Goal: Task Accomplishment & Management: Manage account settings

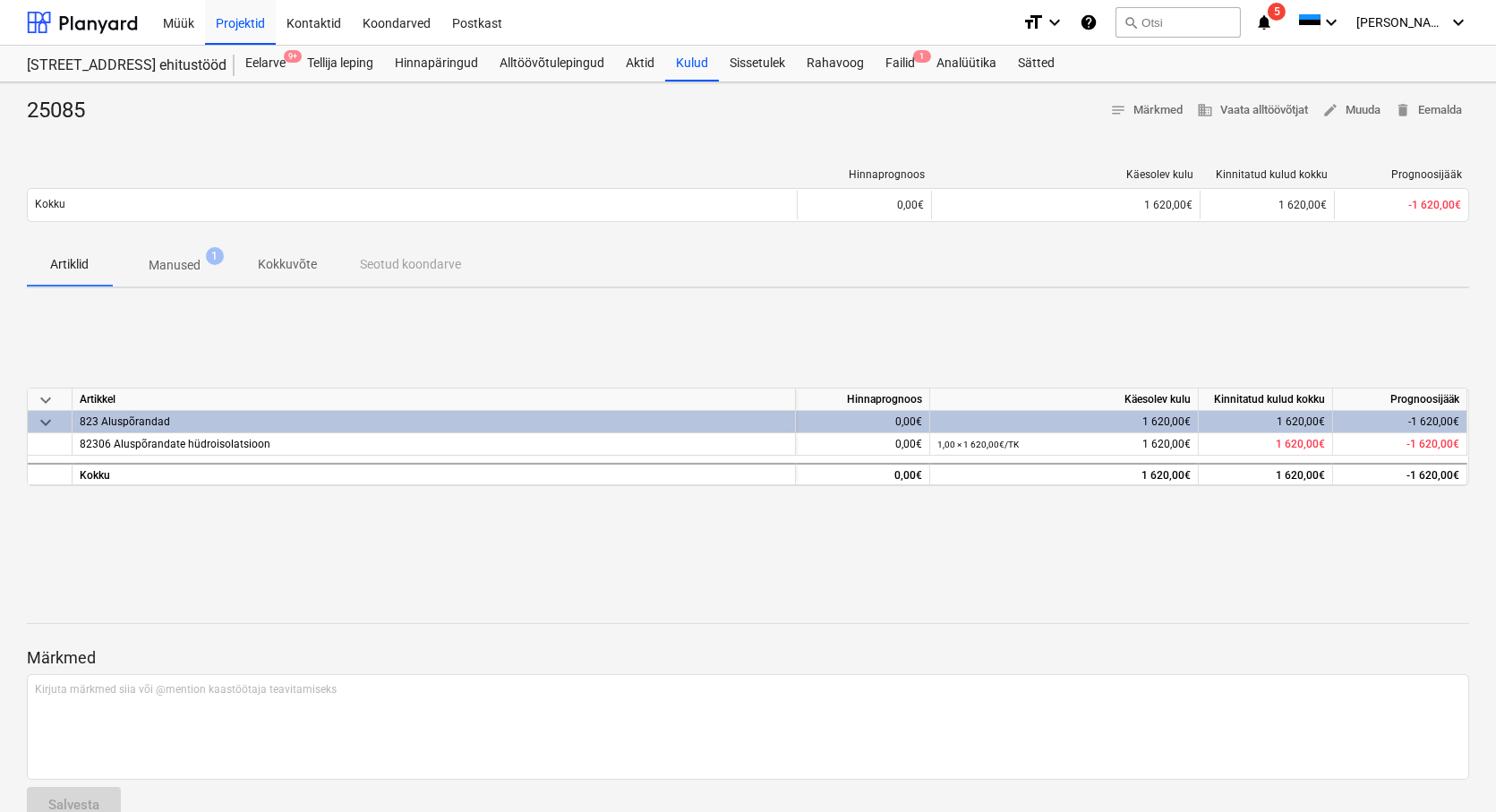
drag, startPoint x: 0, startPoint y: 0, endPoint x: 80, endPoint y: 519, distance: 525.1
click at [80, 519] on div "keyboard_arrow_down Artikkel Hinnaprognoos Käesolev kulu Kinnitatud kulud kokku…" at bounding box center [747, 437] width 1442 height 268
click at [899, 66] on div "Failid 6" at bounding box center [900, 63] width 51 height 36
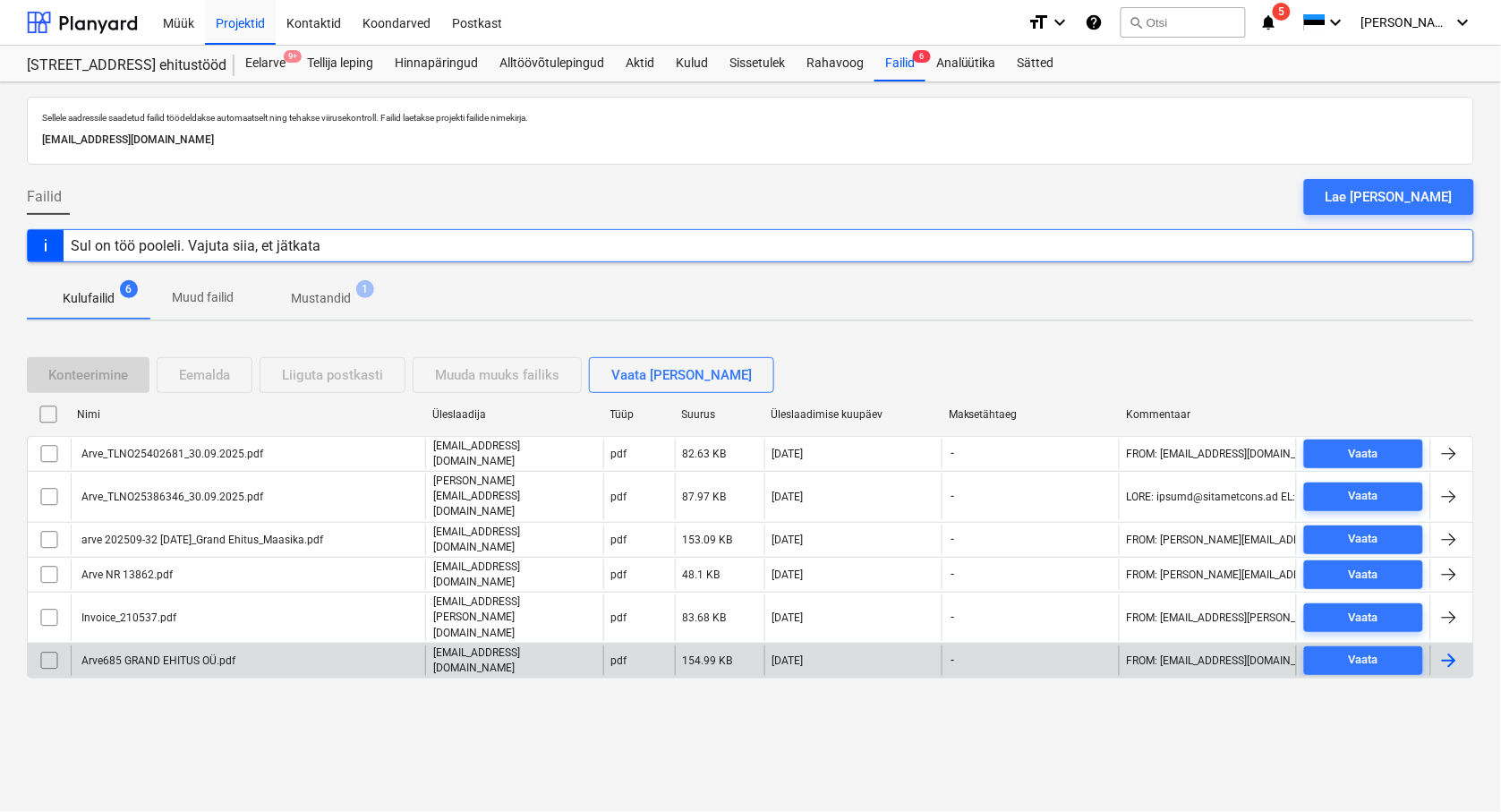
click at [201, 654] on div "Arve685 GRAND EHITUS OÜ.pdf" at bounding box center [157, 660] width 157 height 12
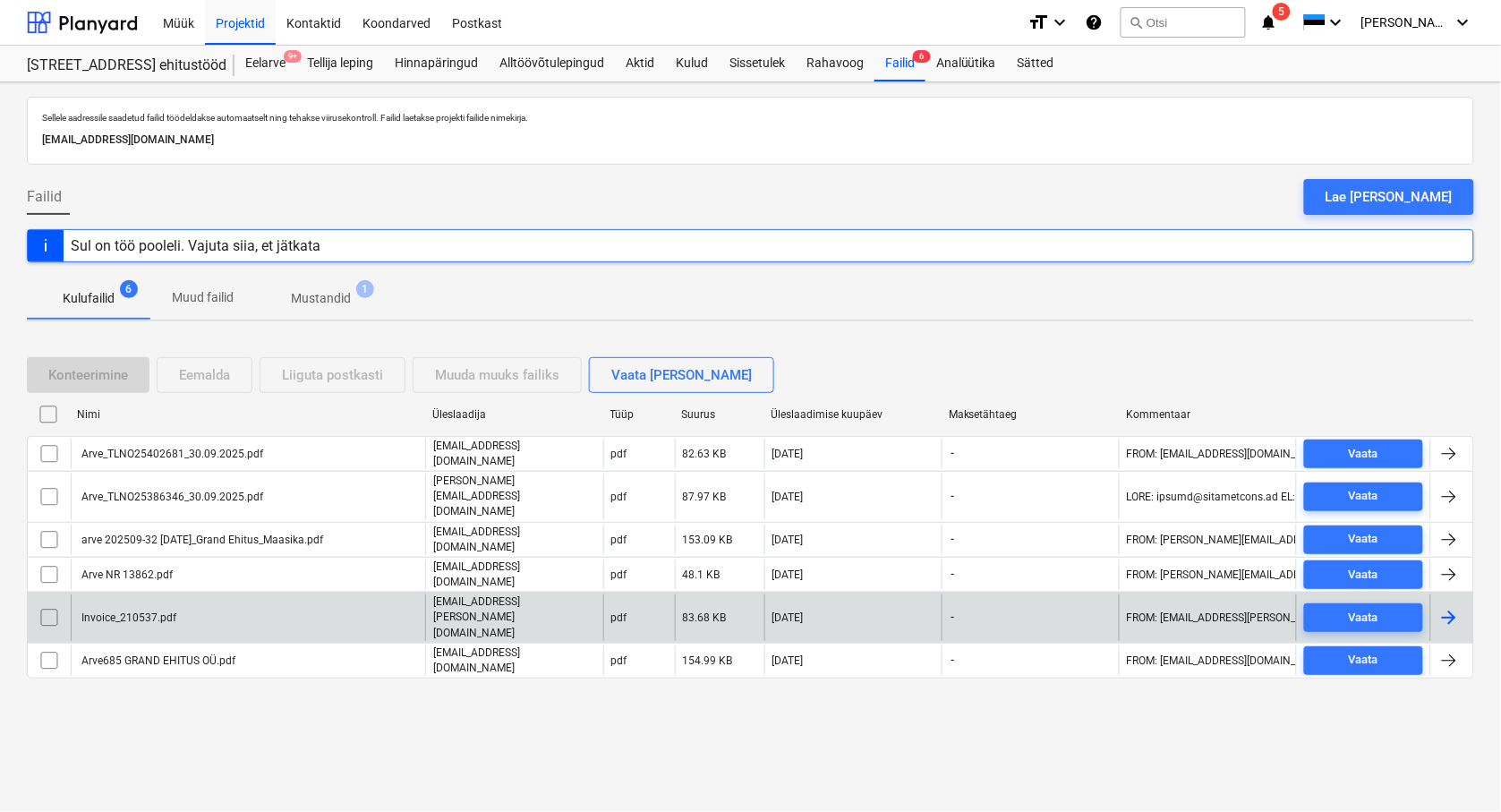
click at [123, 612] on div "Invoice_210537.pdf" at bounding box center [127, 617] width 97 height 12
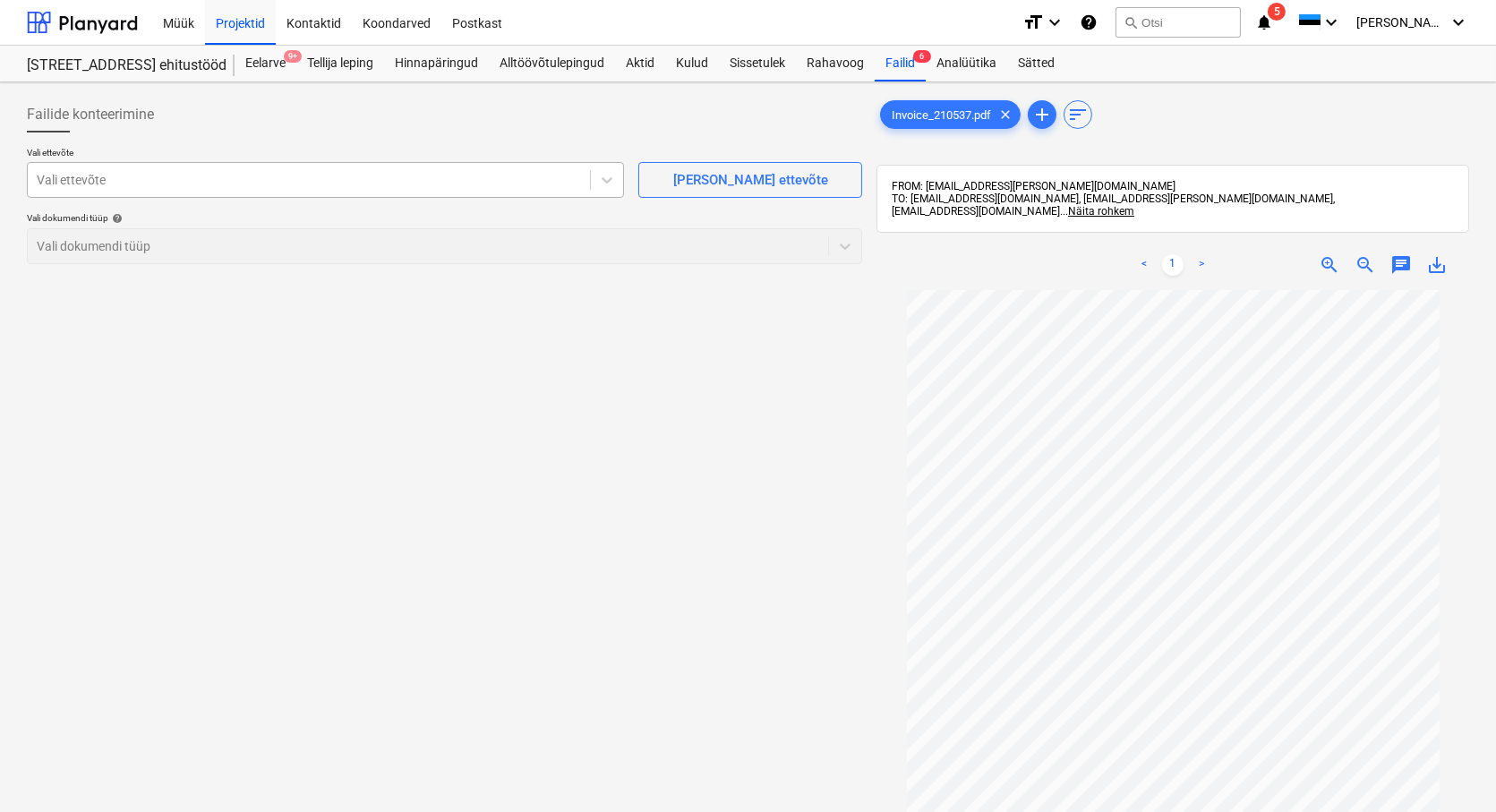
click at [58, 186] on div at bounding box center [309, 180] width 545 height 18
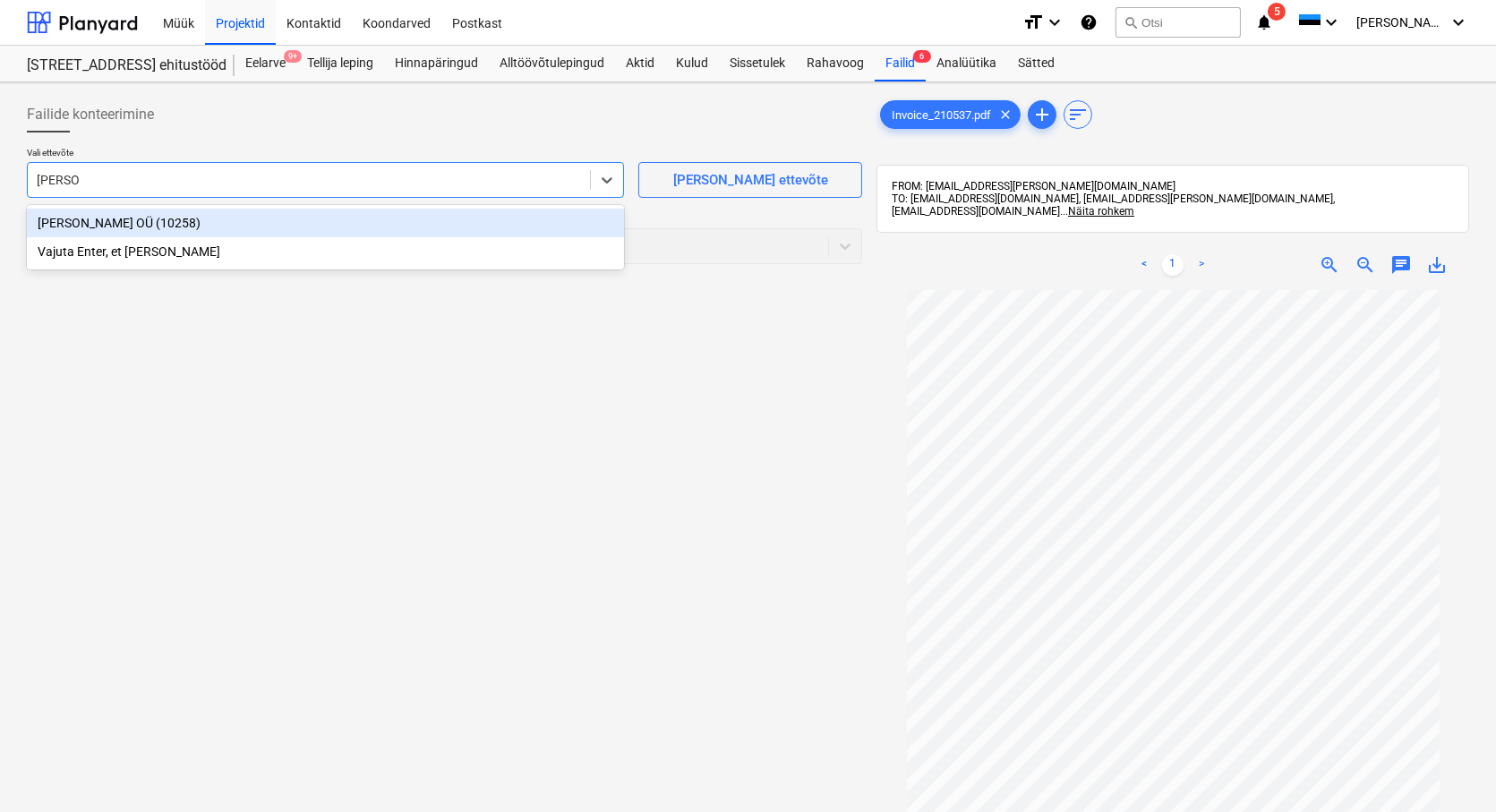
type input "[PERSON_NAME]"
click at [95, 226] on div "[PERSON_NAME] OÜ (10258)" at bounding box center [324, 223] width 597 height 28
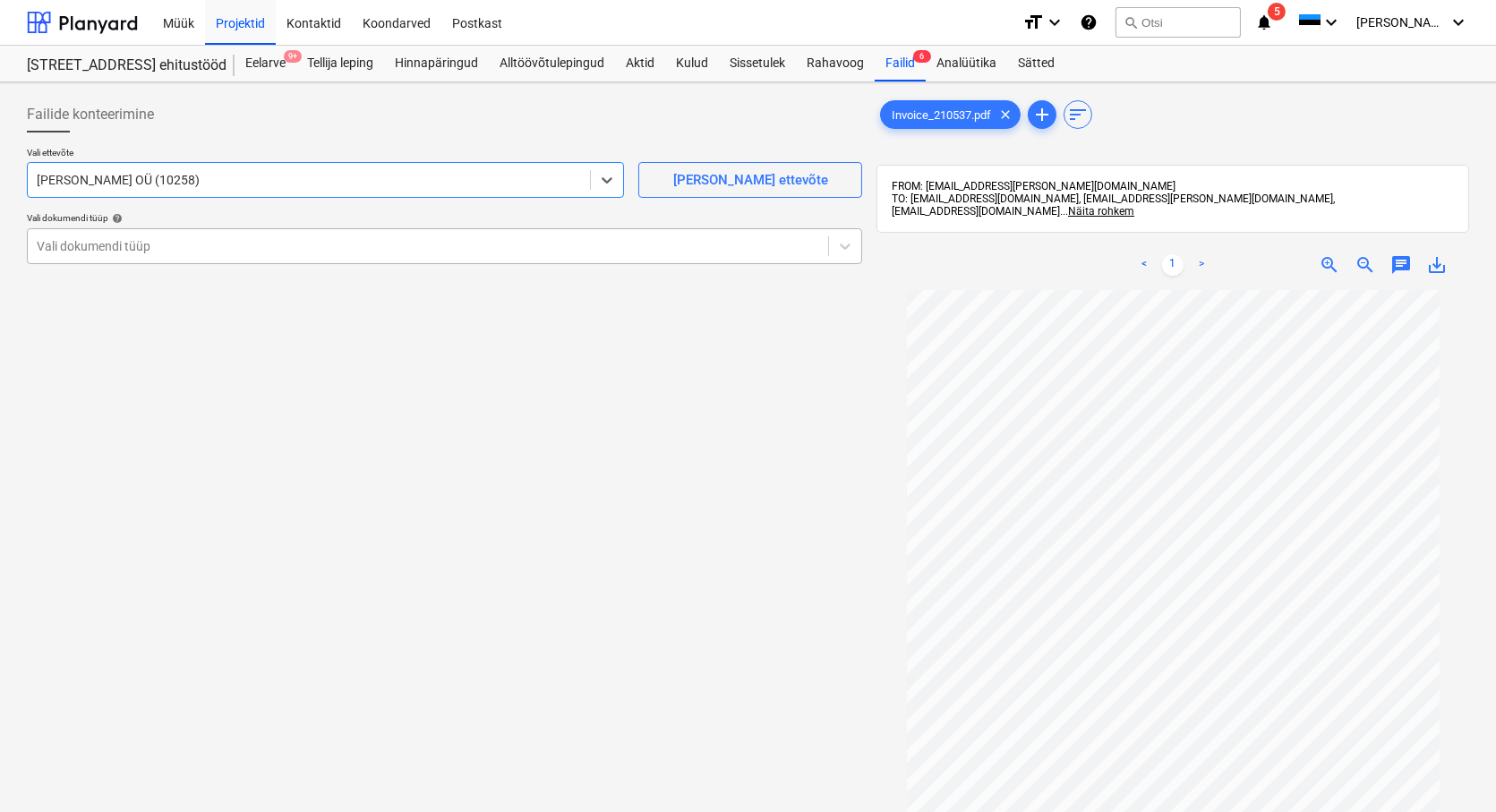
click at [61, 260] on div "Vali dokumendi tüüp" at bounding box center [444, 246] width 835 height 36
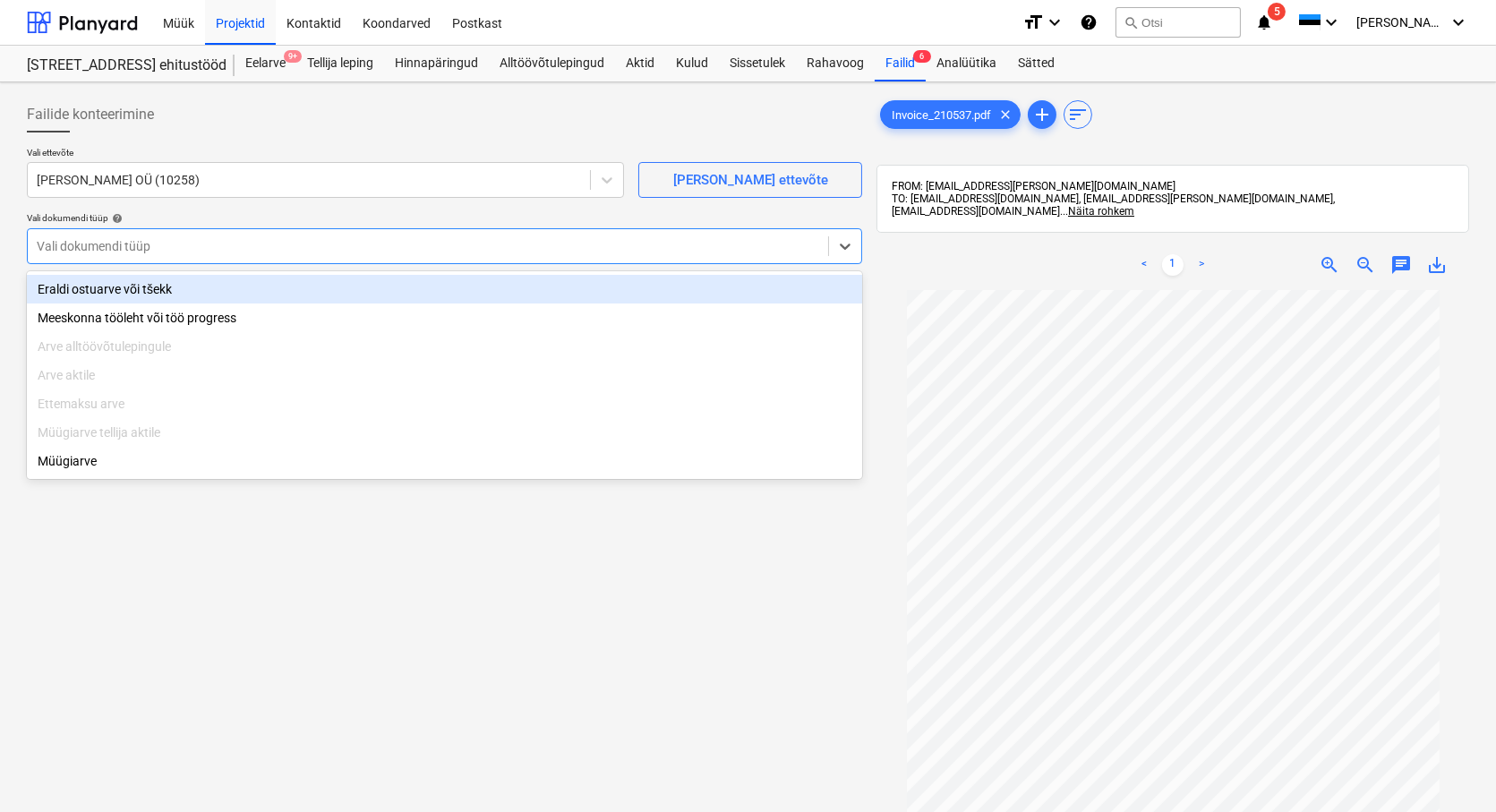
click at [72, 281] on div "Eraldi ostuarve või tšekk" at bounding box center [444, 289] width 835 height 28
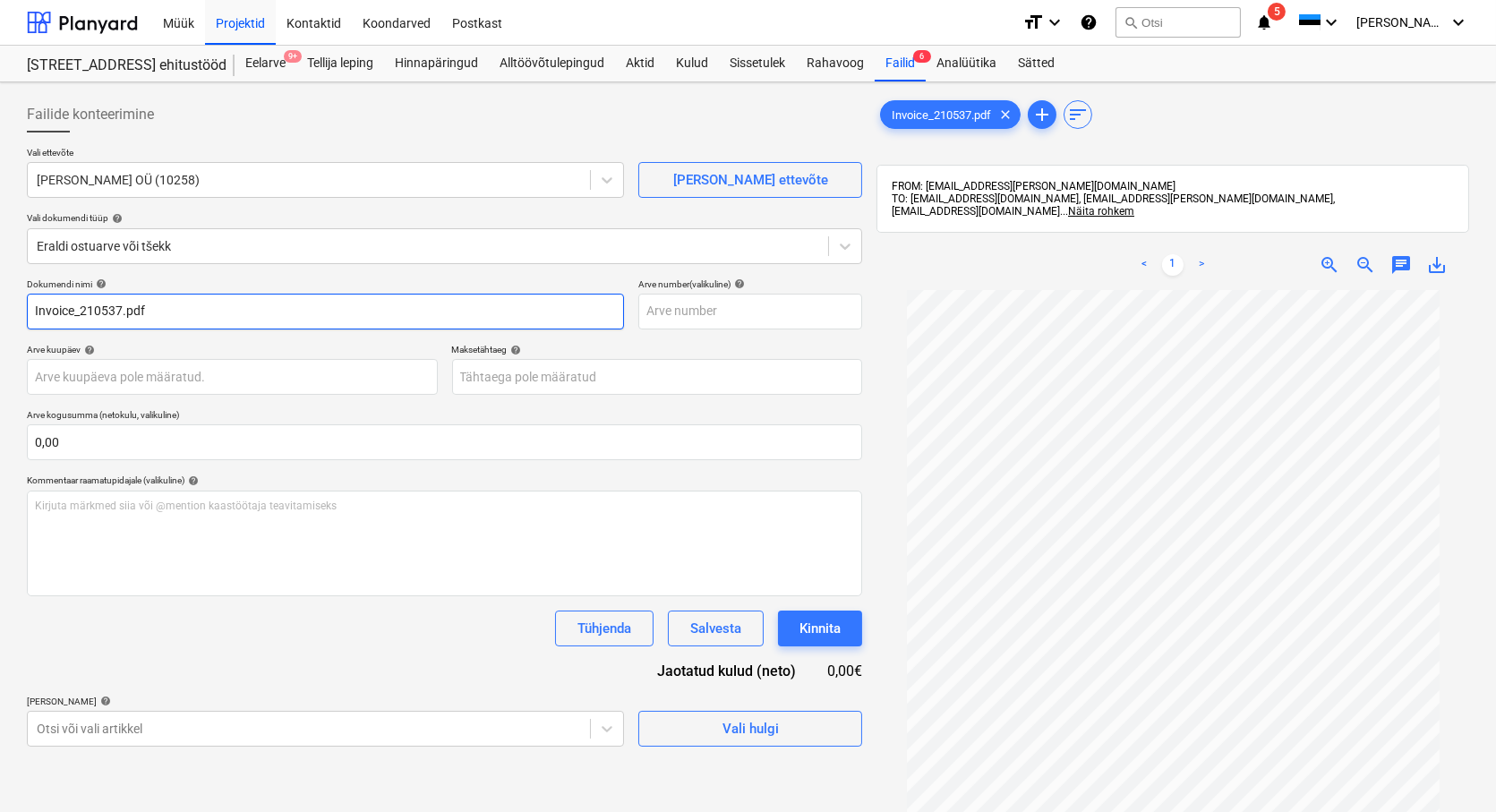
drag, startPoint x: 78, startPoint y: 308, endPoint x: -83, endPoint y: 296, distance: 161.4
click at [0, 296] on html "Müük Projektid Kontaktid Koondarved Postkast format_size keyboard_arrow_down he…" at bounding box center [748, 406] width 1496 height 812
drag, startPoint x: 145, startPoint y: 308, endPoint x: 77, endPoint y: 313, distance: 68.2
click at [77, 313] on input "210537.pdf" at bounding box center [324, 311] width 597 height 36
type input "210537"
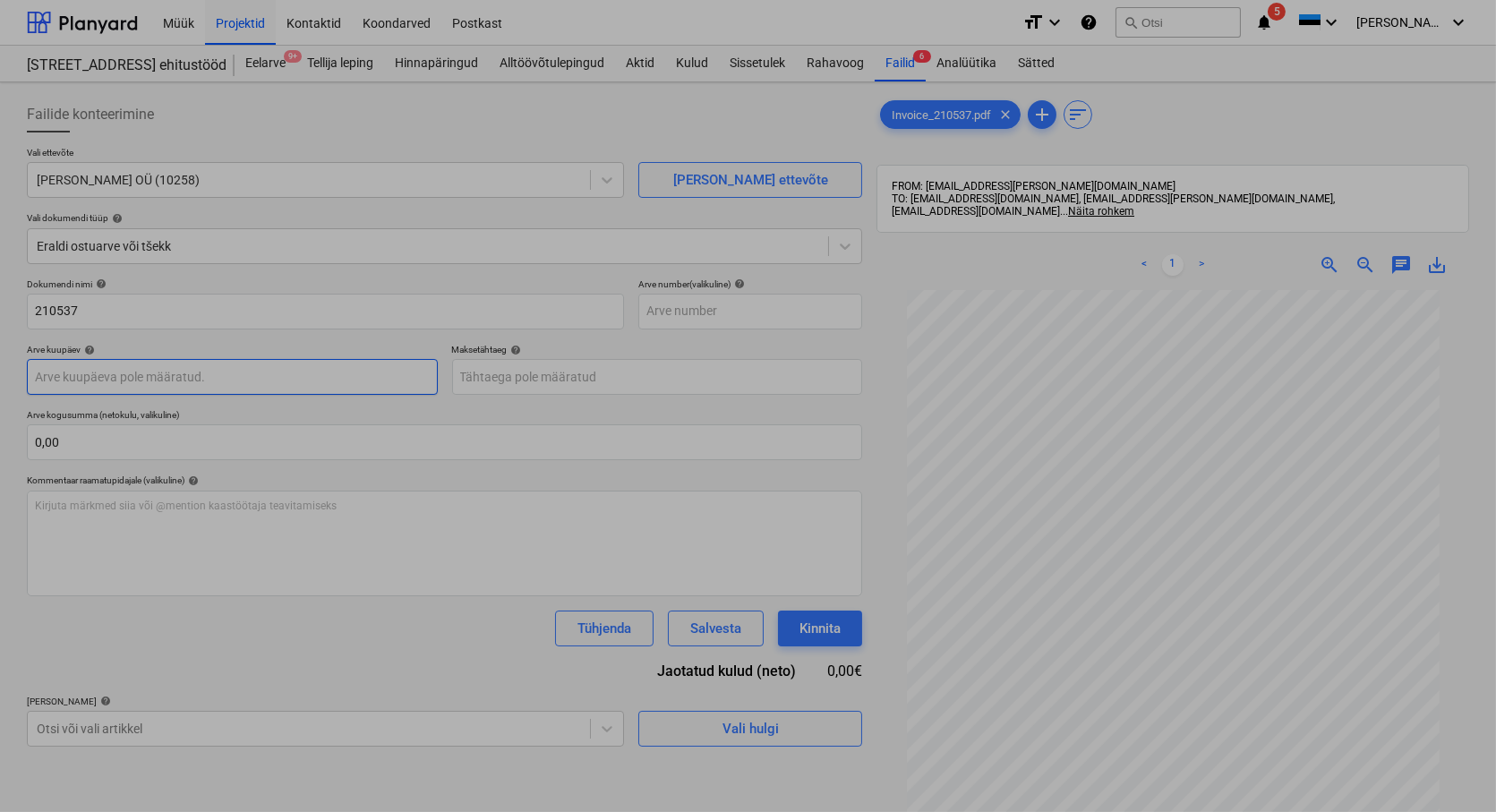
click at [39, 381] on body "Müük Projektid Kontaktid Koondarved Postkast format_size keyboard_arrow_down he…" at bounding box center [748, 406] width 1496 height 812
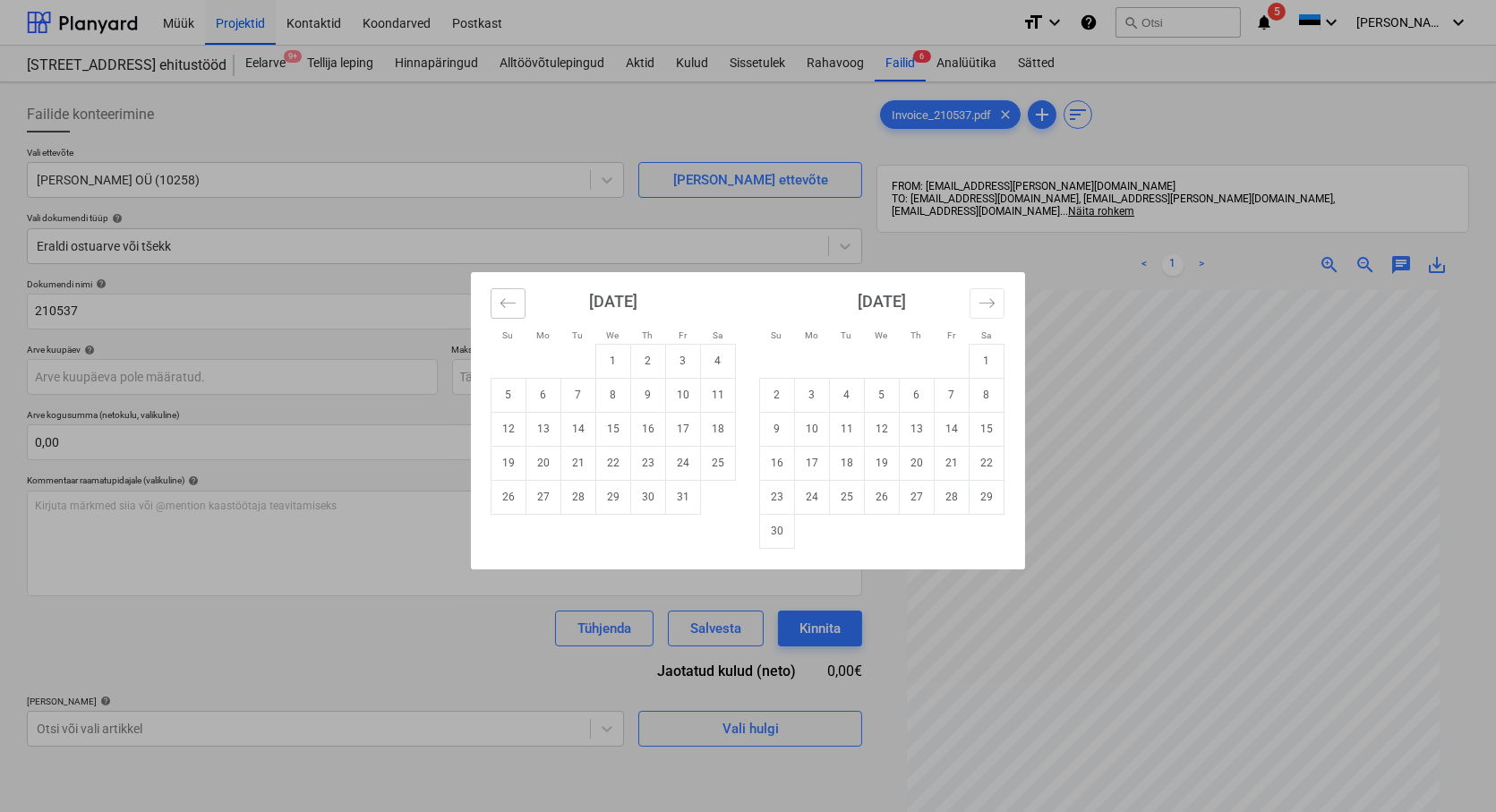
click at [511, 310] on icon "Move backward to switch to the previous month." at bounding box center [508, 302] width 17 height 17
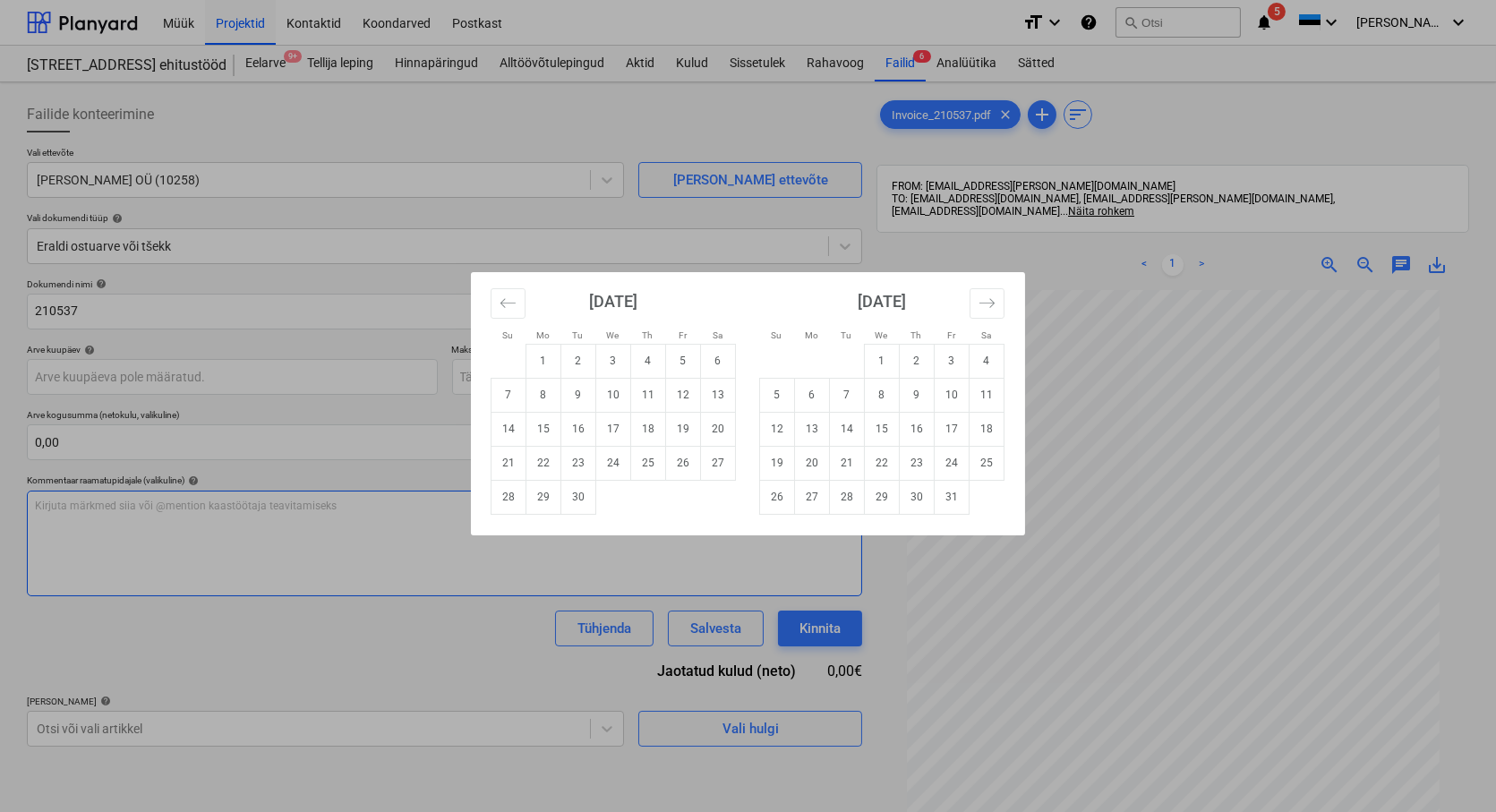
click at [578, 494] on td "30" at bounding box center [579, 496] width 35 height 34
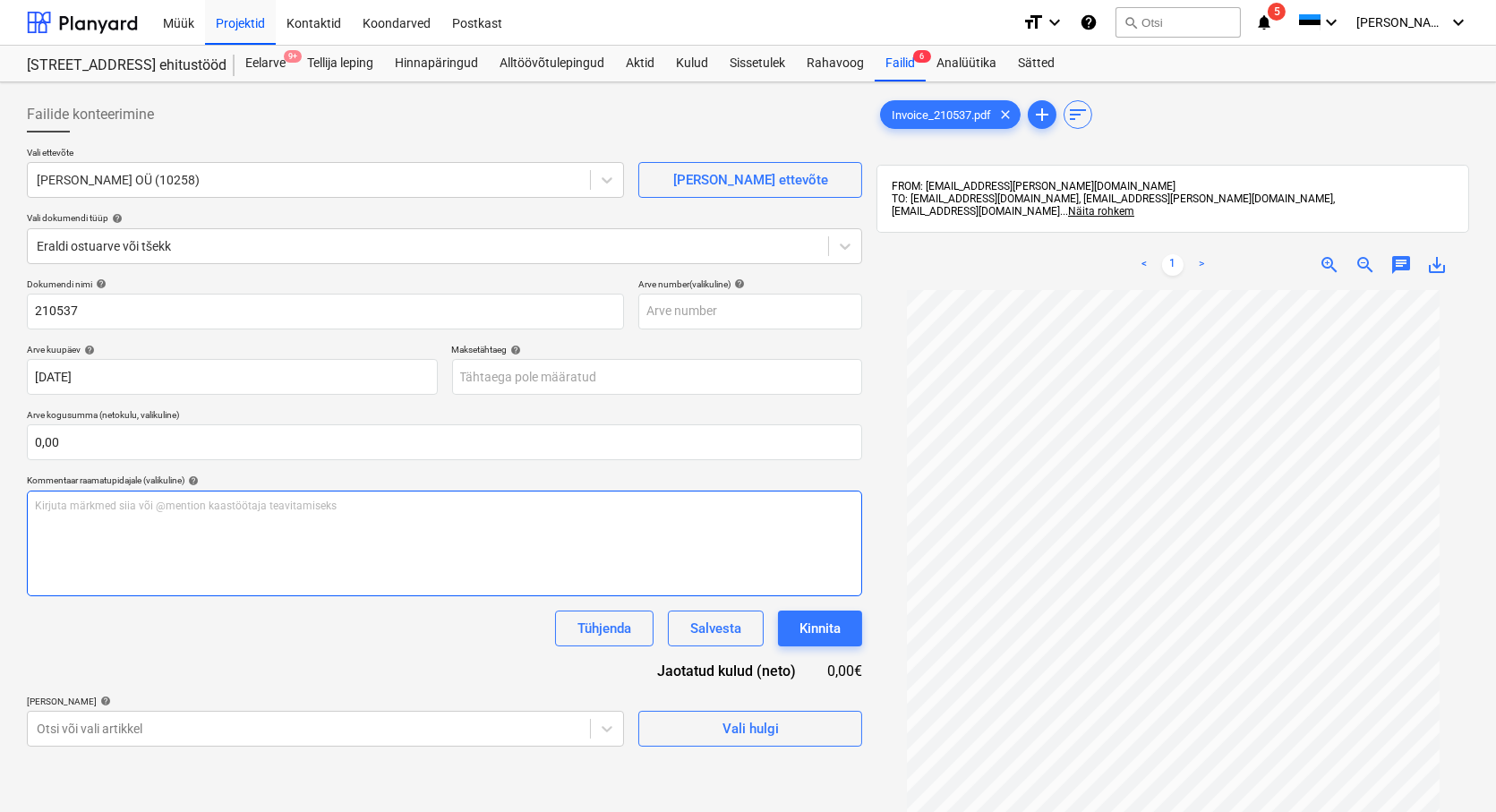
type input "[DATE]"
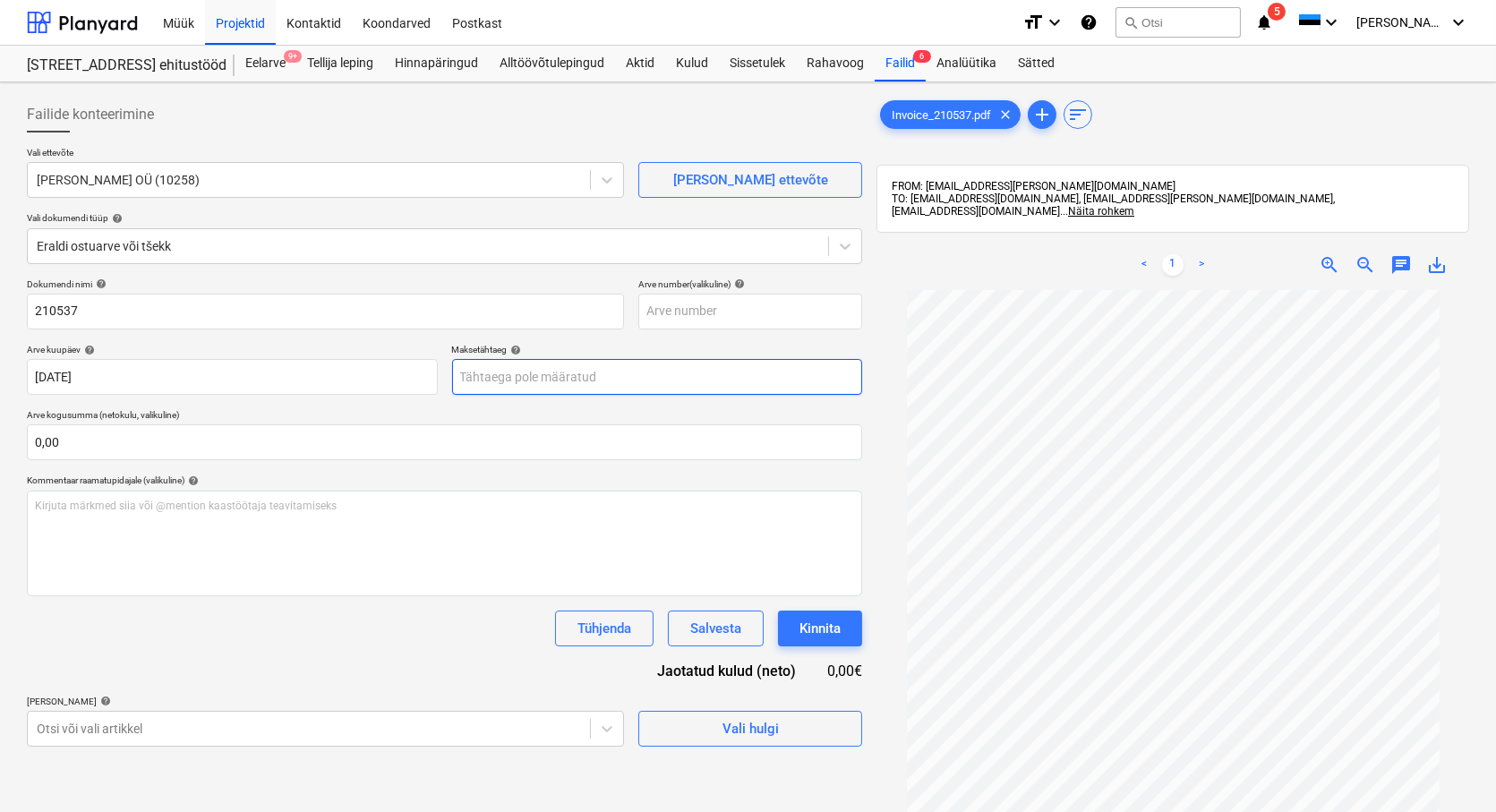
click at [521, 379] on body "Müük Projektid Kontaktid Koondarved Postkast format_size keyboard_arrow_down he…" at bounding box center [748, 406] width 1496 height 812
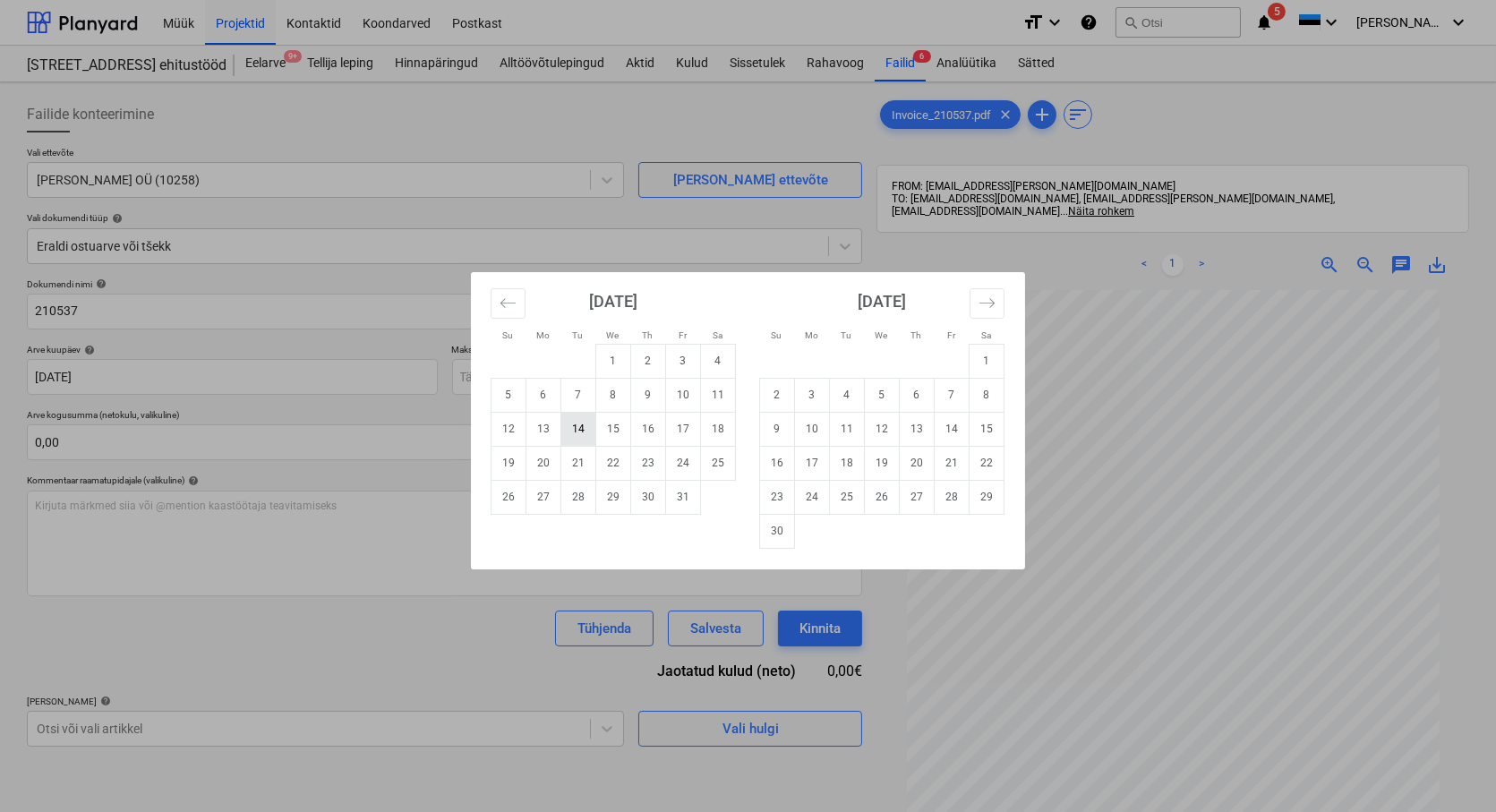
click at [583, 430] on td "14" at bounding box center [579, 428] width 35 height 34
type input "[DATE]"
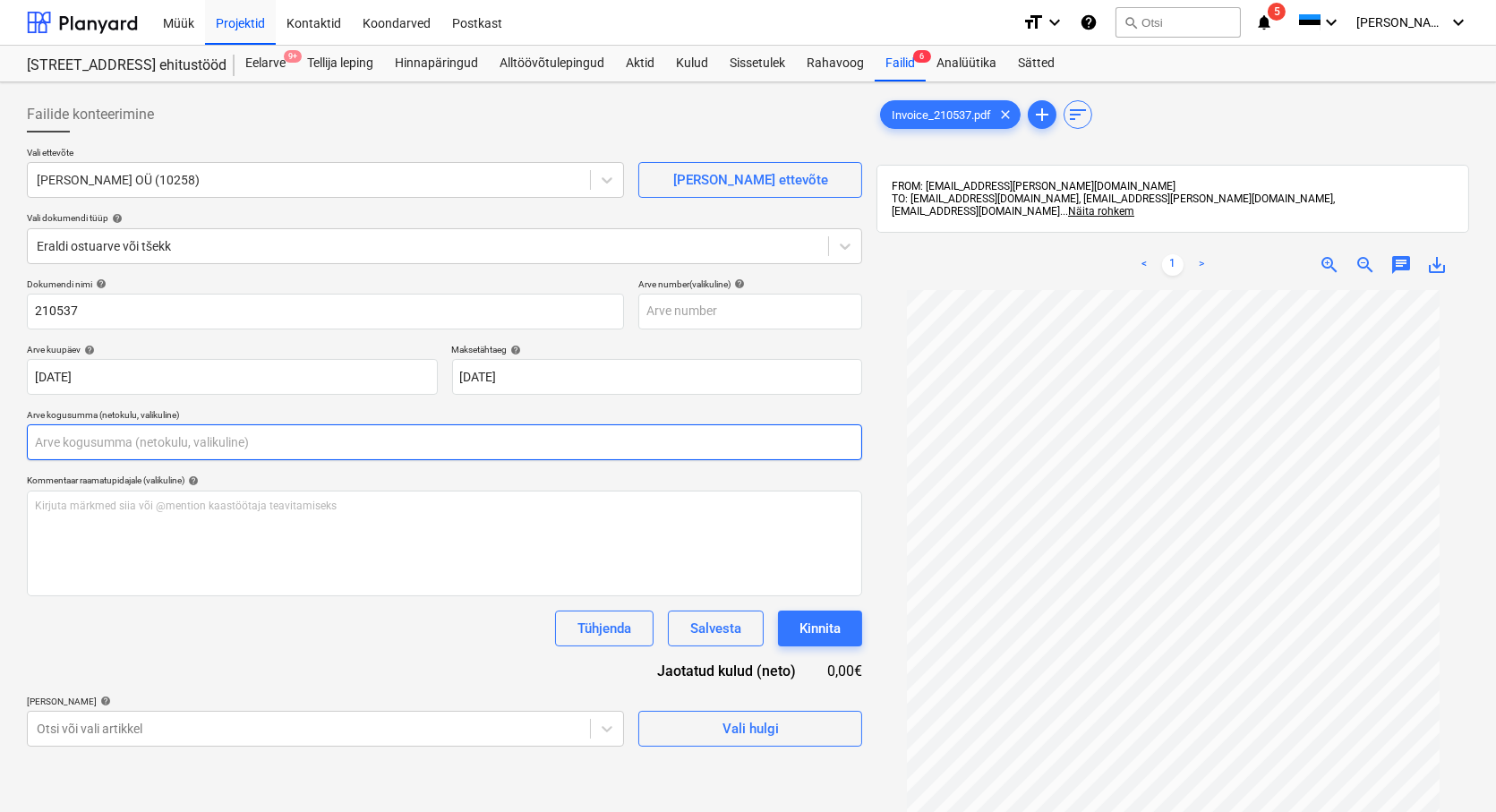
click at [224, 442] on input "text" at bounding box center [444, 442] width 835 height 36
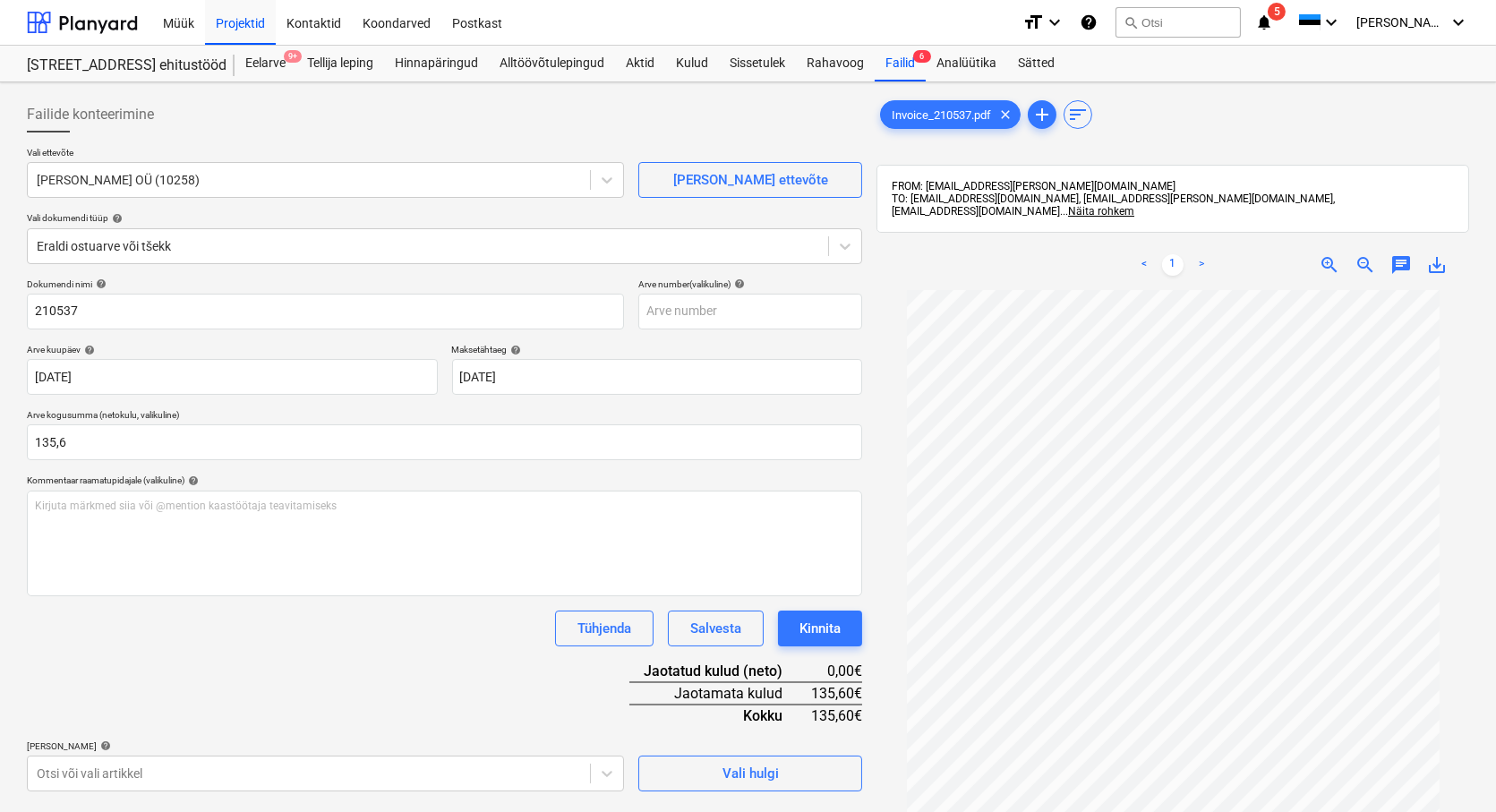
type input "135,60"
click at [216, 596] on div "Dokumendi nimi help 210537 Arve number (valikuline) help Arve kuupäev help [DAT…" at bounding box center [444, 534] width 835 height 512
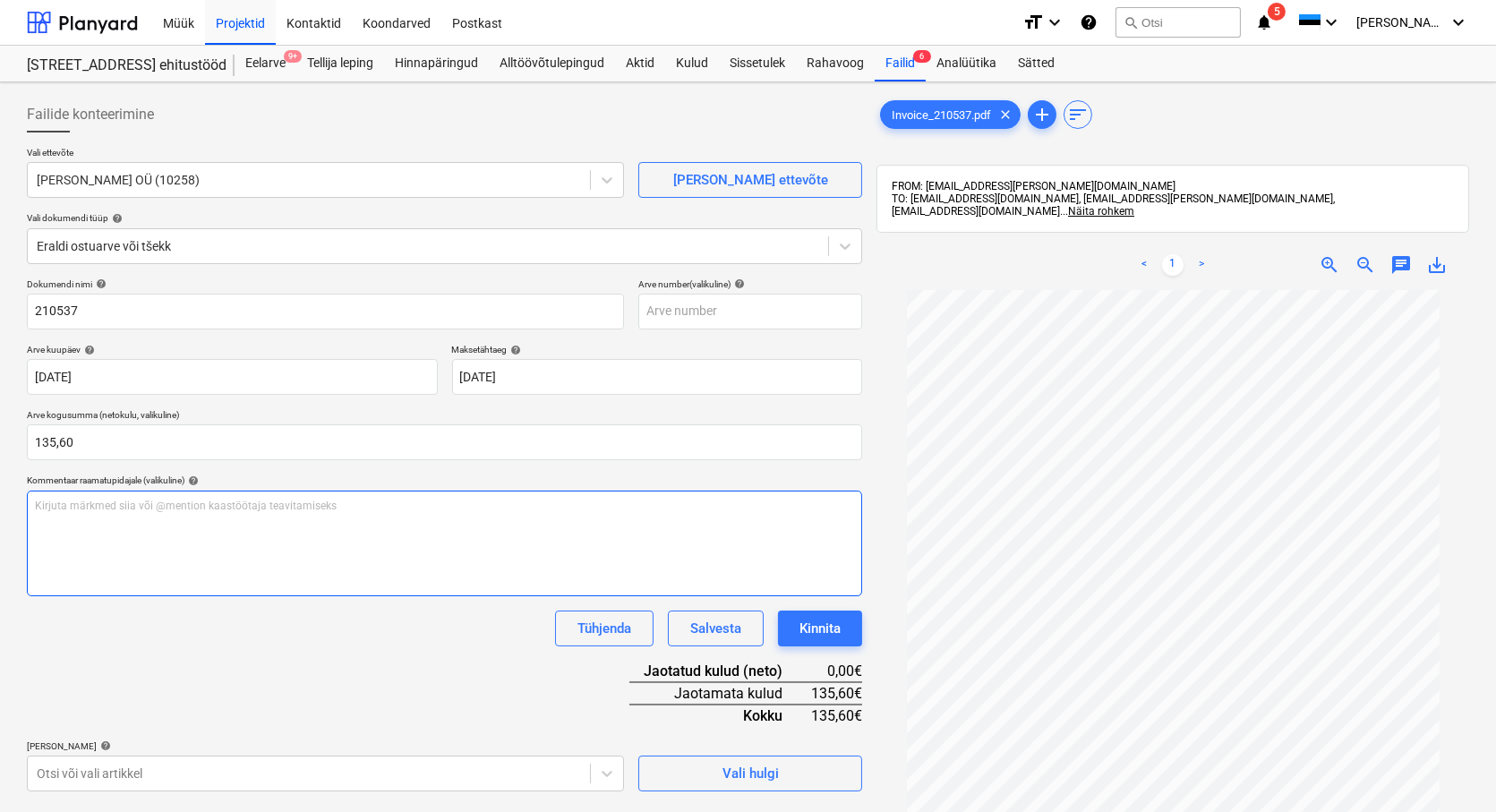
scroll to position [99, 0]
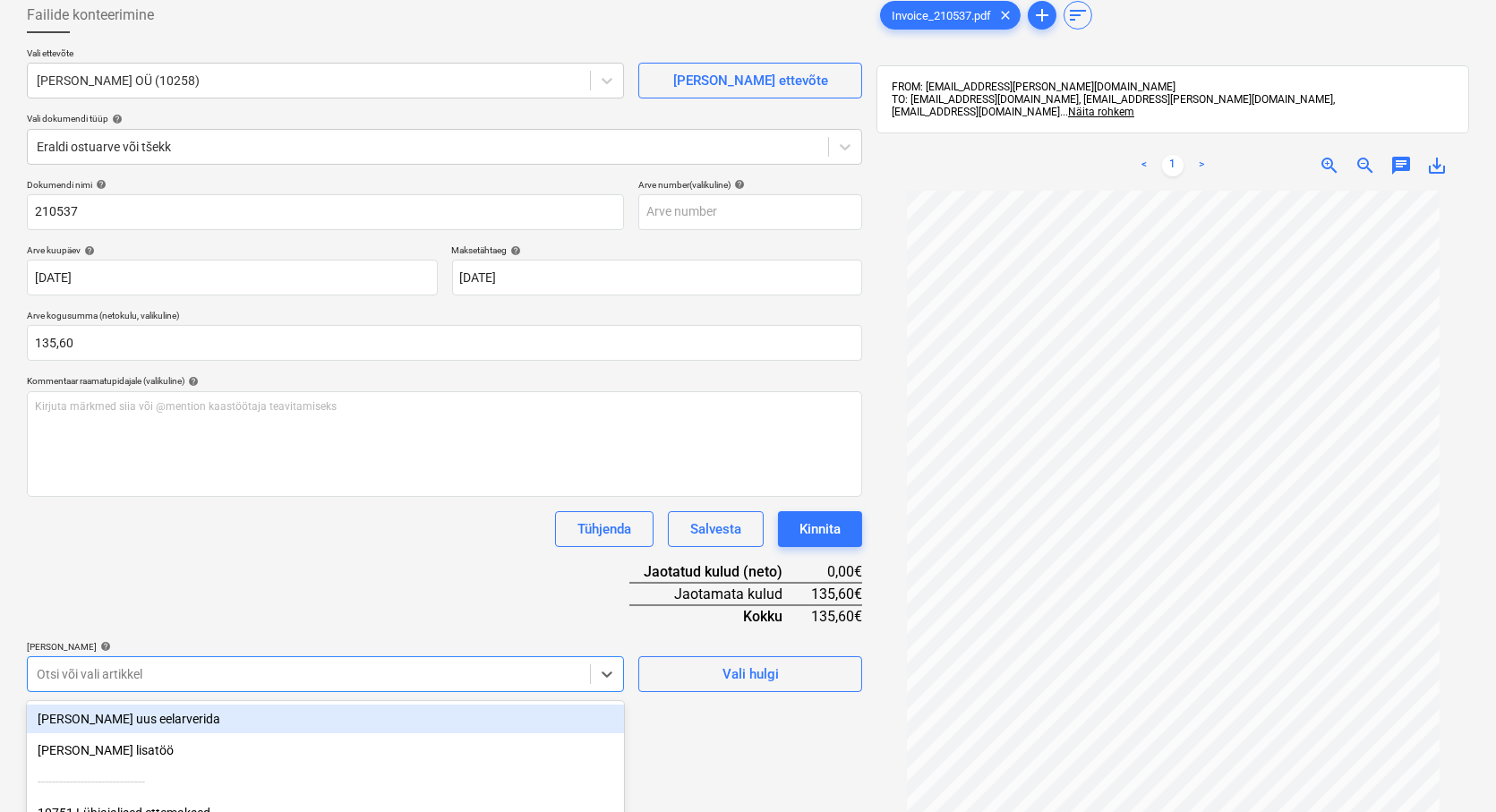
click at [105, 667] on body "Müük Projektid Kontaktid Koondarved Postkast format_size keyboard_arrow_down he…" at bounding box center [748, 306] width 1496 height 812
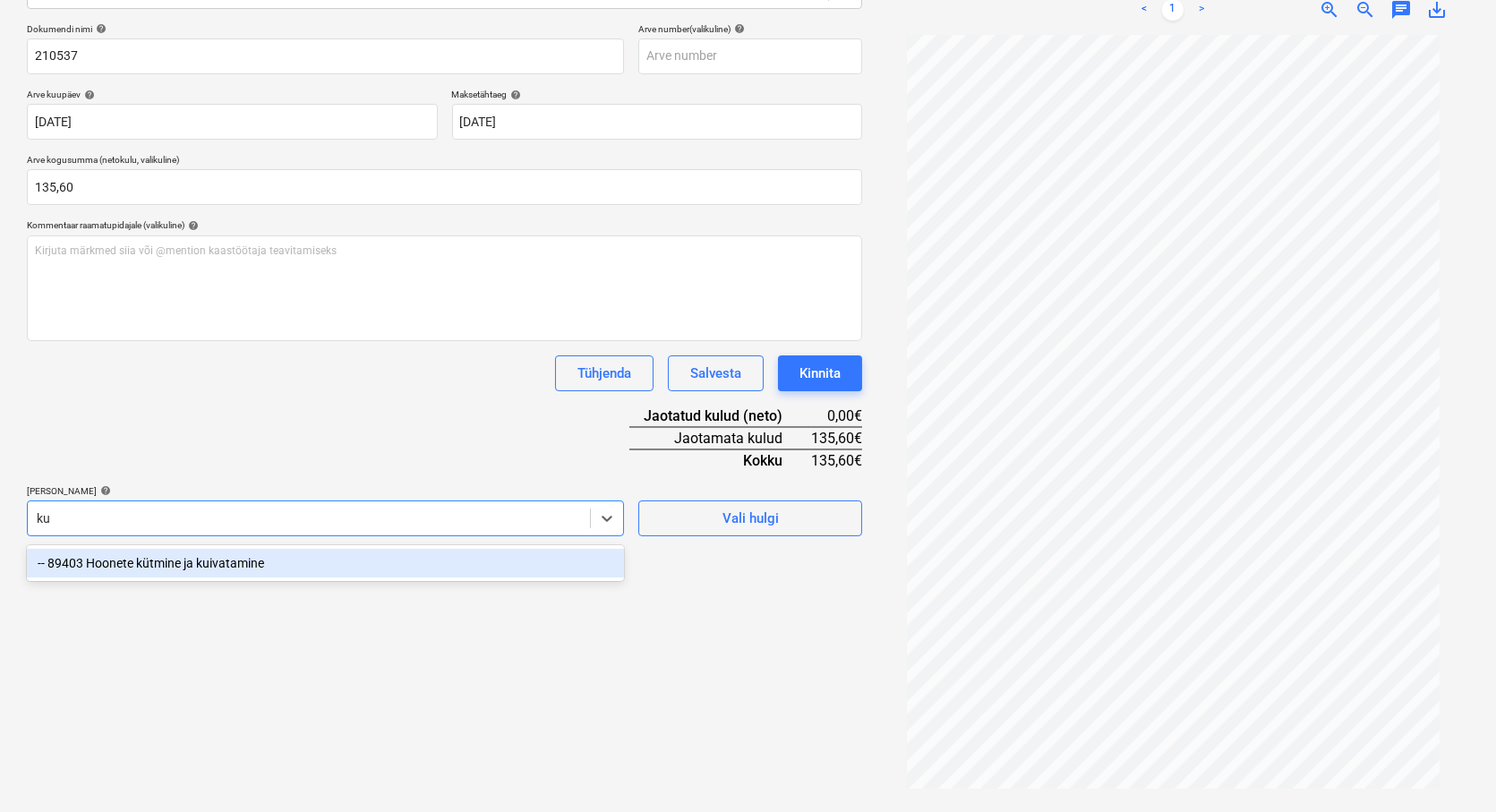
scroll to position [260, 0]
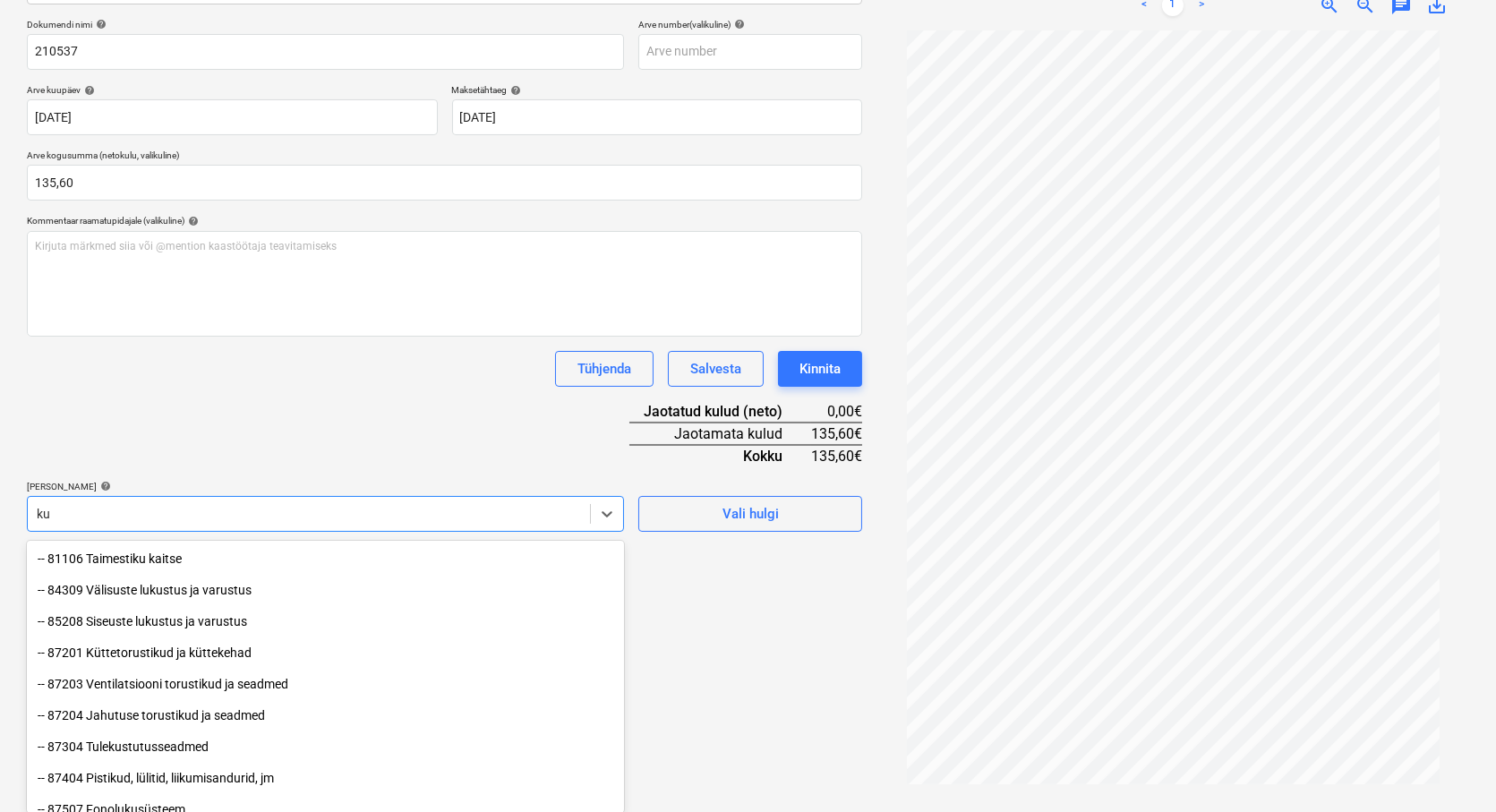
type input "k"
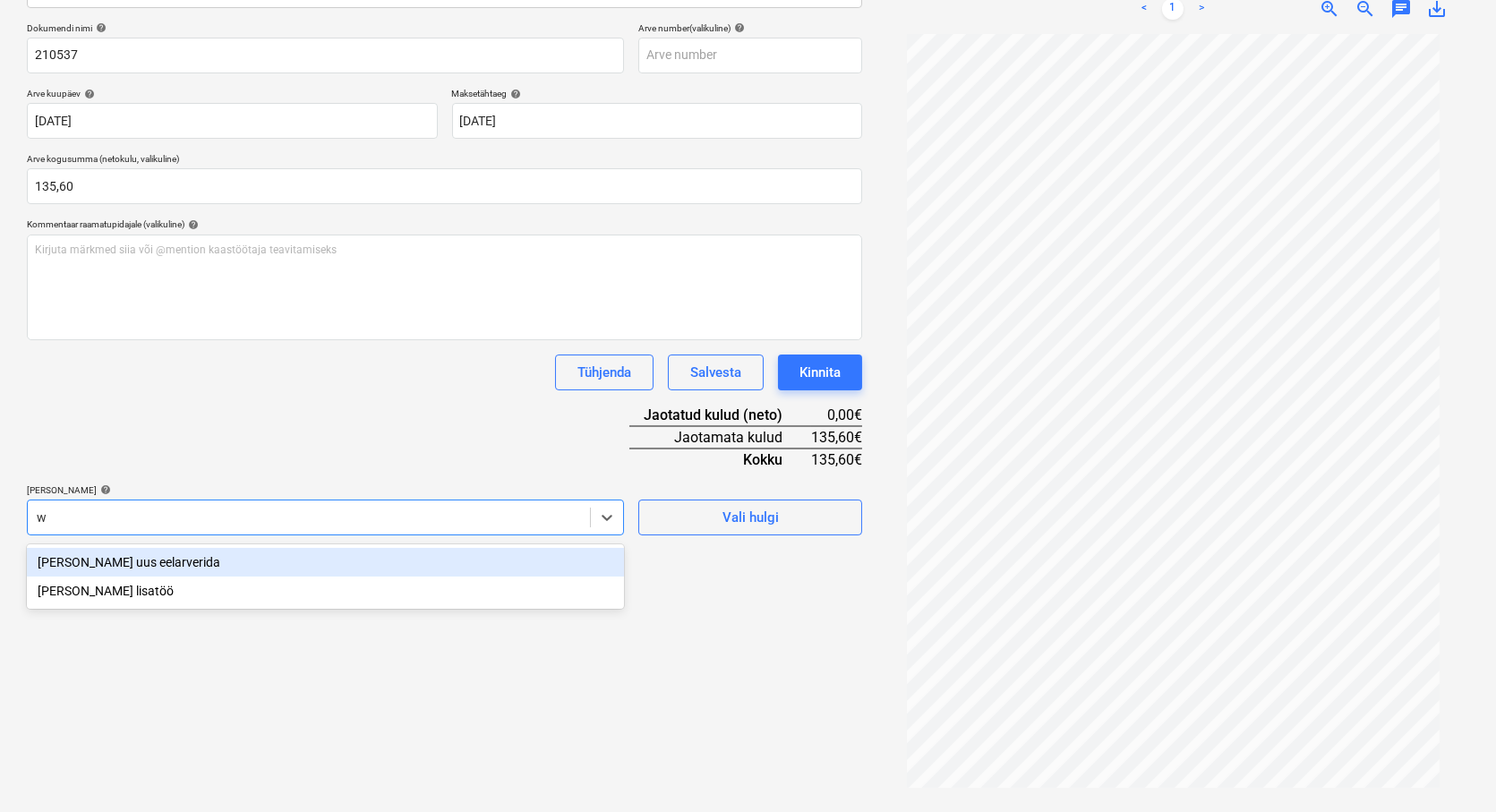
scroll to position [255, 0]
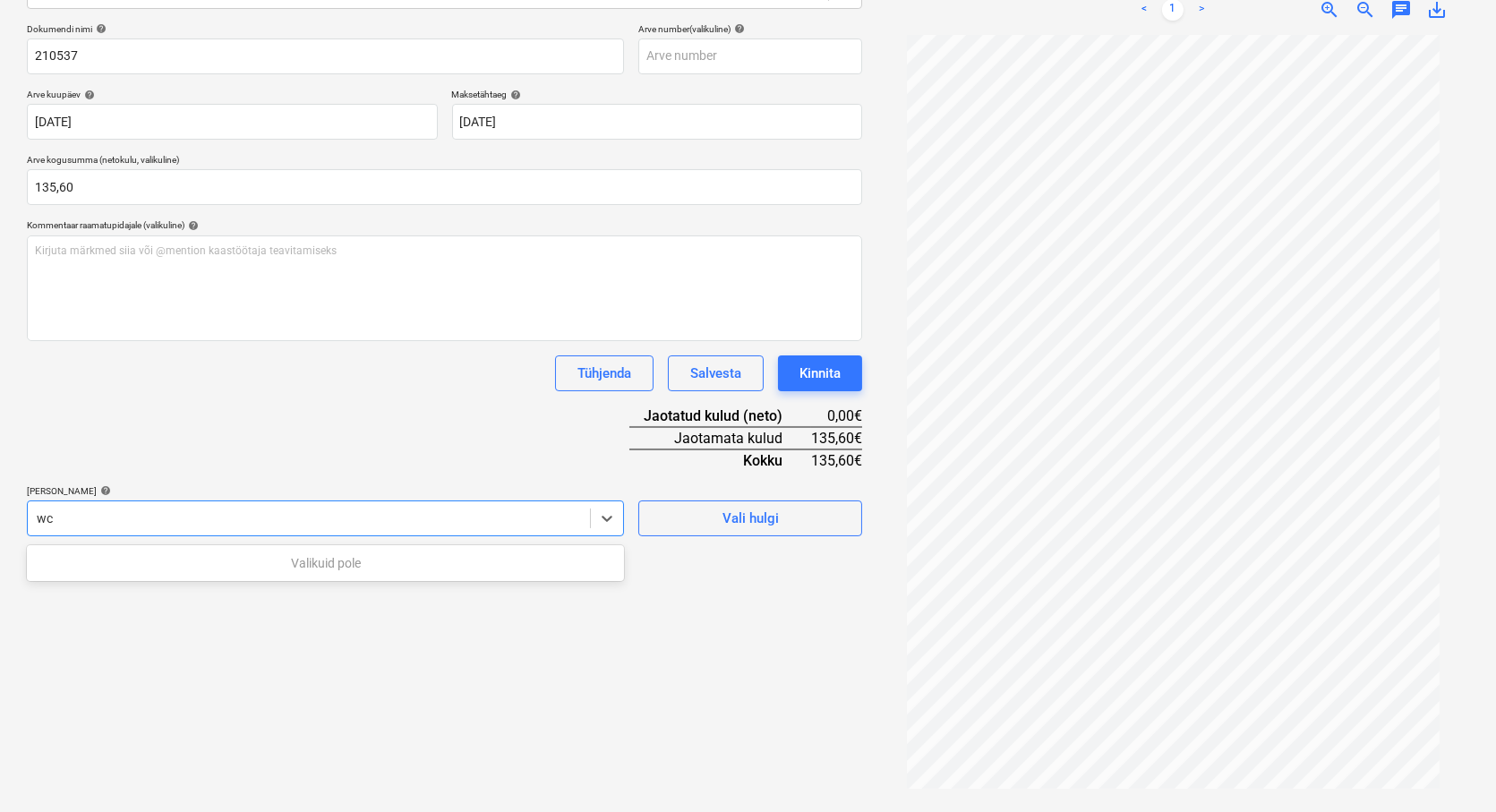
type input "w"
type input "t"
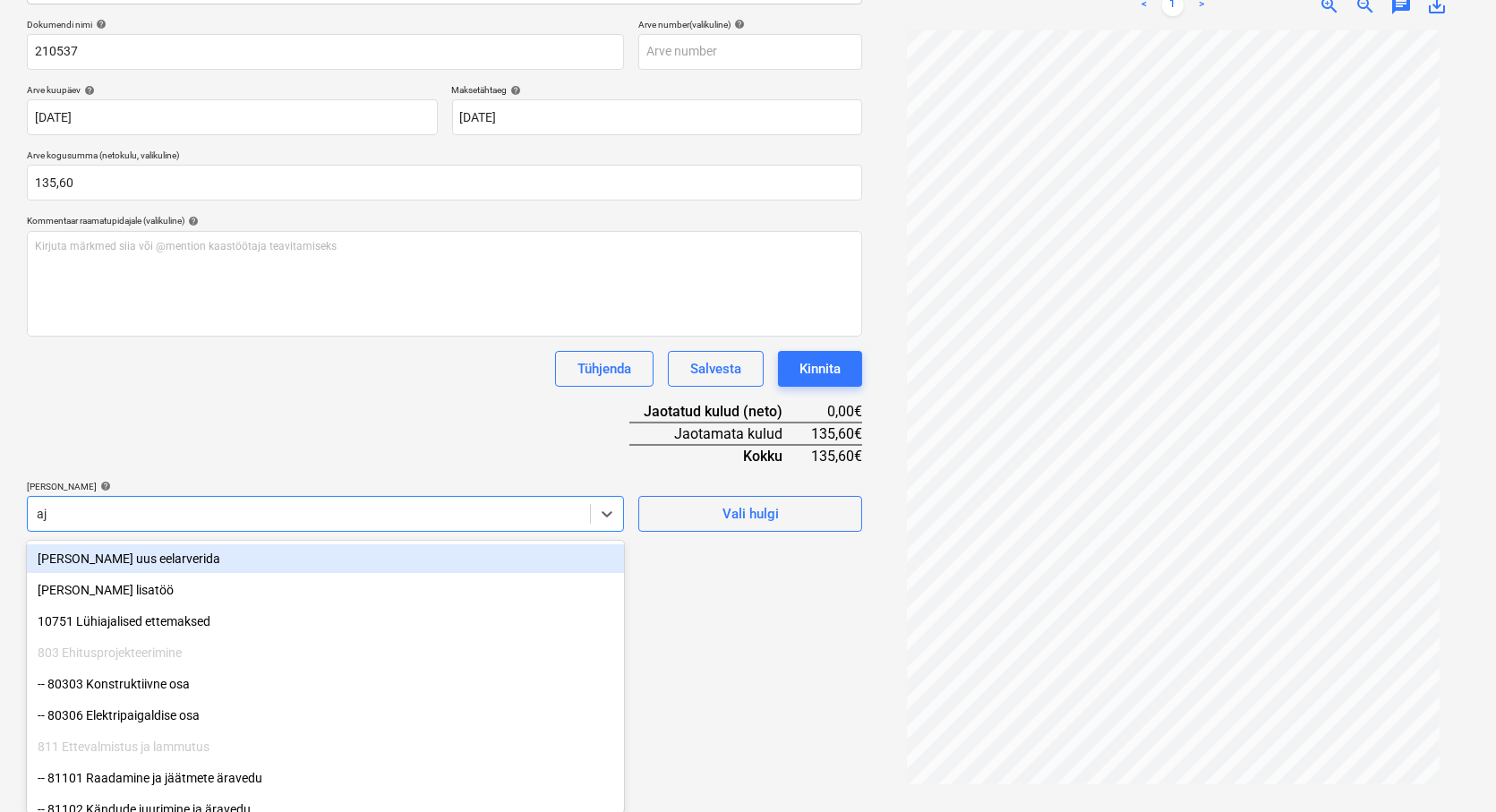
scroll to position [255, 0]
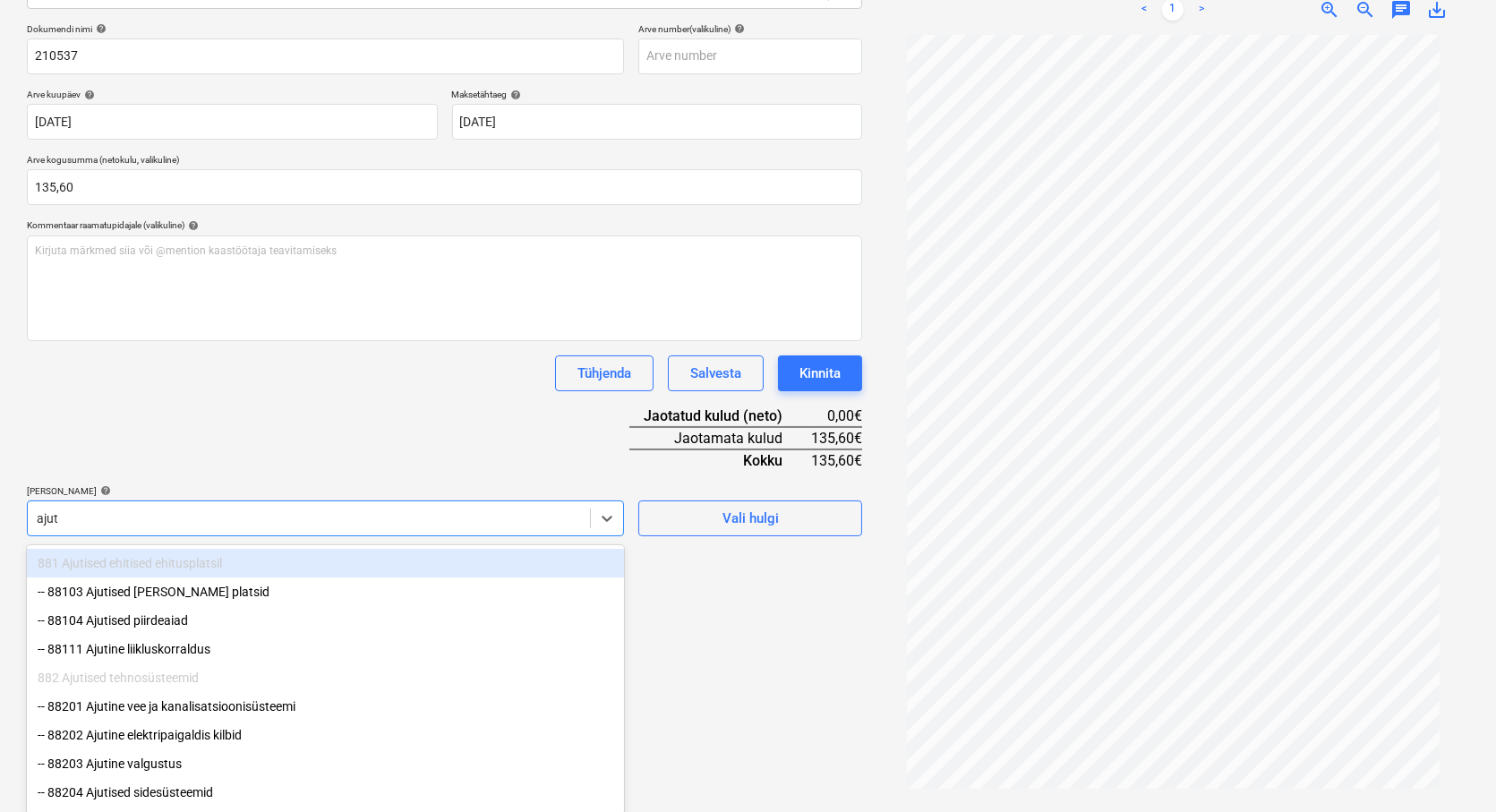
type input "ajuti"
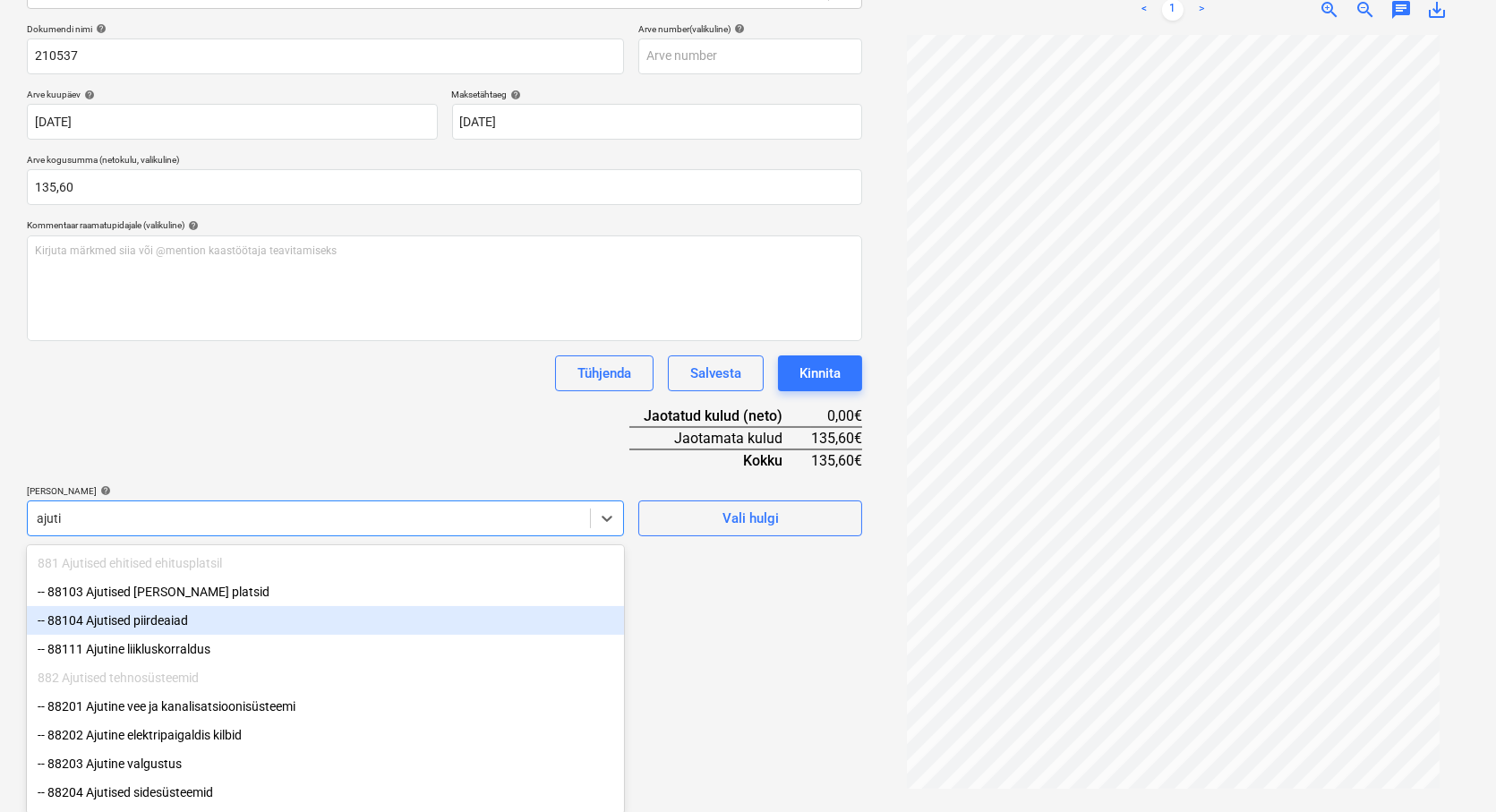
click at [171, 619] on div "-- 88104 Ajutised piirdeaiad" at bounding box center [324, 620] width 597 height 28
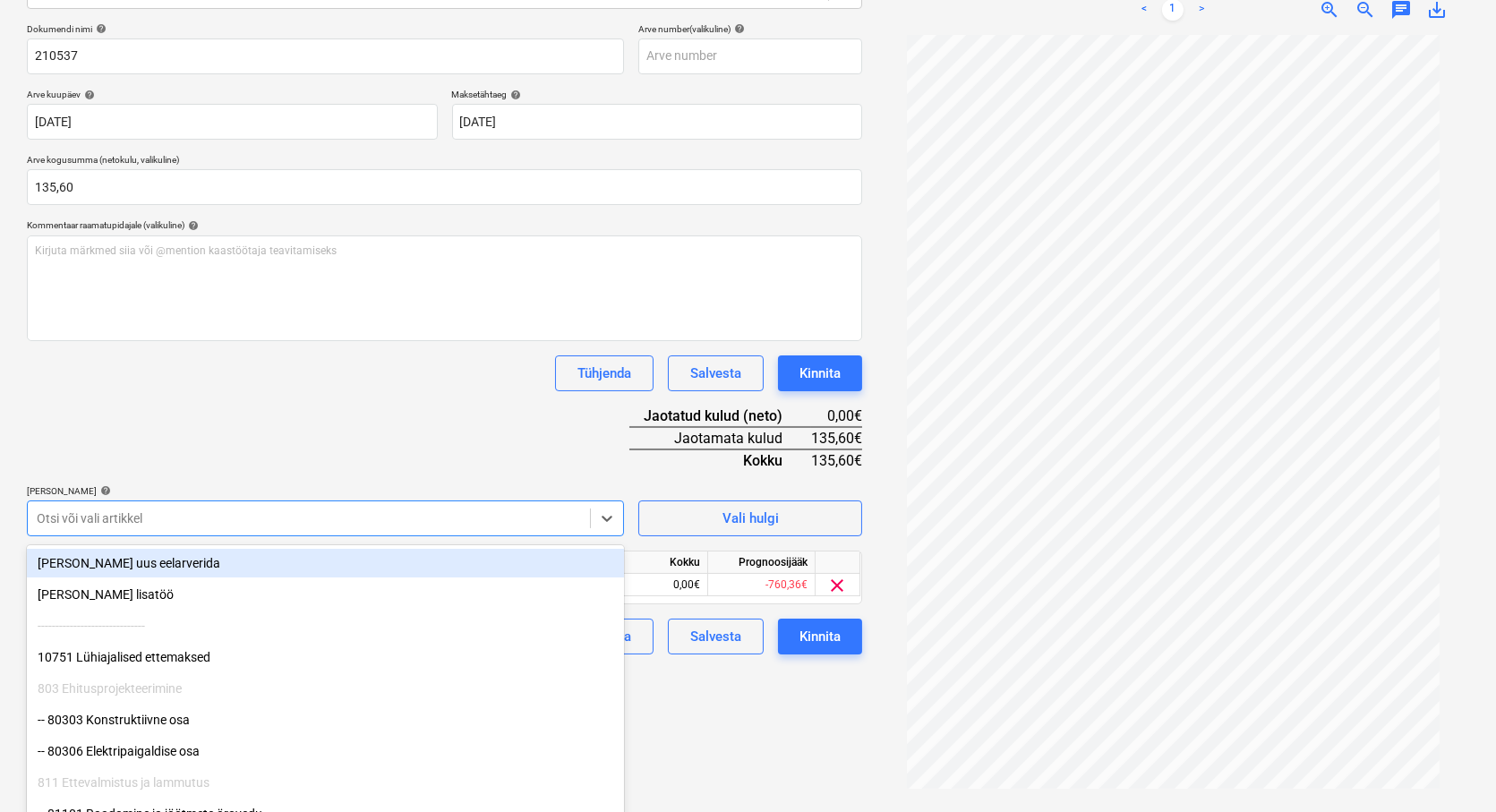
click at [105, 511] on div at bounding box center [309, 518] width 545 height 18
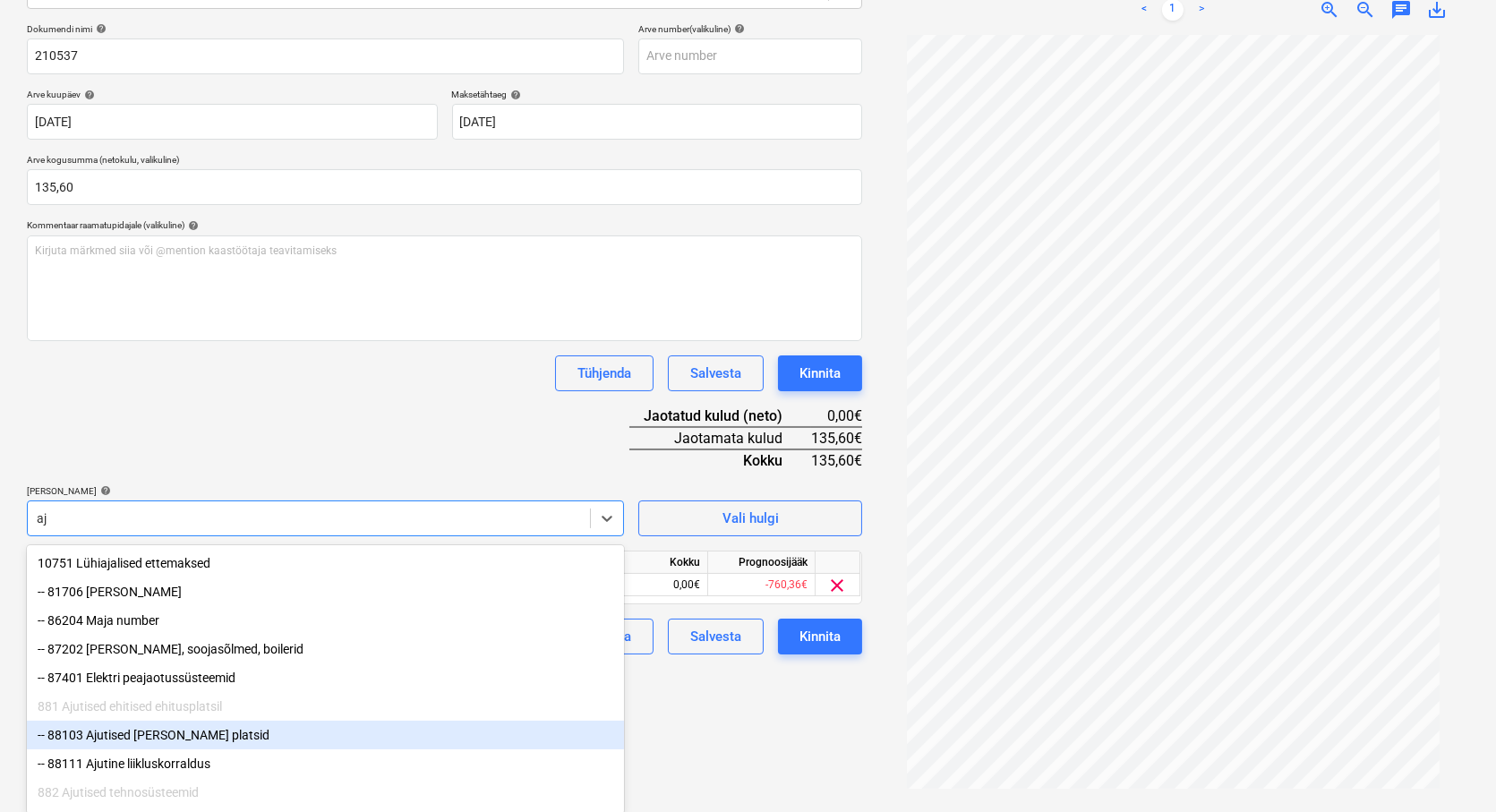
type input "a"
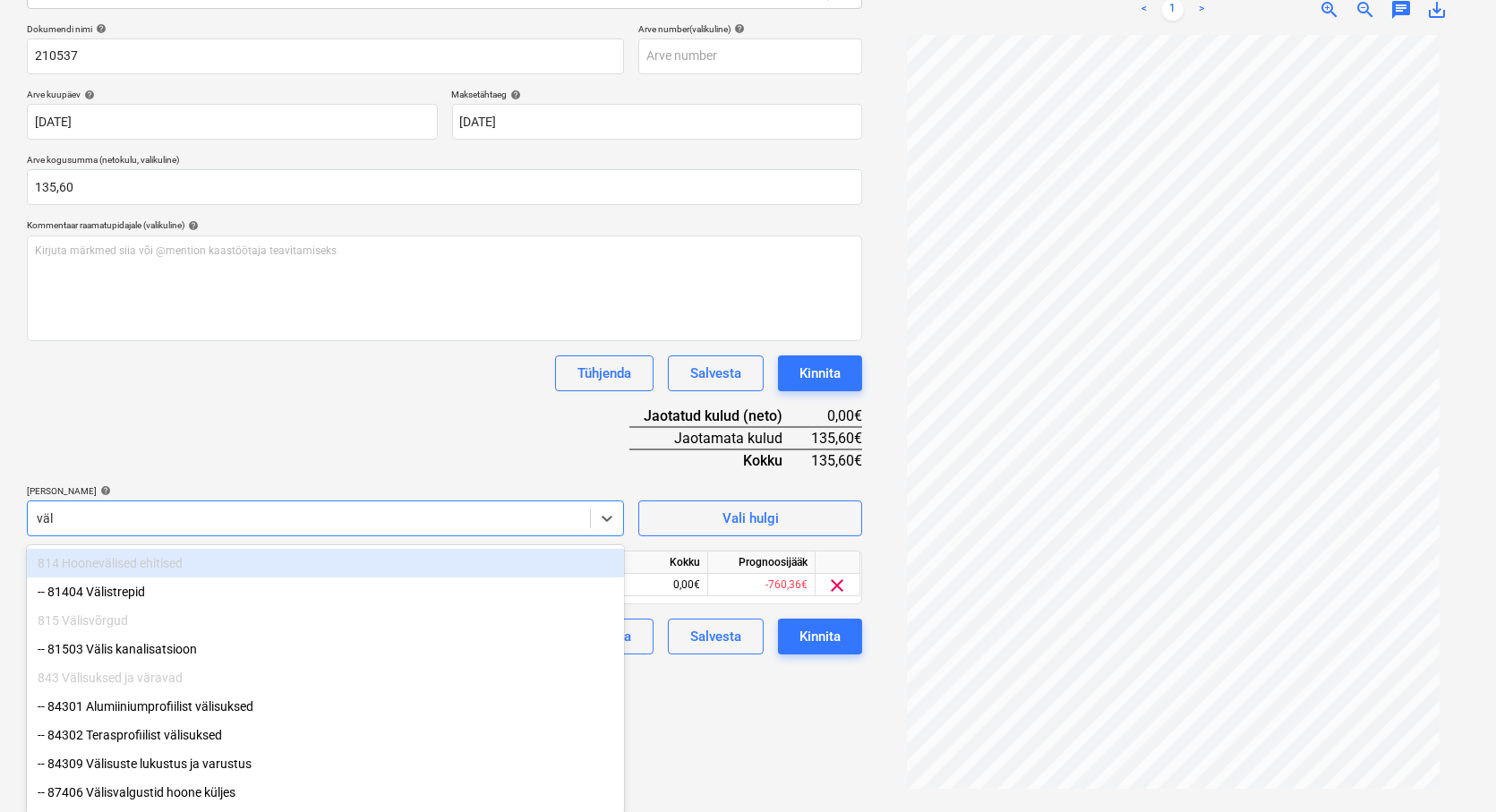
type input "väli"
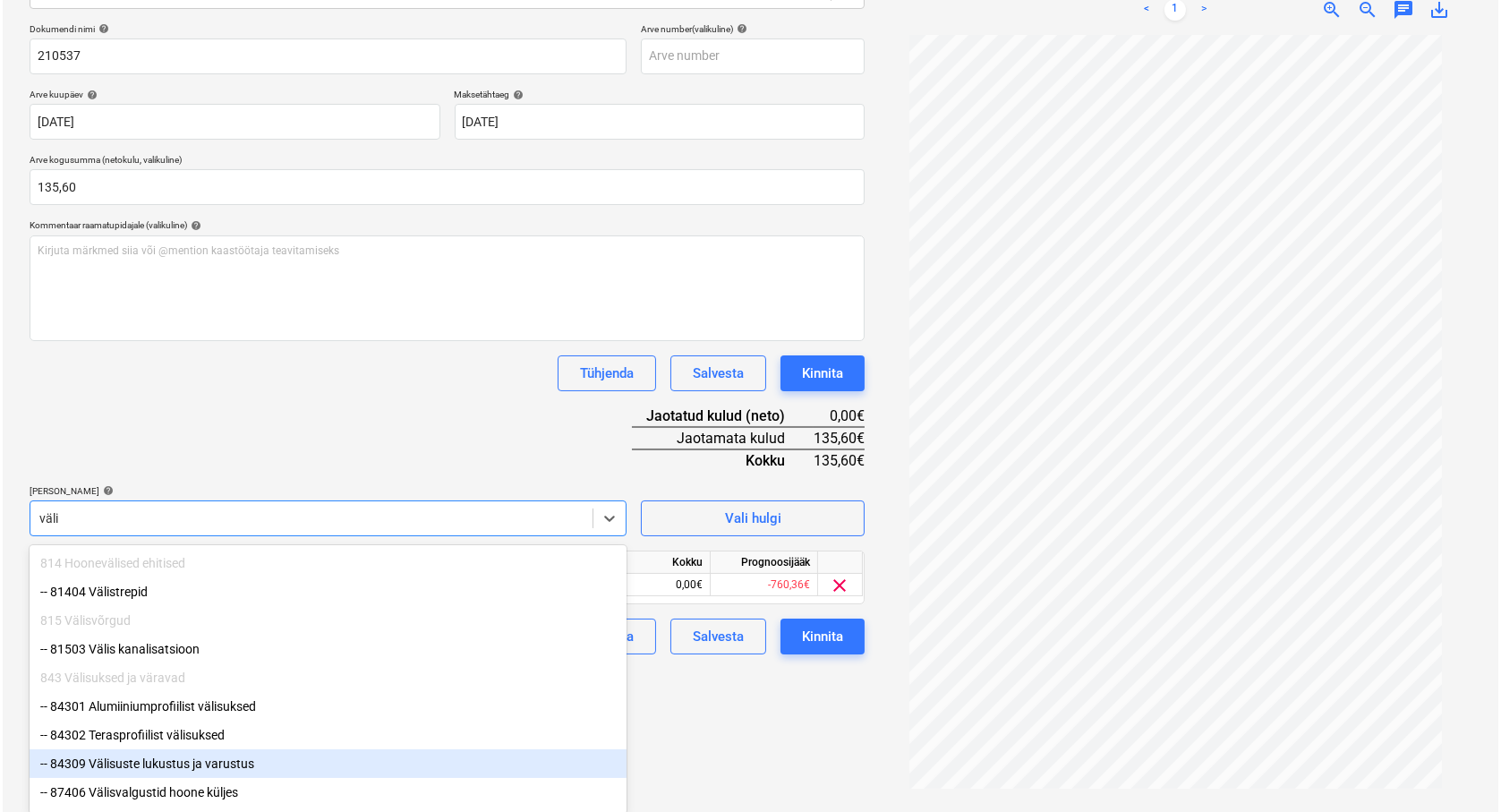
scroll to position [59, 0]
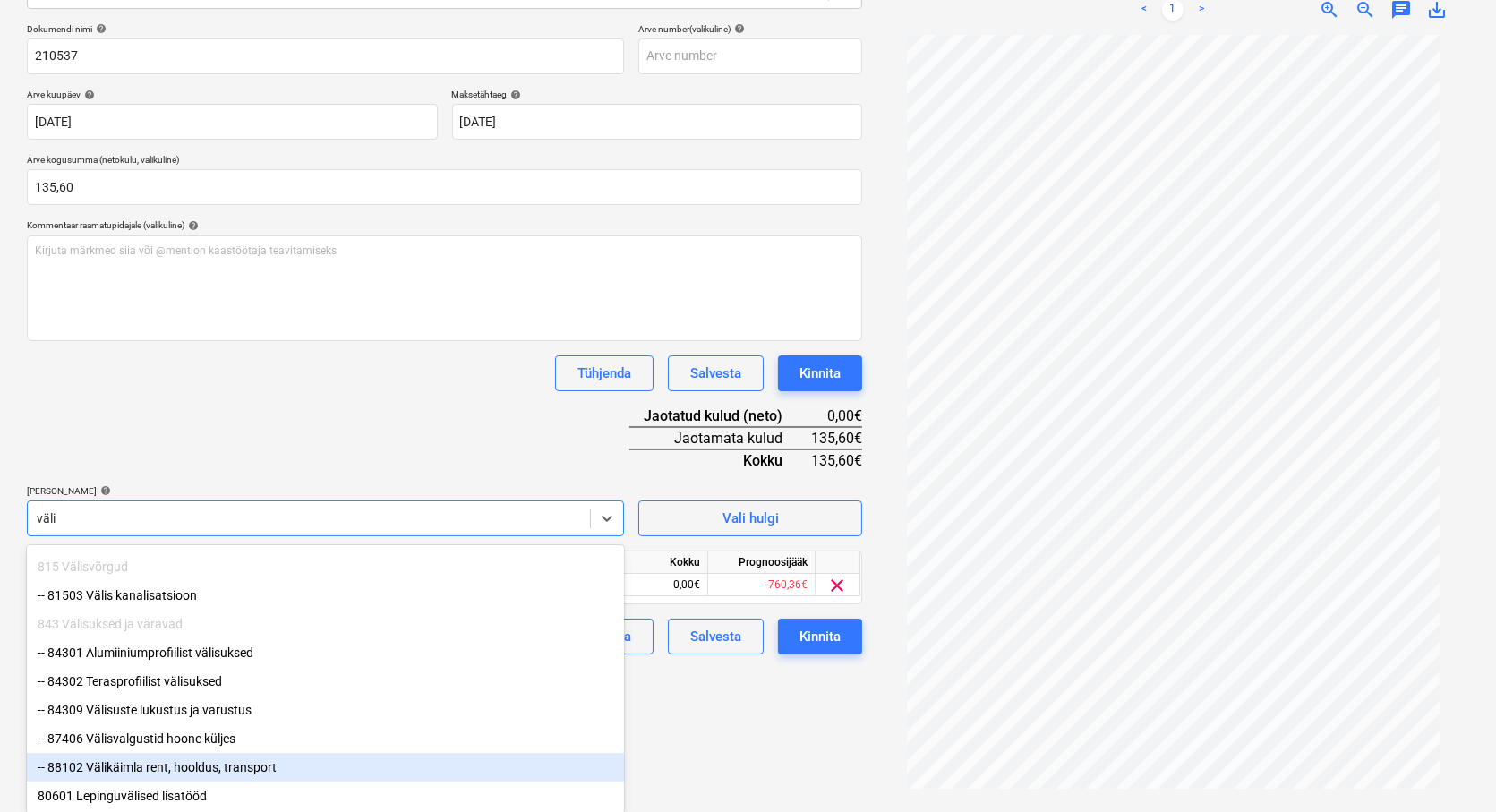
click at [165, 757] on div "-- 88102 Välikäimla rent, hooldus, transport" at bounding box center [324, 767] width 597 height 28
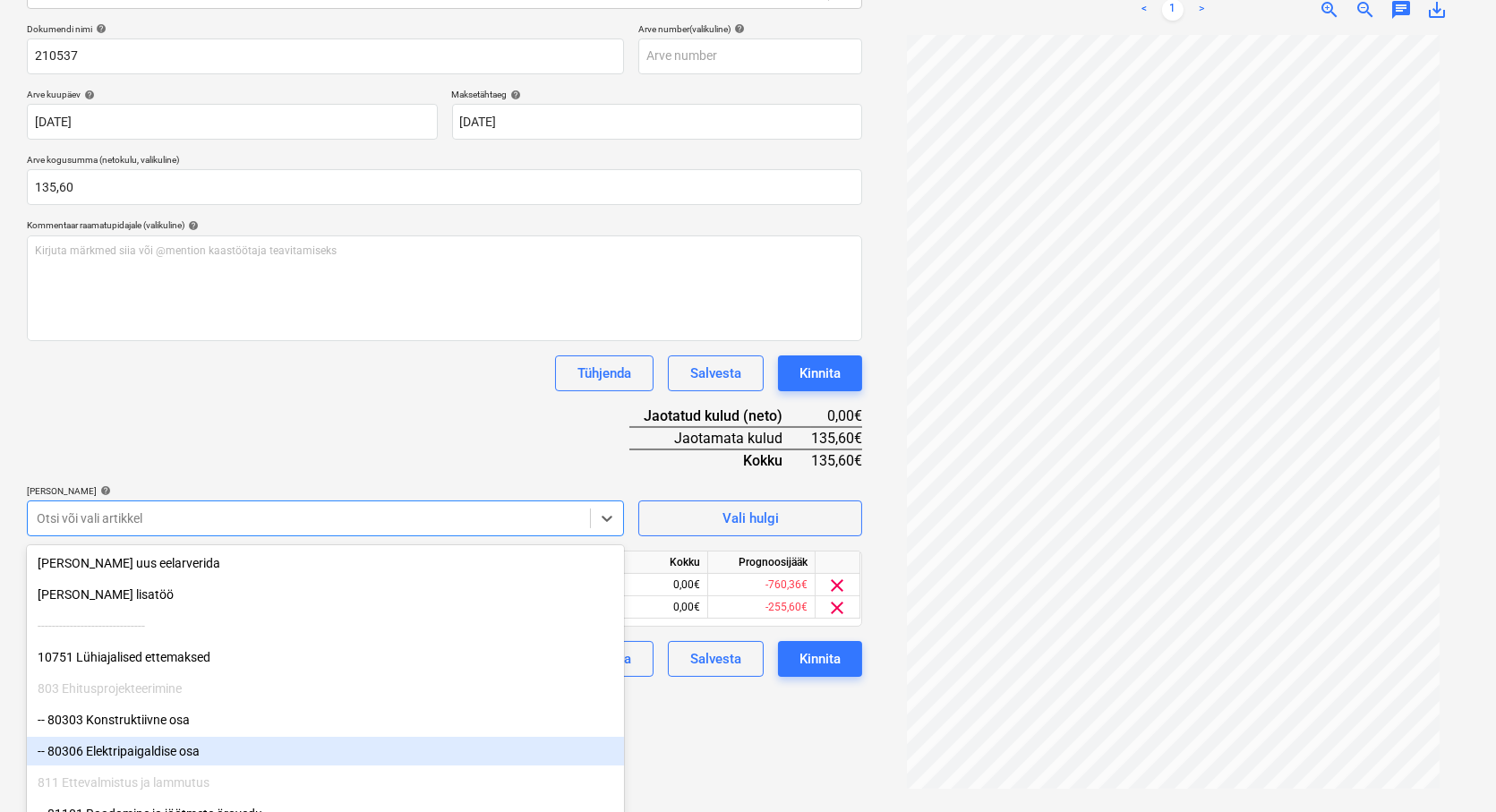
drag, startPoint x: 776, startPoint y: 770, endPoint x: 745, endPoint y: 753, distance: 35.4
click at [763, 761] on div "Failide konteerimine Vali ettevõte [PERSON_NAME] OÜ (10258) [PERSON_NAME] uus e…" at bounding box center [444, 320] width 849 height 971
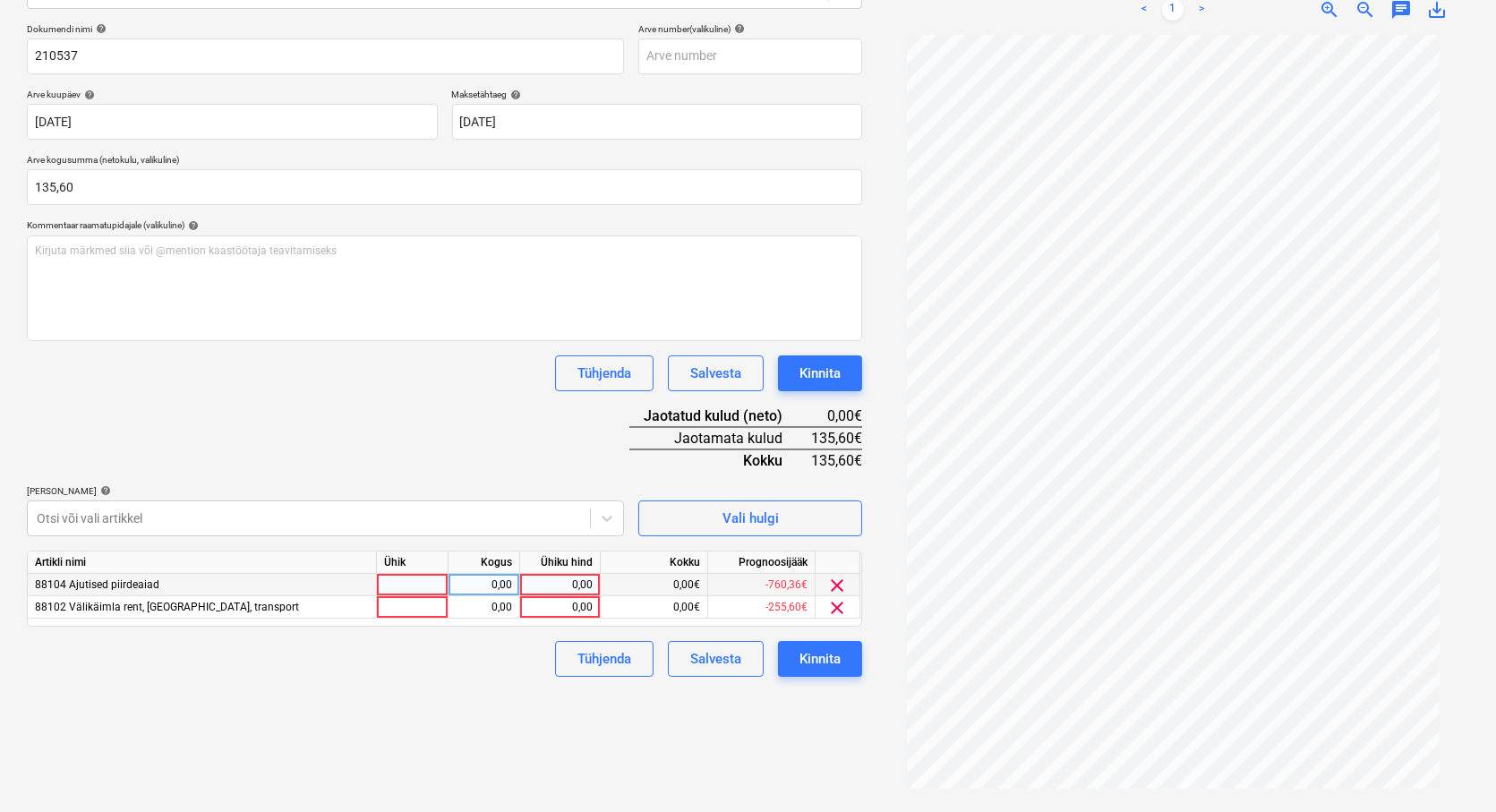
click at [407, 579] on div at bounding box center [413, 585] width 72 height 23
type input "tk"
click at [427, 613] on div at bounding box center [413, 607] width 72 height 23
type input "tk"
click at [496, 579] on div "0,00" at bounding box center [484, 585] width 57 height 23
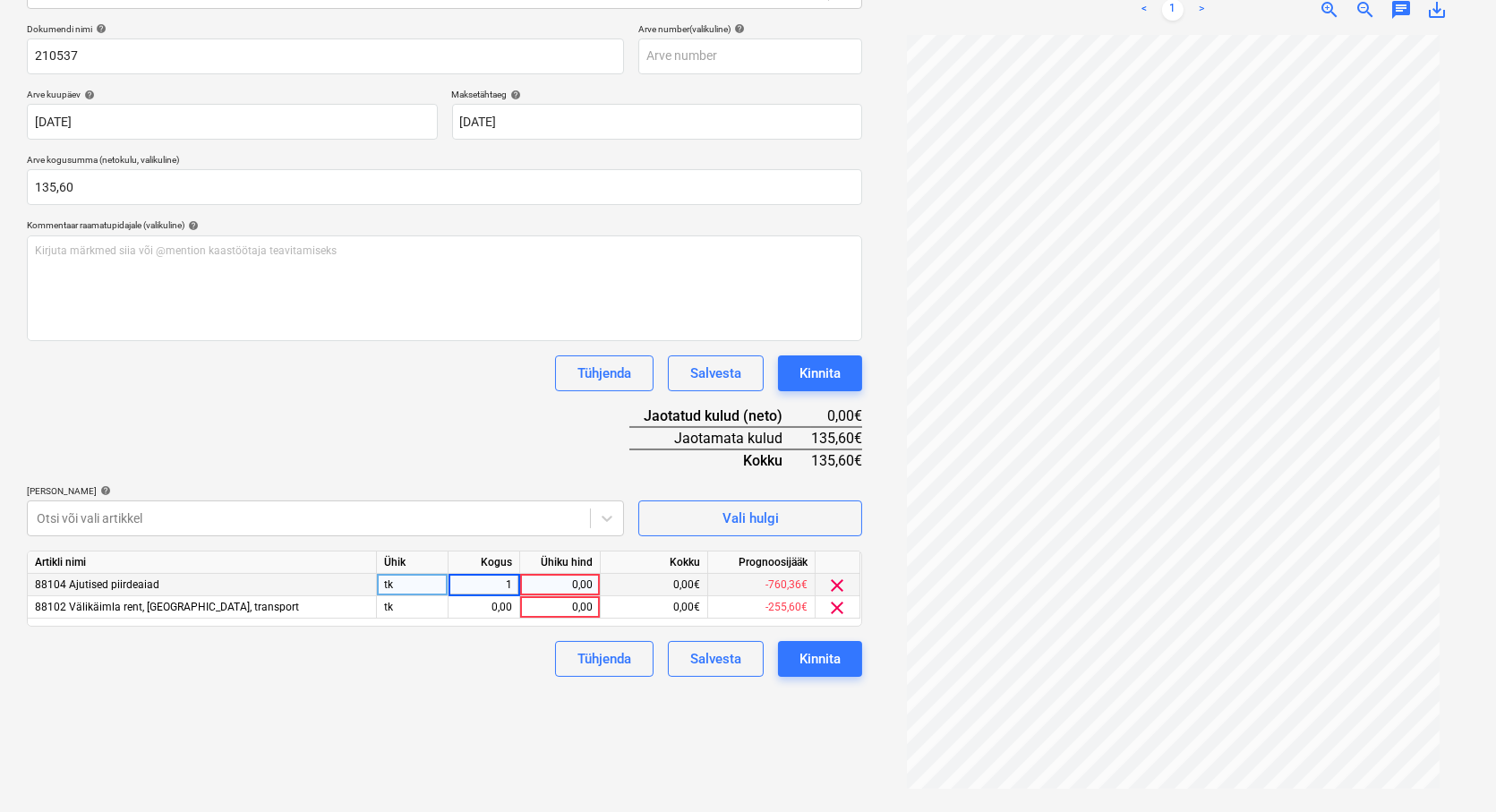
click at [499, 594] on input "1" at bounding box center [483, 584] width 71 height 22
type input "1"
click at [502, 611] on div "0,00" at bounding box center [484, 607] width 57 height 23
click at [465, 690] on div "Failide konteerimine Vali ettevõte [PERSON_NAME] OÜ (10258) [PERSON_NAME] uus e…" at bounding box center [444, 320] width 849 height 971
click at [547, 577] on div "0,00" at bounding box center [560, 585] width 65 height 23
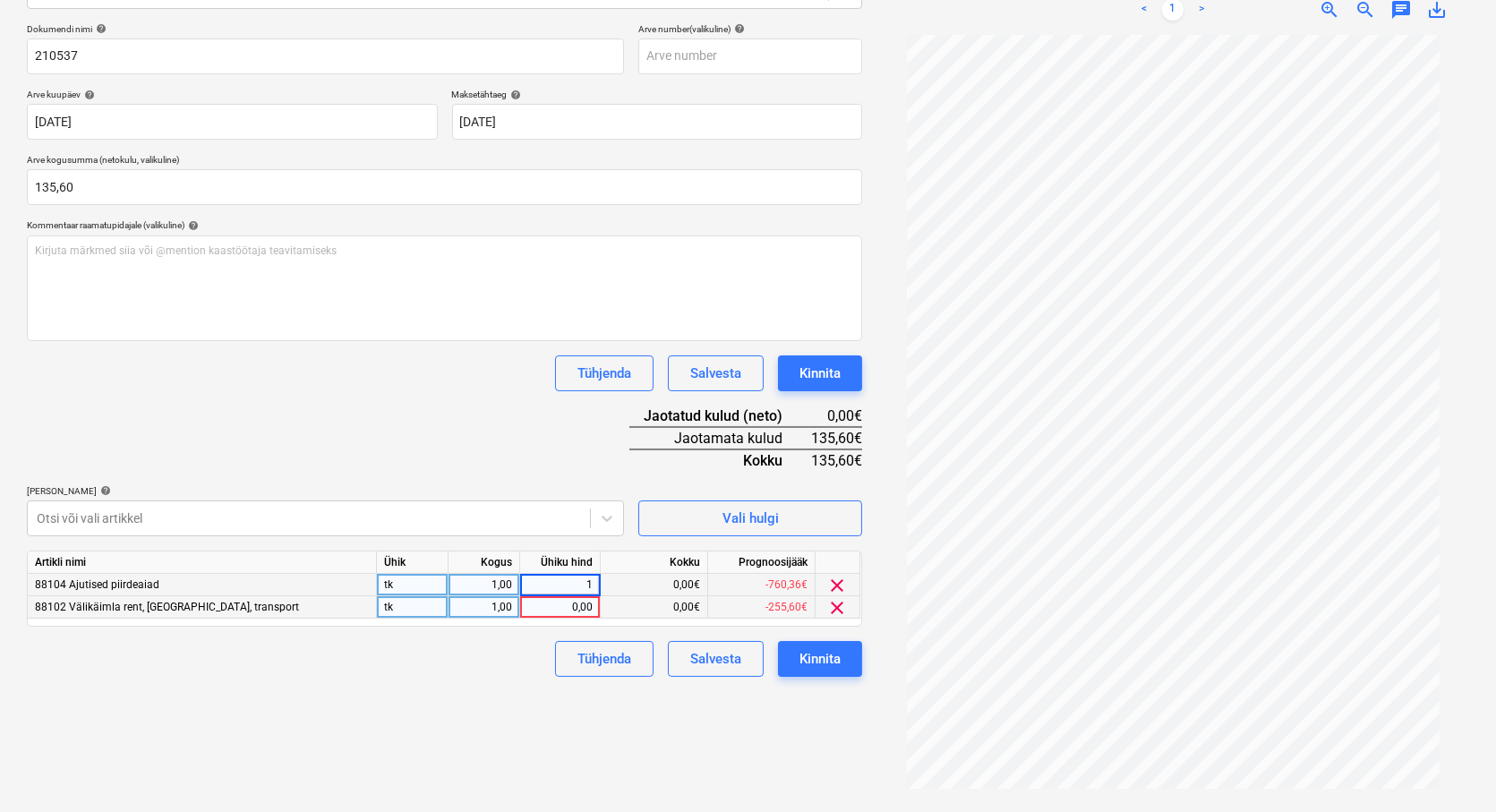
type input "16"
click at [530, 641] on div "Tühjenda Salvesta Kinnita" at bounding box center [444, 659] width 835 height 36
click at [573, 599] on div "0,00" at bounding box center [560, 607] width 65 height 23
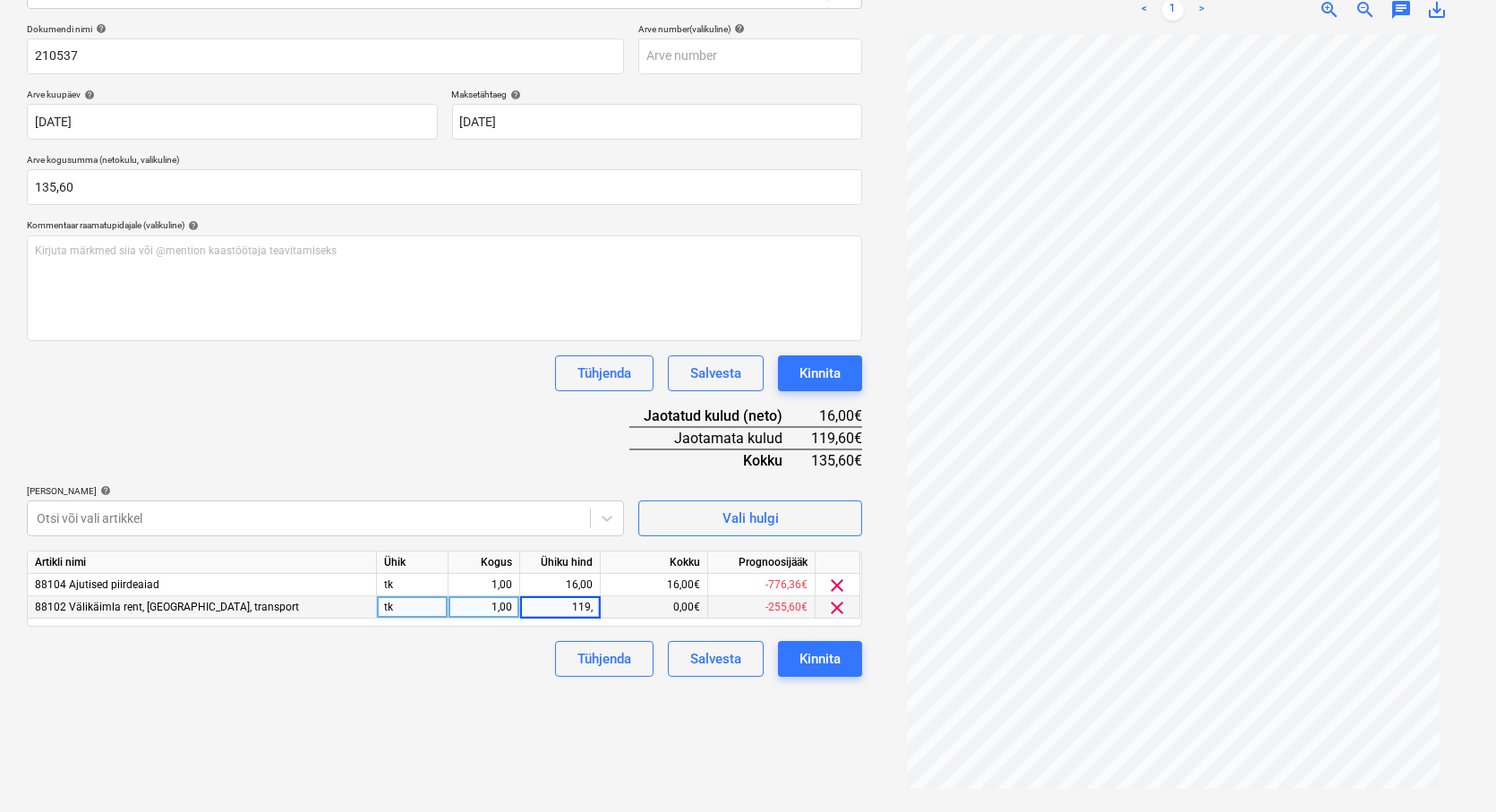
type input "119,6"
click at [521, 676] on div "Tühjenda Salvesta Kinnita" at bounding box center [444, 659] width 835 height 36
click at [812, 668] on button "Kinnita" at bounding box center [820, 659] width 84 height 36
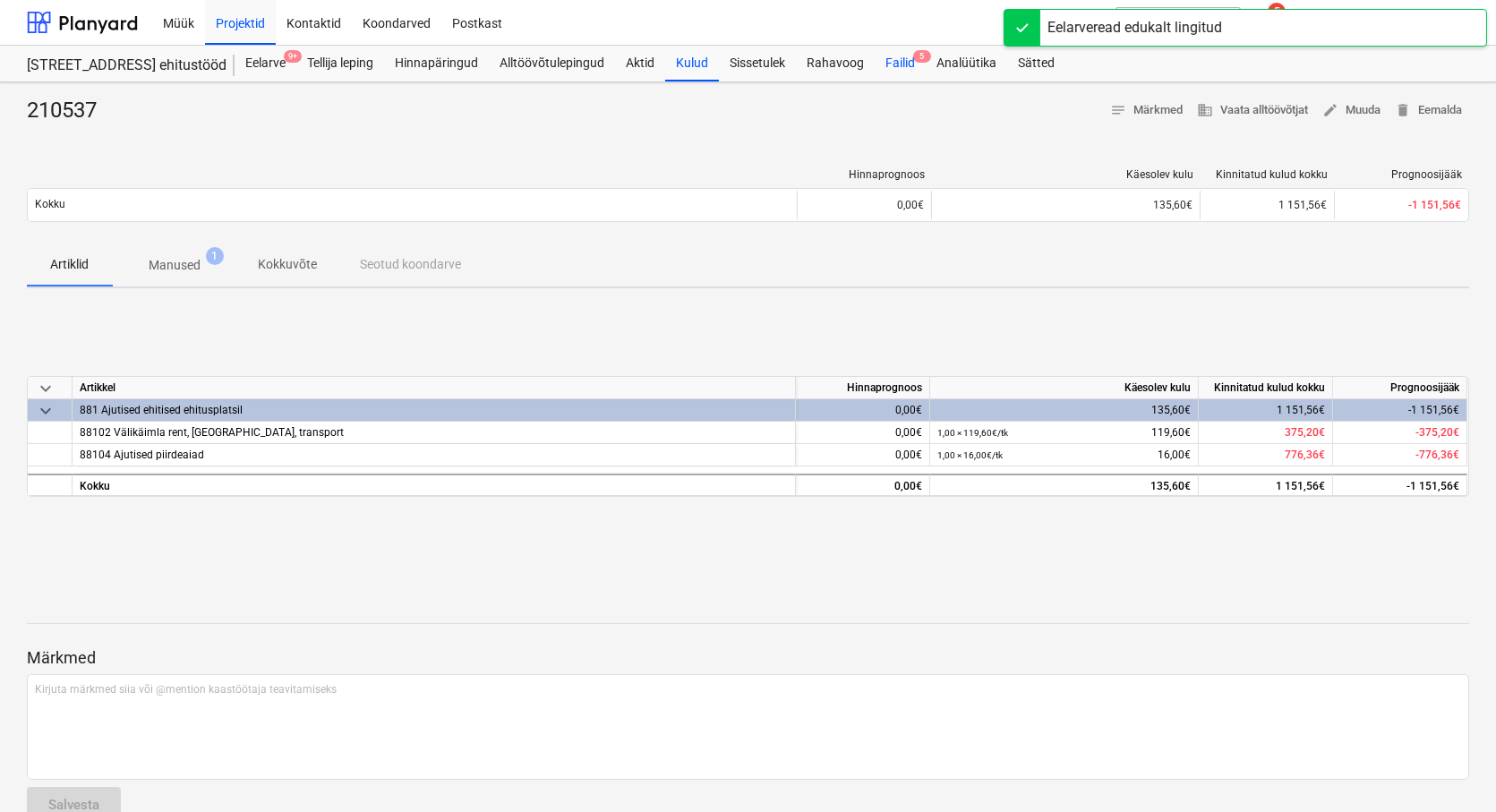
click at [897, 63] on div "Failid 5" at bounding box center [900, 63] width 51 height 36
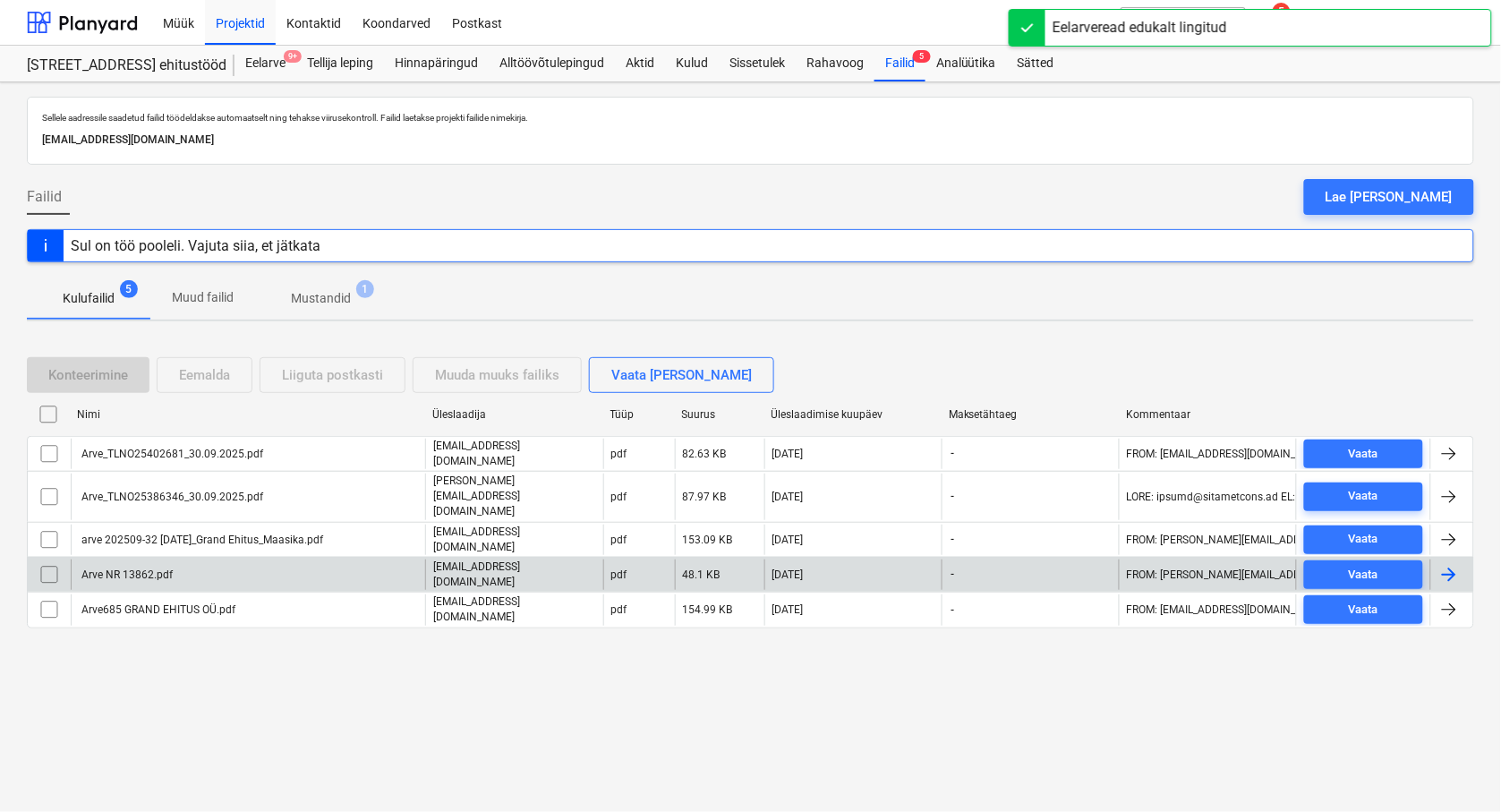
click at [112, 568] on div "Arve NR 13862.pdf" at bounding box center [125, 574] width 94 height 12
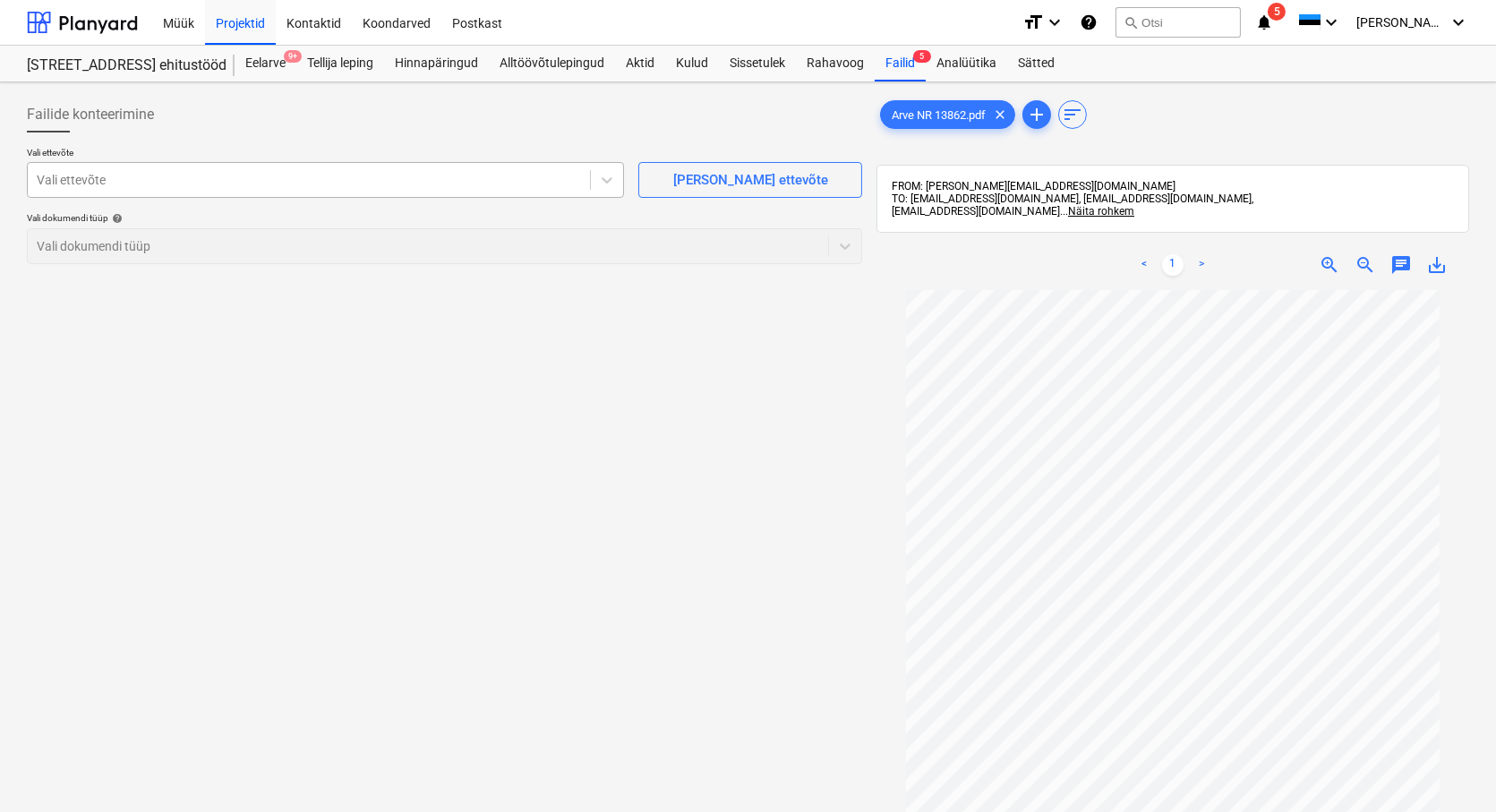
click at [88, 180] on div at bounding box center [309, 180] width 545 height 18
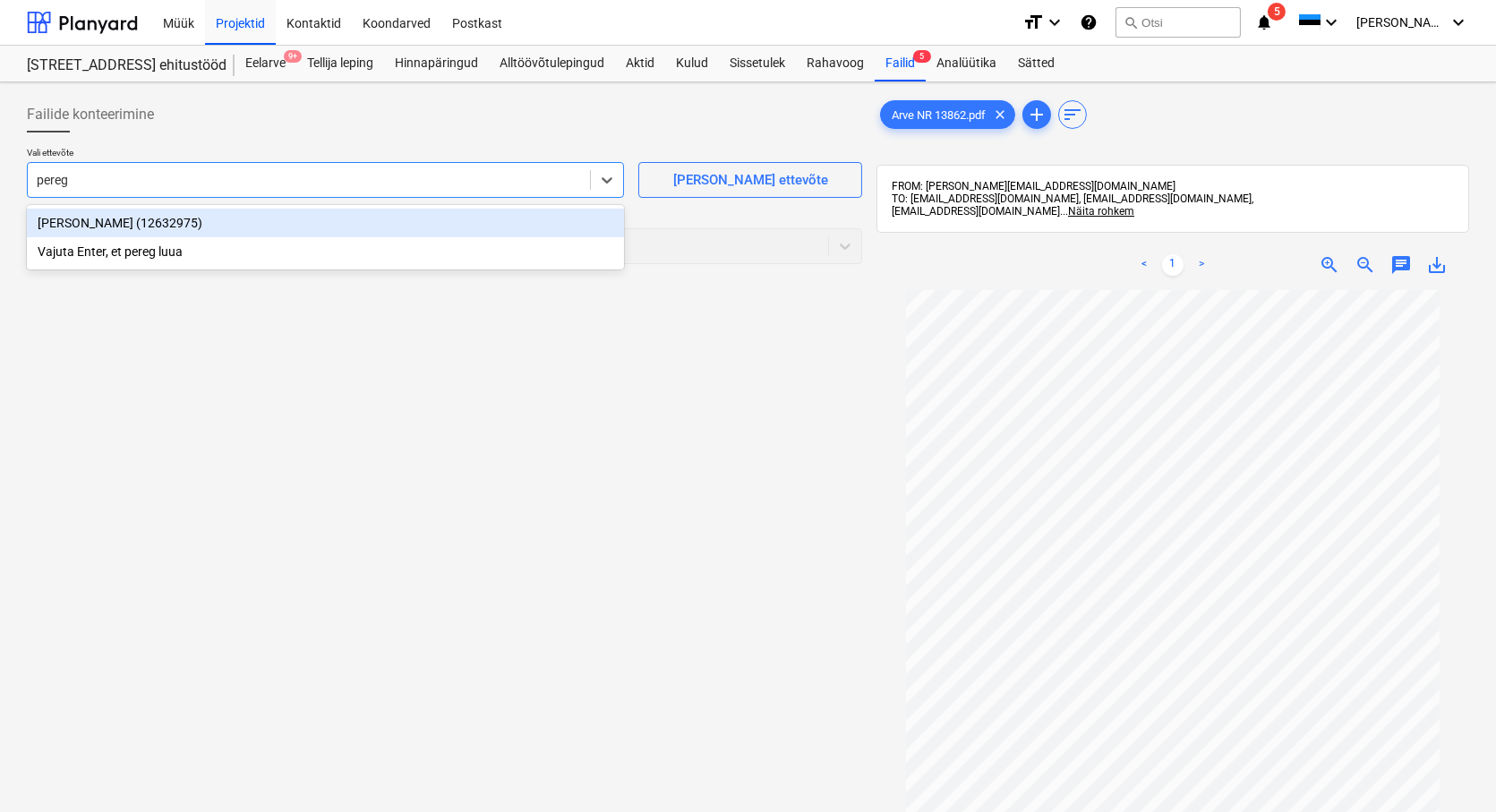
type input "peregr"
click at [91, 222] on div "[PERSON_NAME] (12632975)" at bounding box center [324, 223] width 597 height 28
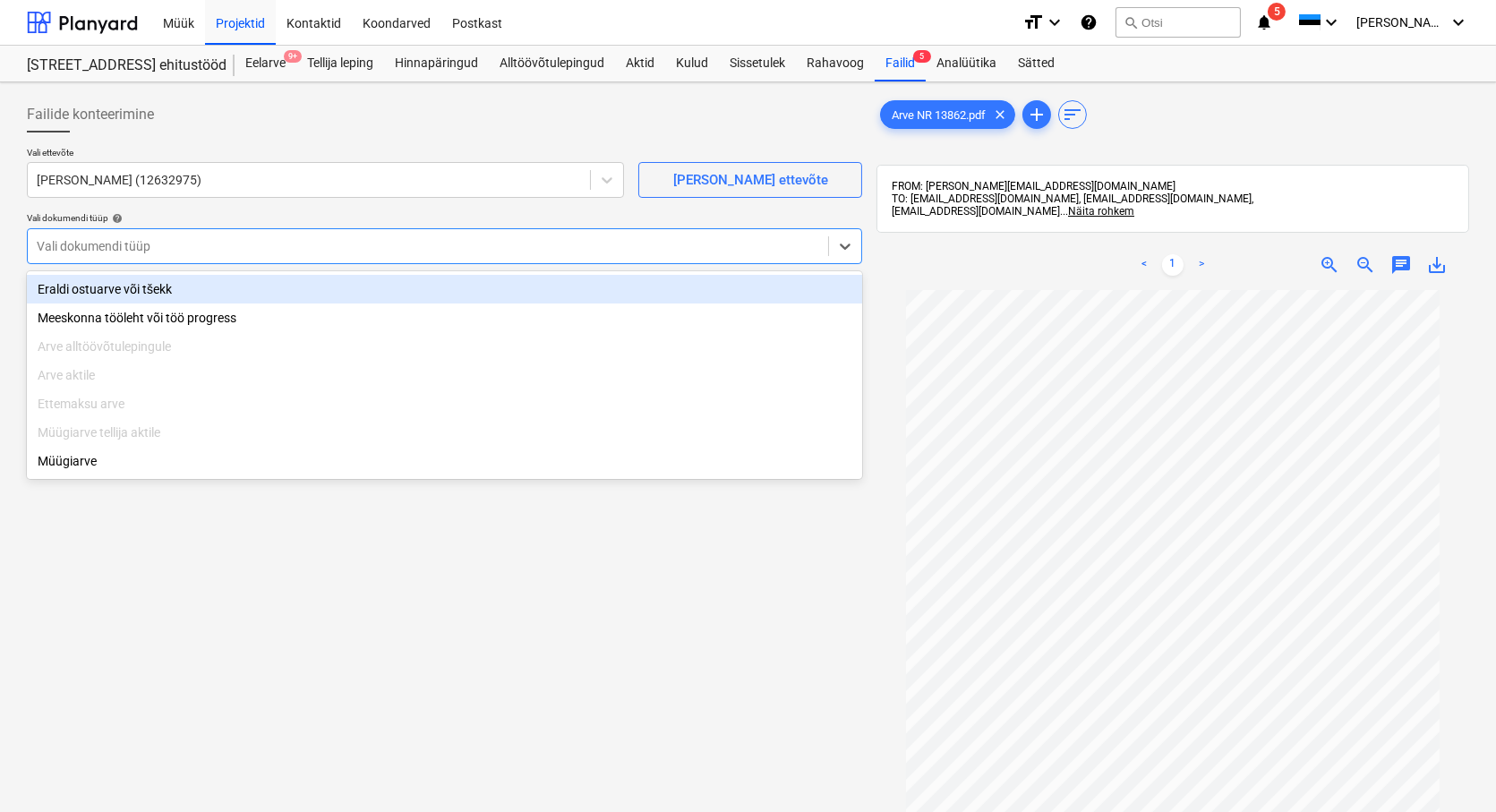
click at [68, 243] on div at bounding box center [427, 246] width 782 height 18
click at [74, 284] on div "Eraldi ostuarve või tšekk" at bounding box center [444, 289] width 835 height 28
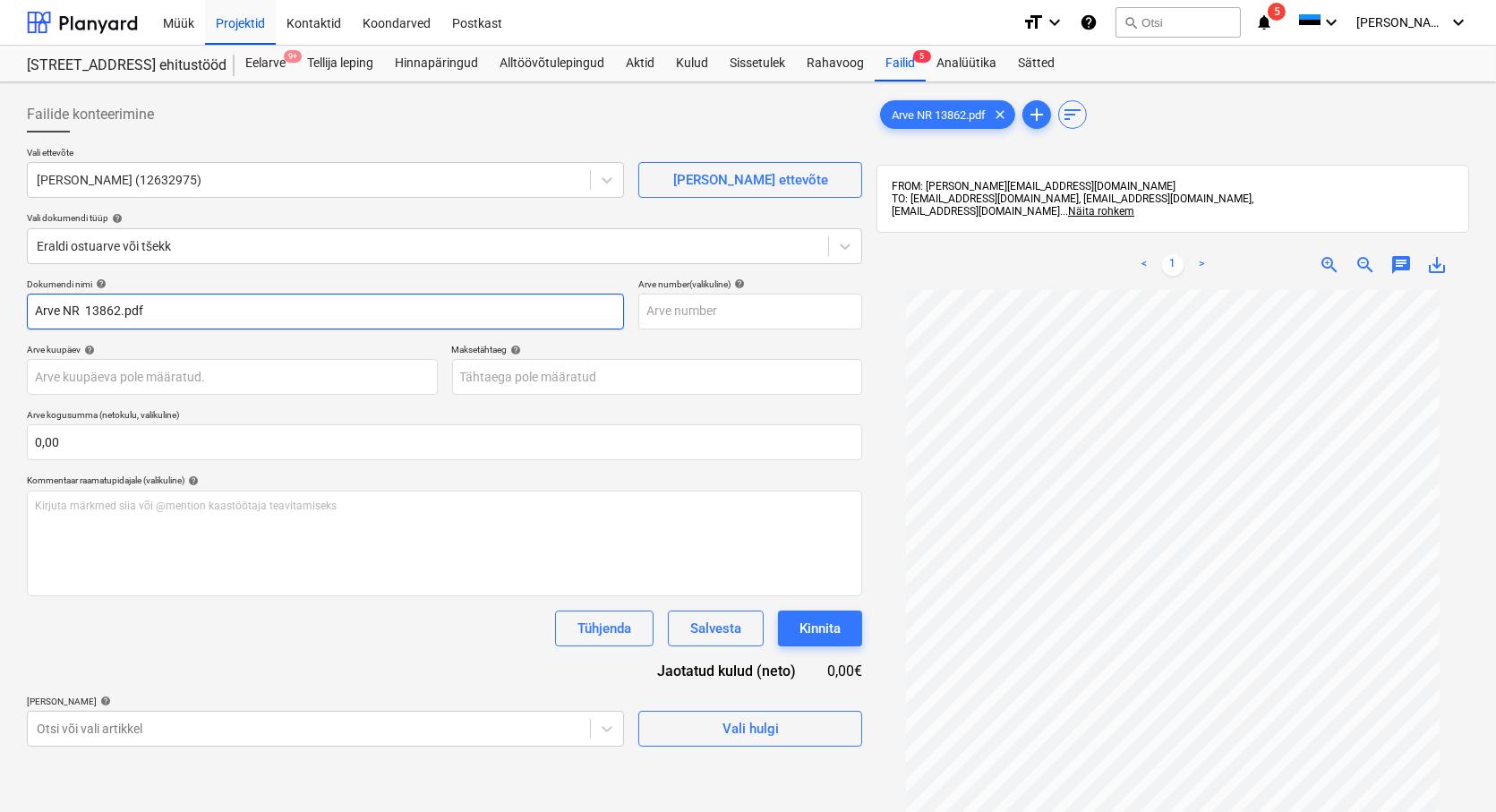
drag, startPoint x: 86, startPoint y: 310, endPoint x: -192, endPoint y: 349, distance: 280.7
click at [0, 349] on html "Müük Projektid Kontaktid Koondarved Postkast format_size keyboard_arrow_down he…" at bounding box center [748, 406] width 1496 height 812
drag, startPoint x: 113, startPoint y: 302, endPoint x: 70, endPoint y: 315, distance: 44.9
click at [70, 315] on input "13862.pdf" at bounding box center [324, 311] width 597 height 36
type input "13862"
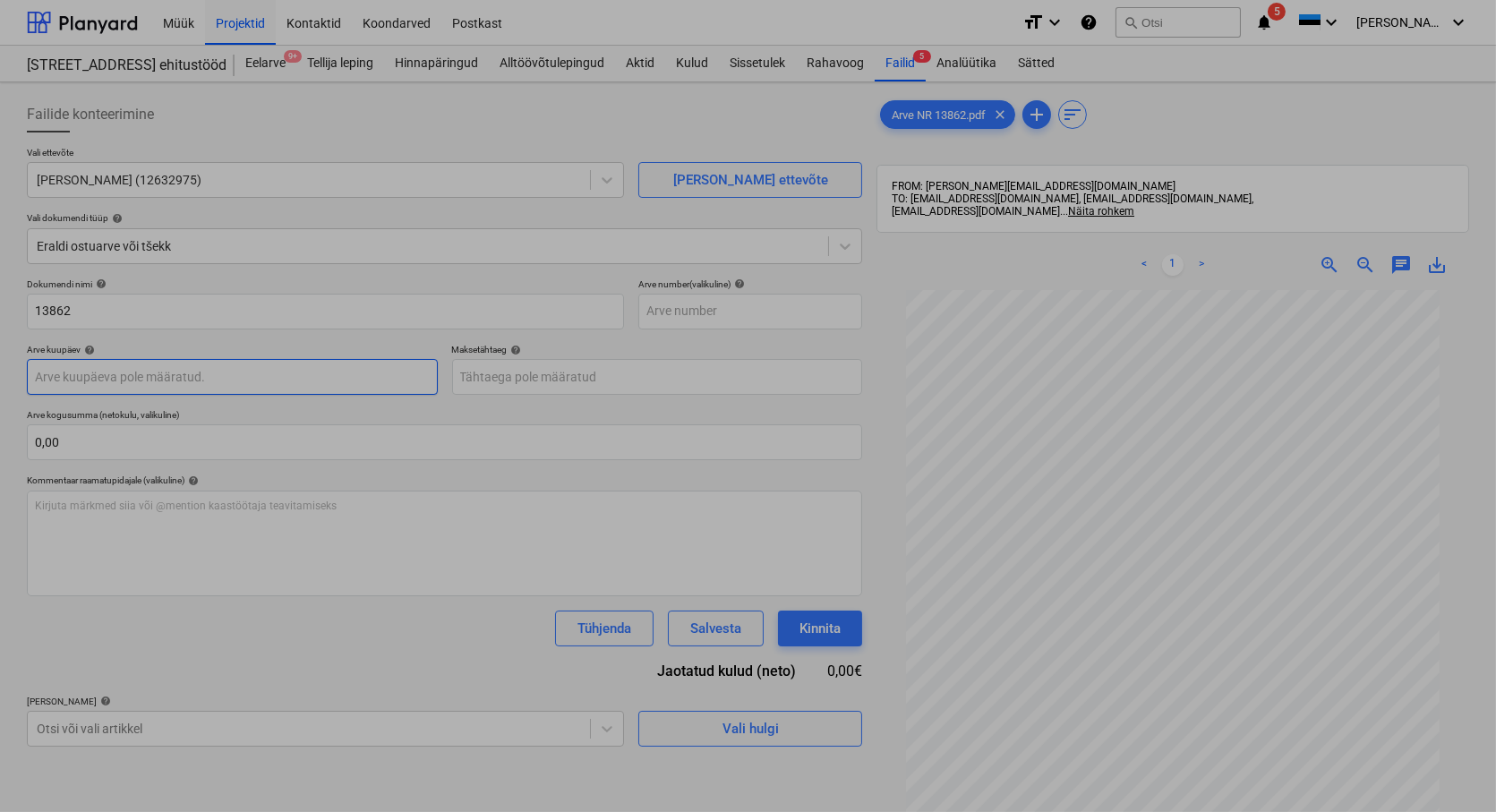
click at [49, 379] on body "Müük Projektid Kontaktid Koondarved Postkast format_size keyboard_arrow_down he…" at bounding box center [748, 406] width 1496 height 812
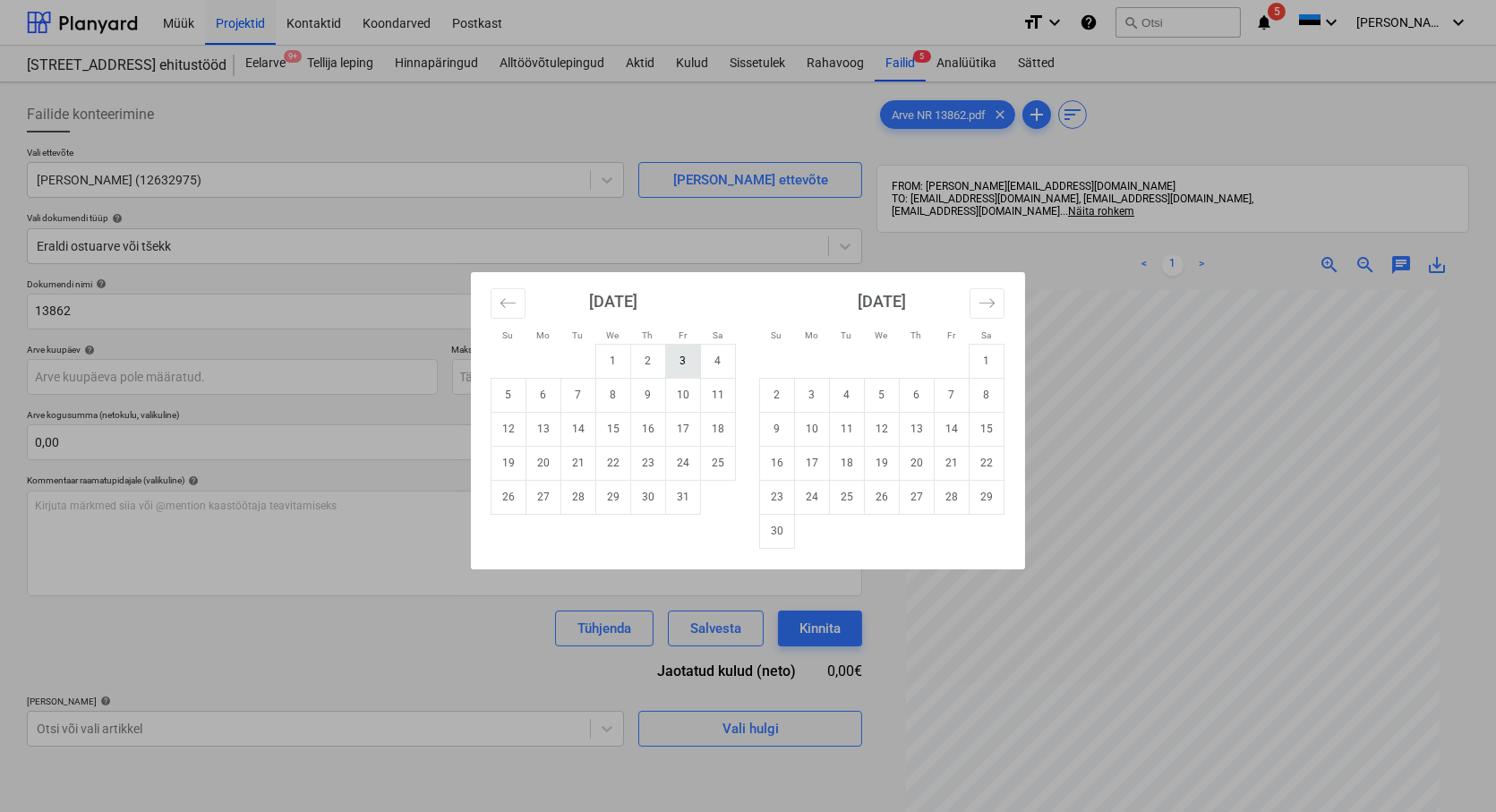
click at [686, 360] on td "3" at bounding box center [683, 360] width 35 height 34
type input "[DATE]"
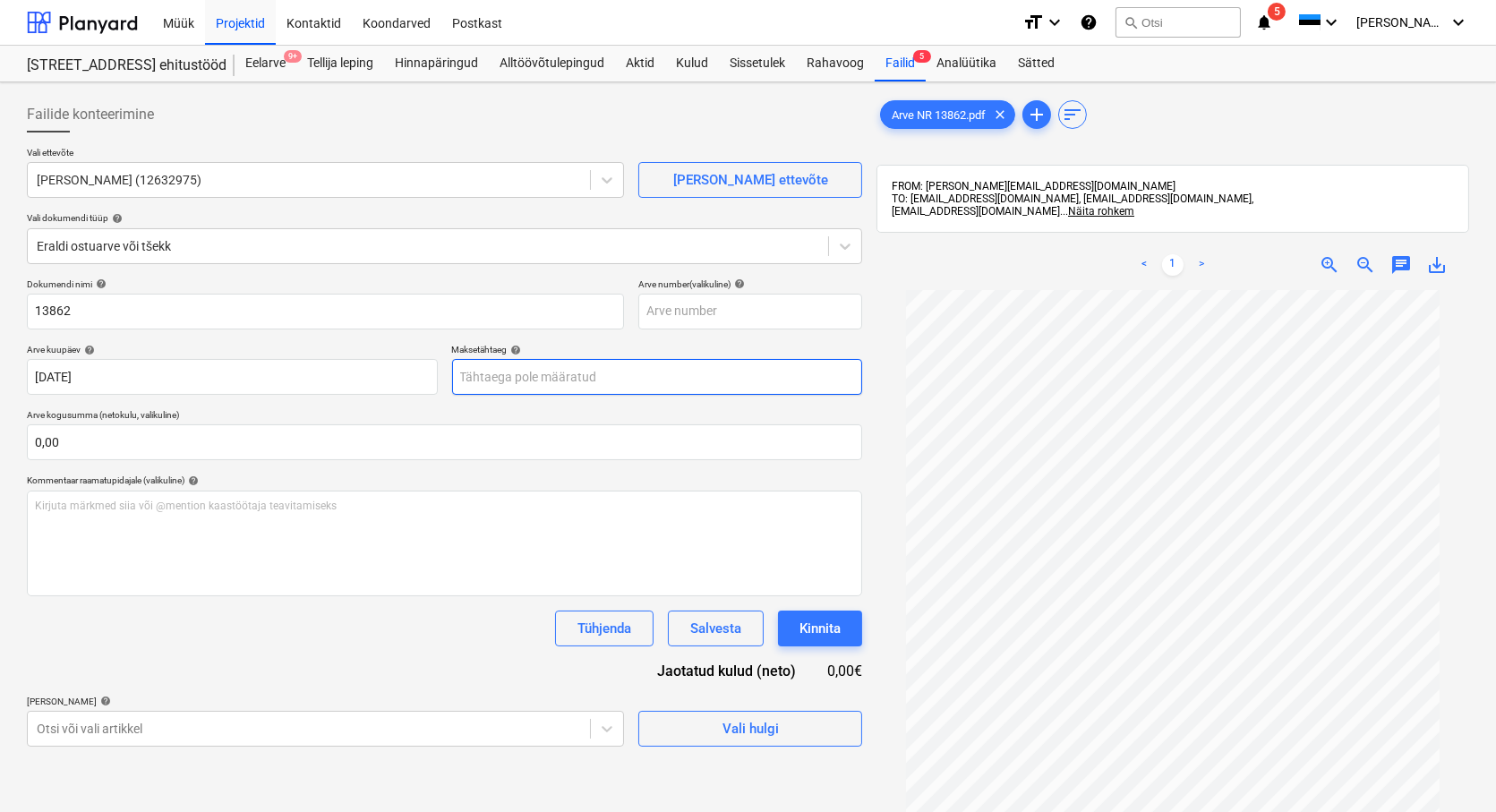
click at [481, 376] on body "Müük Projektid Kontaktid Koondarved Postkast format_size keyboard_arrow_down he…" at bounding box center [748, 406] width 1496 height 812
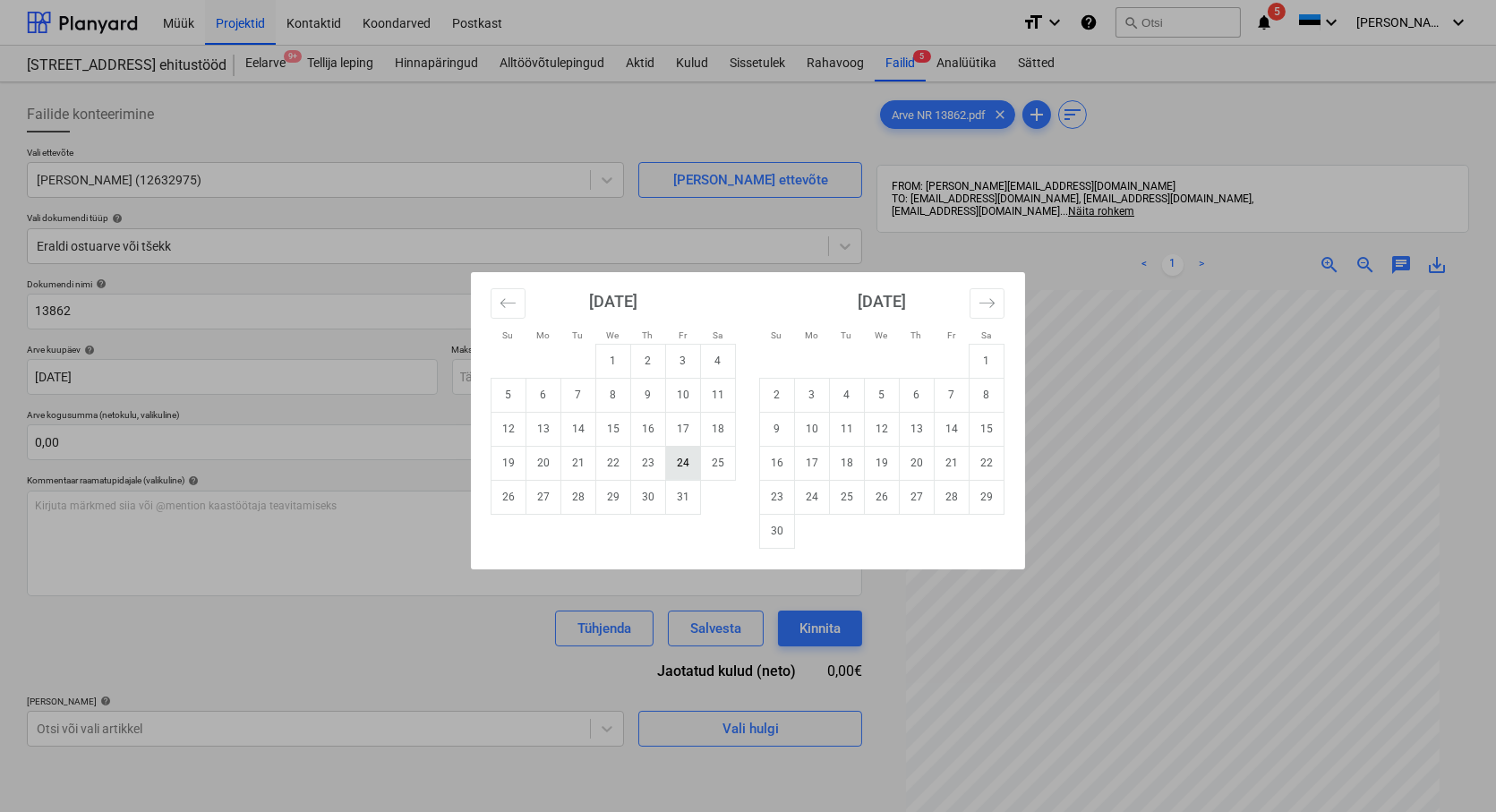
click at [678, 452] on td "24" at bounding box center [683, 462] width 35 height 34
type input "[DATE]"
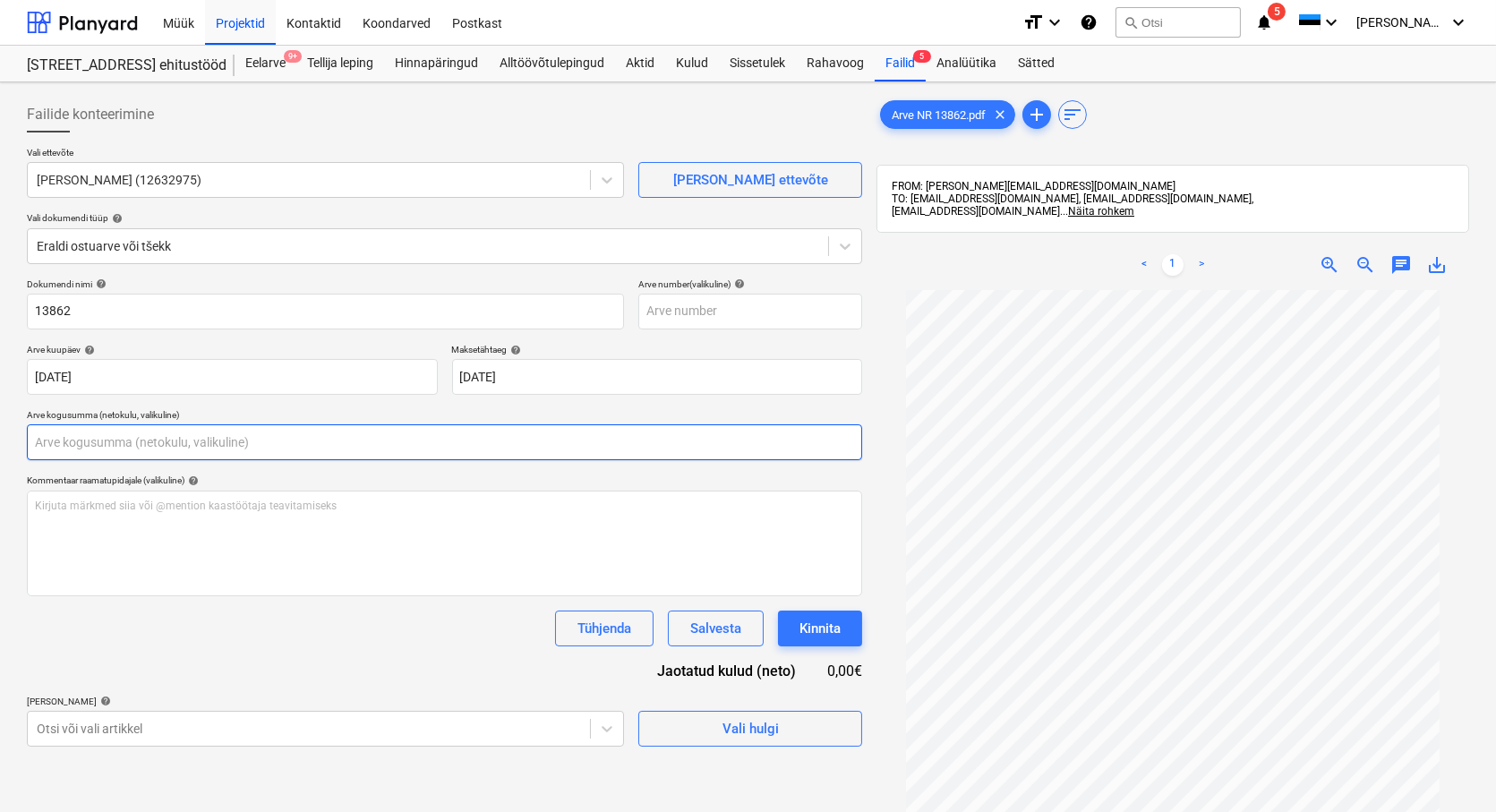
click at [161, 444] on input "text" at bounding box center [444, 442] width 835 height 36
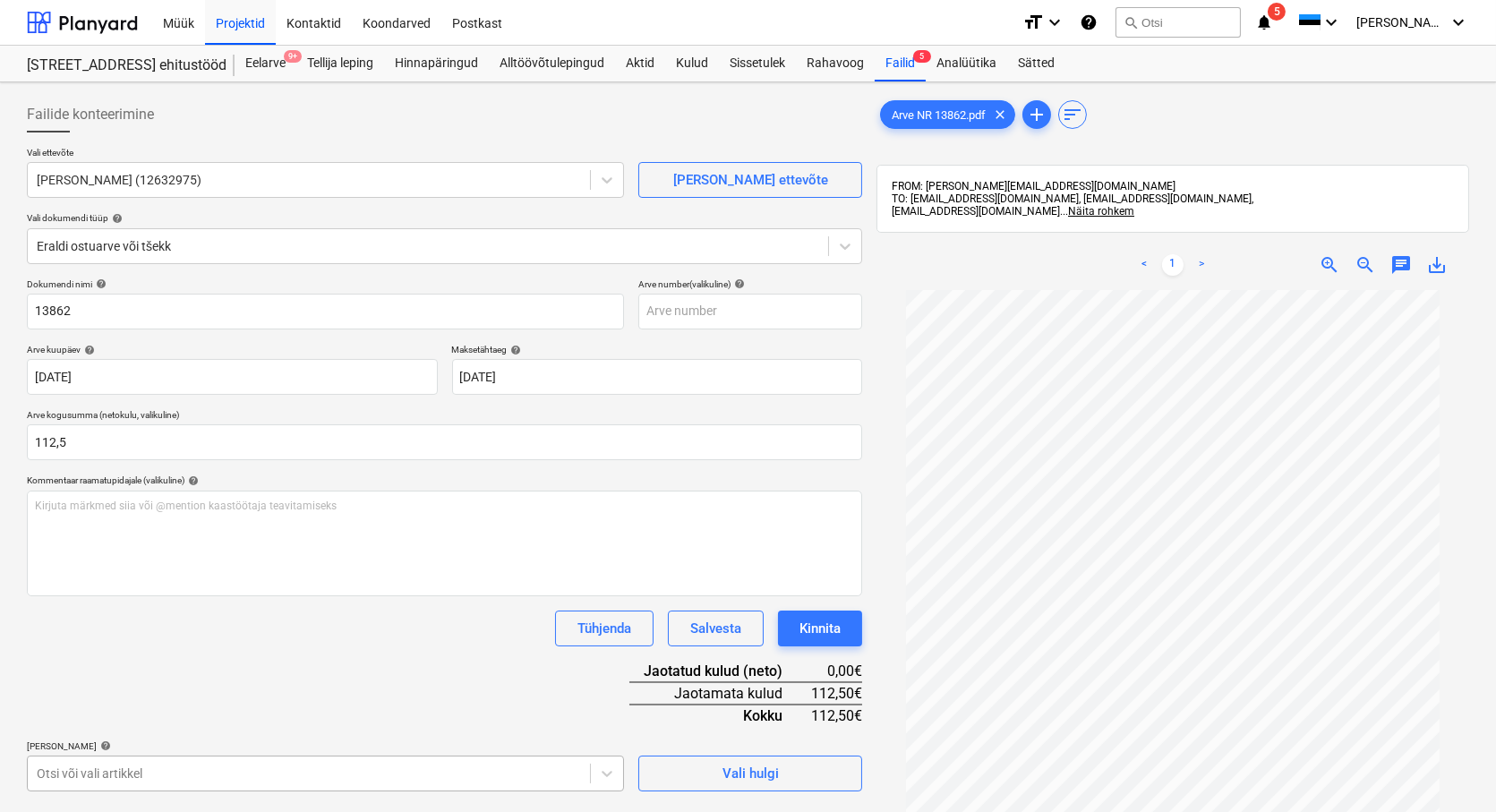
type input "112,50"
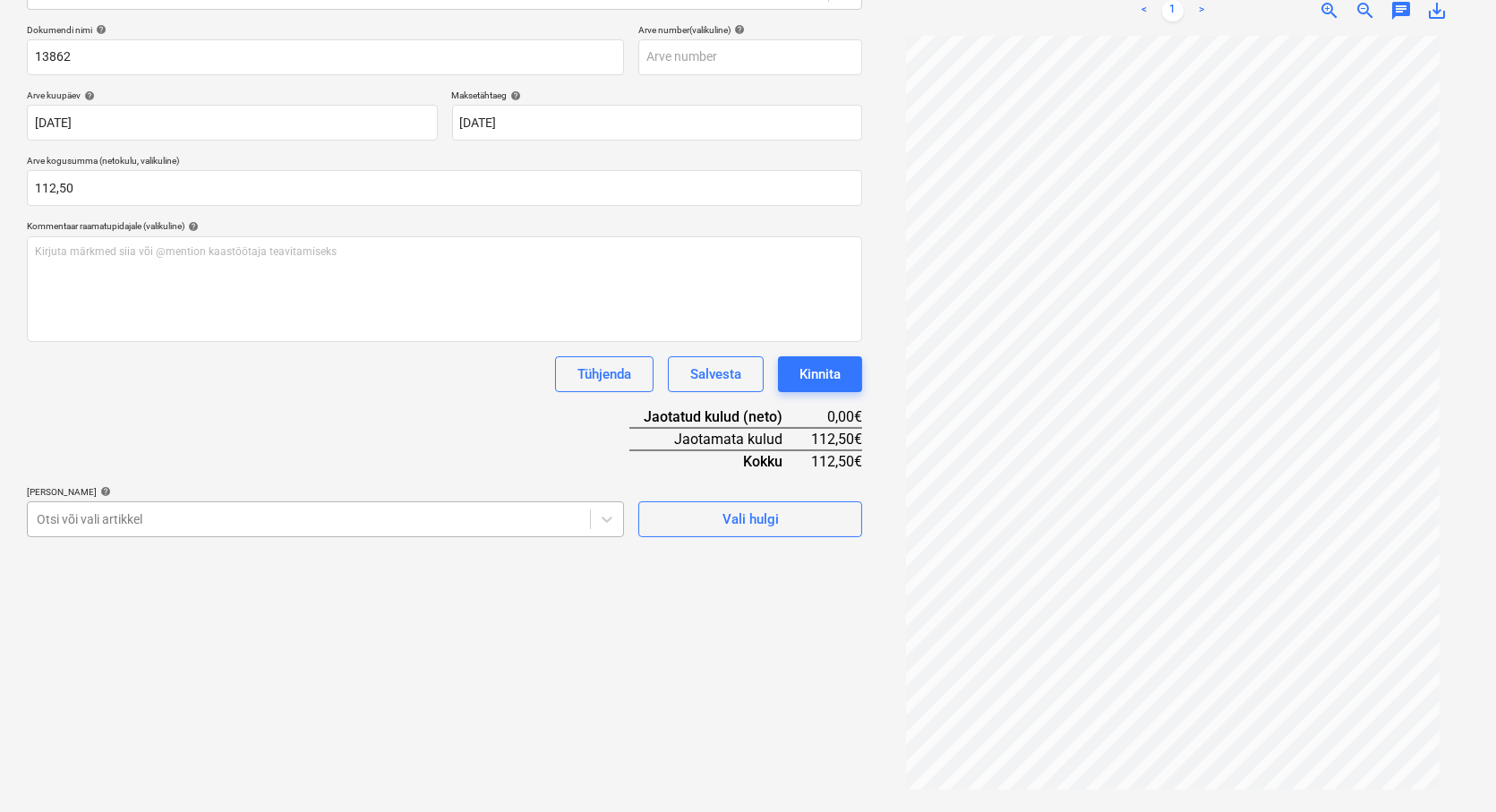
click at [114, 558] on body "Müük Projektid Kontaktid Koondarved Postkast format_size keyboard_arrow_down he…" at bounding box center [748, 151] width 1496 height 812
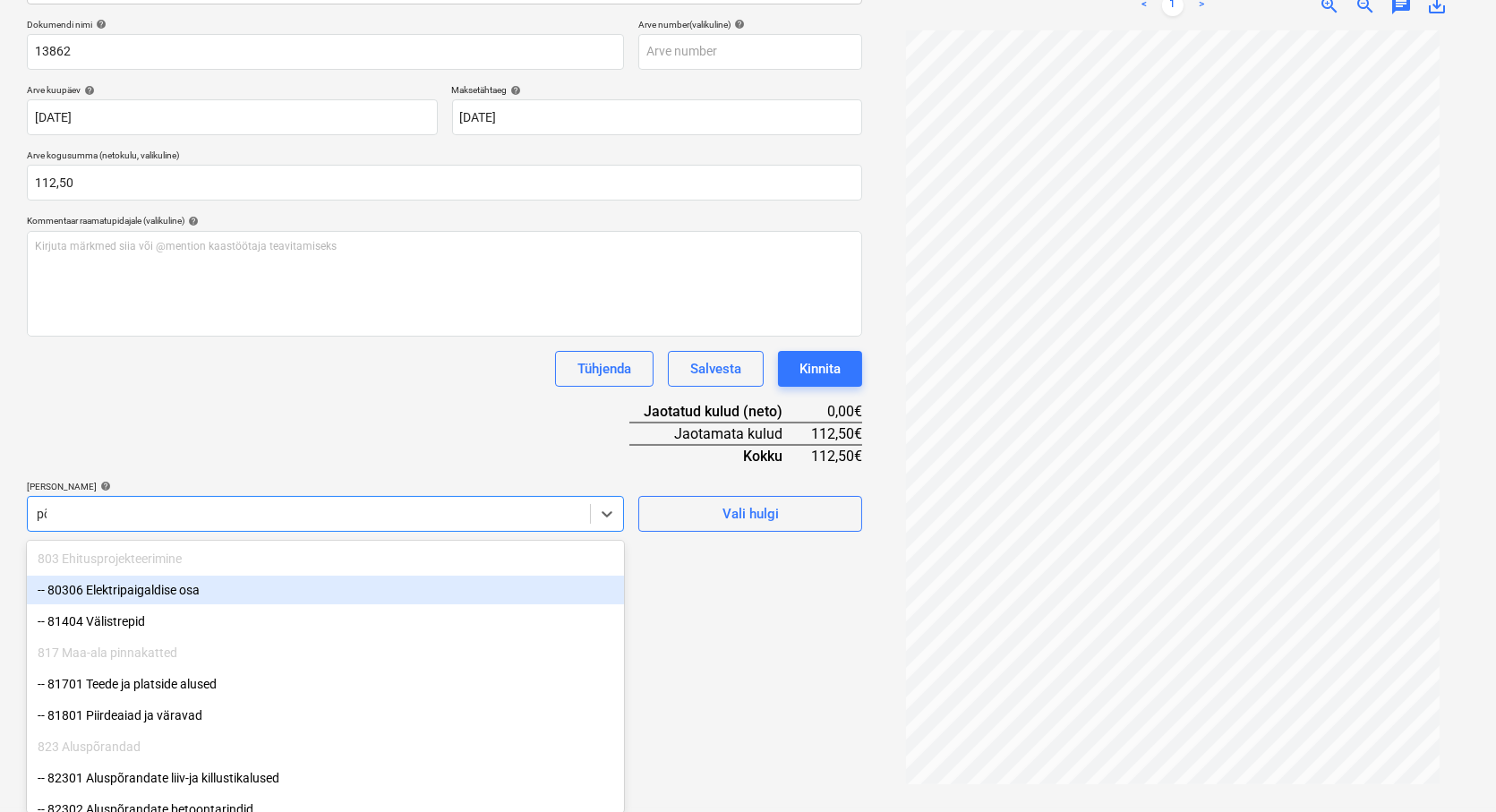
scroll to position [255, 0]
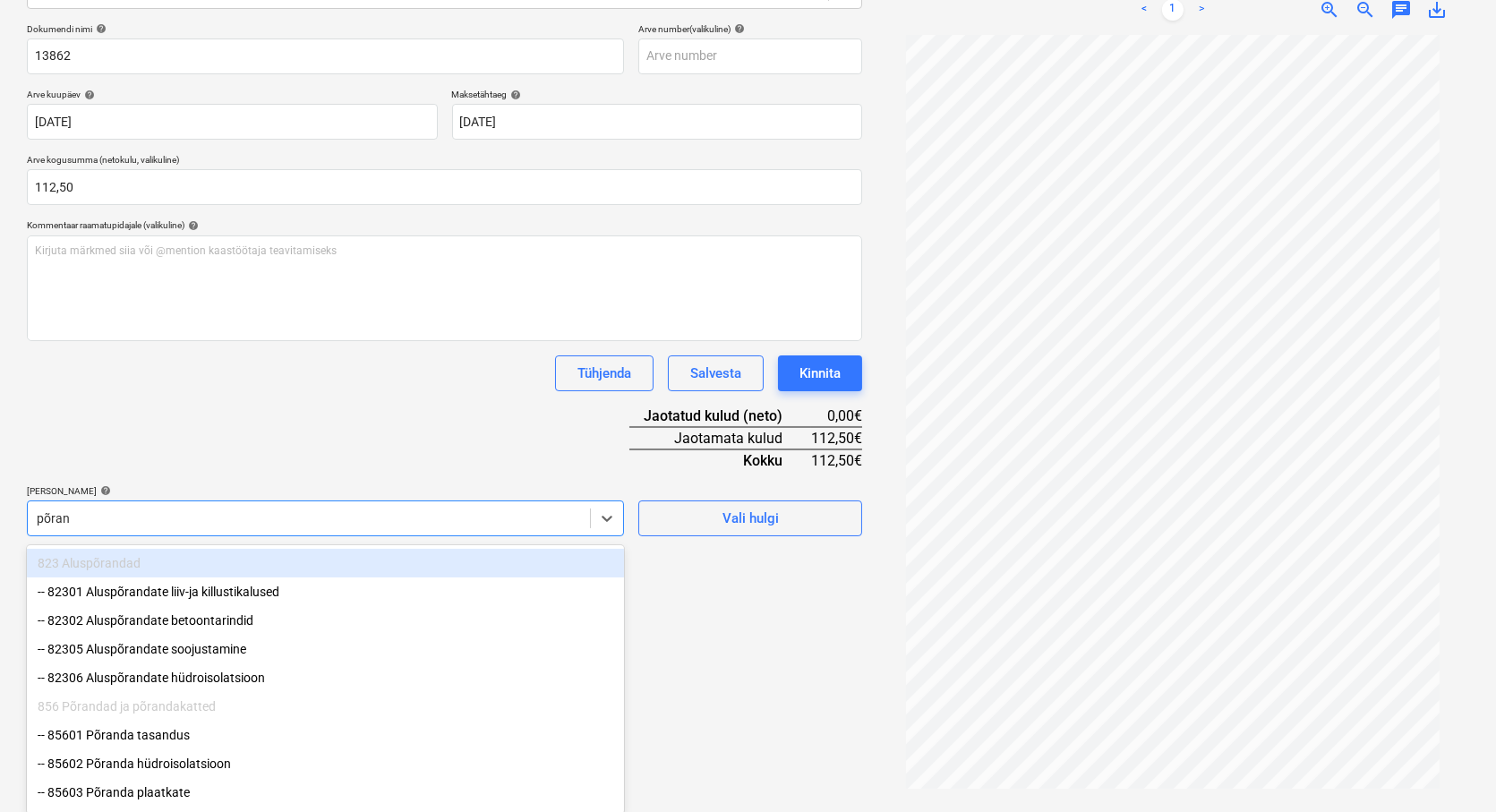
type input "põrand"
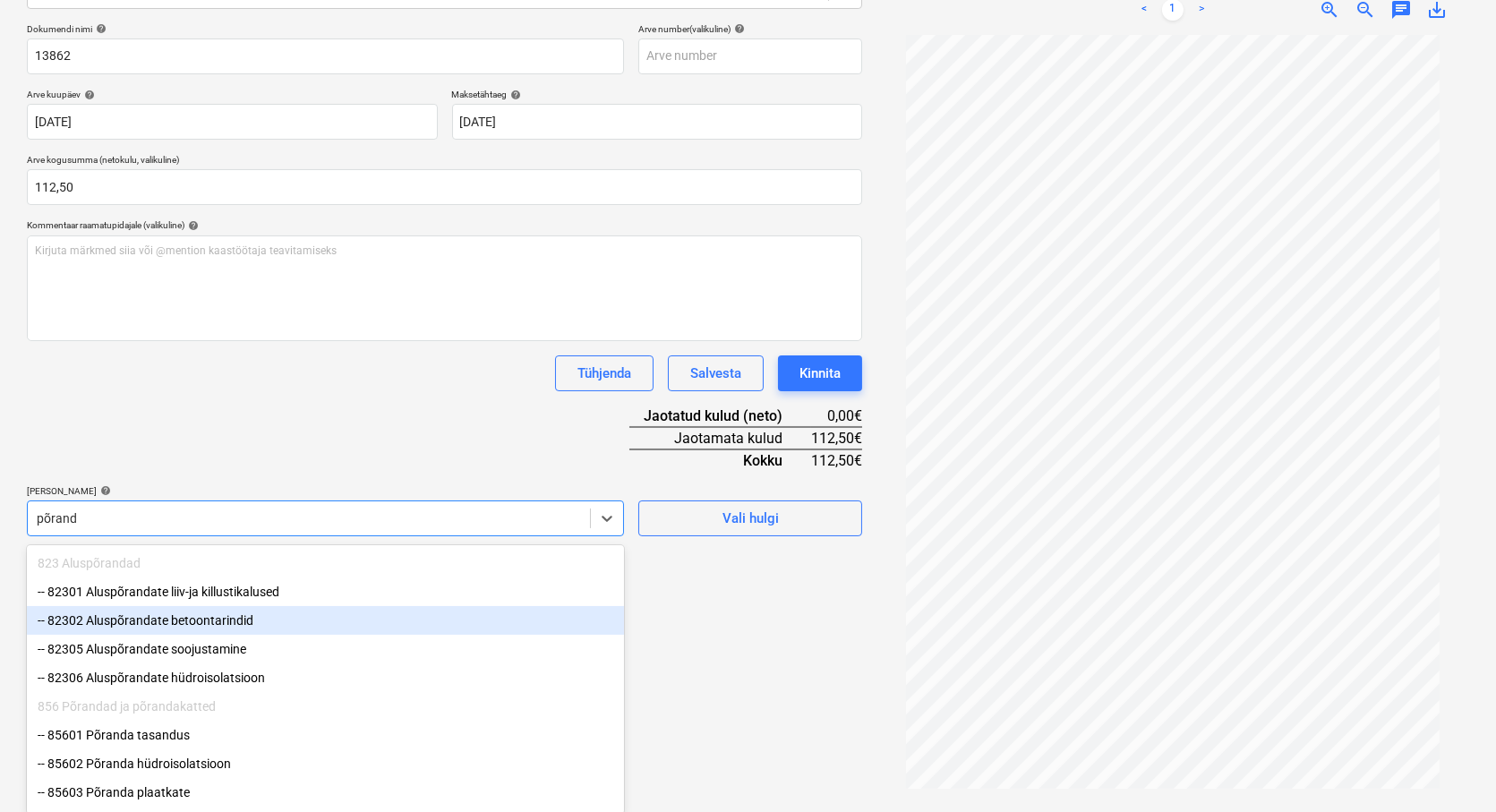
click at [131, 622] on div "-- 82302 Aluspõrandate betoontarindid" at bounding box center [324, 620] width 597 height 28
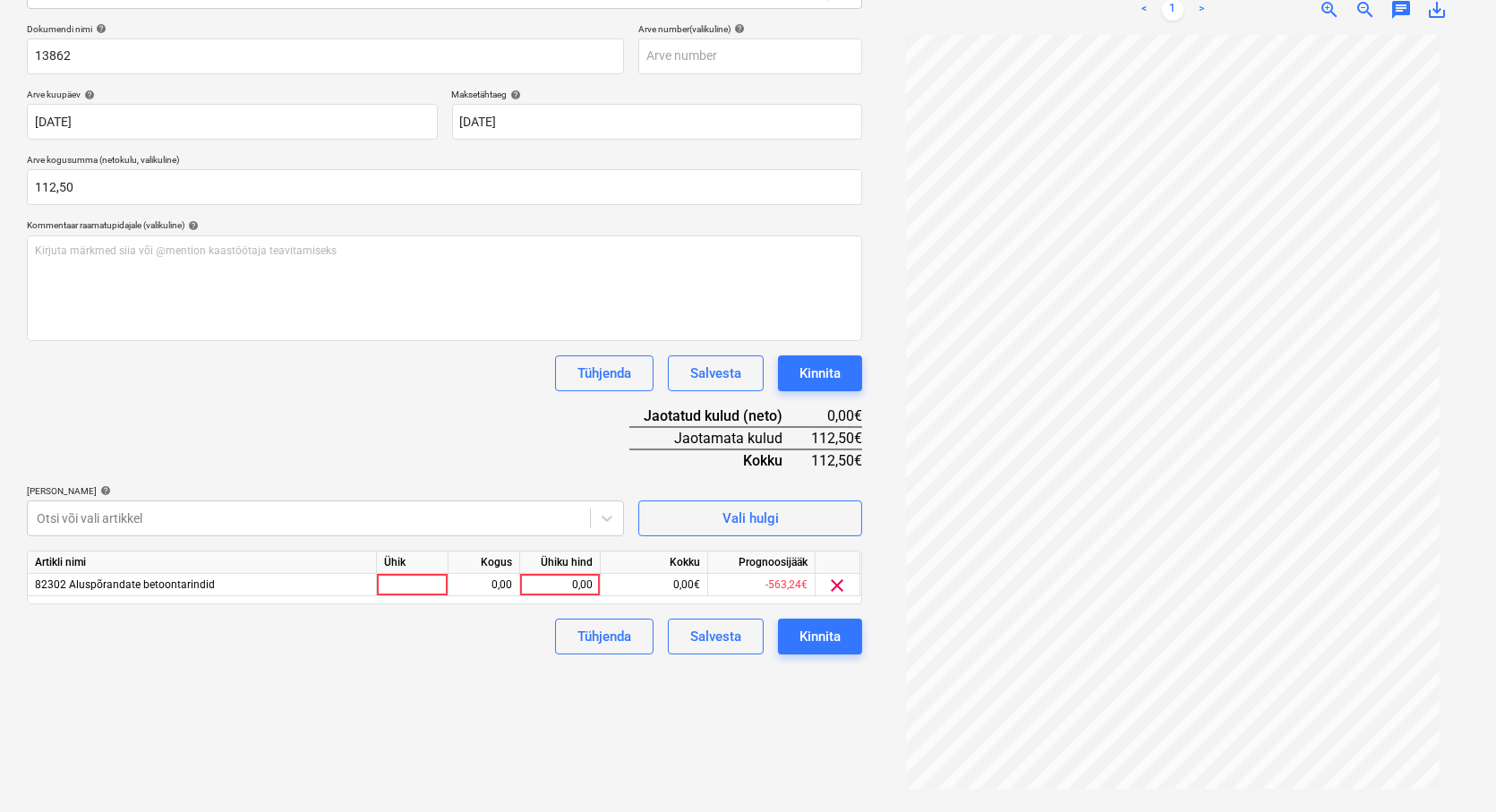
click at [225, 429] on div "Dokumendi nimi help 13862 Arve number (valikuline) help Arve kuupäev help [DATE…" at bounding box center [444, 338] width 835 height 631
click at [399, 586] on div at bounding box center [413, 585] width 72 height 23
type input "tk"
click at [467, 584] on div "0,00" at bounding box center [484, 585] width 57 height 23
type input "1"
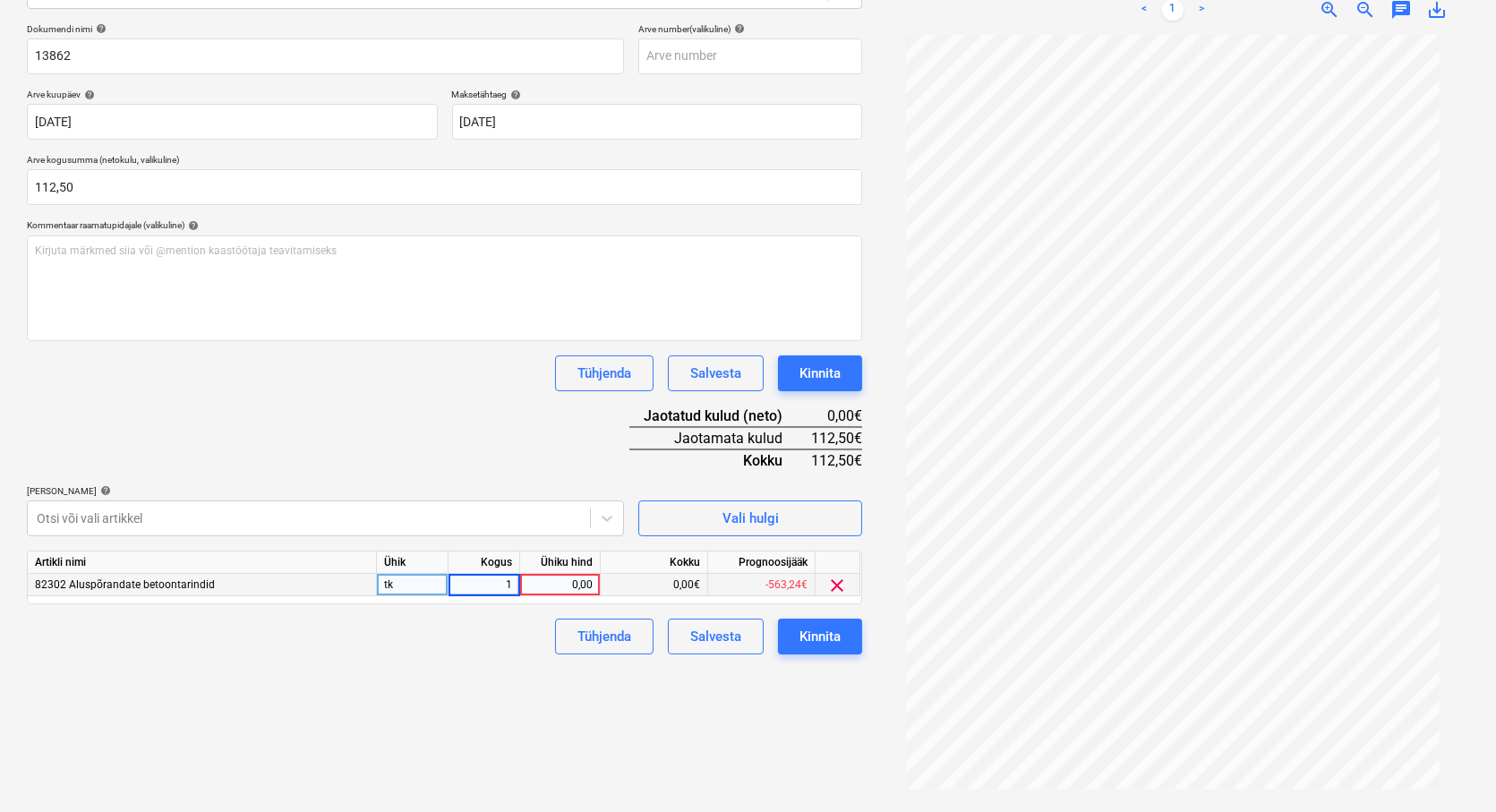
click at [568, 587] on div "0,00" at bounding box center [560, 585] width 65 height 23
type input "112,5"
click at [427, 668] on div "Failide konteerimine Vali ettevõte Peregrine OÜ (12632975) [PERSON_NAME] uus et…" at bounding box center [444, 320] width 849 height 971
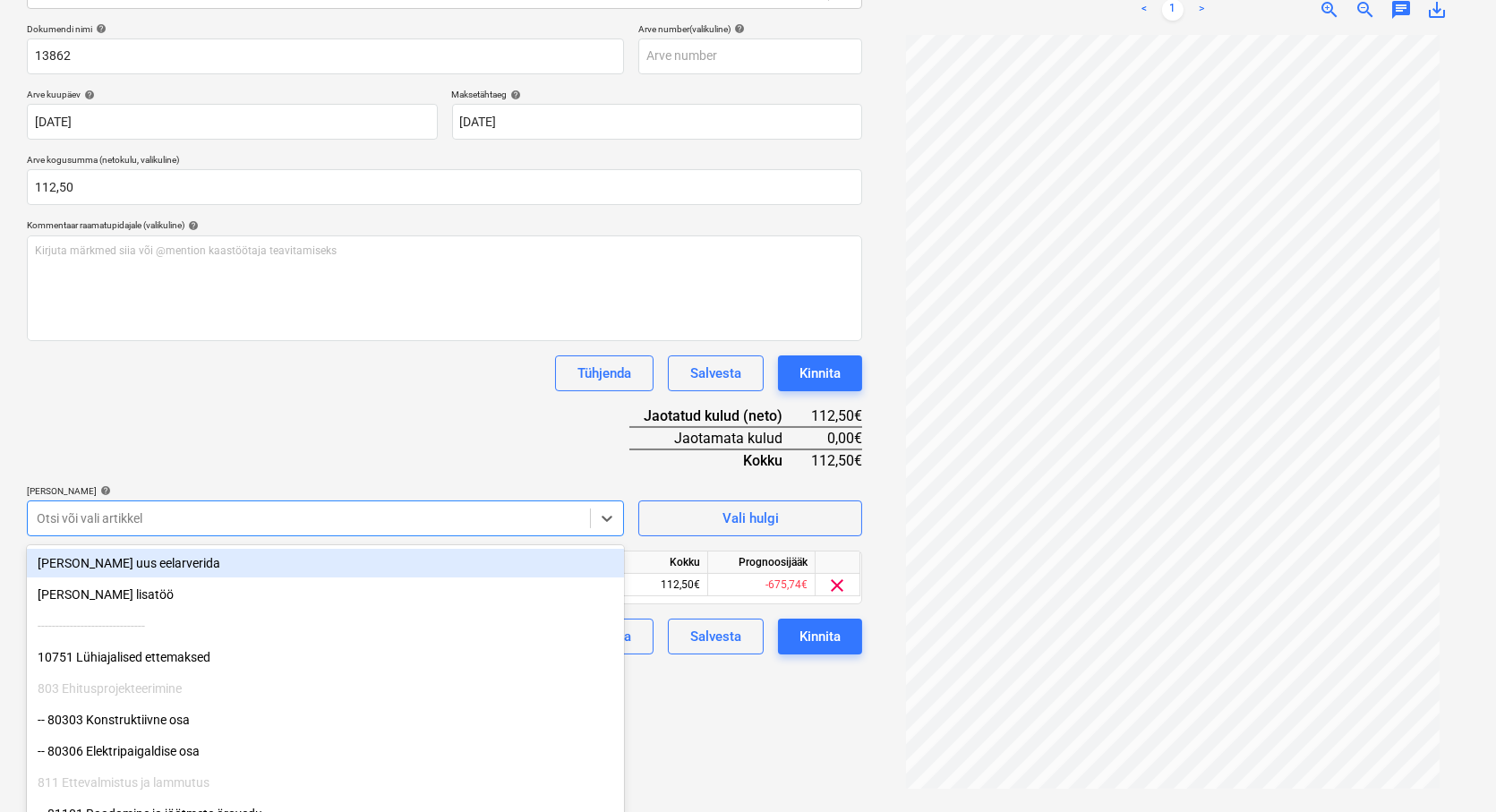
scroll to position [260, 0]
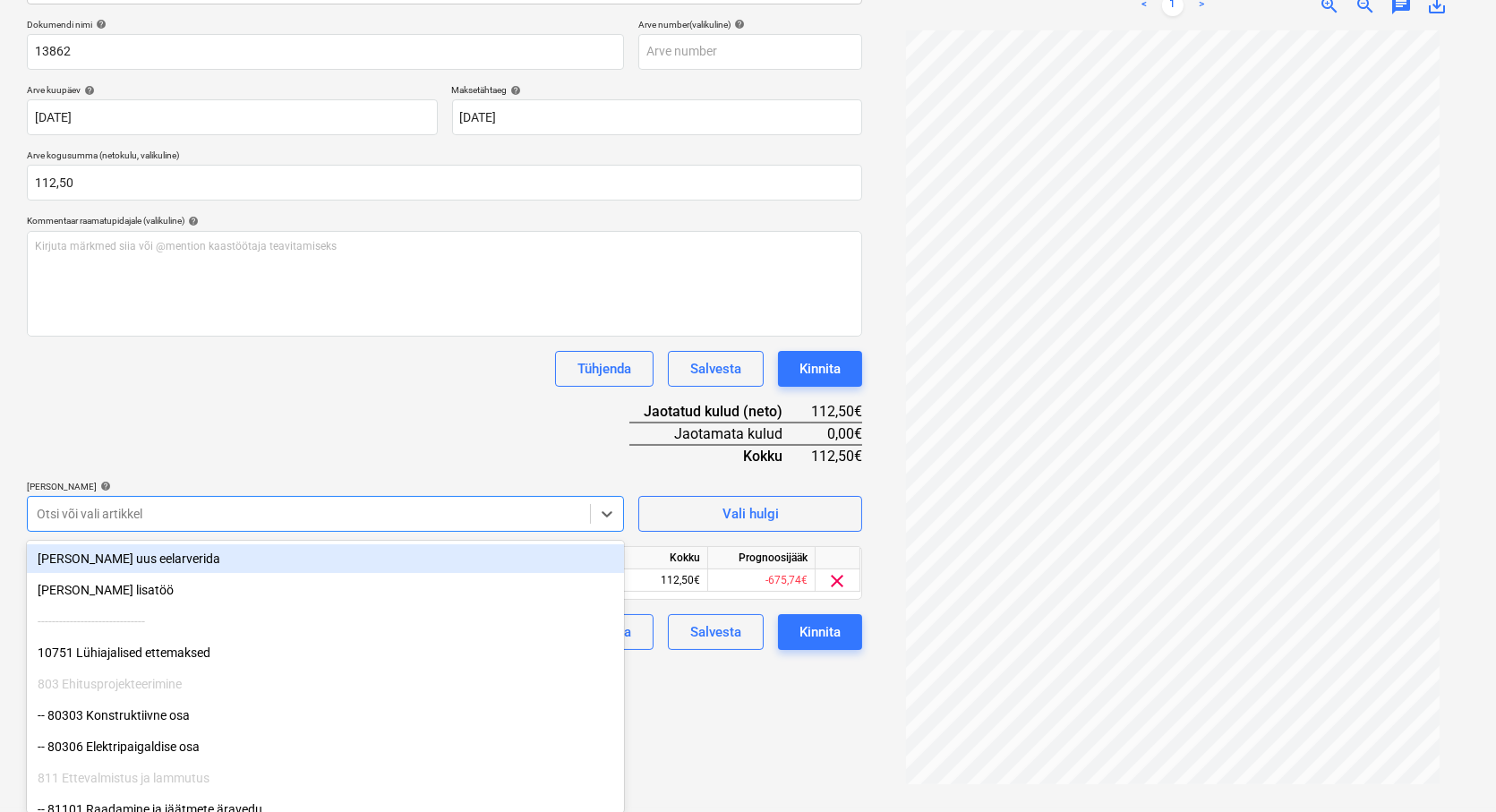
click at [128, 523] on div at bounding box center [309, 513] width 545 height 18
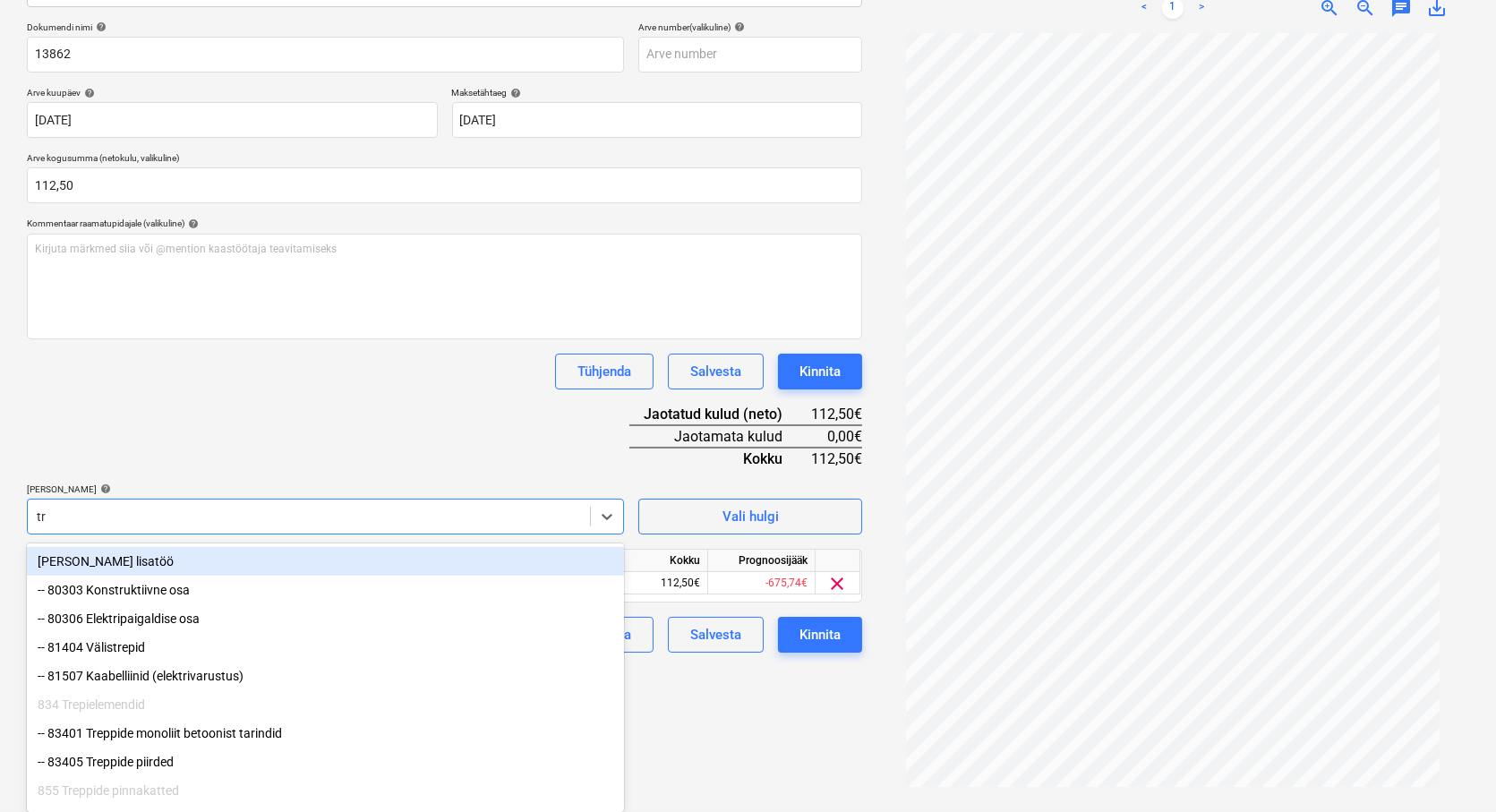
scroll to position [255, 0]
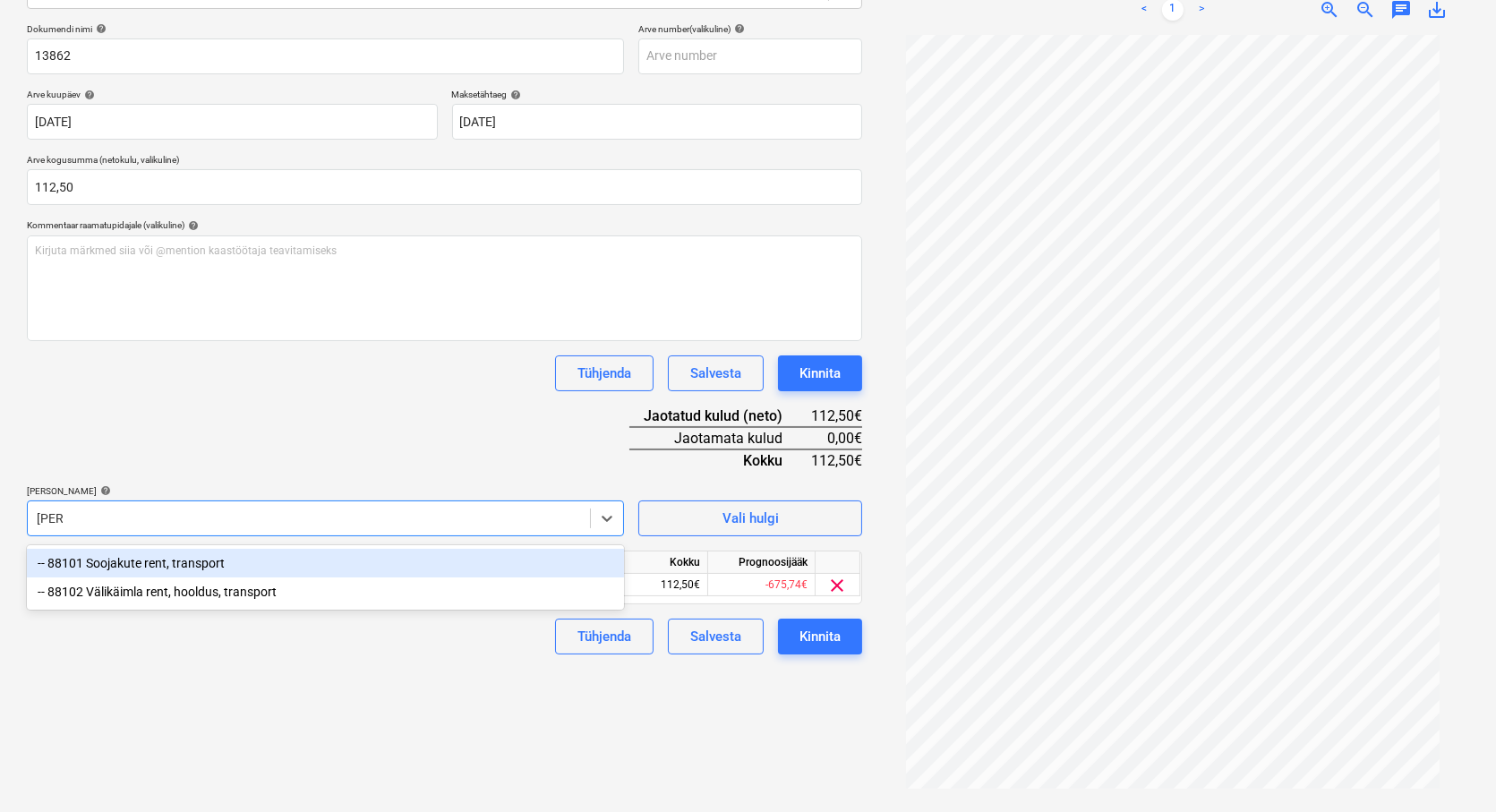
type input "trans"
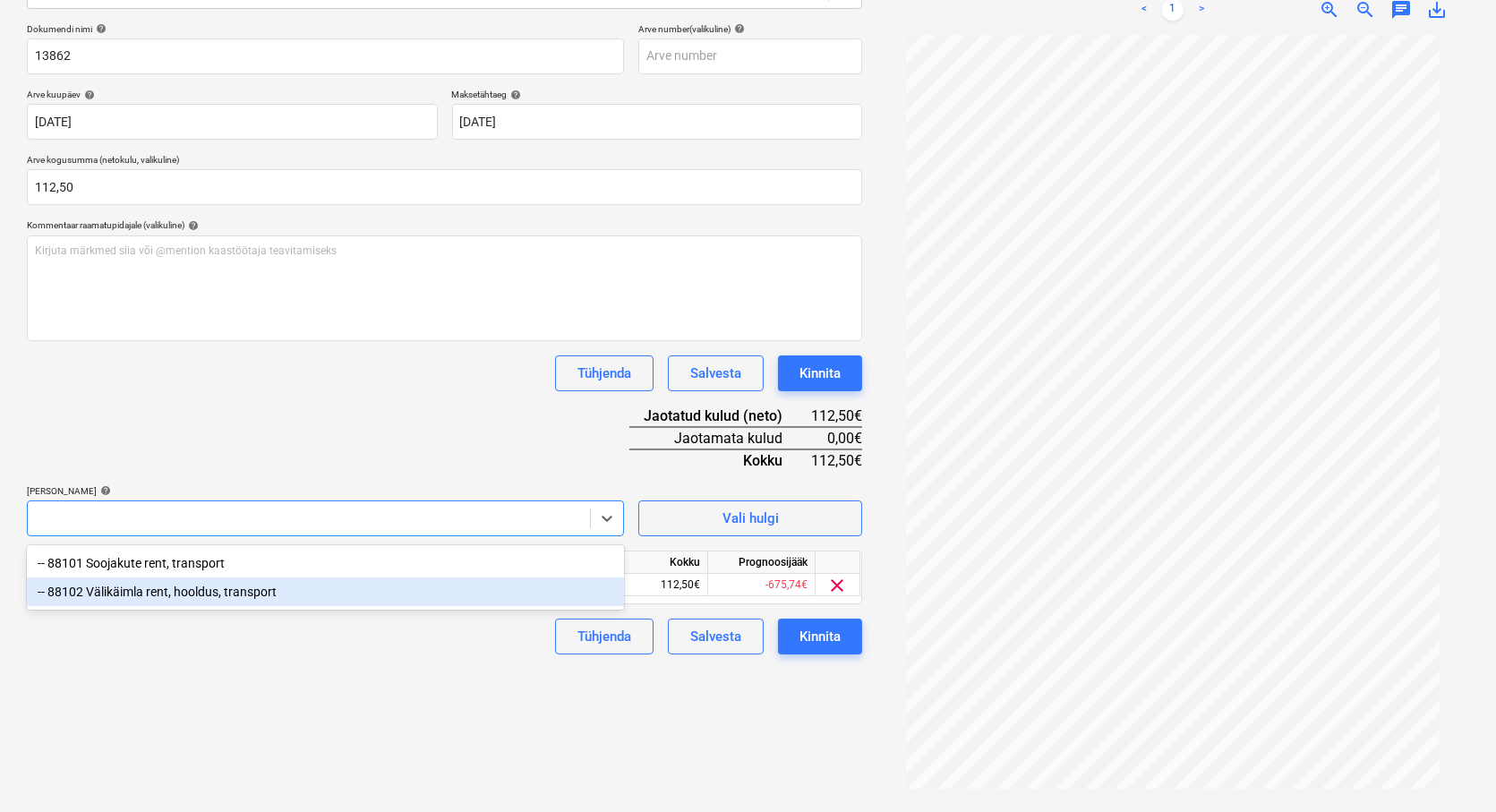
scroll to position [260, 0]
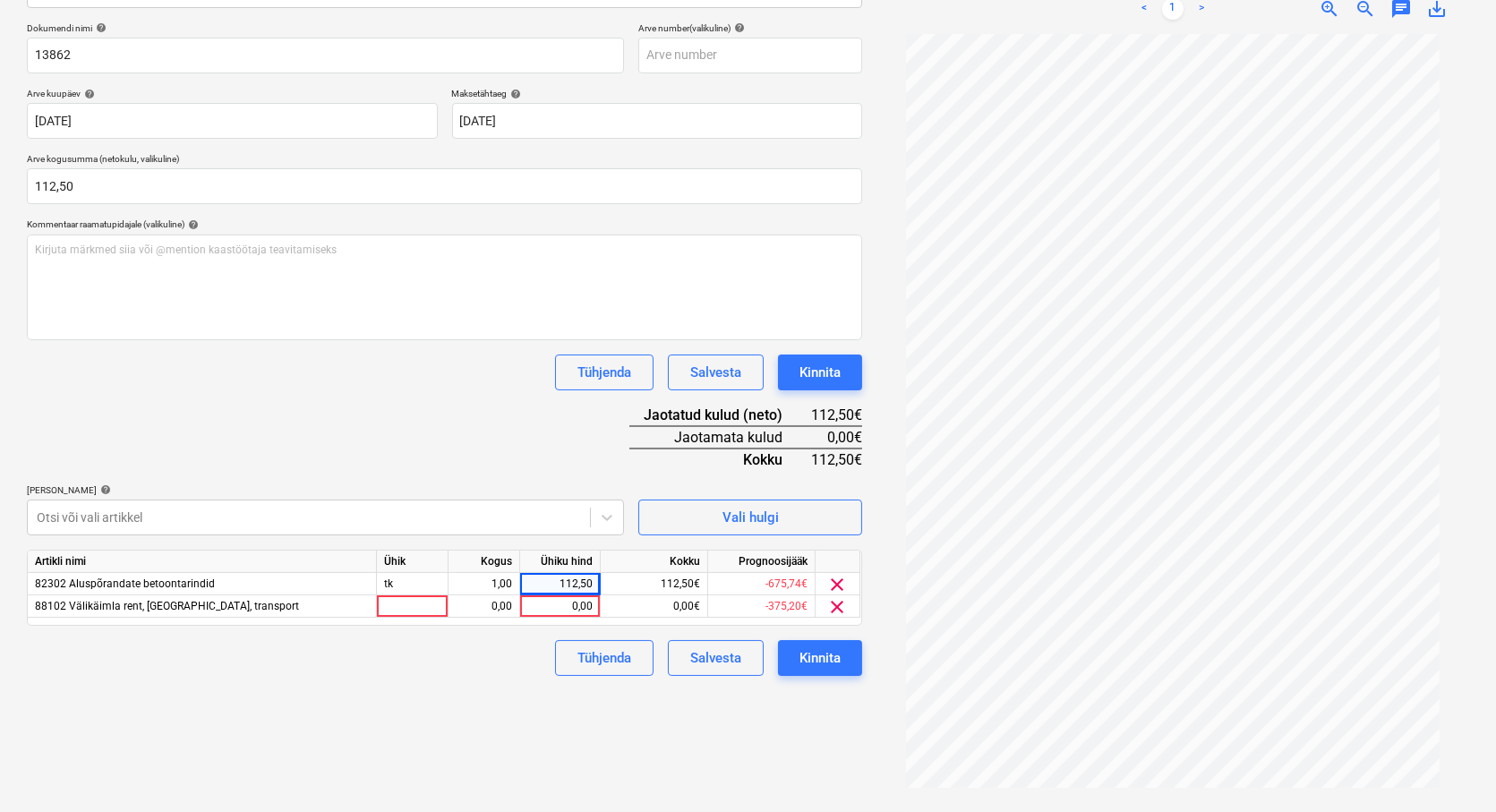
click at [291, 389] on div "Dokumendi nimi help 13862 Arve number (valikuline) help Arve kuupäev help [DATE…" at bounding box center [444, 349] width 835 height 653
click at [847, 609] on div "clear" at bounding box center [837, 607] width 44 height 23
click at [834, 601] on span "clear" at bounding box center [838, 607] width 22 height 22
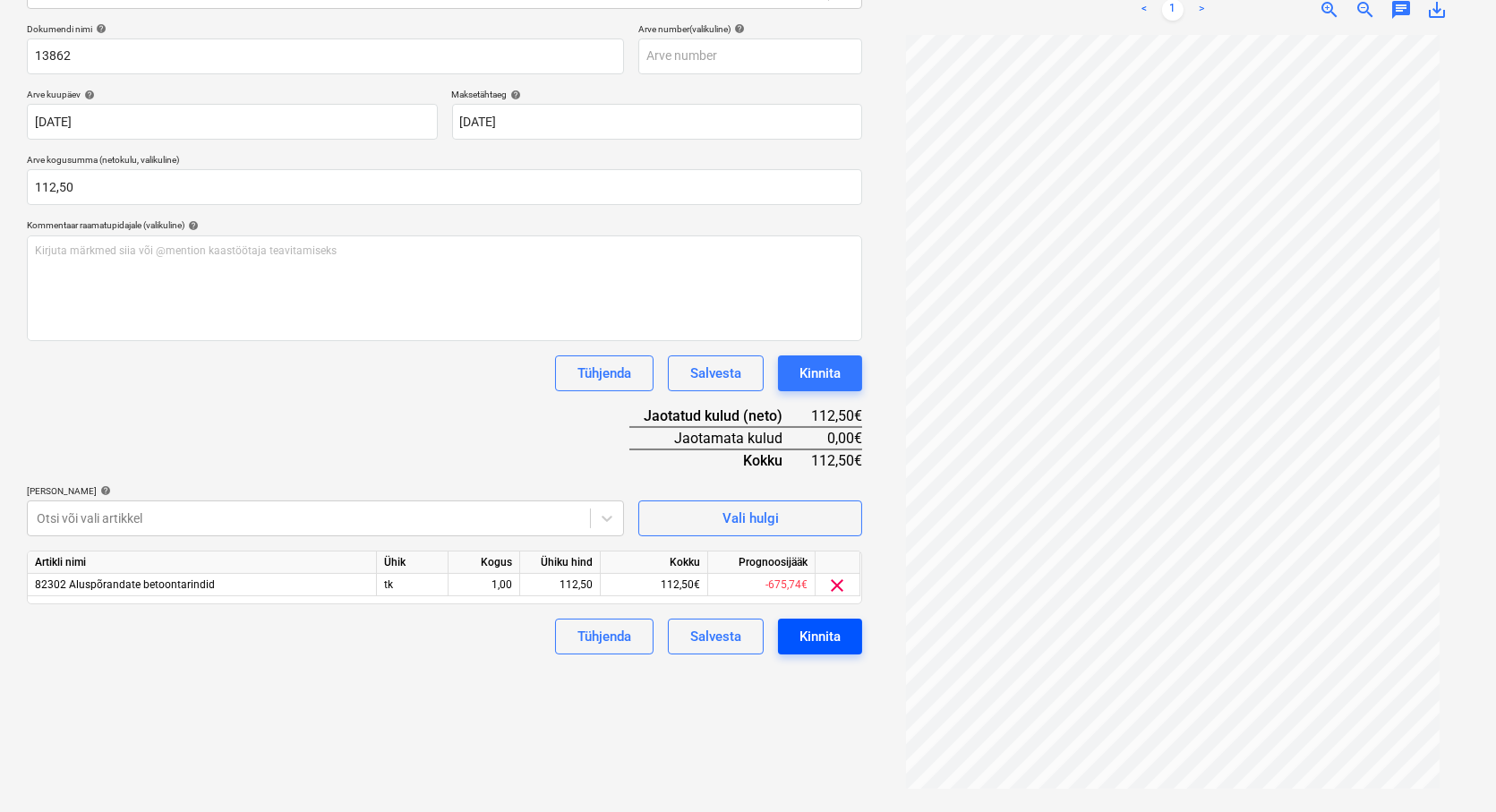
click at [819, 641] on div "Kinnita" at bounding box center [820, 636] width 42 height 24
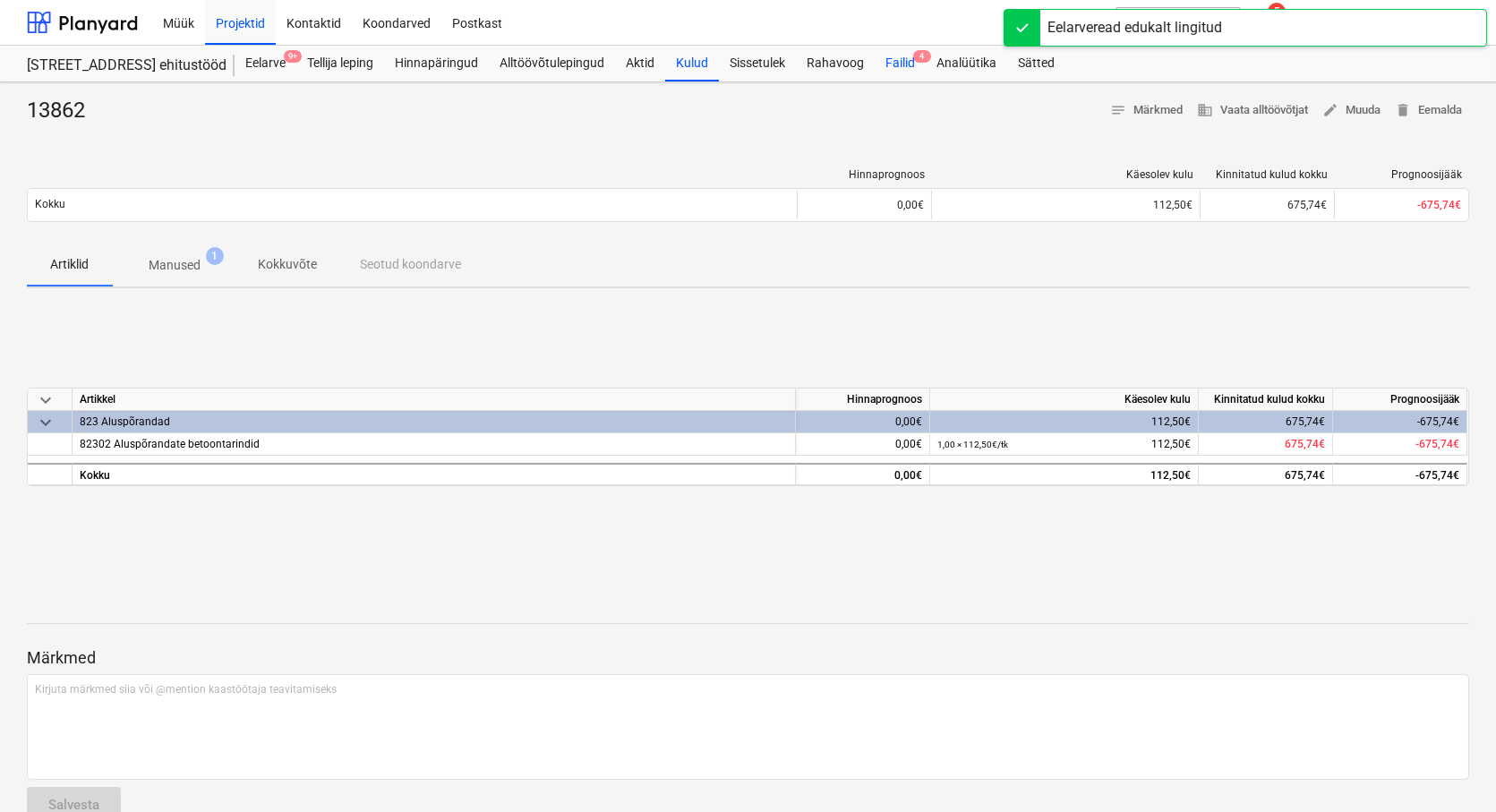
click at [900, 58] on div "Failid 4" at bounding box center [900, 63] width 51 height 36
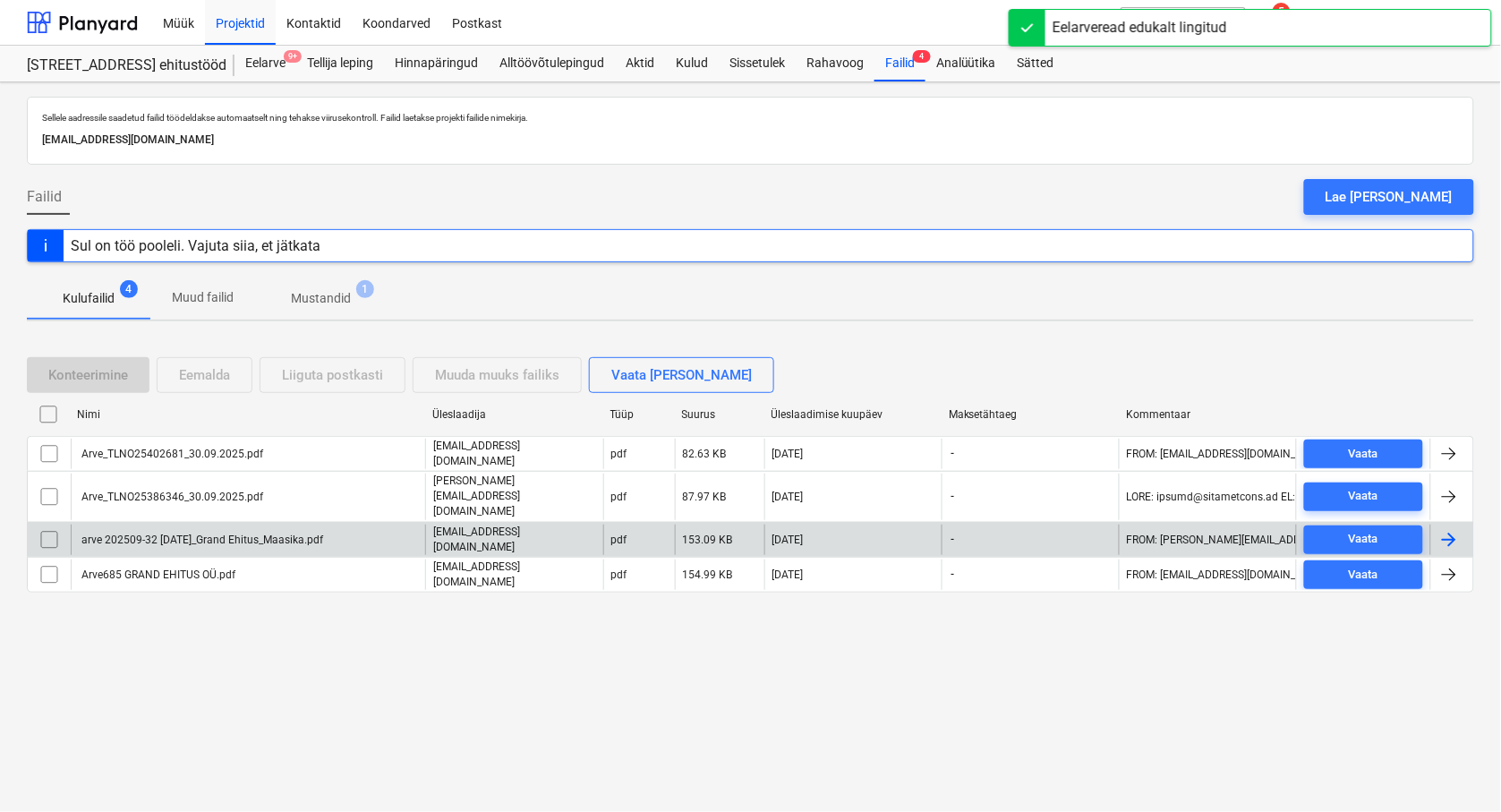
click at [123, 533] on div "arve 202509-32 [DATE]_Grand Ehitus_Maasika.pdf" at bounding box center [201, 539] width 244 height 12
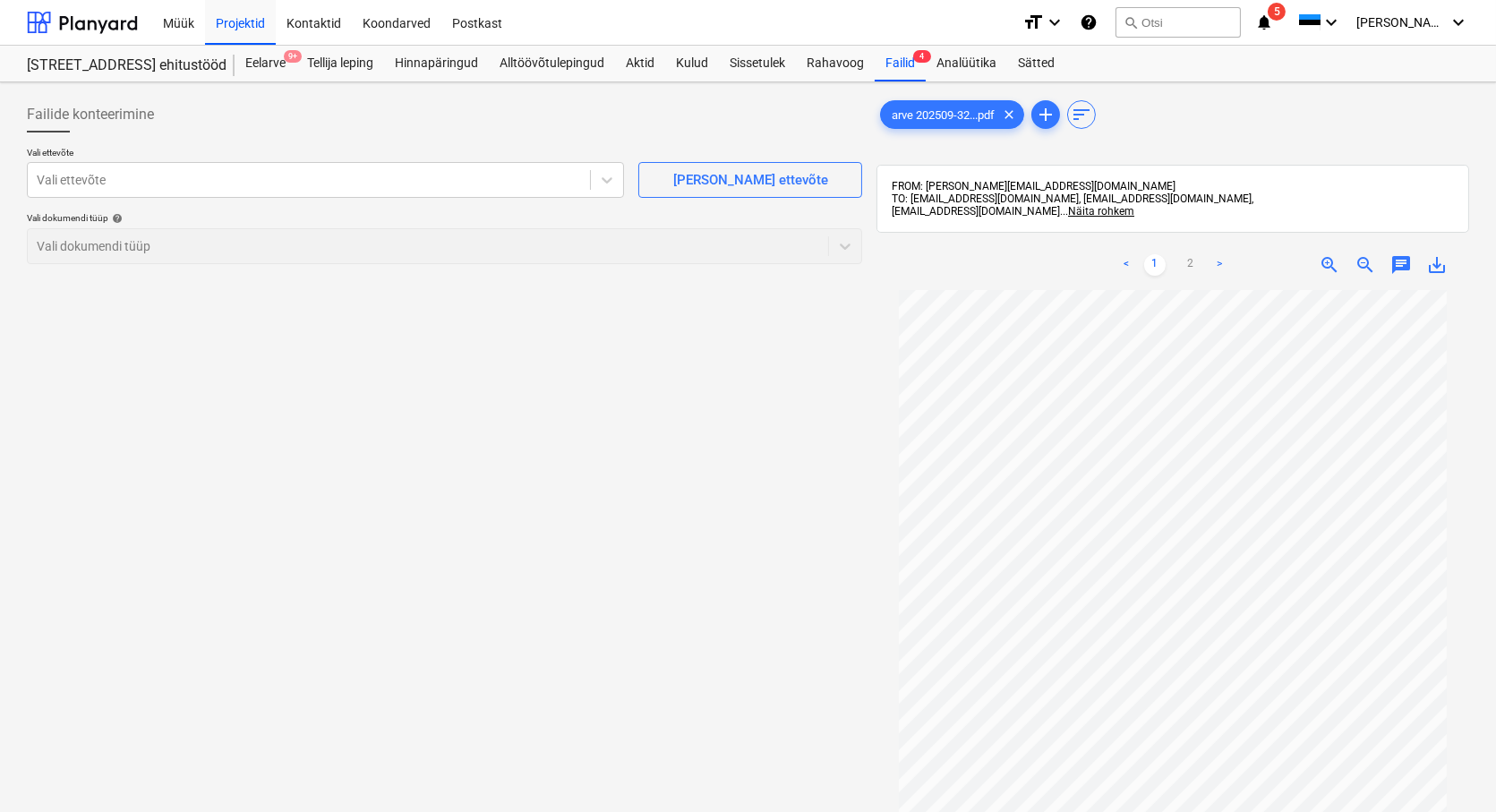
scroll to position [255, 0]
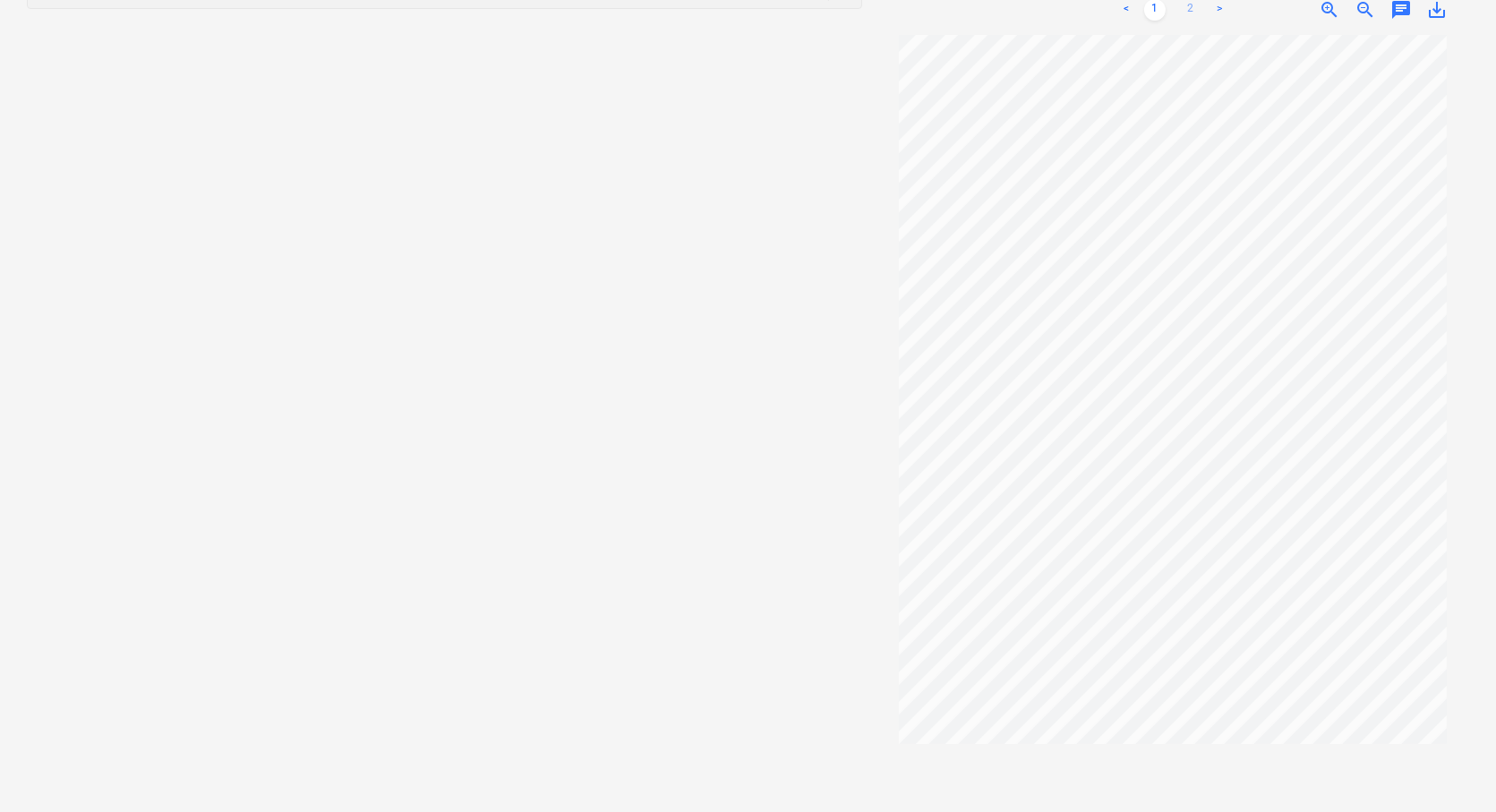
click at [1193, 5] on link "2" at bounding box center [1191, 9] width 22 height 22
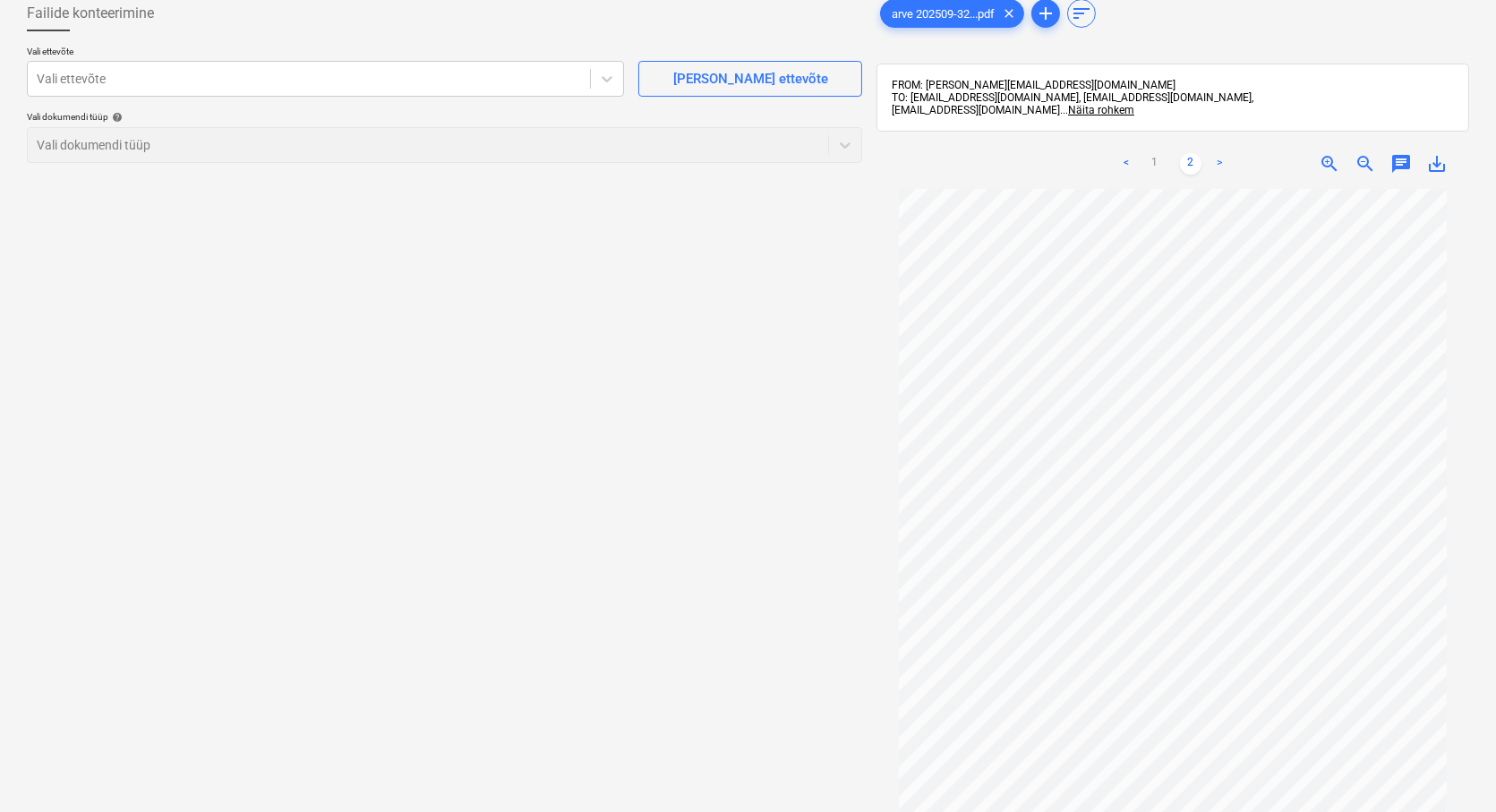
scroll to position [0, 0]
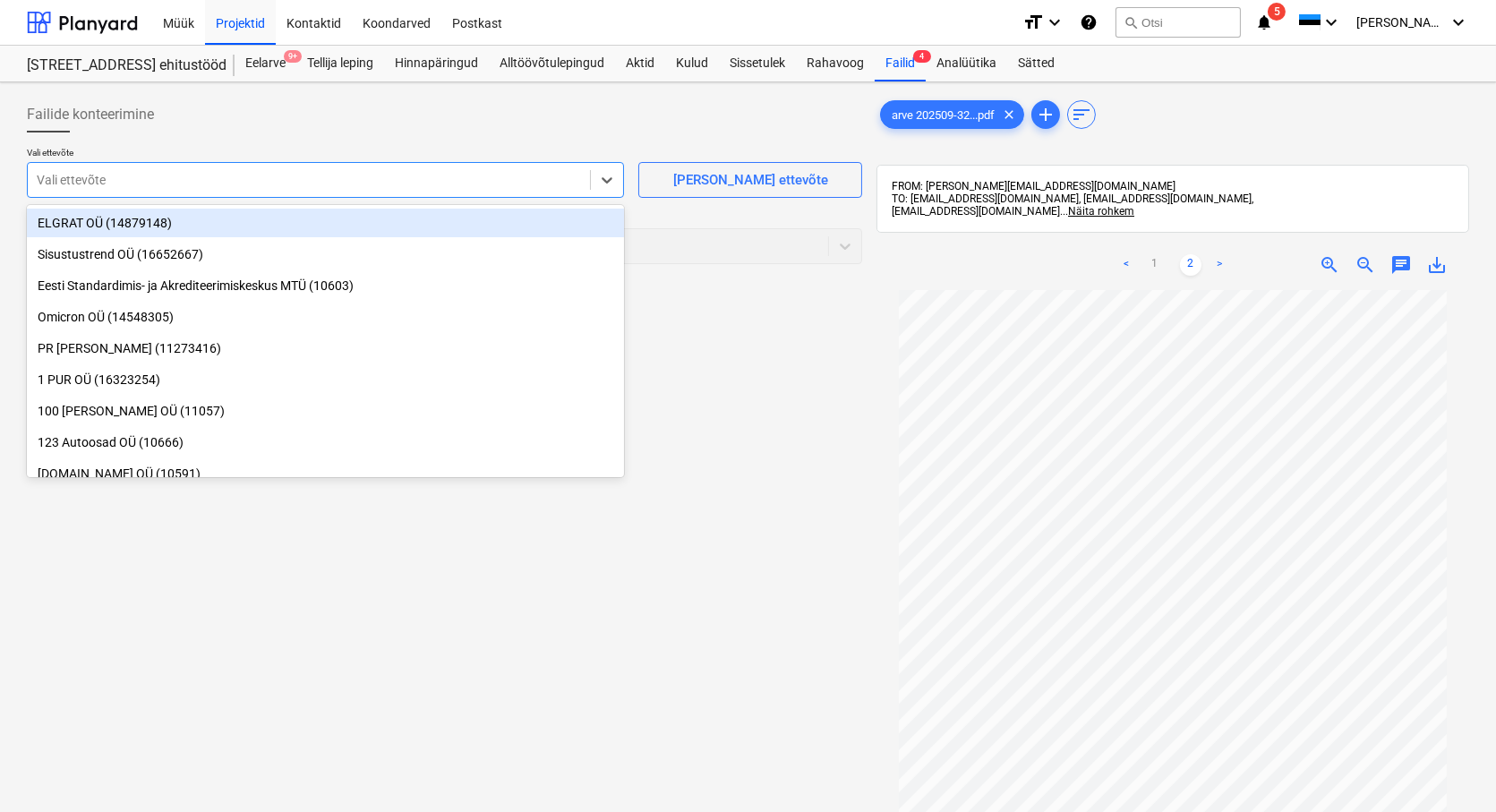
click at [59, 184] on div at bounding box center [309, 180] width 545 height 18
click at [1152, 267] on link "1" at bounding box center [1155, 265] width 22 height 22
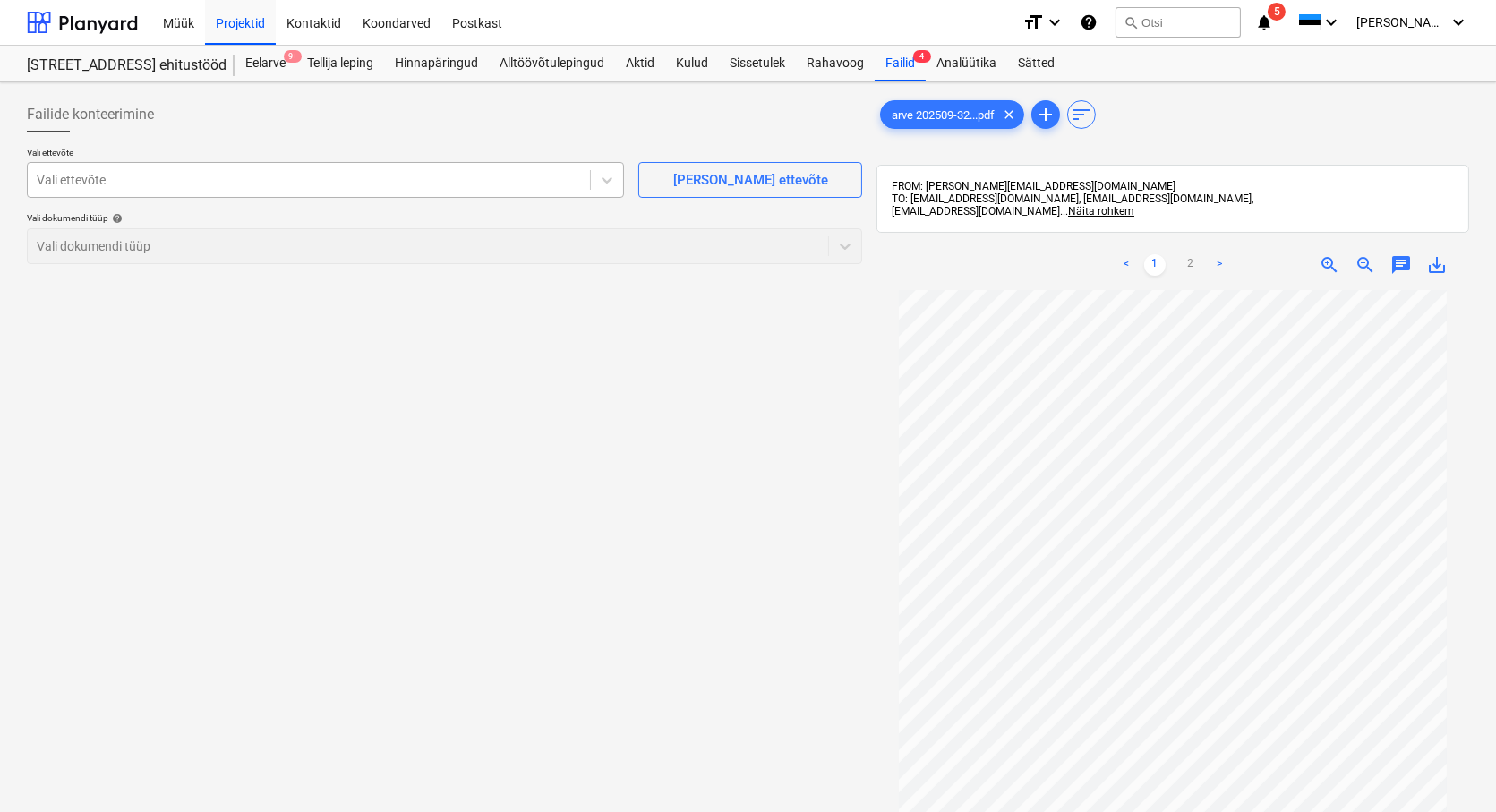
click at [63, 185] on div at bounding box center [309, 180] width 545 height 18
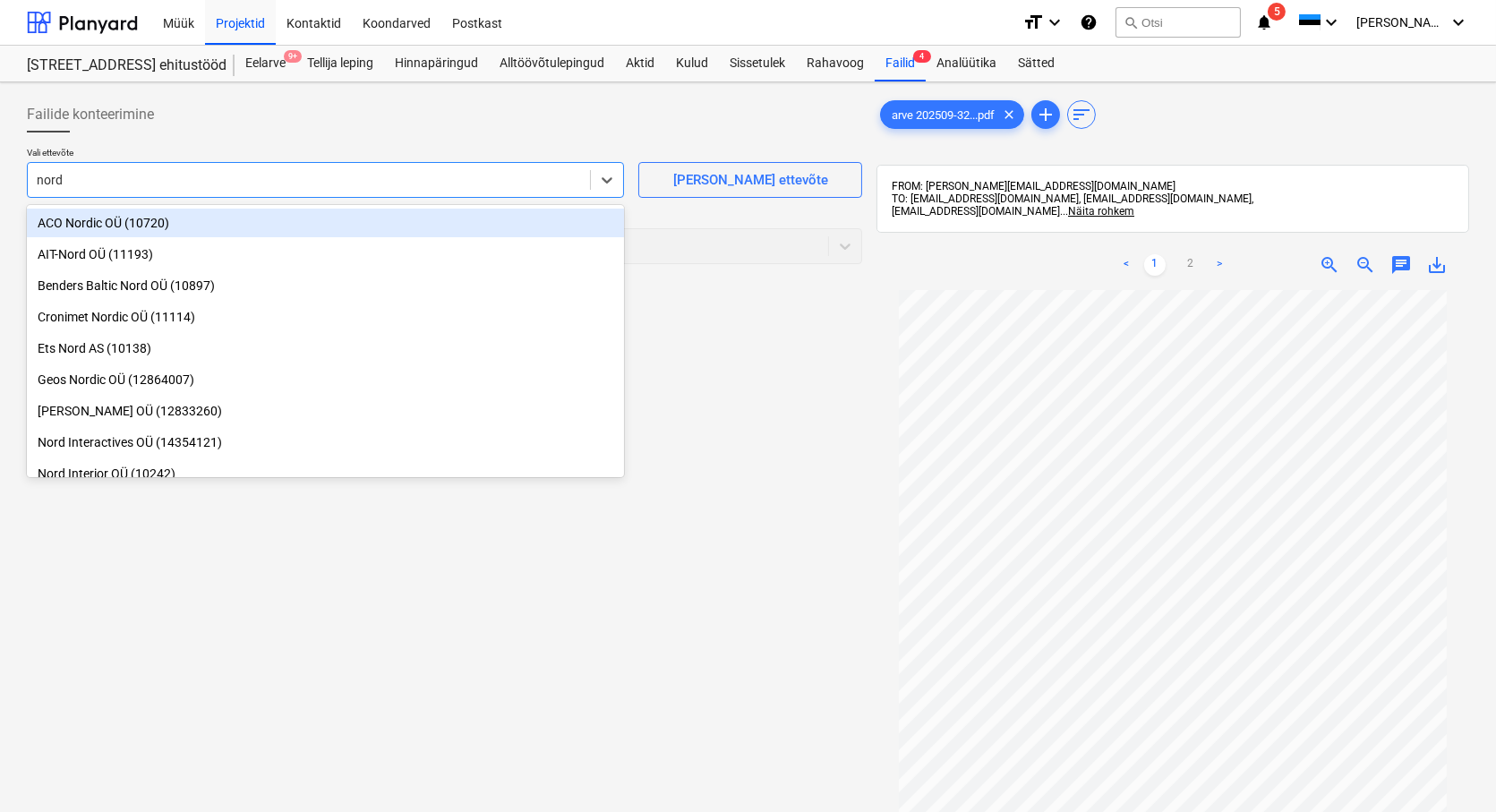
type input "nordb"
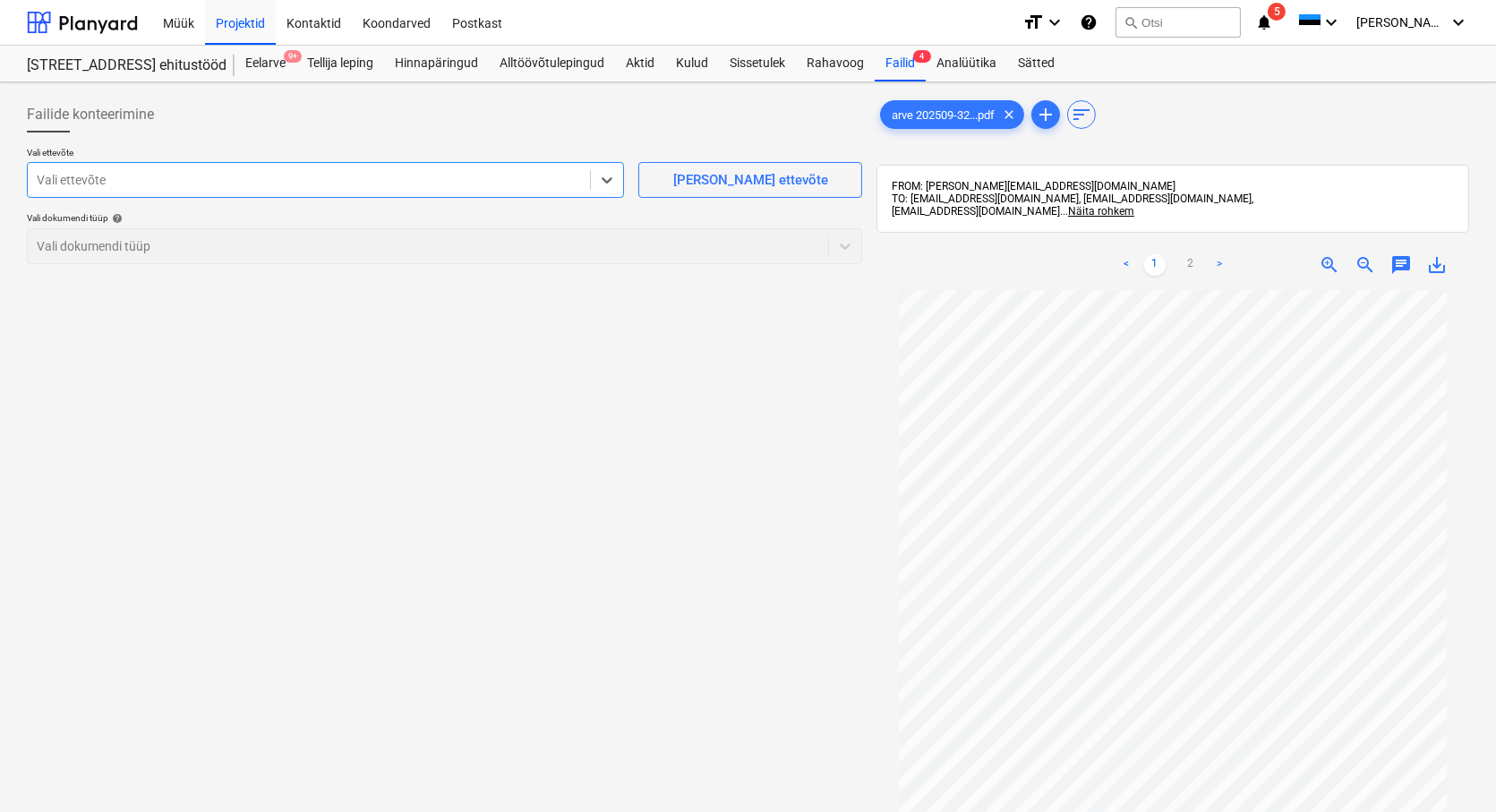
drag, startPoint x: 80, startPoint y: 176, endPoint x: 20, endPoint y: 170, distance: 60.3
click at [20, 170] on div "Failide konteerimine Vali ettevõte Select is focused ,type to refine list, pres…" at bounding box center [444, 574] width 849 height 969
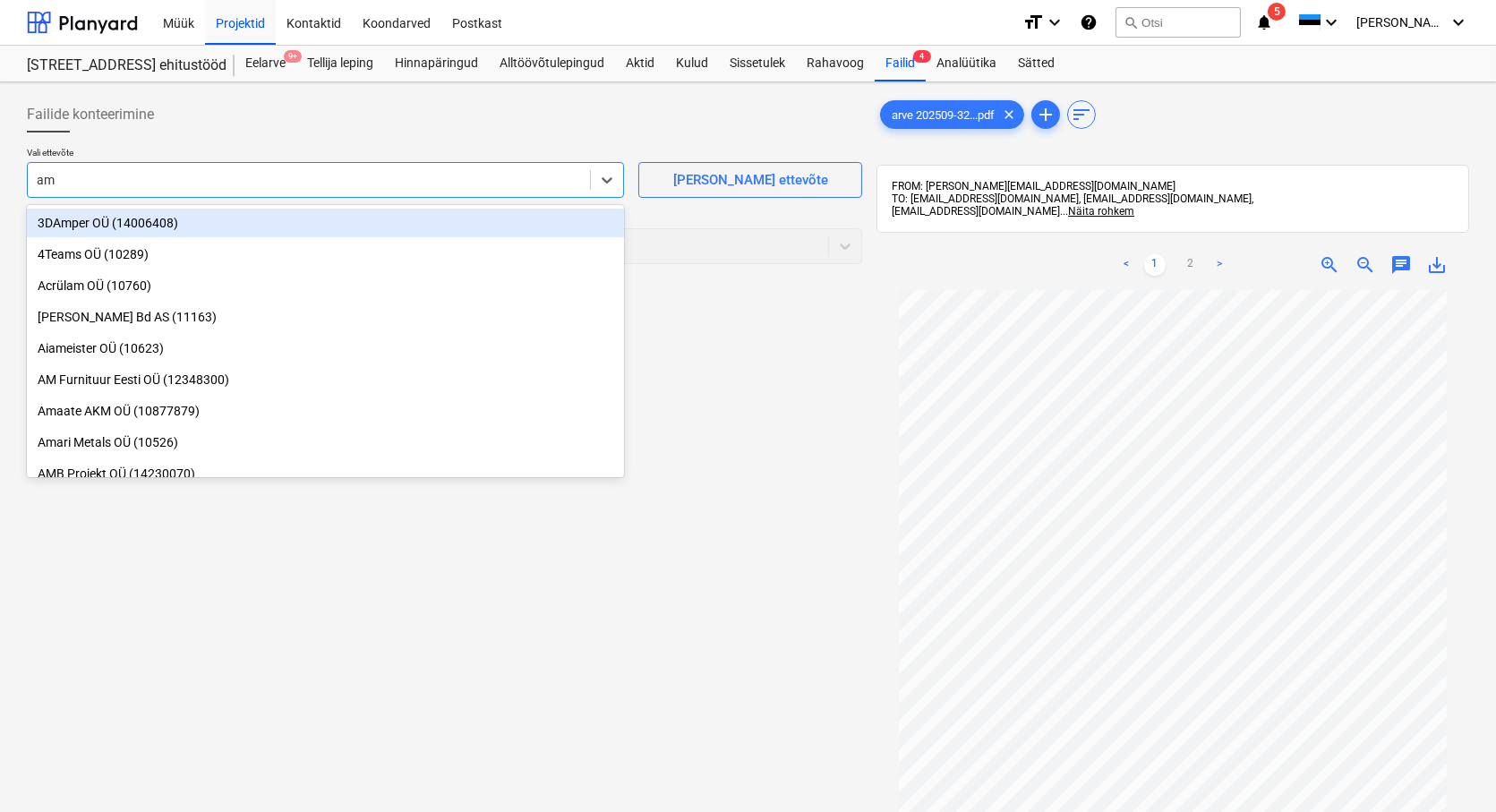
type input "amb"
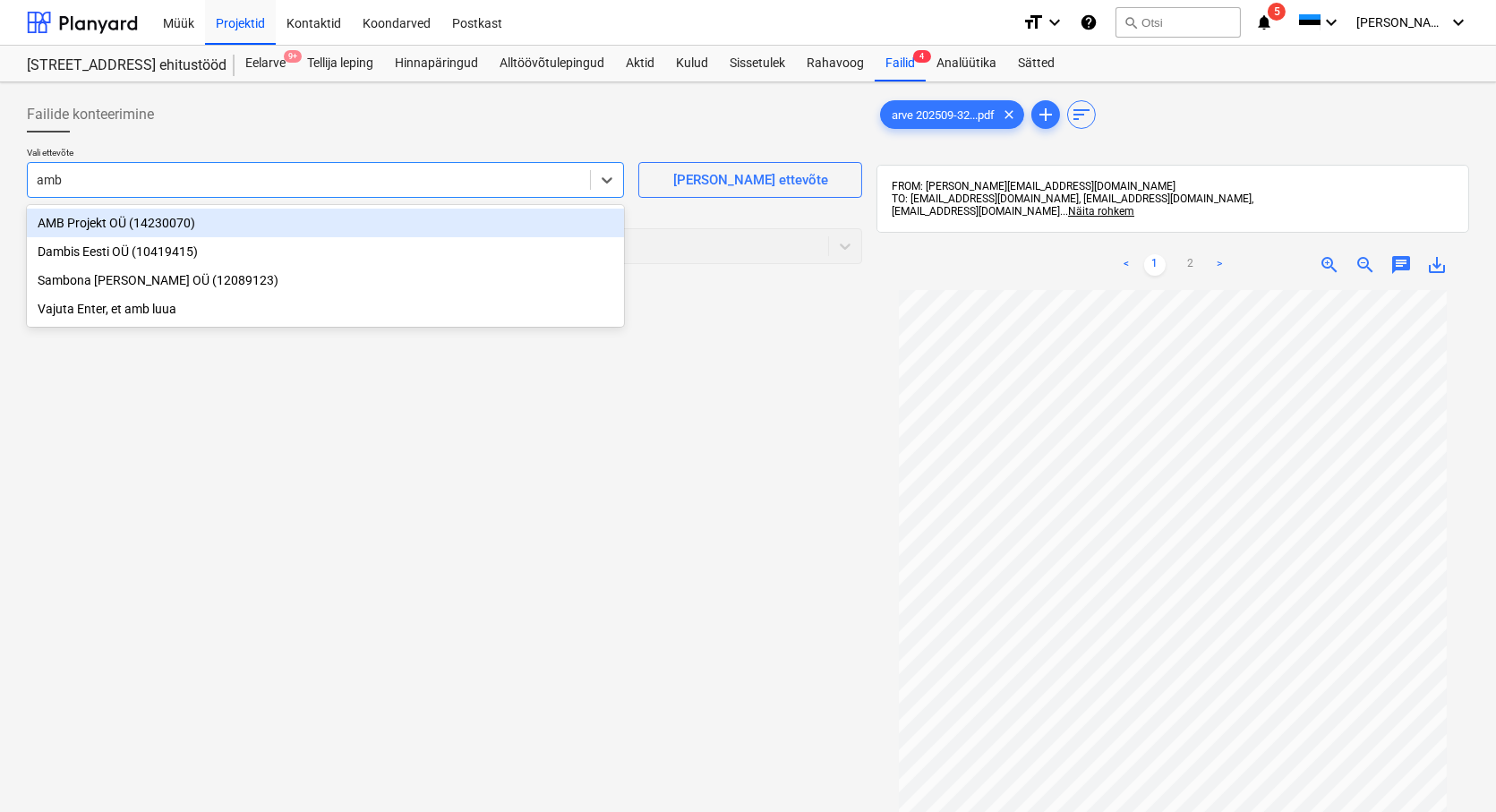
click at [76, 218] on div "AMB Projekt OÜ (14230070)" at bounding box center [324, 223] width 597 height 28
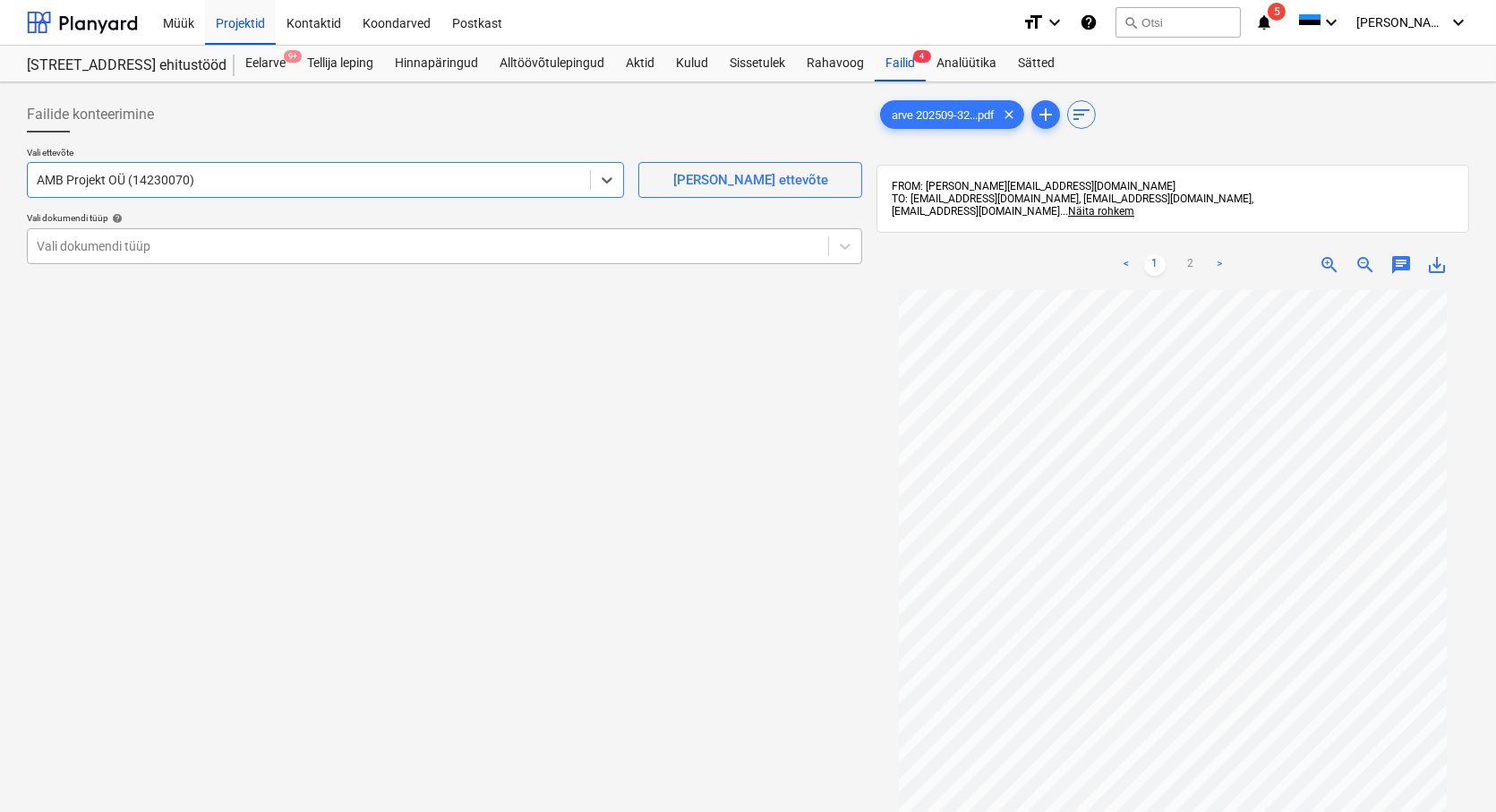
click at [55, 240] on div at bounding box center [427, 246] width 782 height 18
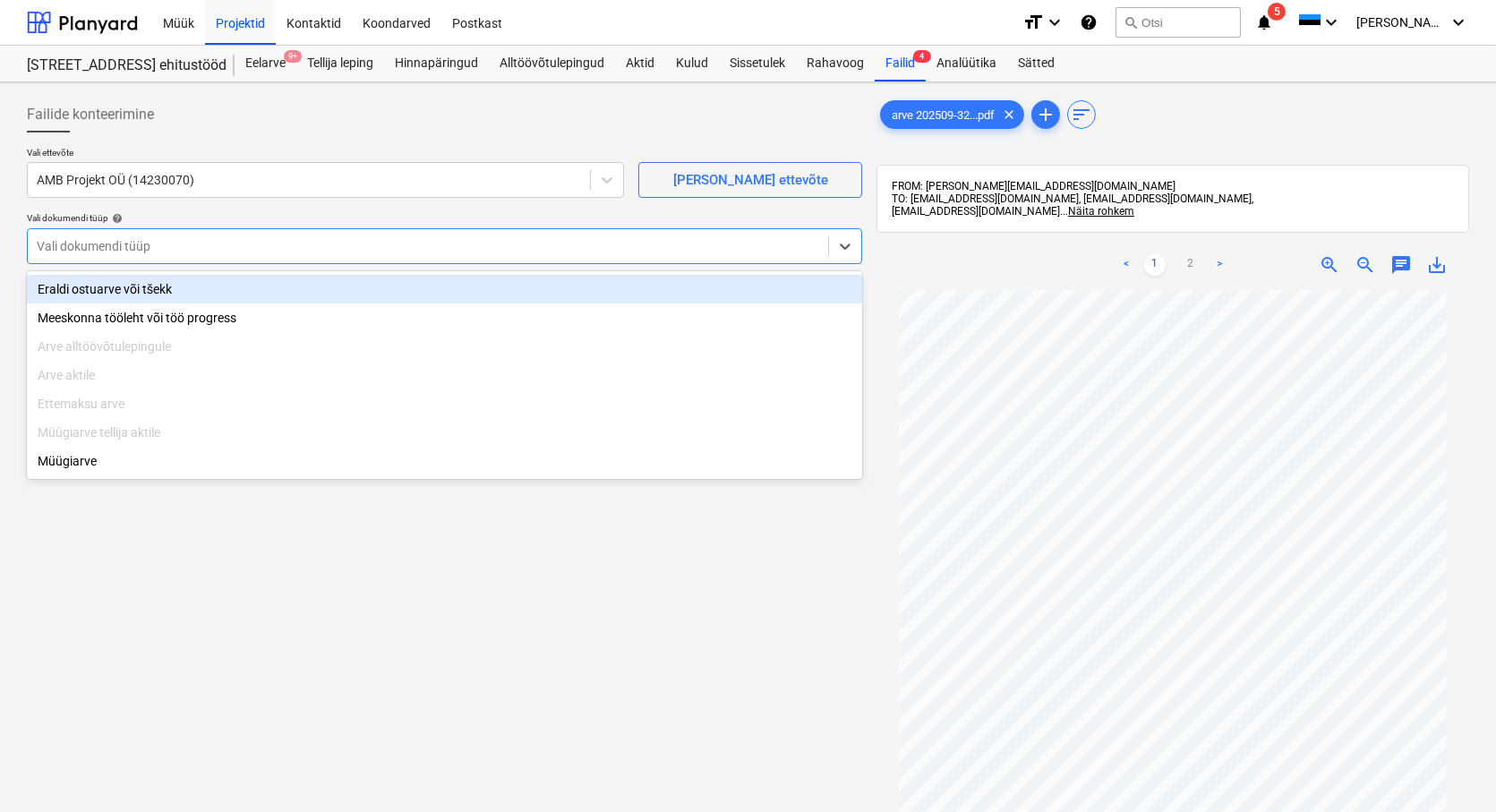
click at [63, 287] on div "Eraldi ostuarve või tšekk" at bounding box center [444, 289] width 835 height 28
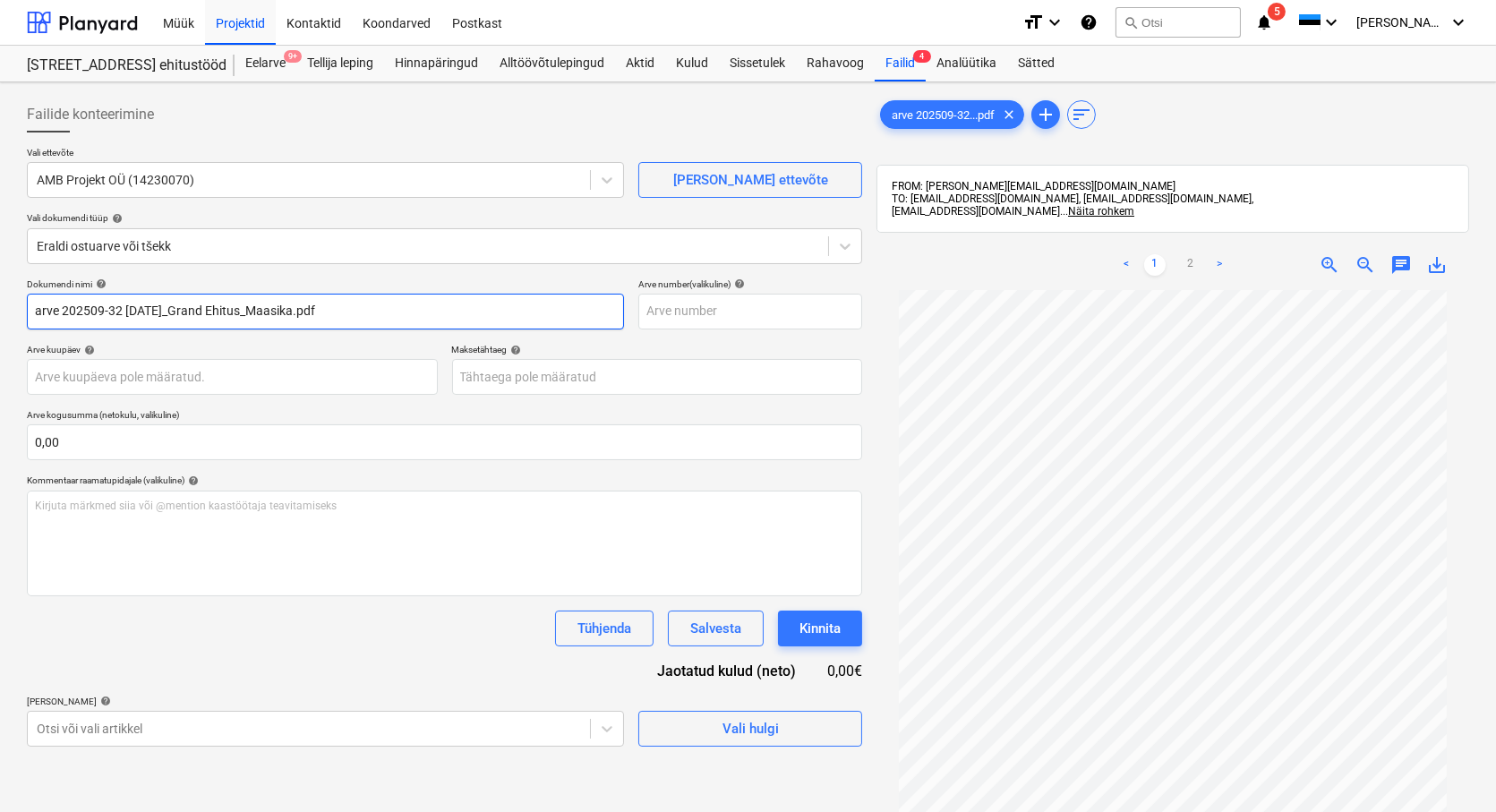
drag, startPoint x: 64, startPoint y: 309, endPoint x: -9, endPoint y: 295, distance: 74.3
click at [0, 295] on html "Müük Projektid Kontaktid Koondarved Postkast format_size keyboard_arrow_down he…" at bounding box center [748, 406] width 1496 height 812
drag, startPoint x: 327, startPoint y: 305, endPoint x: 98, endPoint y: 315, distance: 229.2
click at [98, 315] on input "202509-32 [DATE]_Grand Ehitus_Maasika.pdf" at bounding box center [324, 311] width 597 height 36
type input "202509-32"
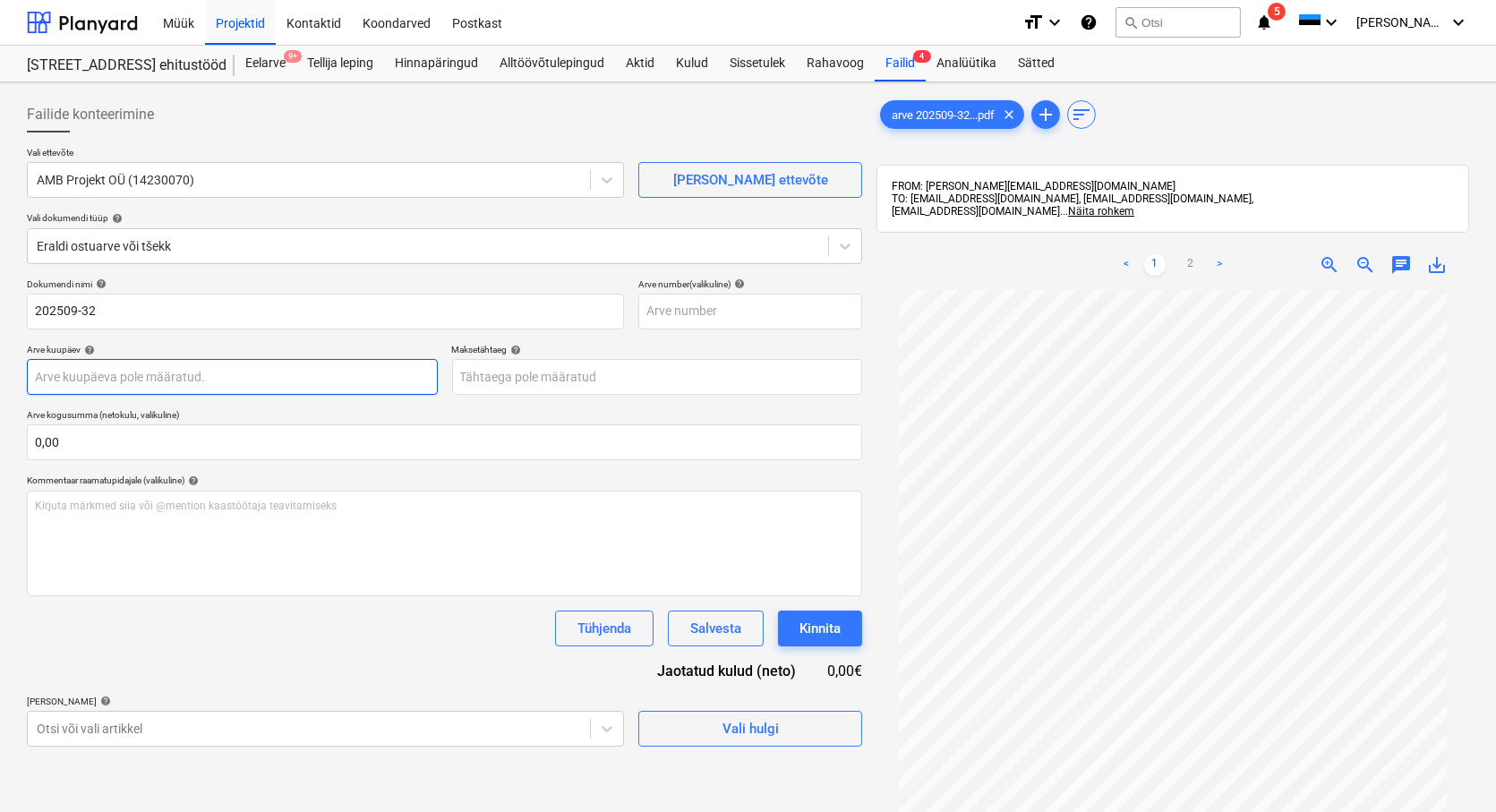
click at [67, 381] on body "Müük Projektid Kontaktid Koondarved Postkast format_size keyboard_arrow_down he…" at bounding box center [748, 406] width 1496 height 812
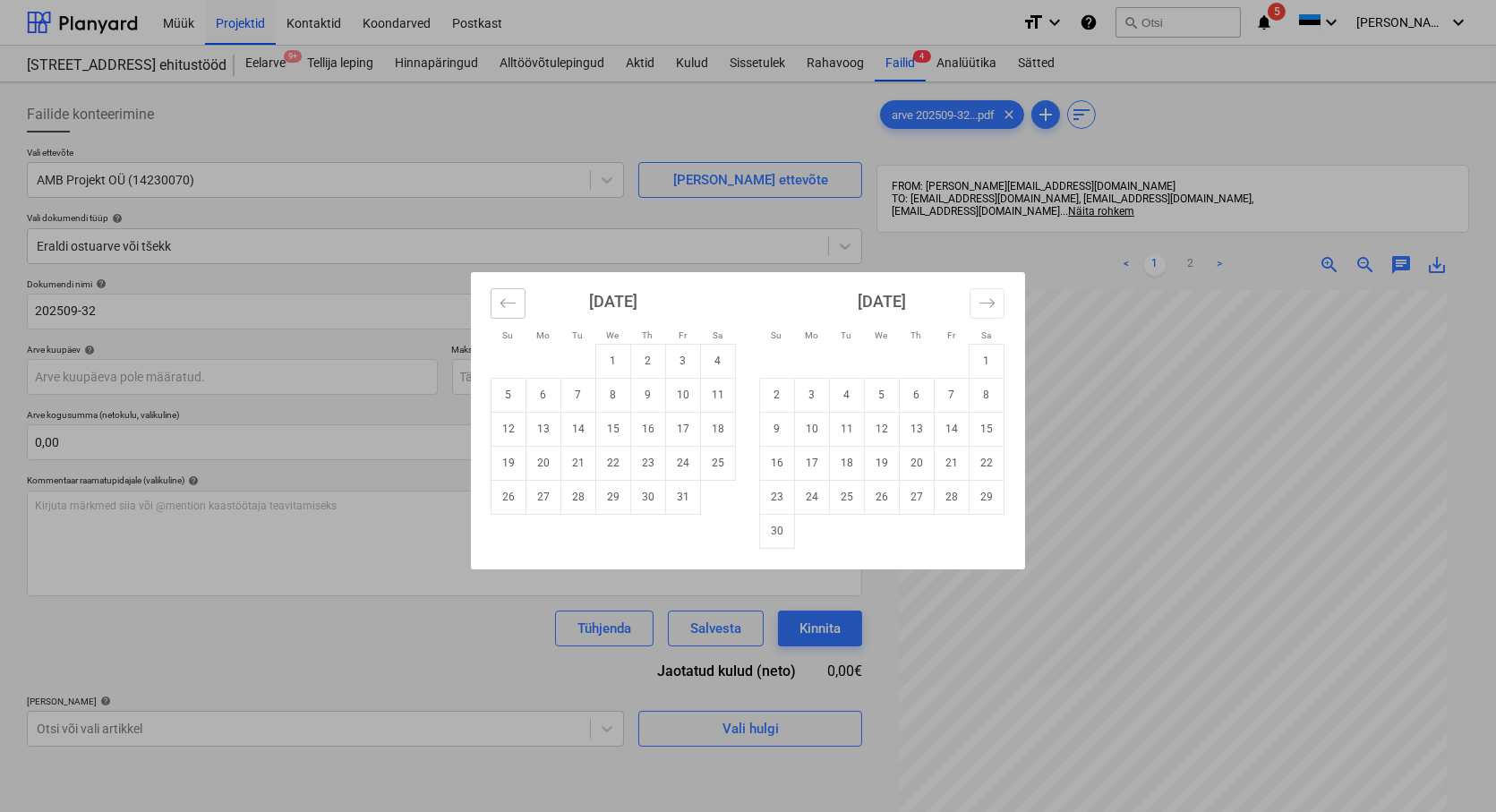
click at [509, 309] on icon "Move backward to switch to the previous month." at bounding box center [508, 302] width 17 height 17
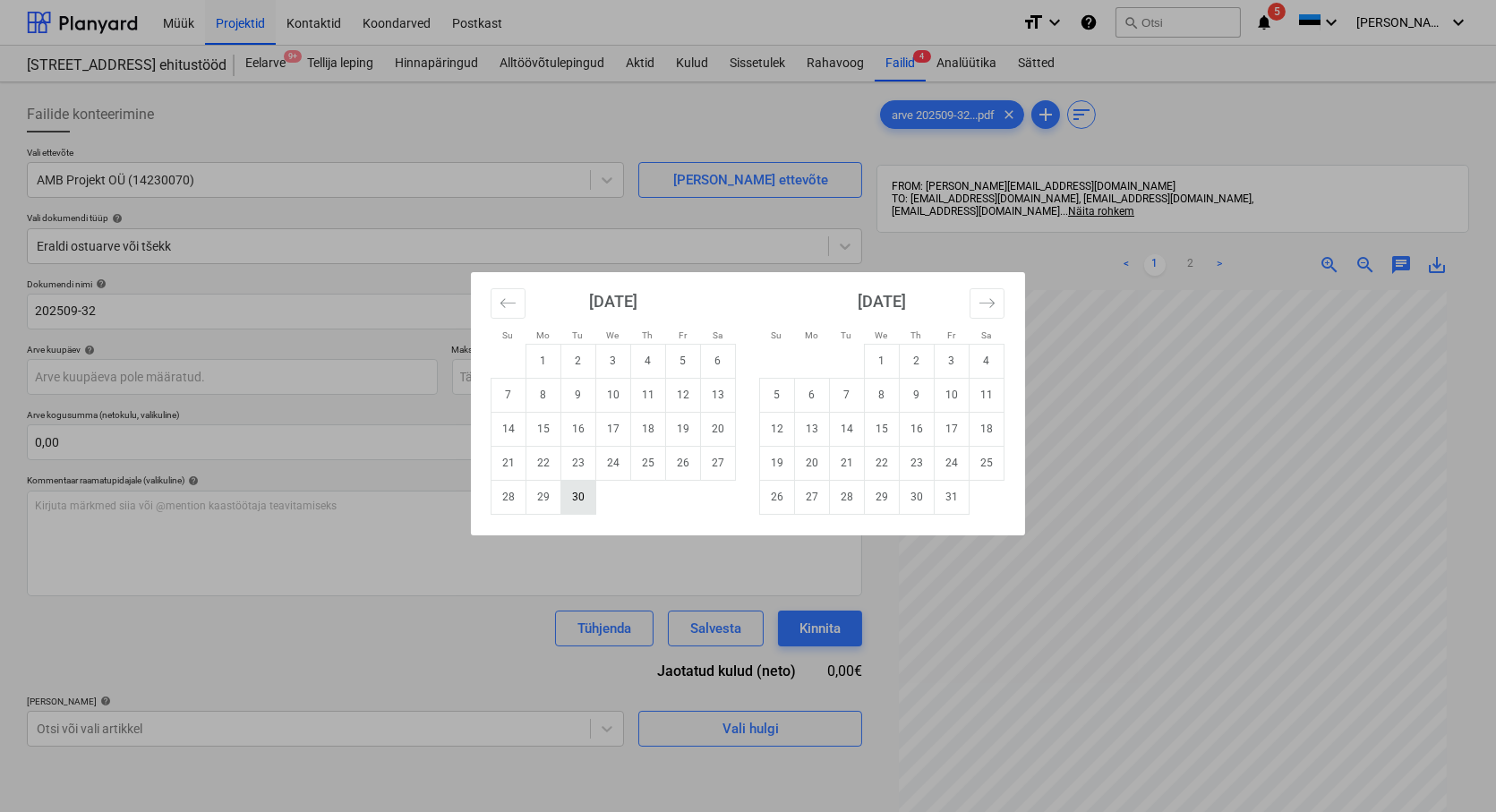
click at [583, 493] on td "30" at bounding box center [579, 496] width 35 height 34
type input "[DATE]"
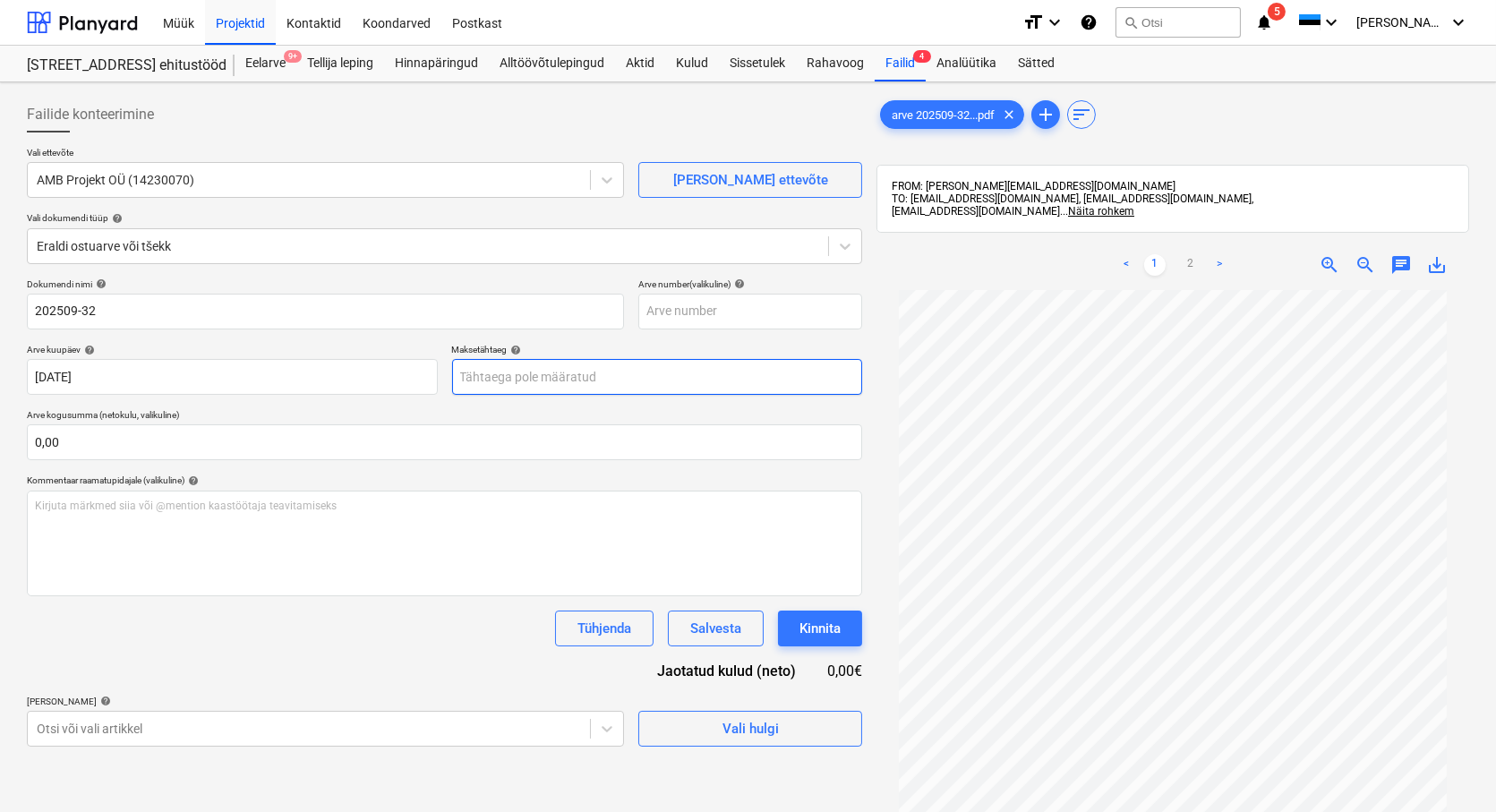
click at [552, 374] on body "Müük Projektid Kontaktid Koondarved Postkast format_size keyboard_arrow_down he…" at bounding box center [748, 406] width 1496 height 812
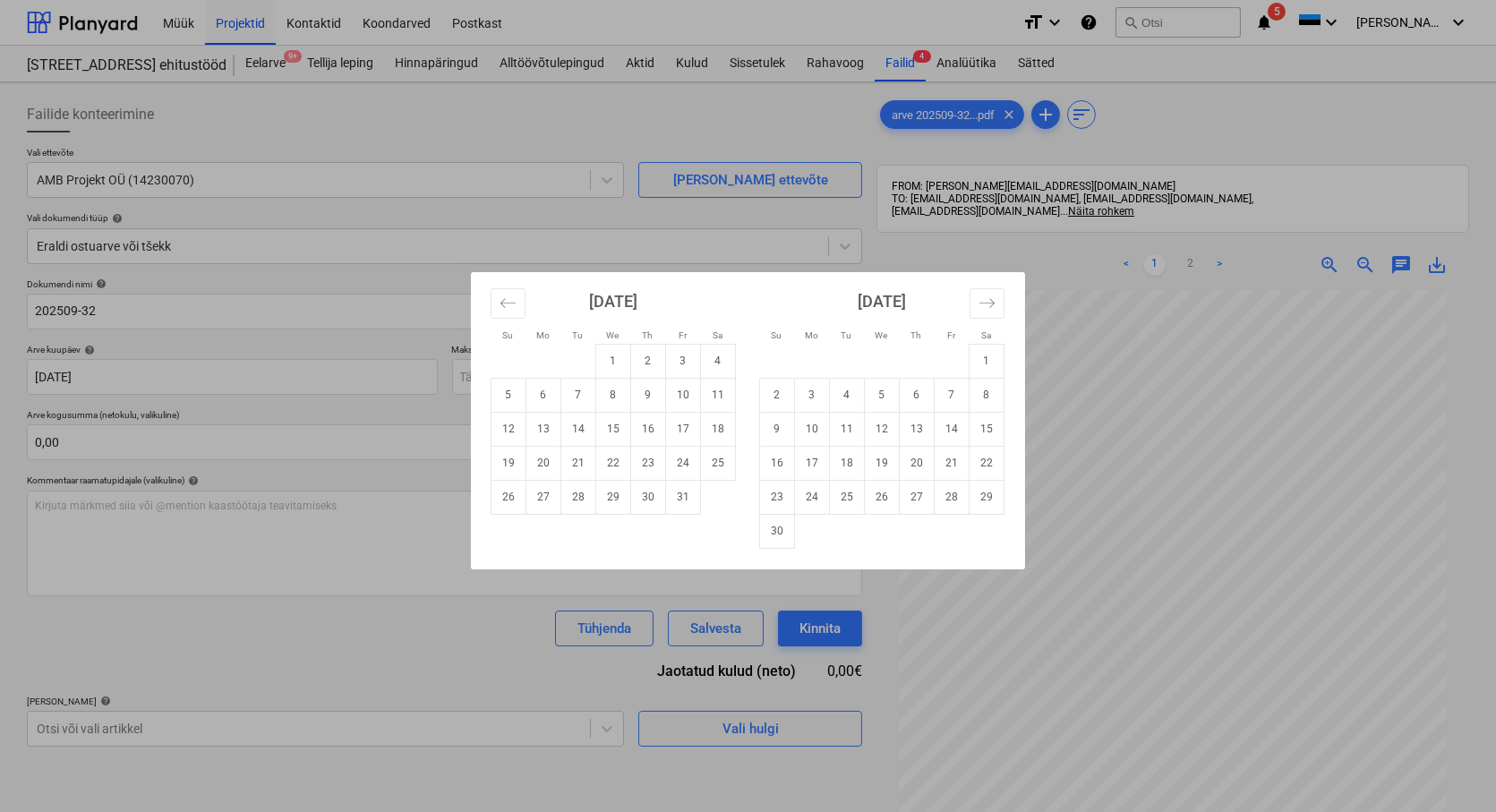
click at [580, 460] on td "21" at bounding box center [579, 462] width 35 height 34
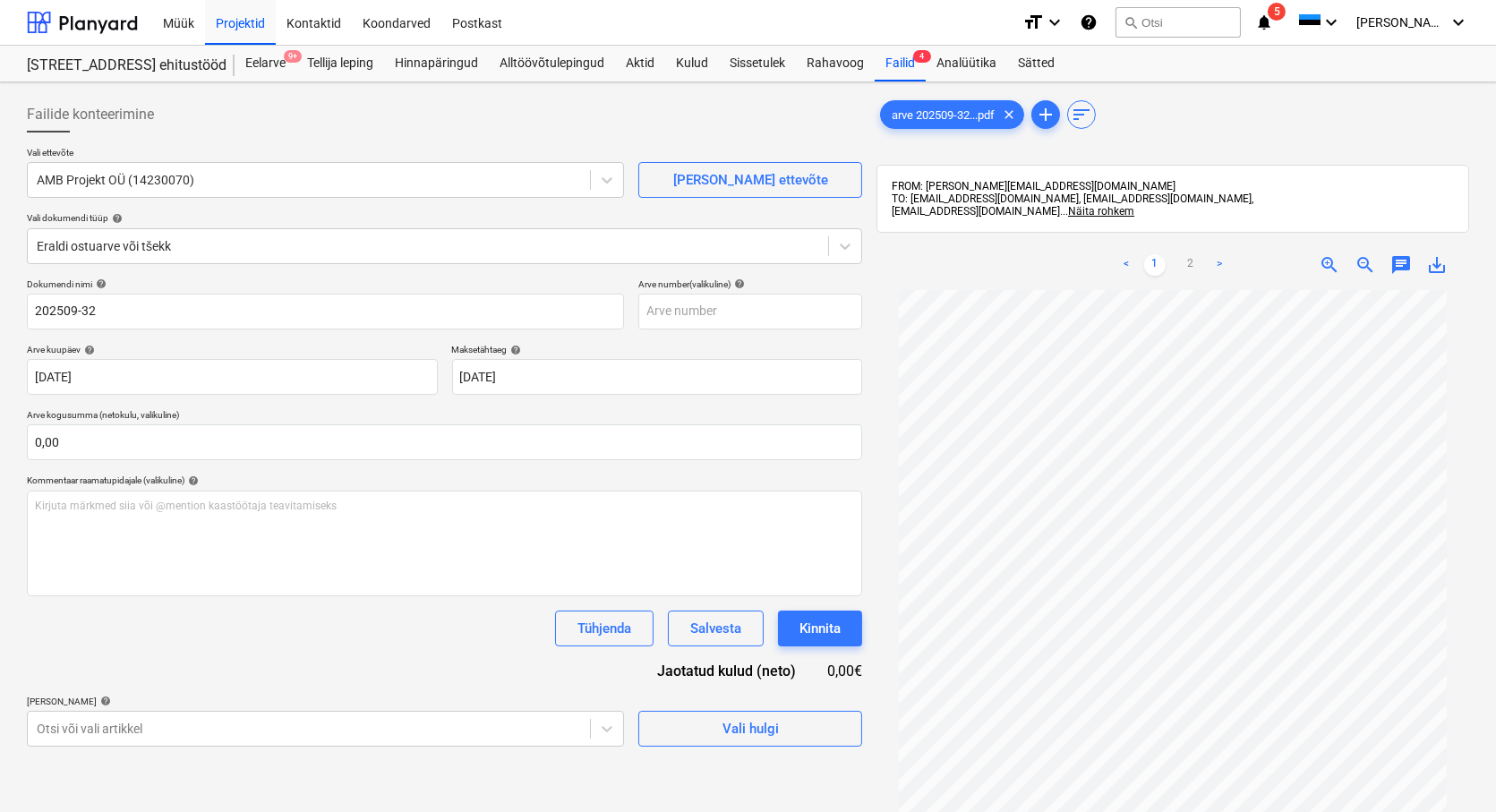
type input "[DATE]"
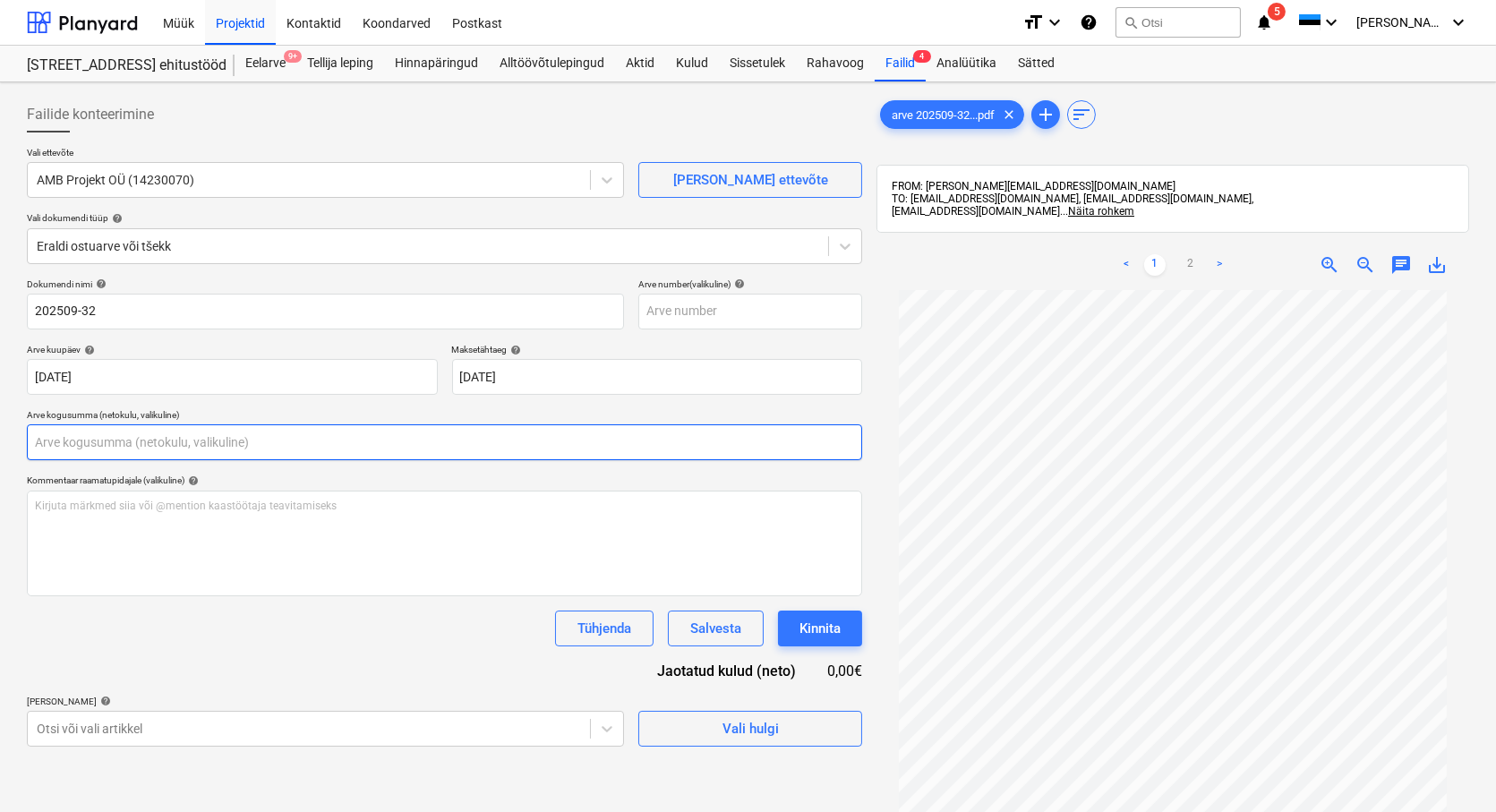
click at [46, 437] on input "text" at bounding box center [444, 442] width 835 height 36
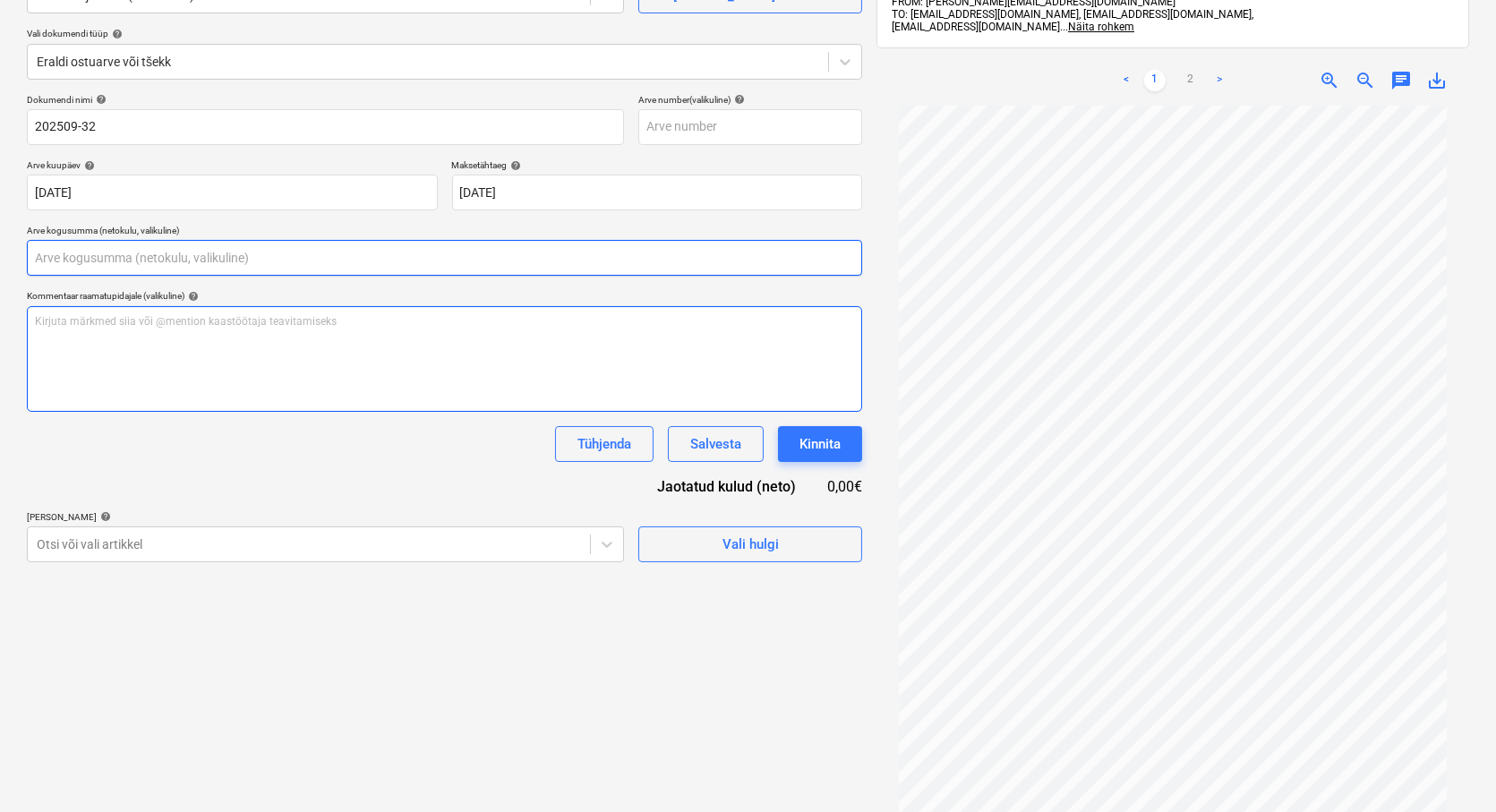
scroll to position [199, 0]
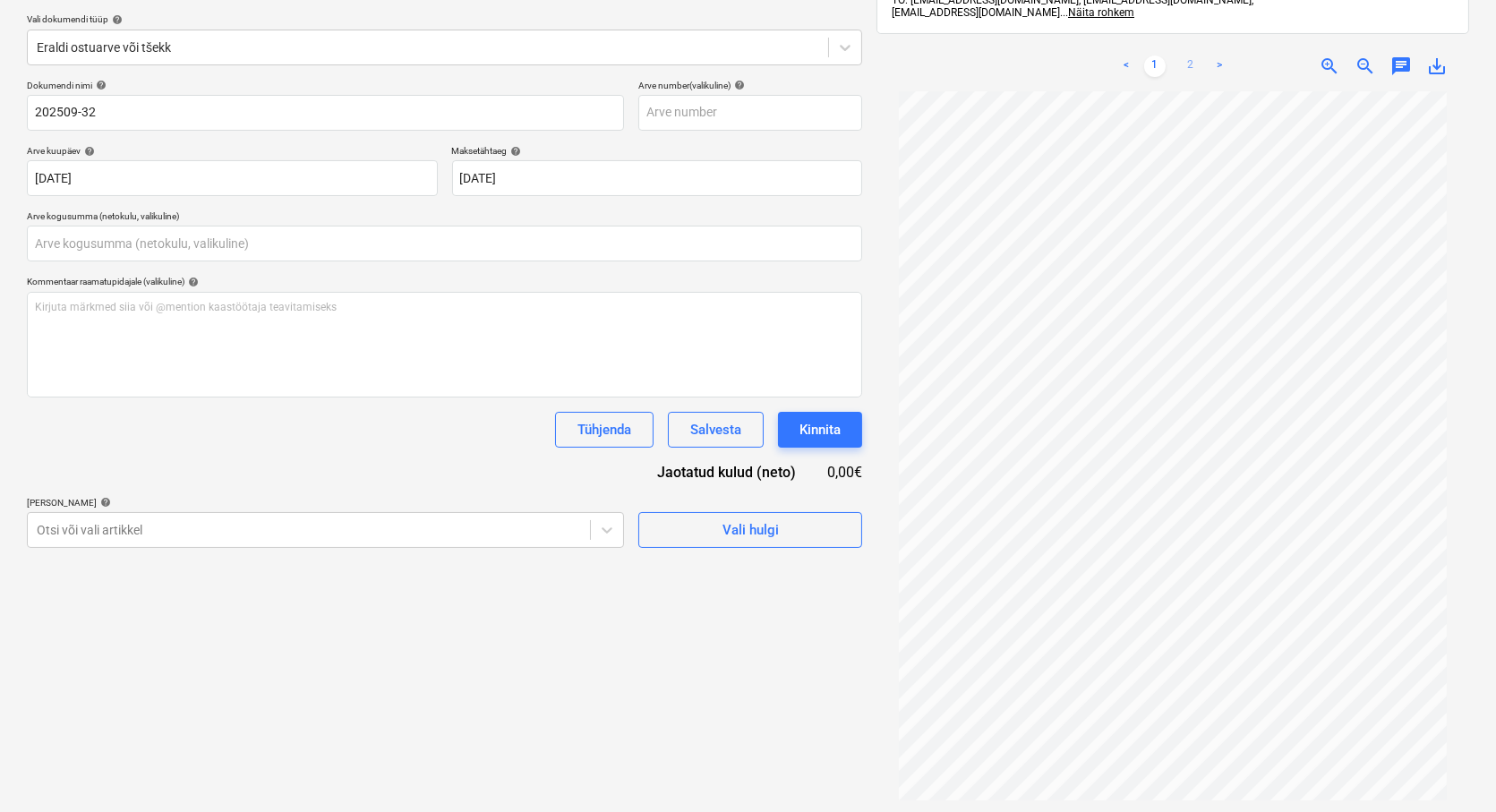
type input "0,00"
click at [1192, 65] on link "2" at bounding box center [1191, 66] width 22 height 22
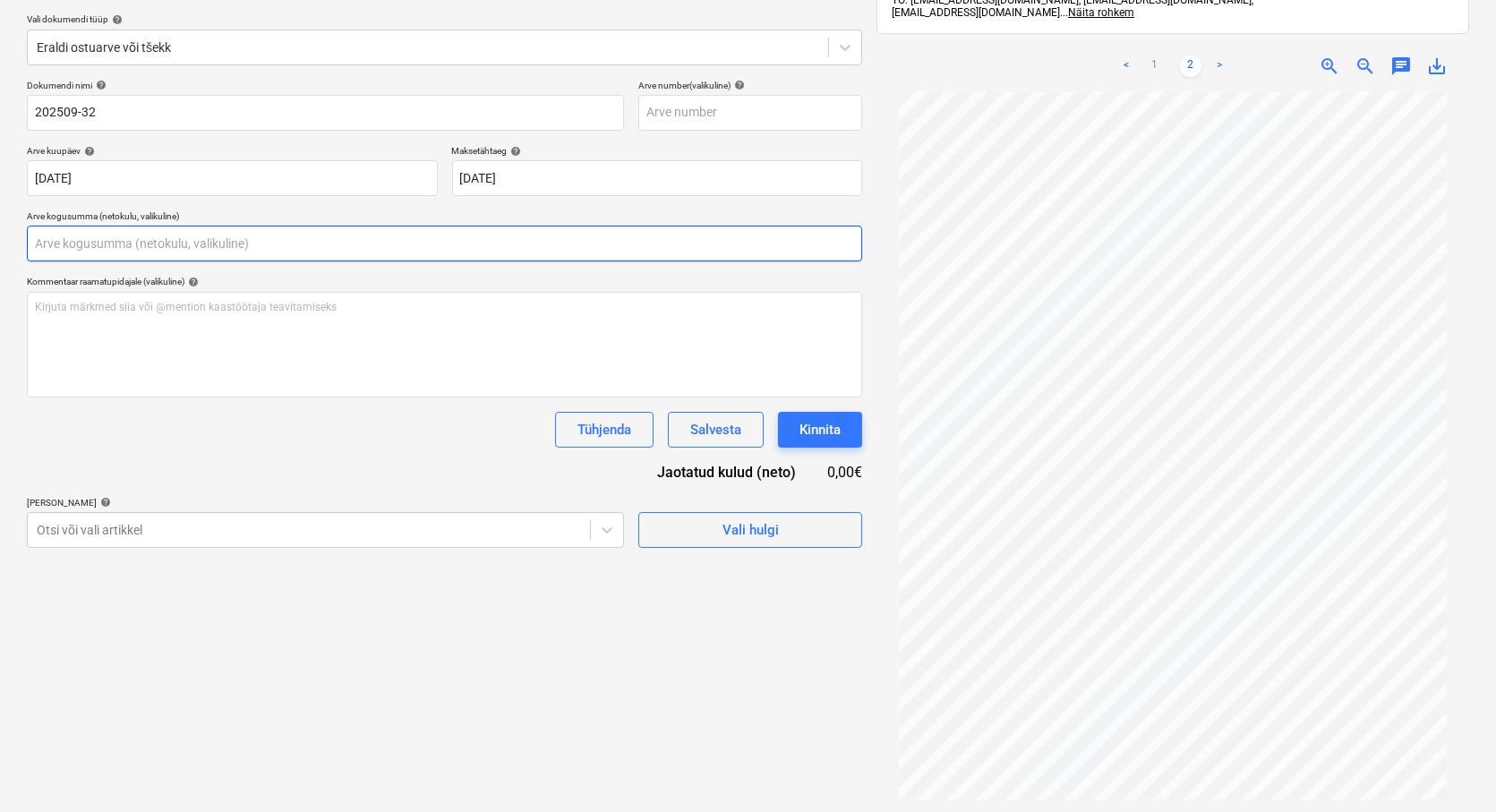
click at [85, 239] on input "text" at bounding box center [444, 244] width 835 height 36
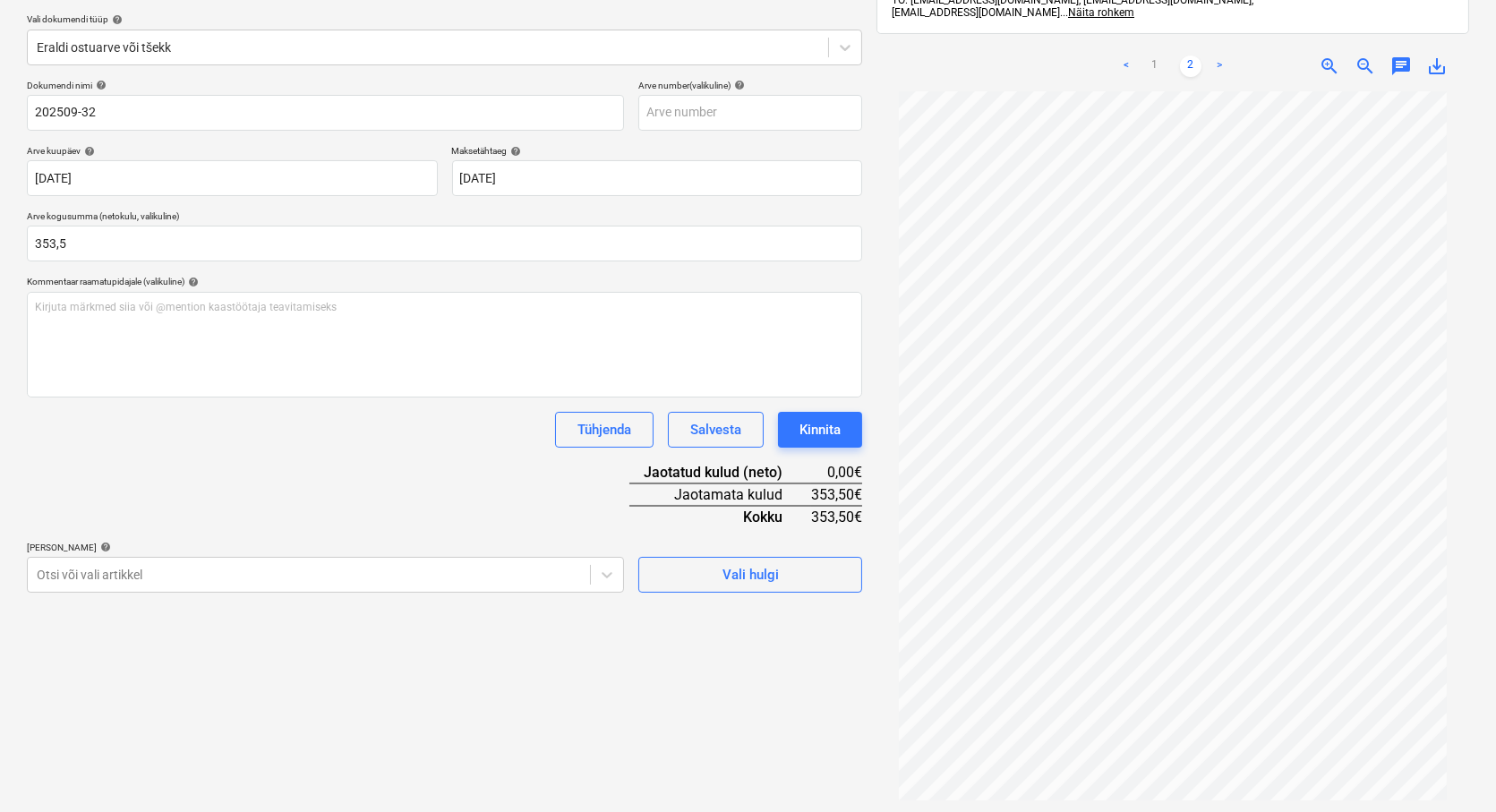
type input "353,50"
click at [136, 461] on div "Dokumendi nimi help 202509-32 Arve number (valikuline) help Arve kuupäev help […" at bounding box center [444, 336] width 835 height 512
click at [130, 573] on body "Müük Projektid Kontaktid Koondarved Postkast format_size keyboard_arrow_down he…" at bounding box center [748, 207] width 1496 height 812
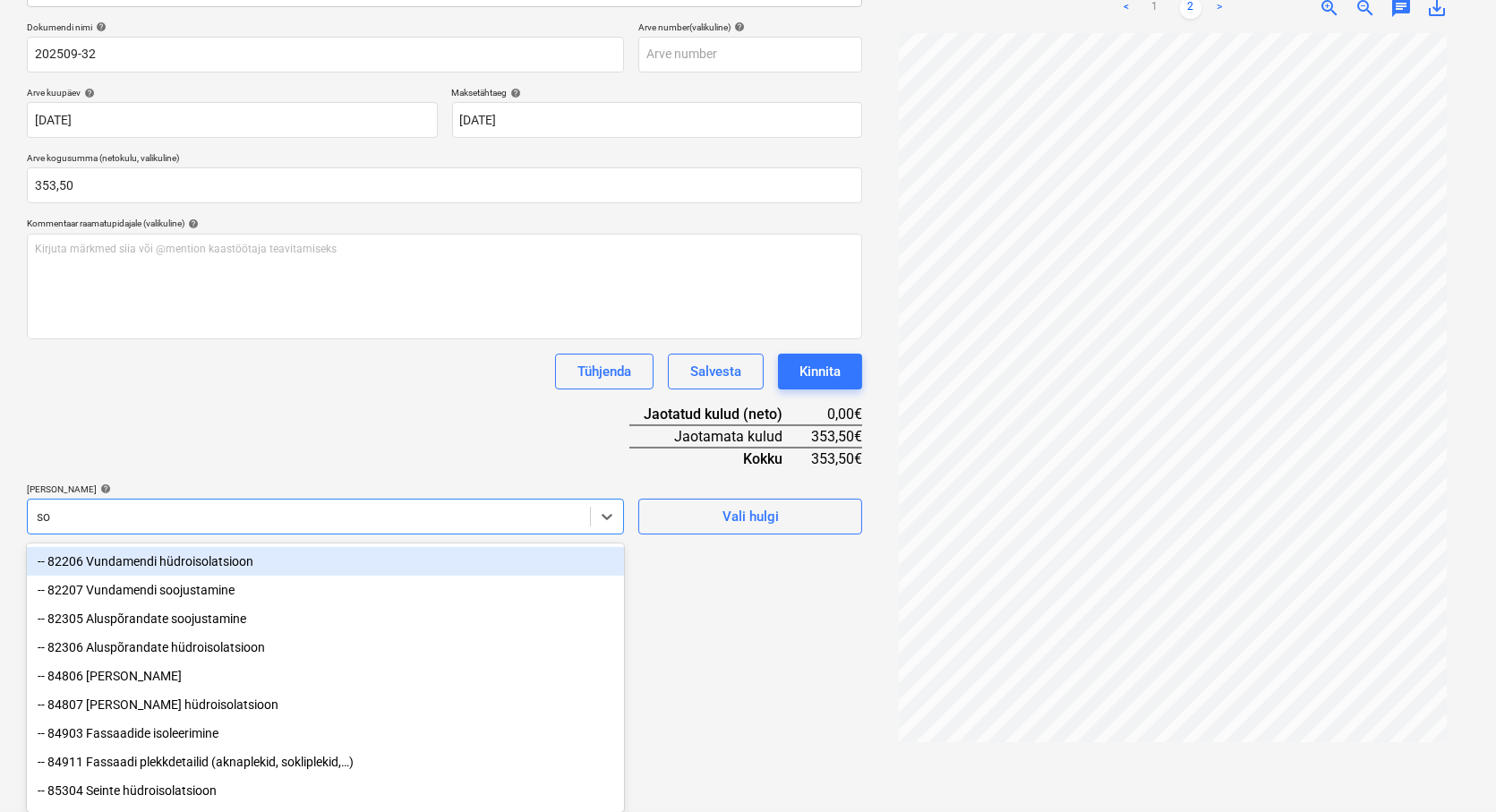
scroll to position [255, 0]
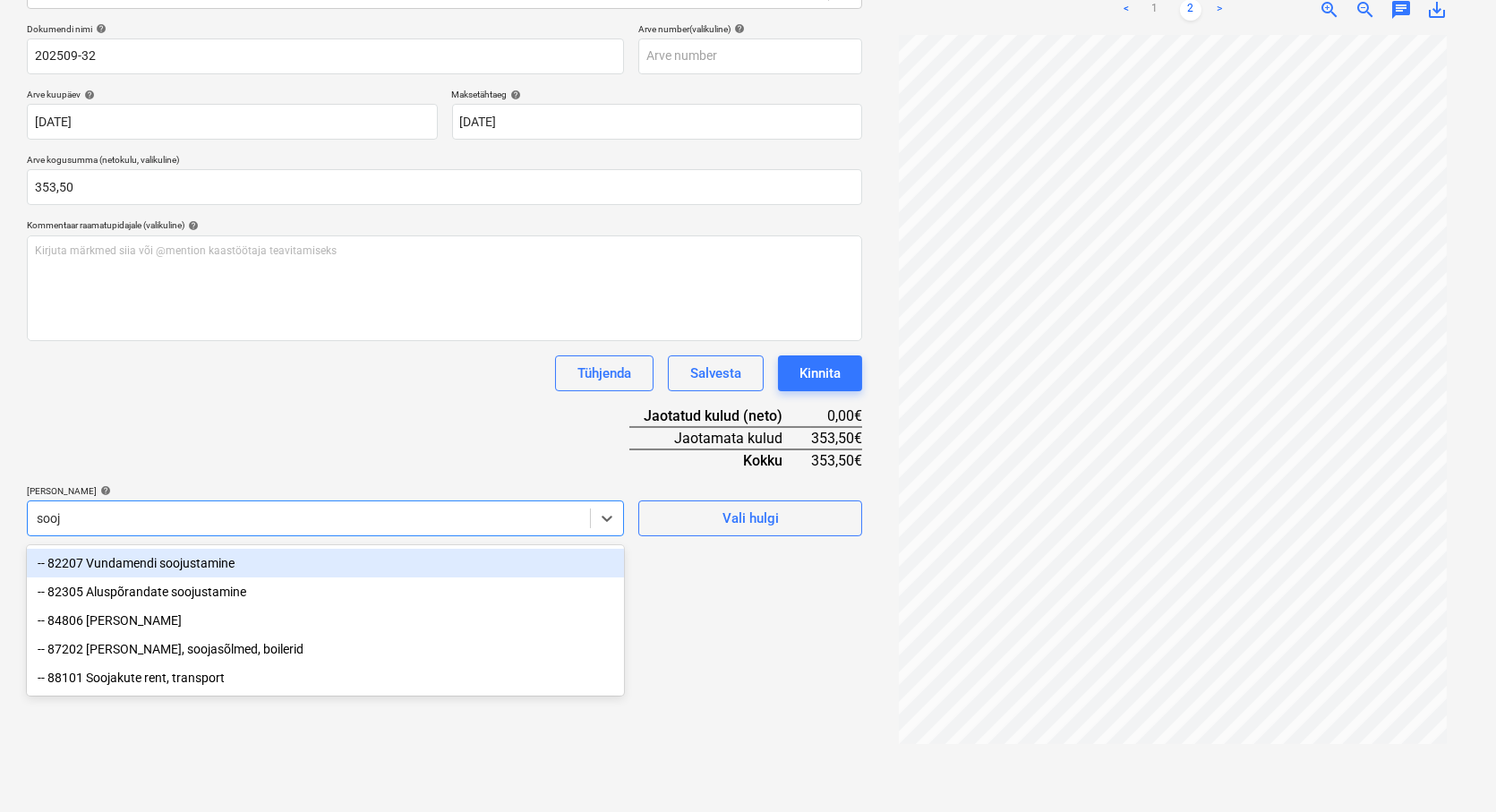
type input "sooja"
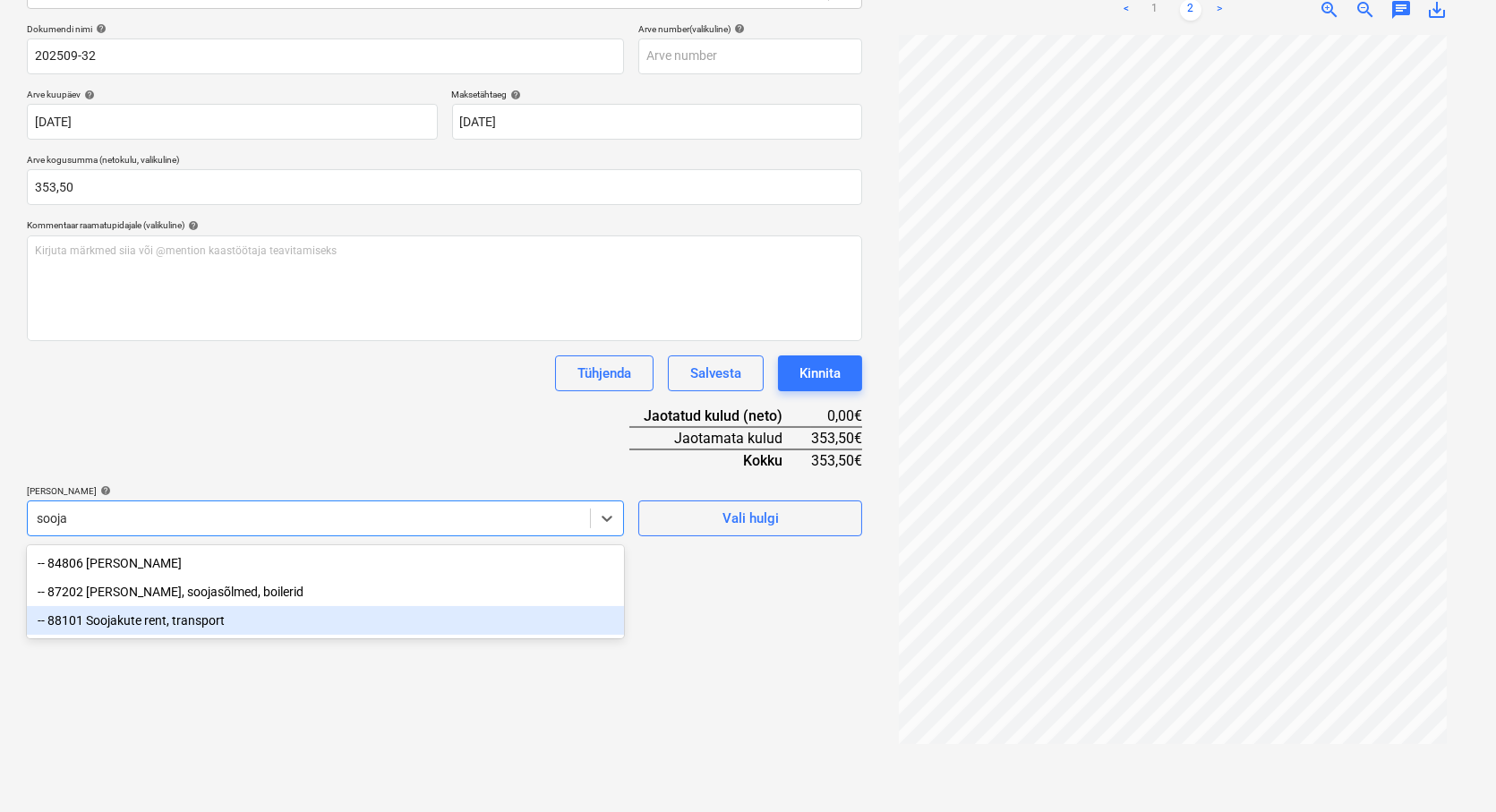
click at [165, 619] on div "-- 88101 Soojakute rent, transport" at bounding box center [324, 620] width 597 height 28
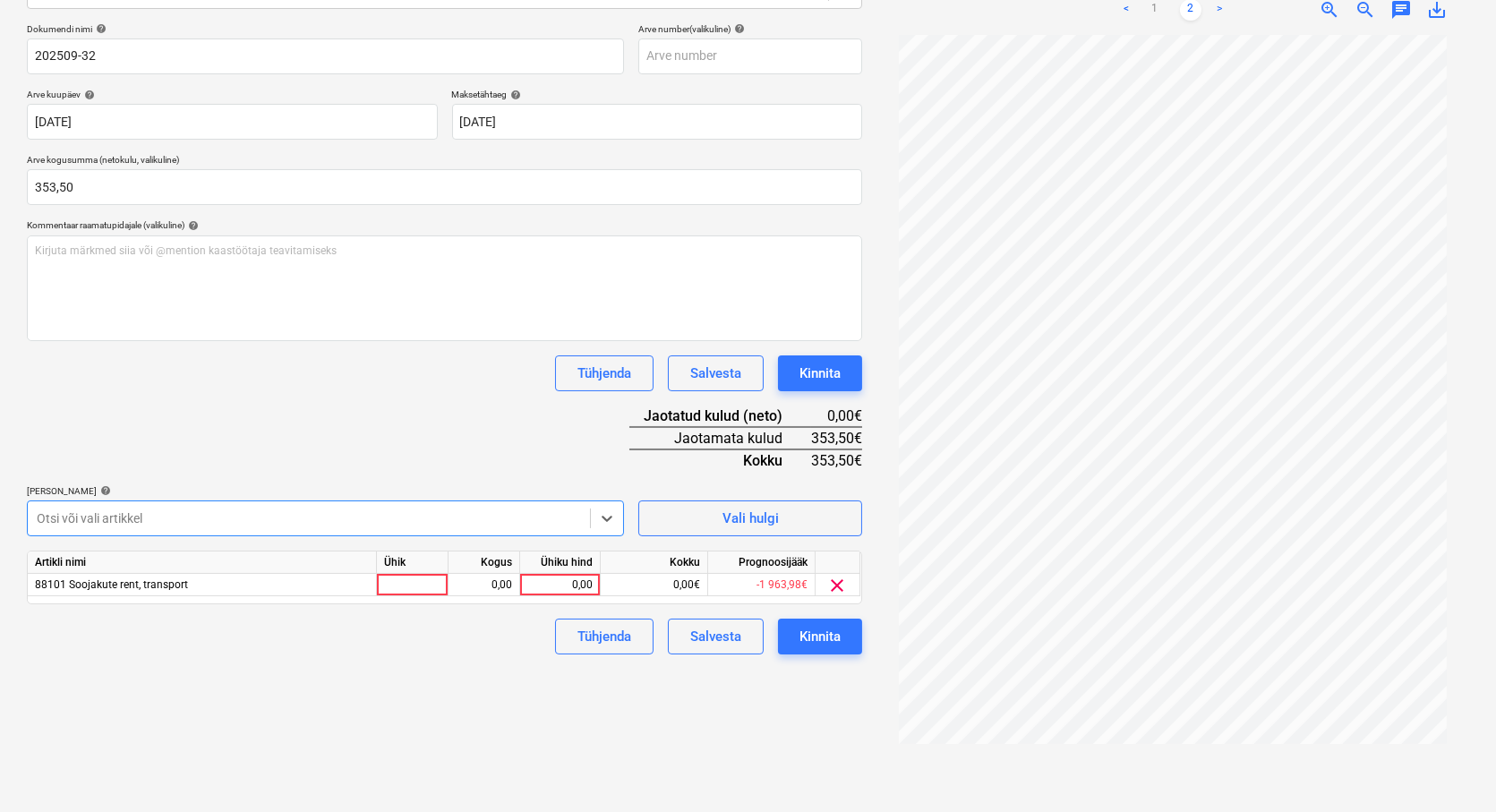
click at [110, 513] on div at bounding box center [309, 518] width 545 height 18
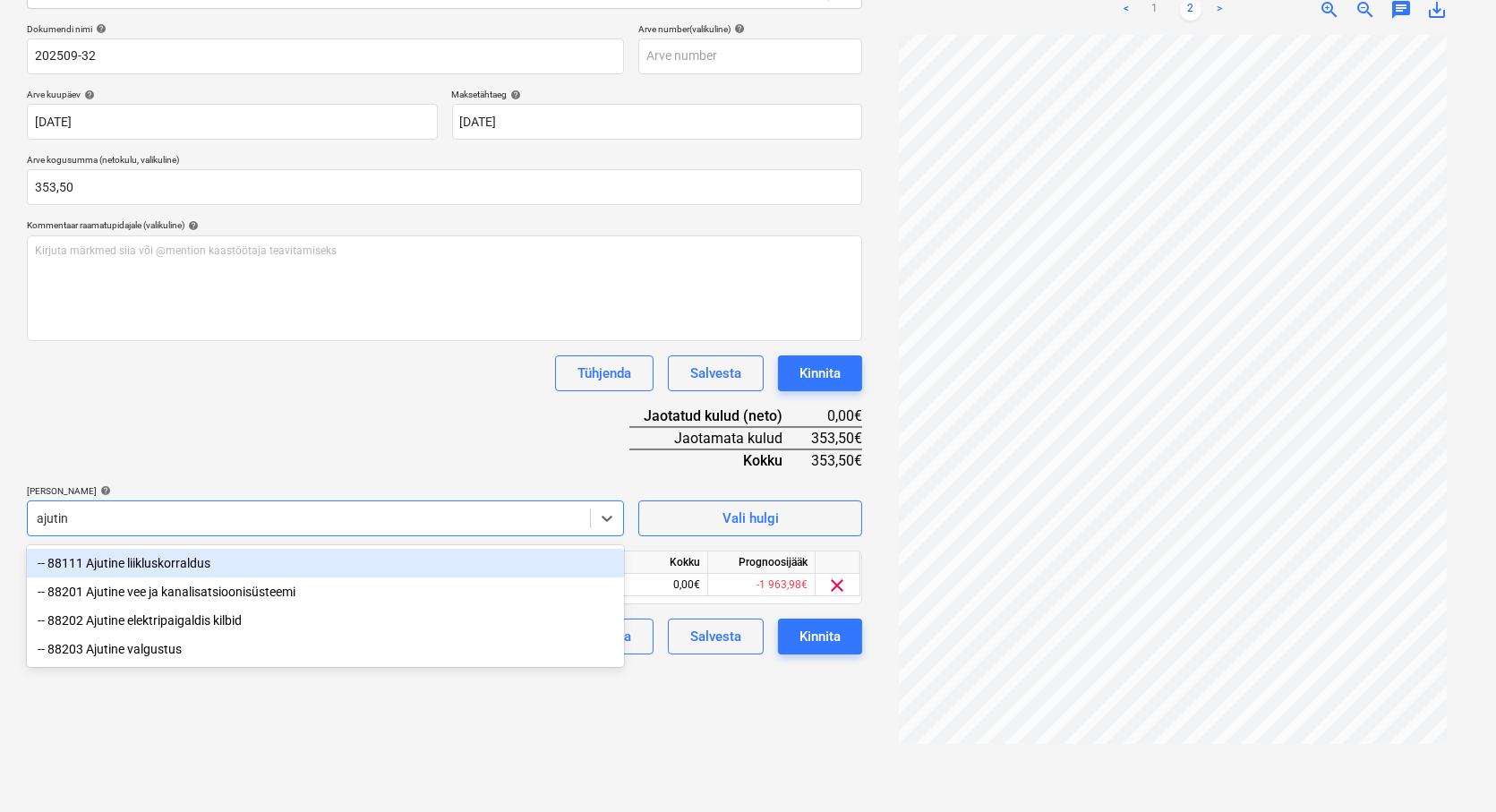
type input "ajuti"
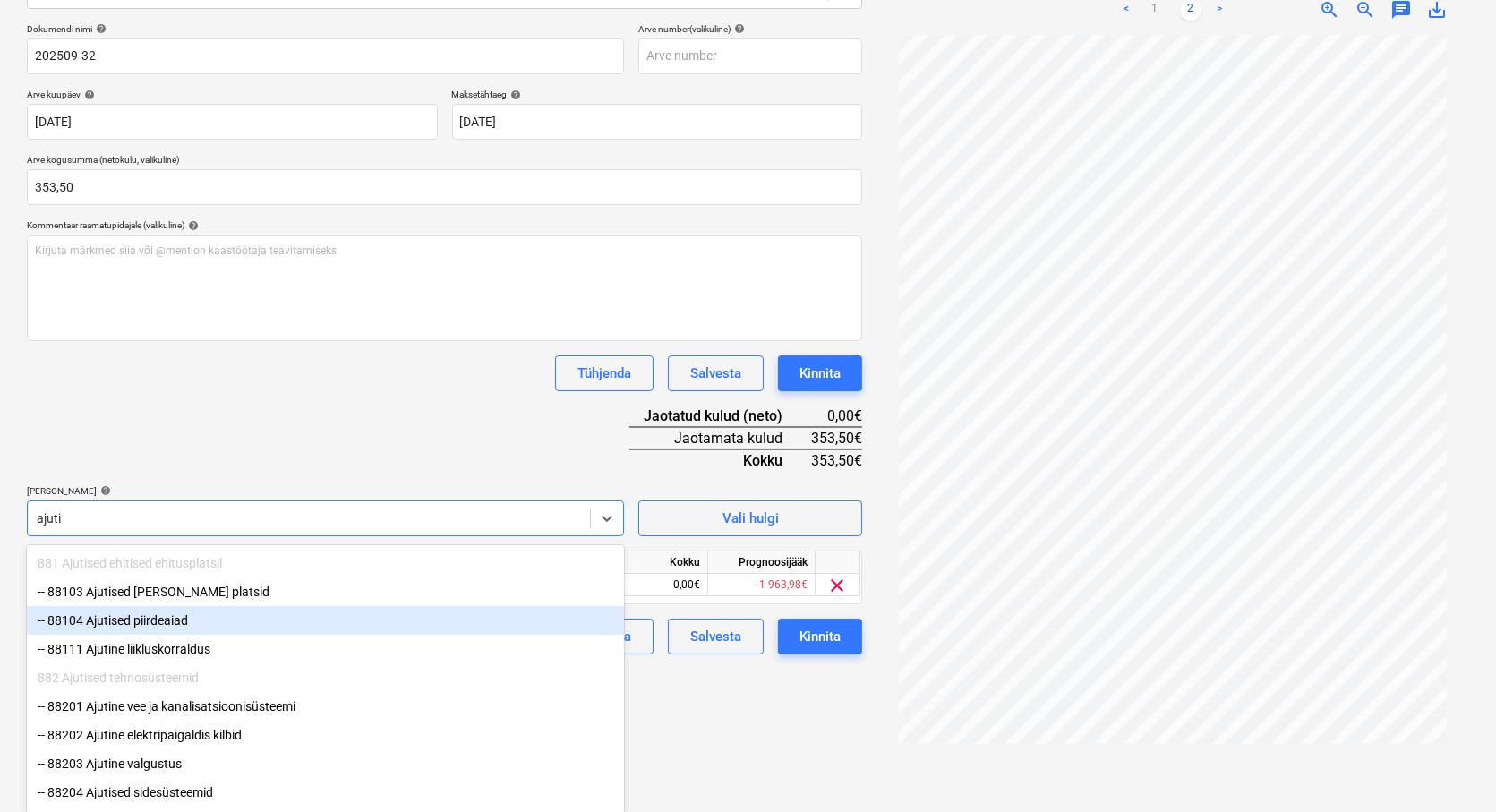
click at [154, 613] on div "-- 88104 Ajutised piirdeaiad" at bounding box center [324, 620] width 597 height 28
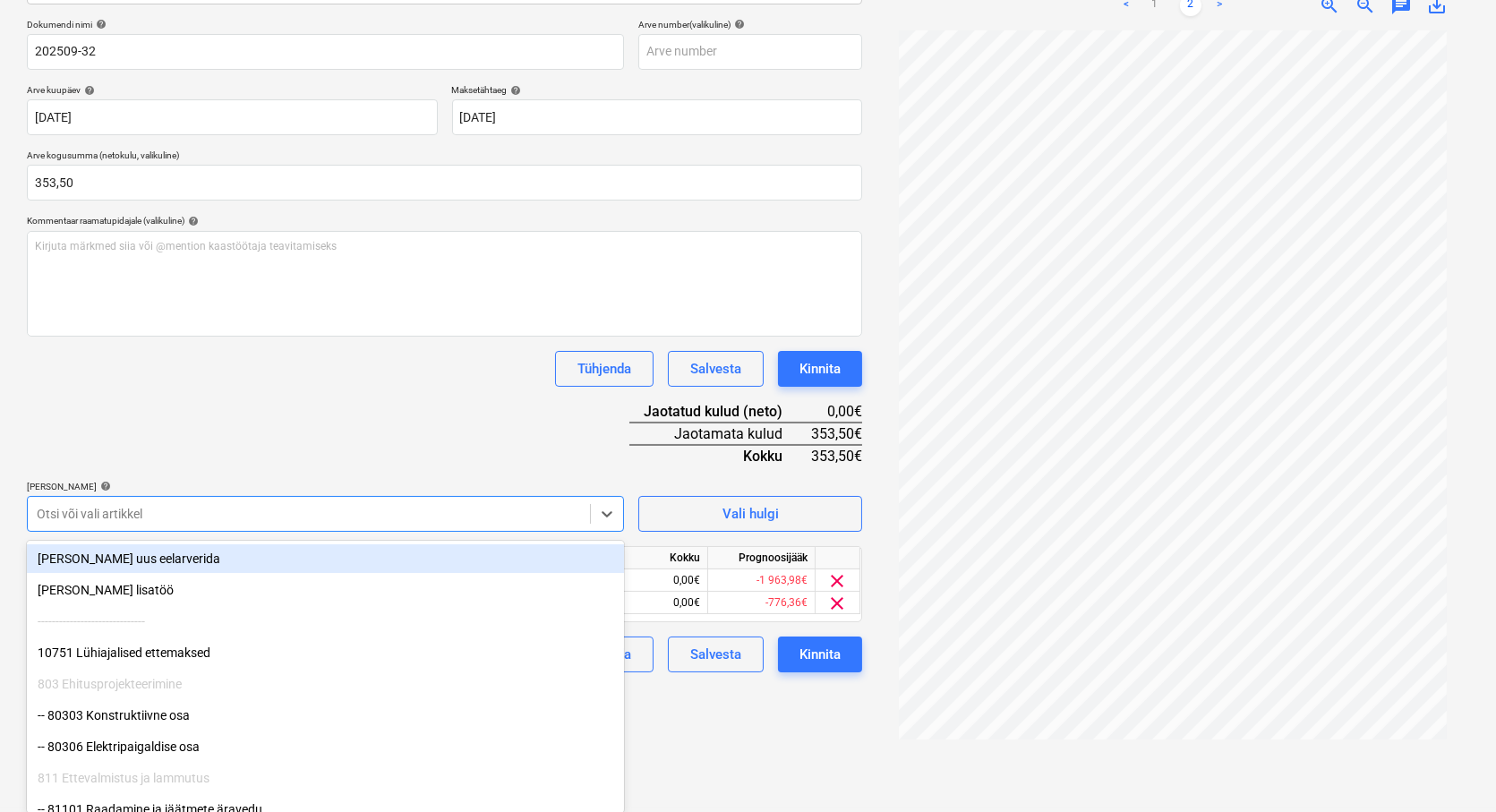
click at [176, 475] on div "Dokumendi nimi help 202509-32 Arve number (valikuline) help Arve kuupäev help […" at bounding box center [444, 345] width 835 height 653
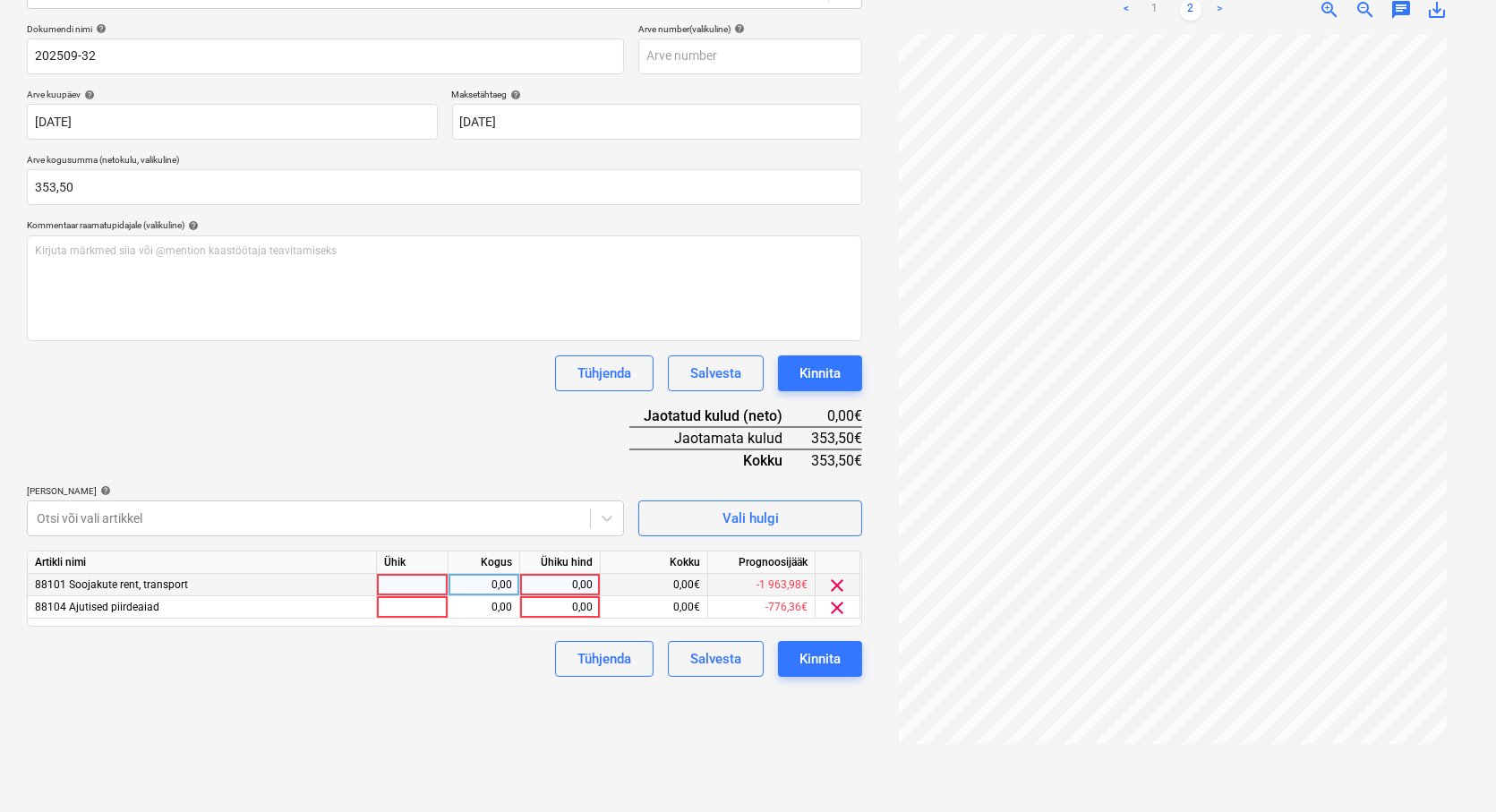
click at [413, 588] on div at bounding box center [413, 585] width 72 height 23
type input "tk"
click at [412, 607] on div at bounding box center [413, 607] width 72 height 23
type input "tk"
click at [484, 589] on div "0,00" at bounding box center [484, 585] width 57 height 23
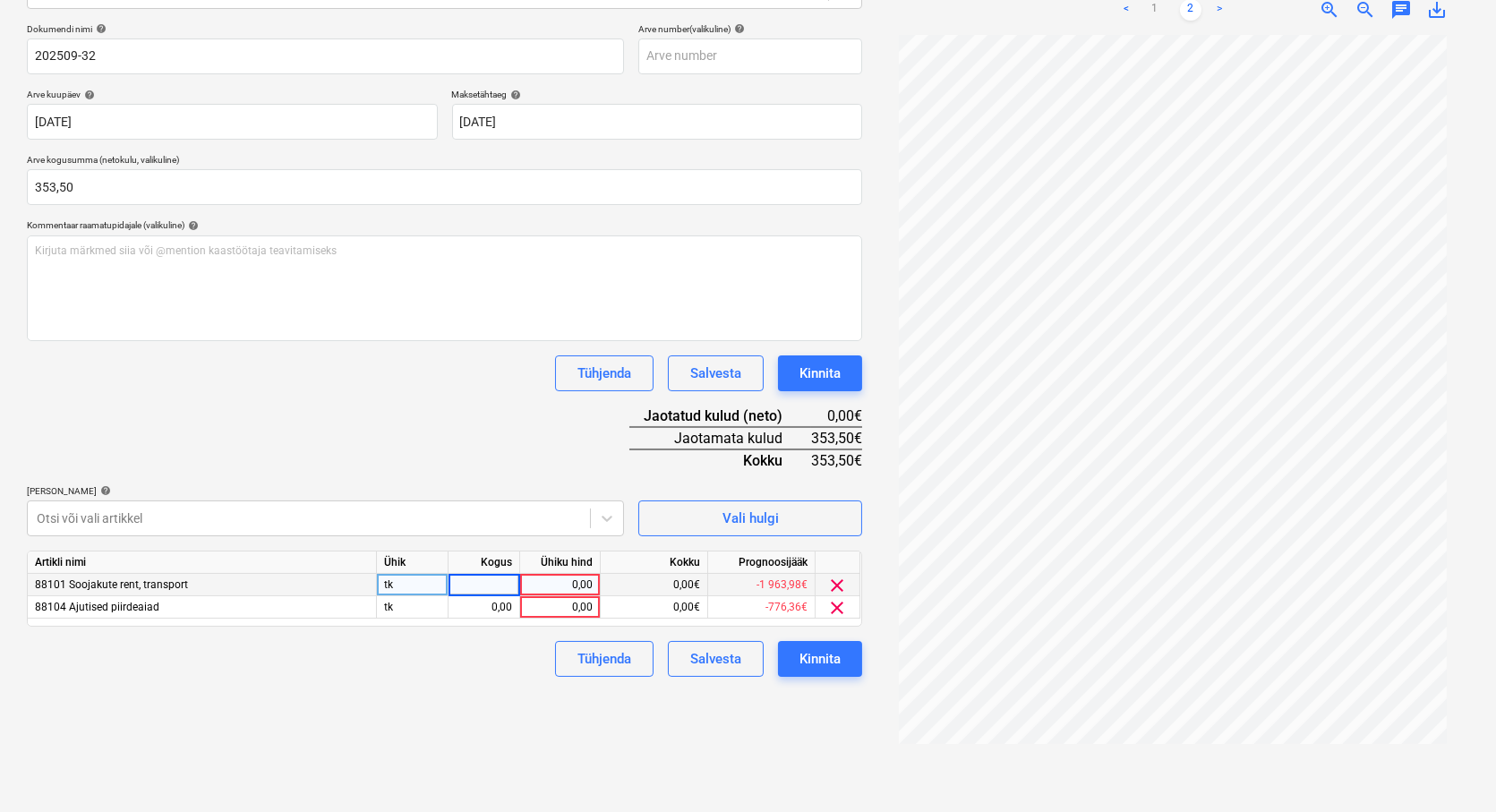
type input "1"
click at [491, 605] on div "0,00" at bounding box center [484, 607] width 57 height 23
click at [484, 692] on div "Failide konteerimine Vali ettevõte AMB Projekt OÜ (14230070) [PERSON_NAME] uus …" at bounding box center [444, 320] width 849 height 971
click at [538, 602] on div "0,00" at bounding box center [560, 607] width 65 height 23
type input "3"
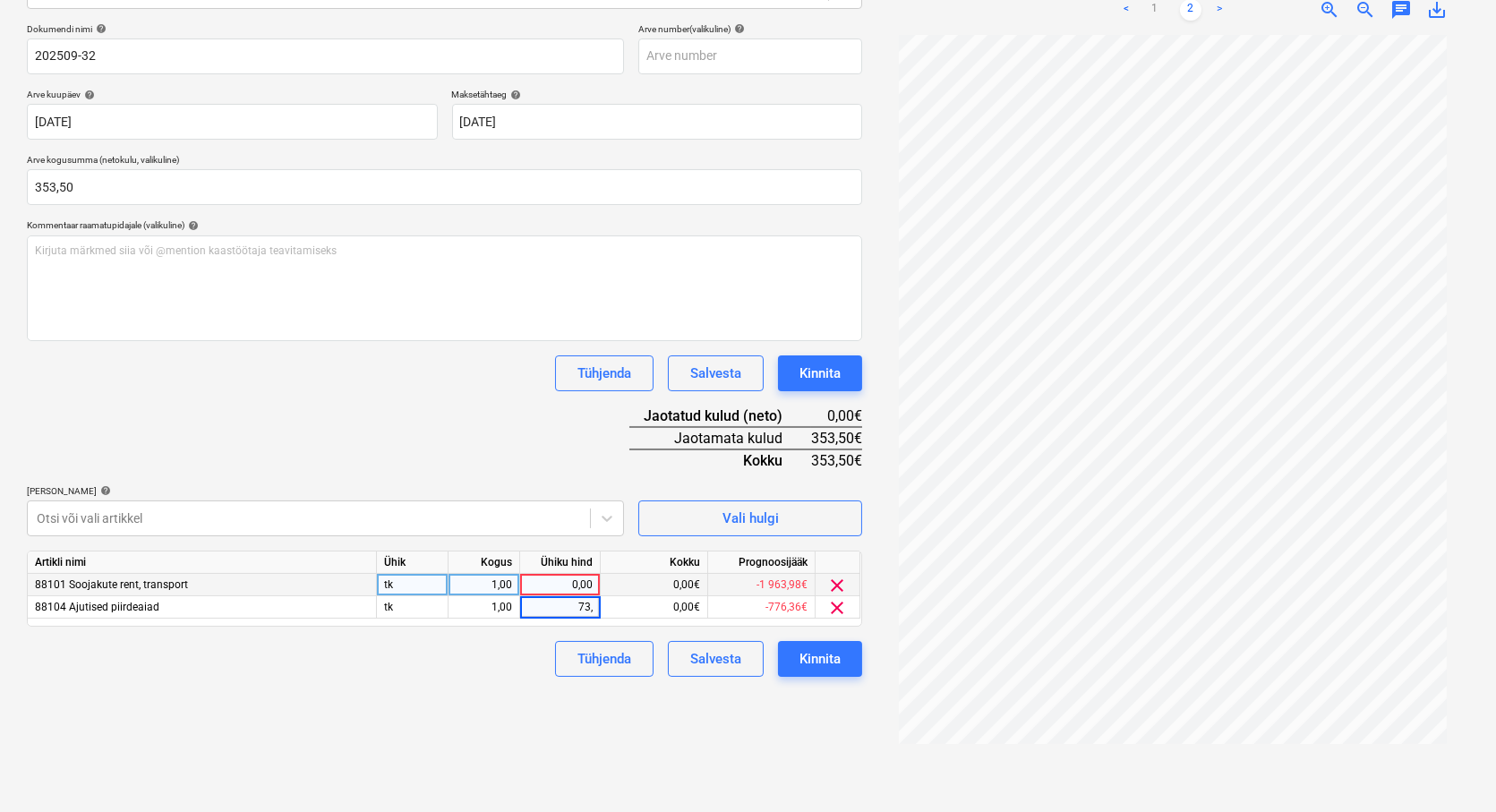
type input "73,5"
click at [493, 695] on div "Failide konteerimine Vali ettevõte AMB Projekt OÜ (14230070) [PERSON_NAME] uus …" at bounding box center [444, 320] width 849 height 971
click at [552, 579] on div "0,00" at bounding box center [560, 585] width 65 height 23
type input "280"
click at [395, 701] on div "Failide konteerimine Vali ettevõte AMB Projekt OÜ (14230070) [PERSON_NAME] uus …" at bounding box center [444, 320] width 849 height 971
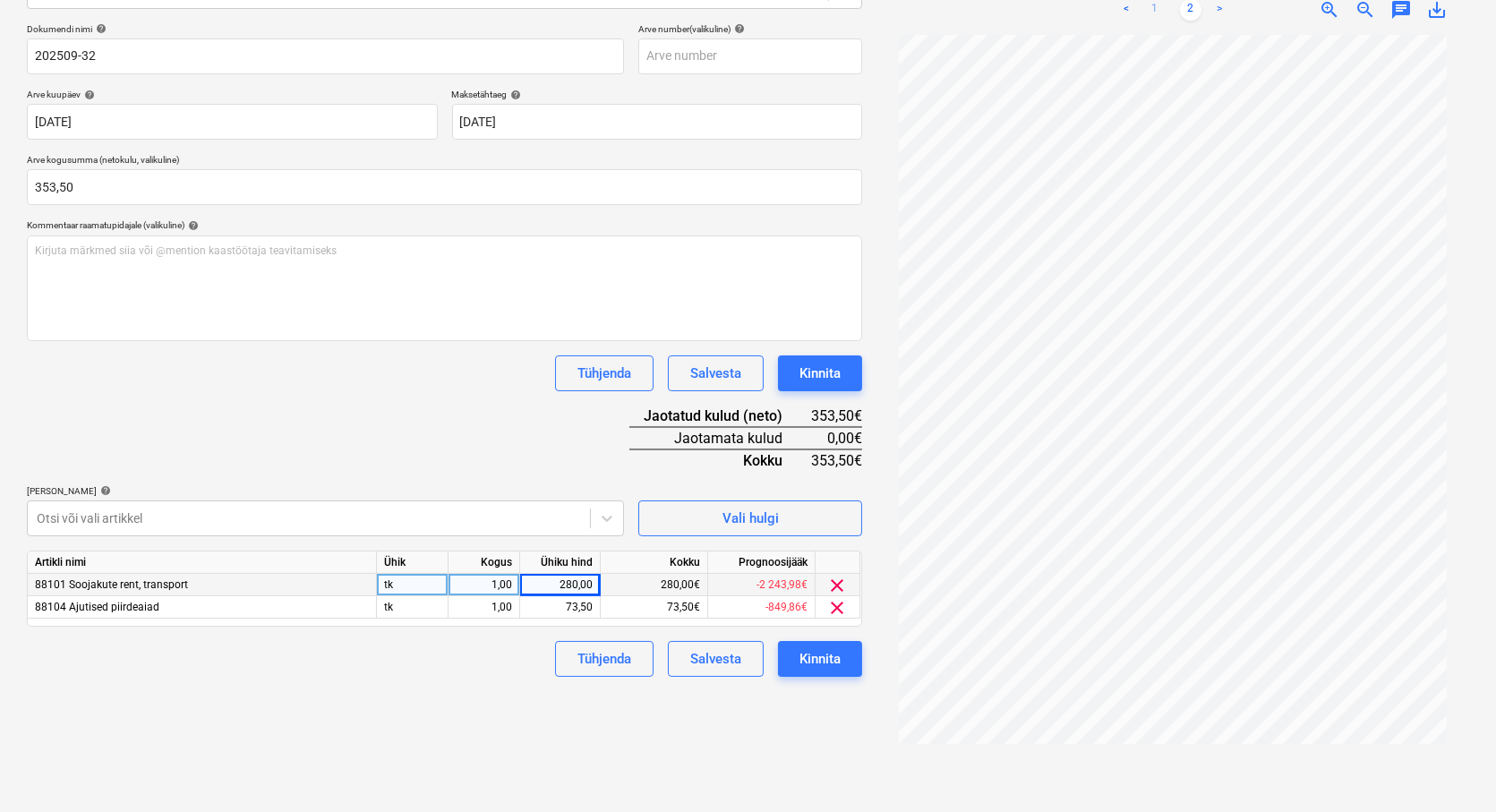
click at [1157, 4] on link "1" at bounding box center [1155, 9] width 22 height 22
click at [822, 663] on div "Kinnita" at bounding box center [820, 658] width 42 height 24
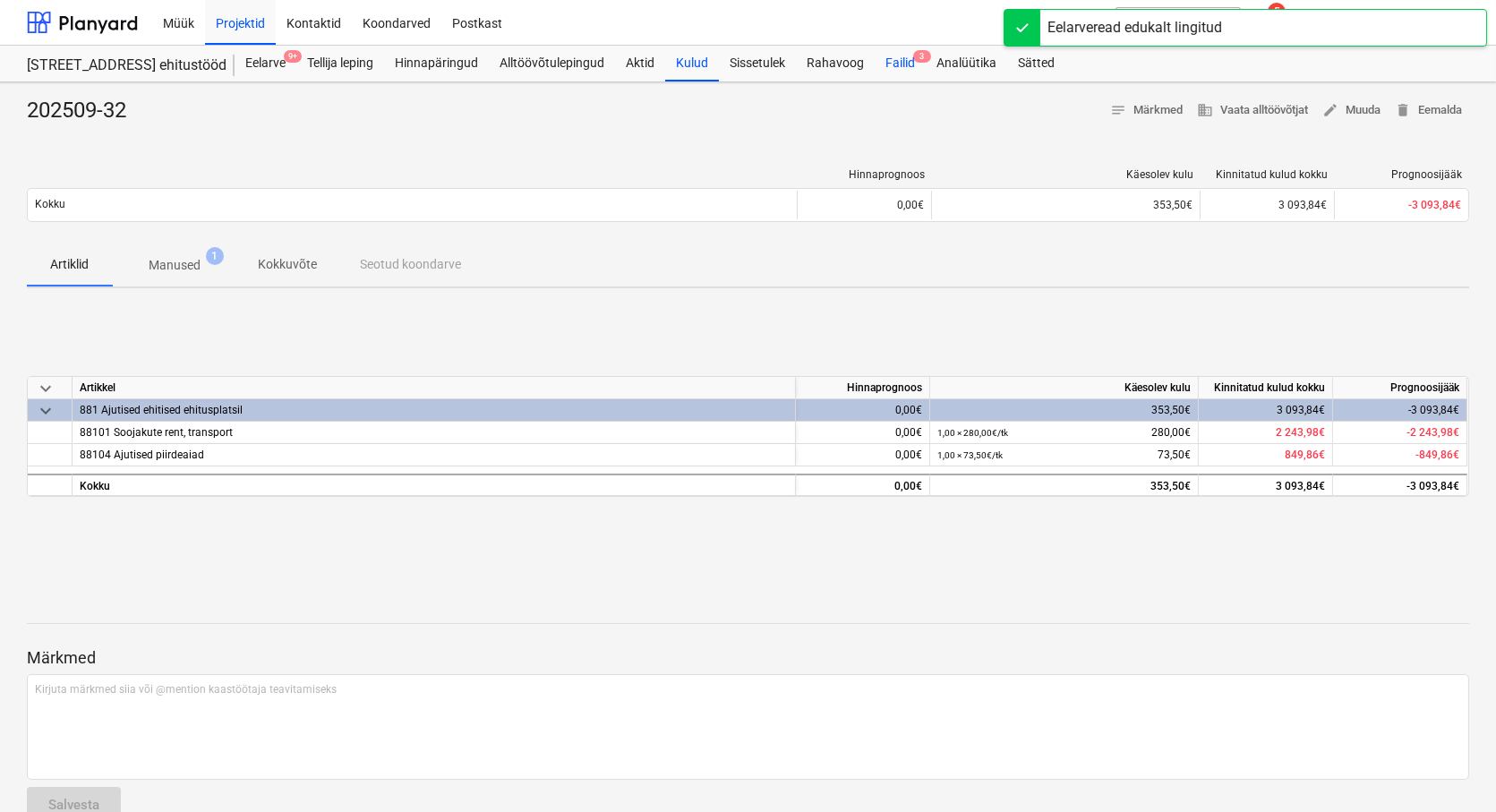
click at [907, 63] on div "Failid 3" at bounding box center [900, 63] width 51 height 36
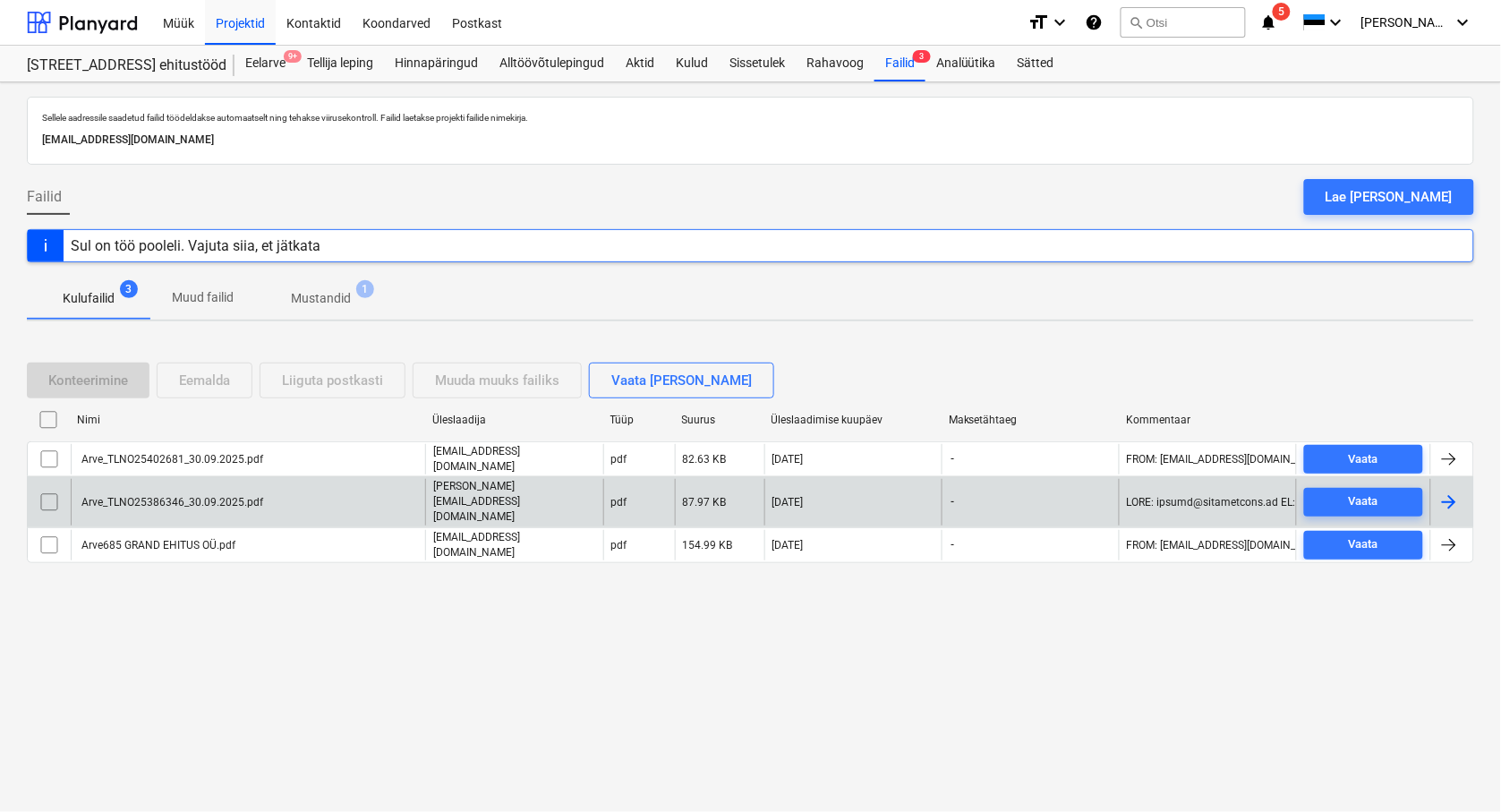
click at [127, 505] on div "Arve_TLNO25386346_30.09.2025.pdf" at bounding box center [170, 501] width 184 height 12
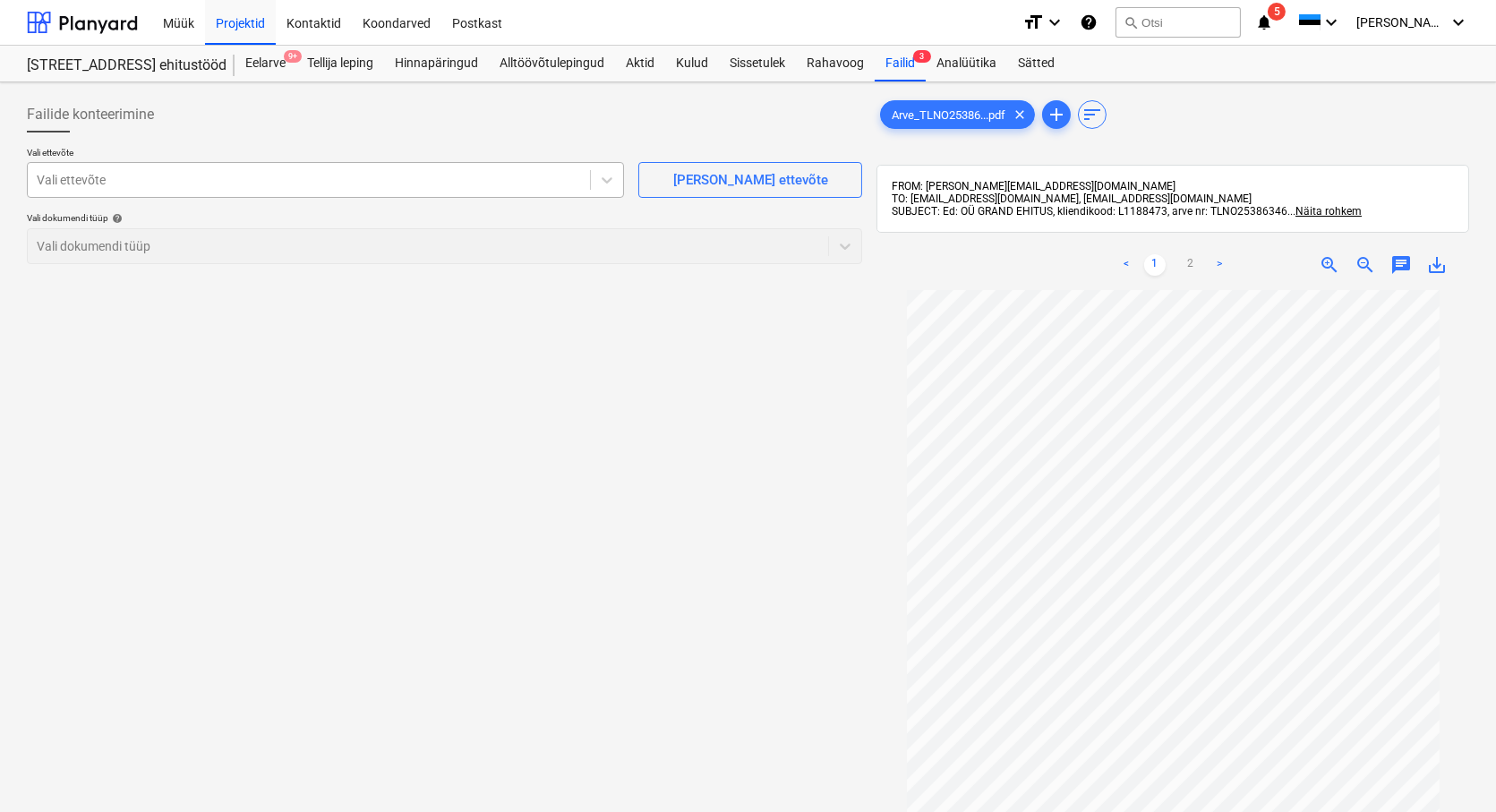
click at [154, 191] on div "Vali ettevõte" at bounding box center [308, 180] width 562 height 26
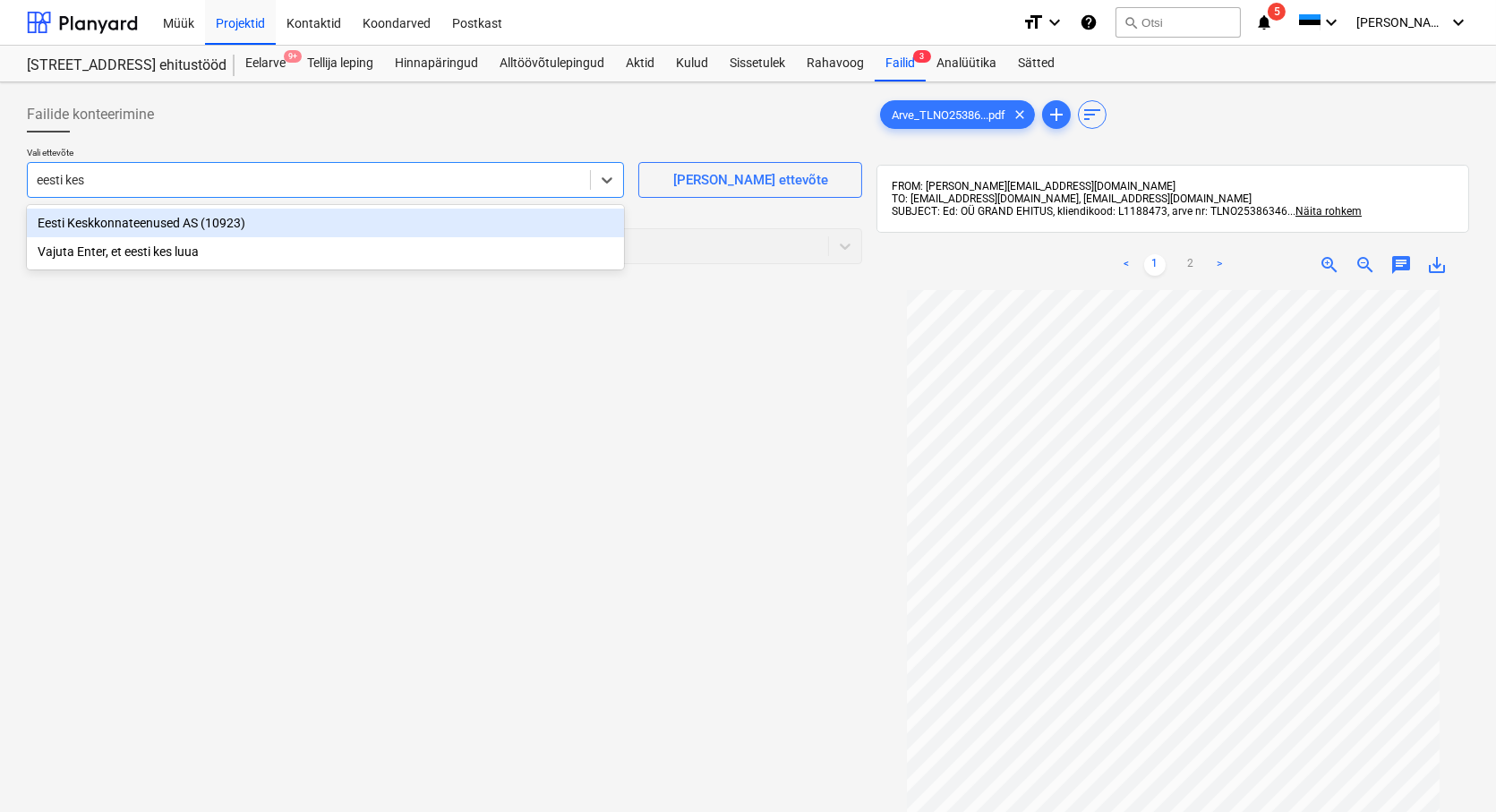
type input "eesti kesk"
click at [129, 230] on div "Eesti Keskkonnateenused AS (10923)" at bounding box center [324, 223] width 597 height 28
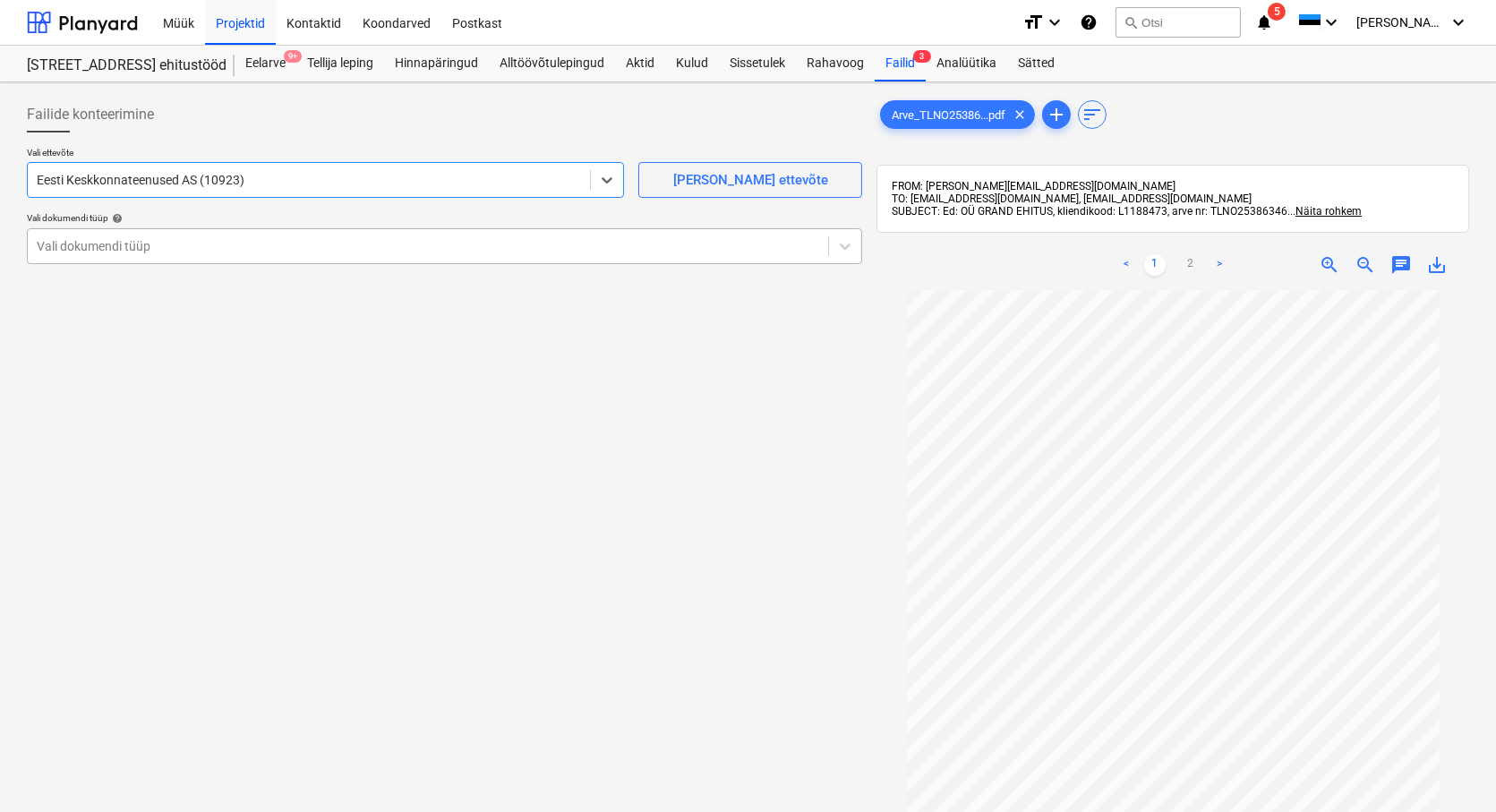
click at [105, 243] on div at bounding box center [427, 246] width 782 height 18
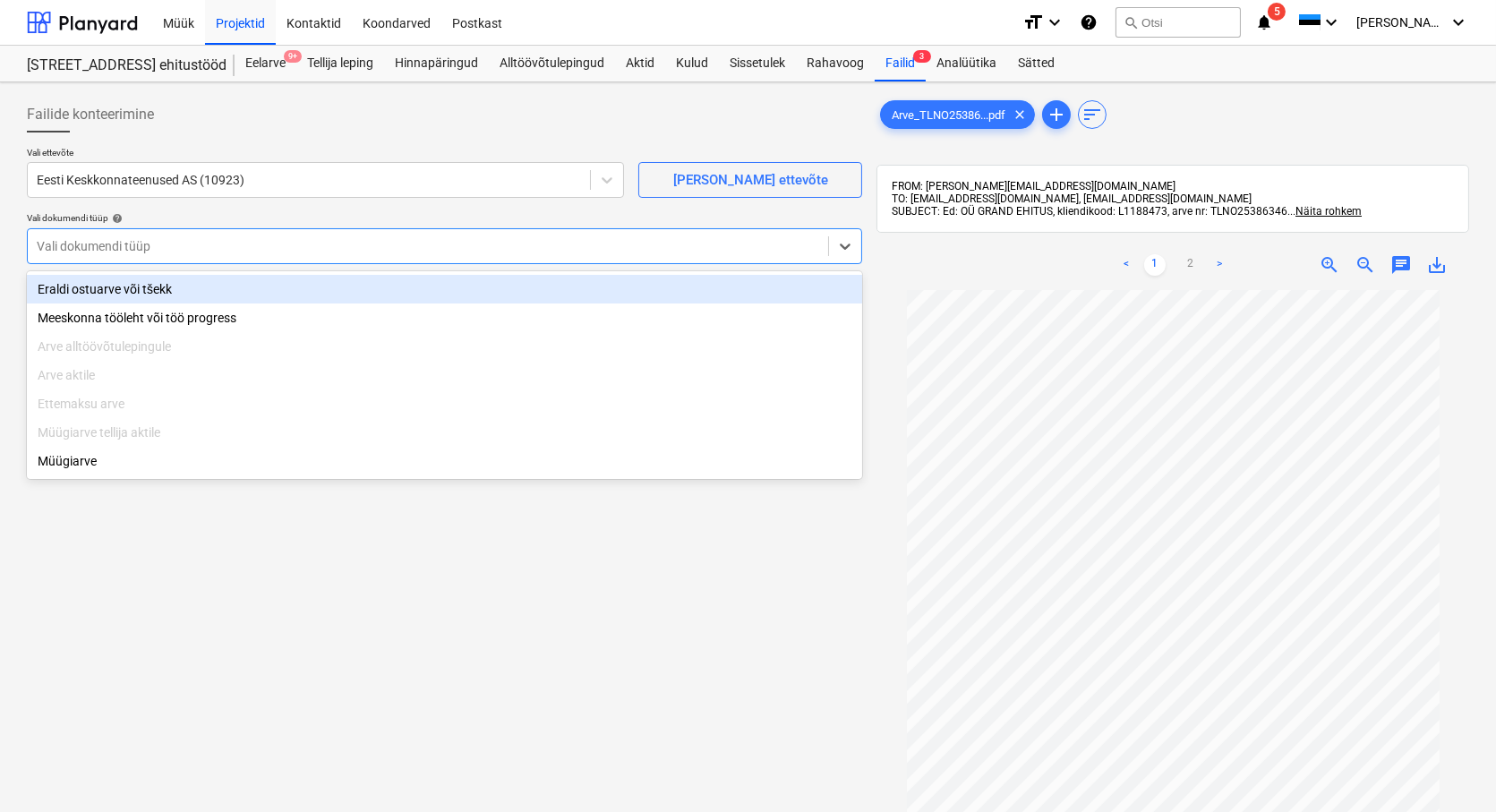
click at [109, 285] on div "Eraldi ostuarve või tšekk" at bounding box center [444, 289] width 835 height 28
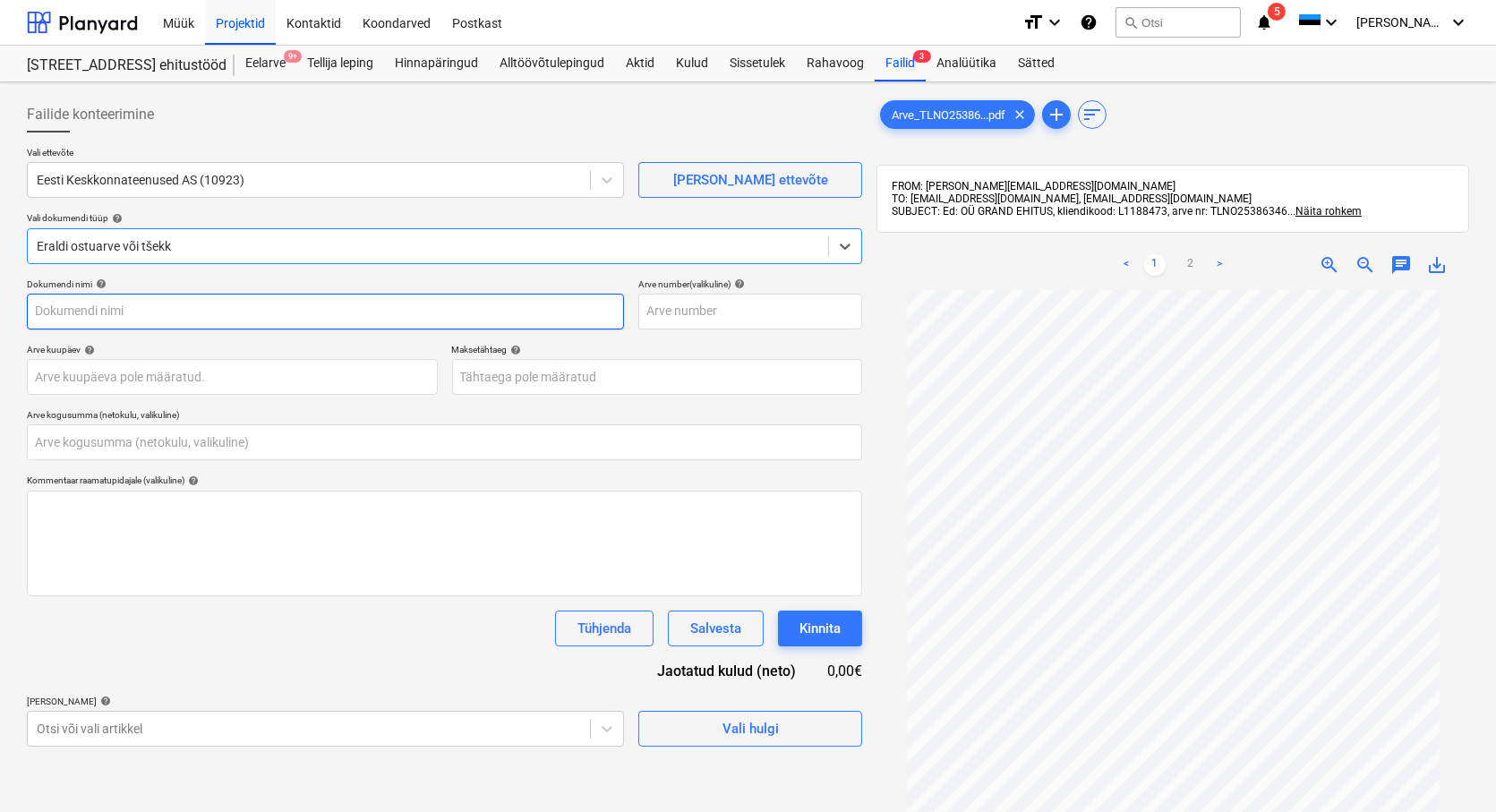
type input "Arve_TLNO25386346_30.09.2025.pdf"
type input "0,00"
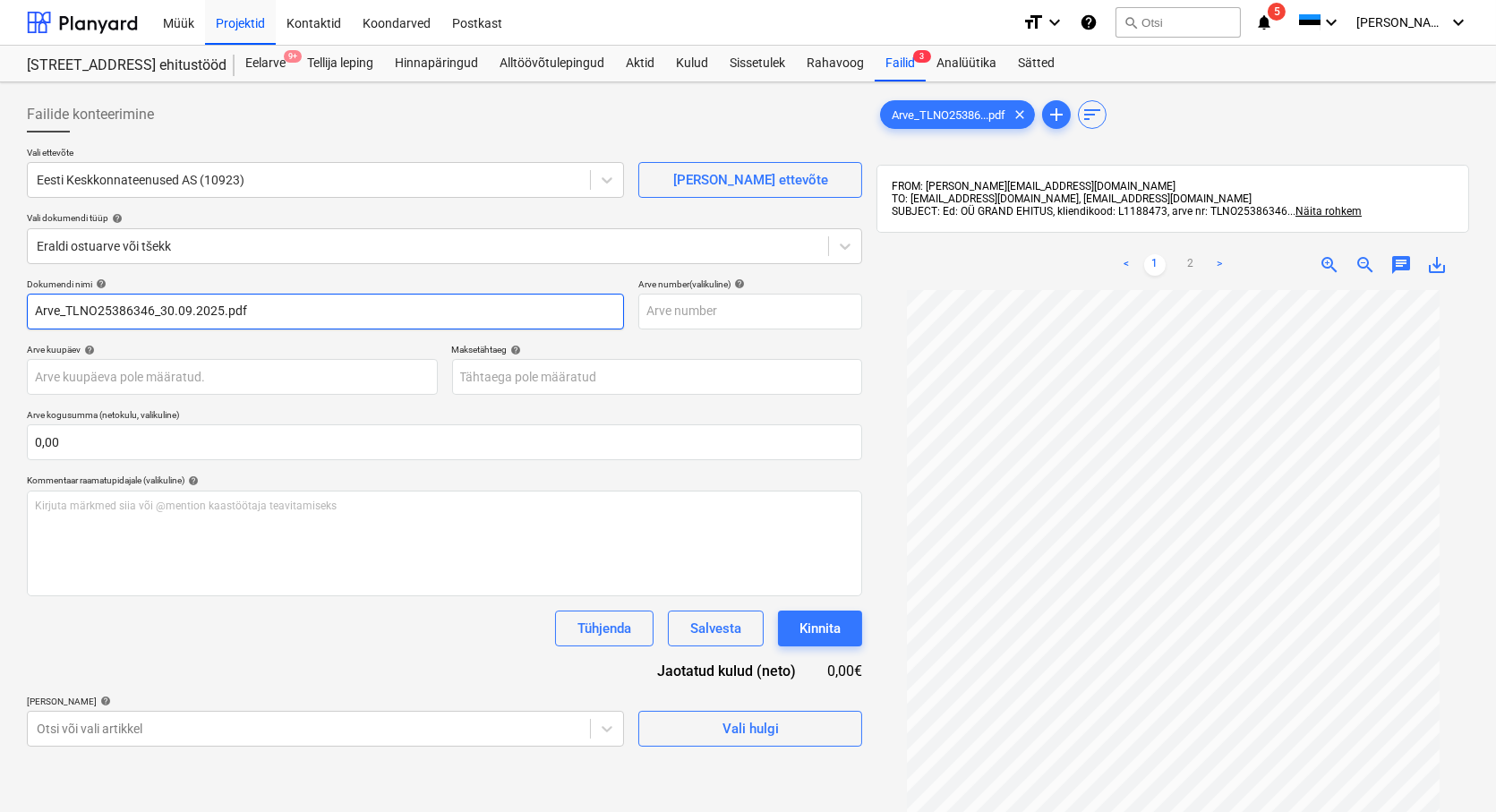
drag, startPoint x: 67, startPoint y: 313, endPoint x: 16, endPoint y: 298, distance: 53.2
click at [16, 298] on div "Failide konteerimine Vali ettevõte Eesti Keskkonnateenused AS (10923) [PERSON_N…" at bounding box center [748, 574] width 1496 height 983
drag, startPoint x: 226, startPoint y: 306, endPoint x: 122, endPoint y: 313, distance: 104.2
click at [122, 313] on input "TLNO25386346_30.09.2025.pdf" at bounding box center [324, 311] width 597 height 36
type input "TLNO25386346"
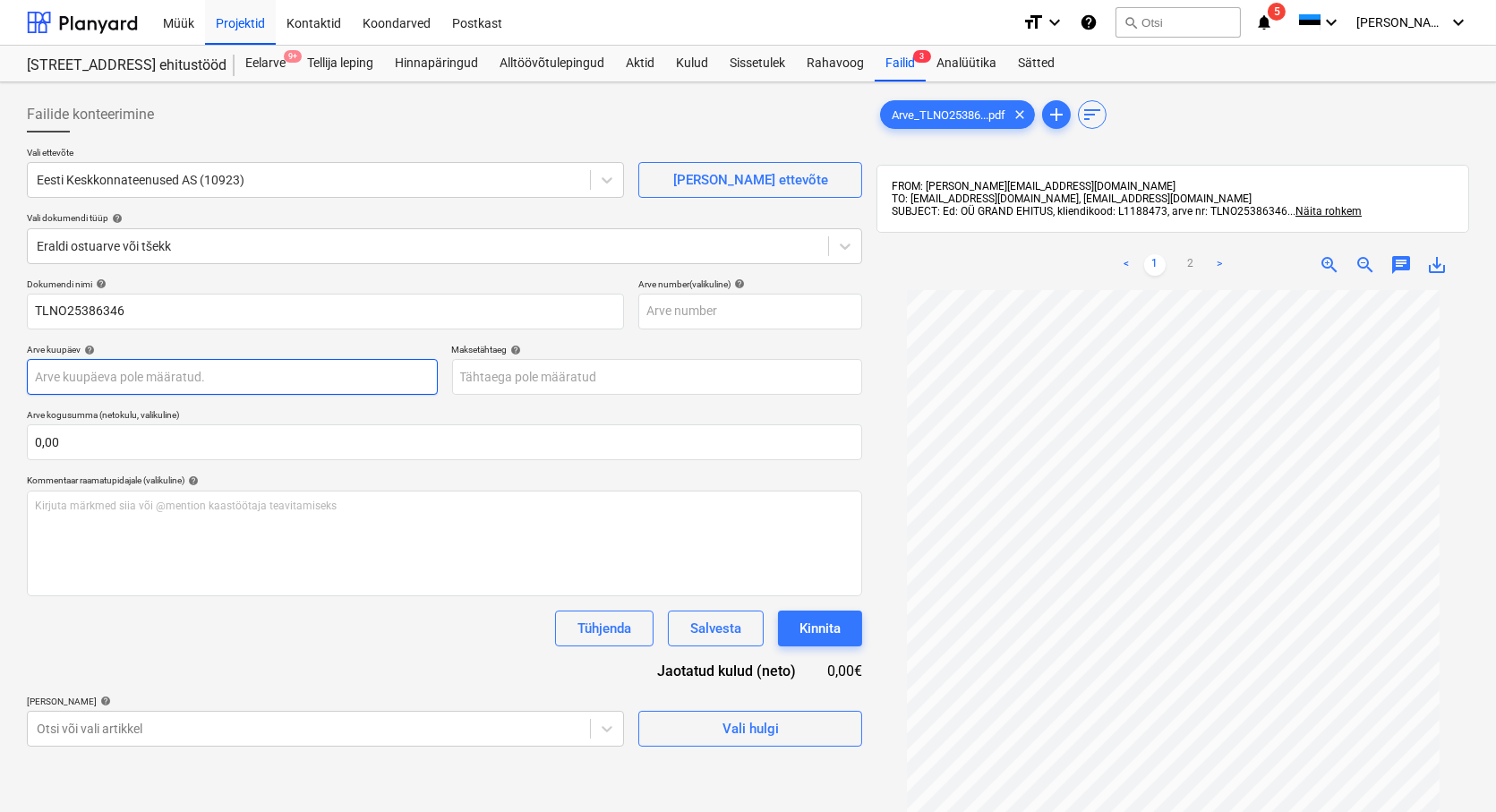
click at [57, 383] on body "Müük Projektid Kontaktid Koondarved Postkast format_size keyboard_arrow_down he…" at bounding box center [748, 406] width 1496 height 812
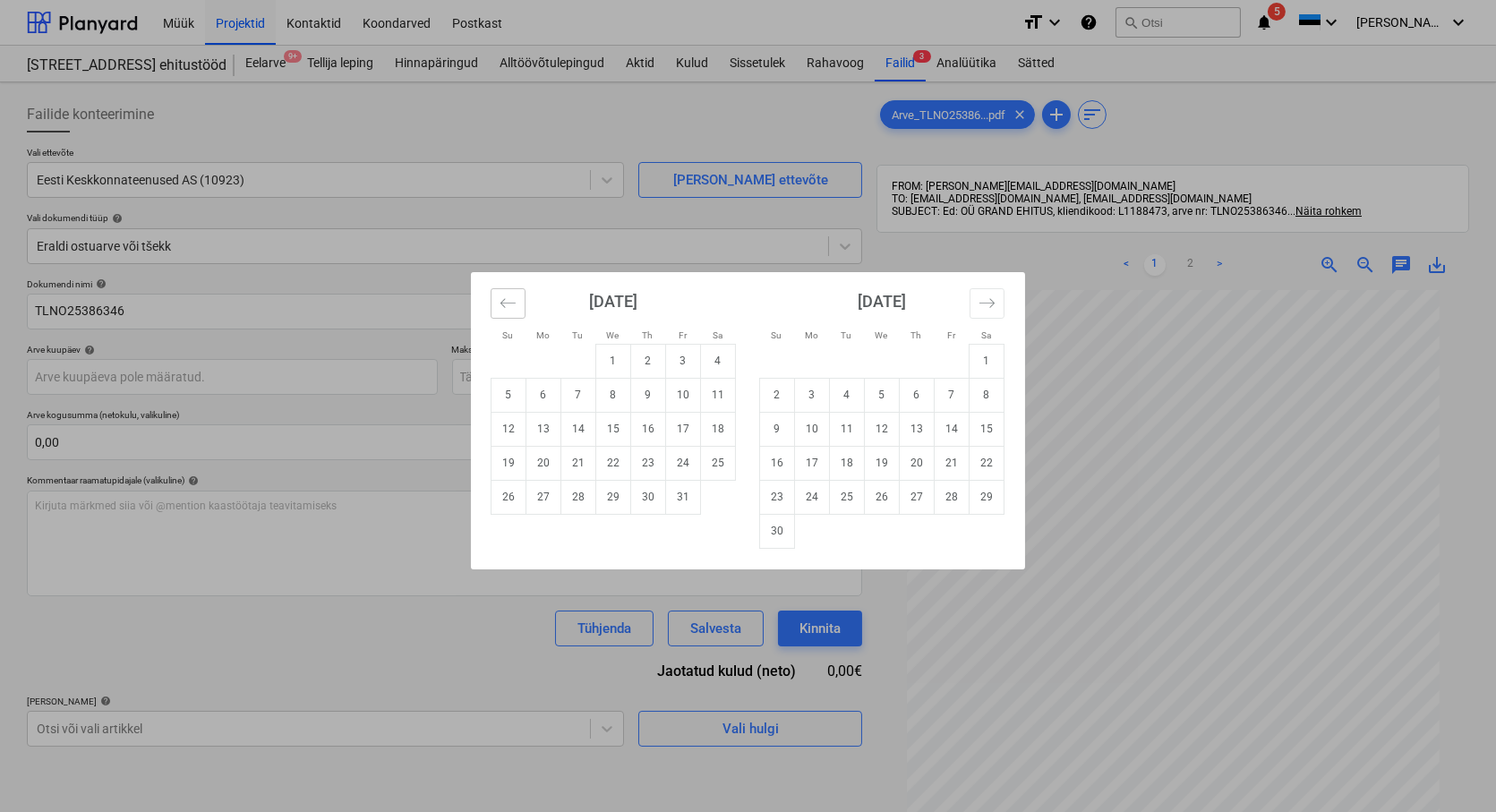
click at [505, 305] on icon "Move backward to switch to the previous month." at bounding box center [508, 302] width 17 height 17
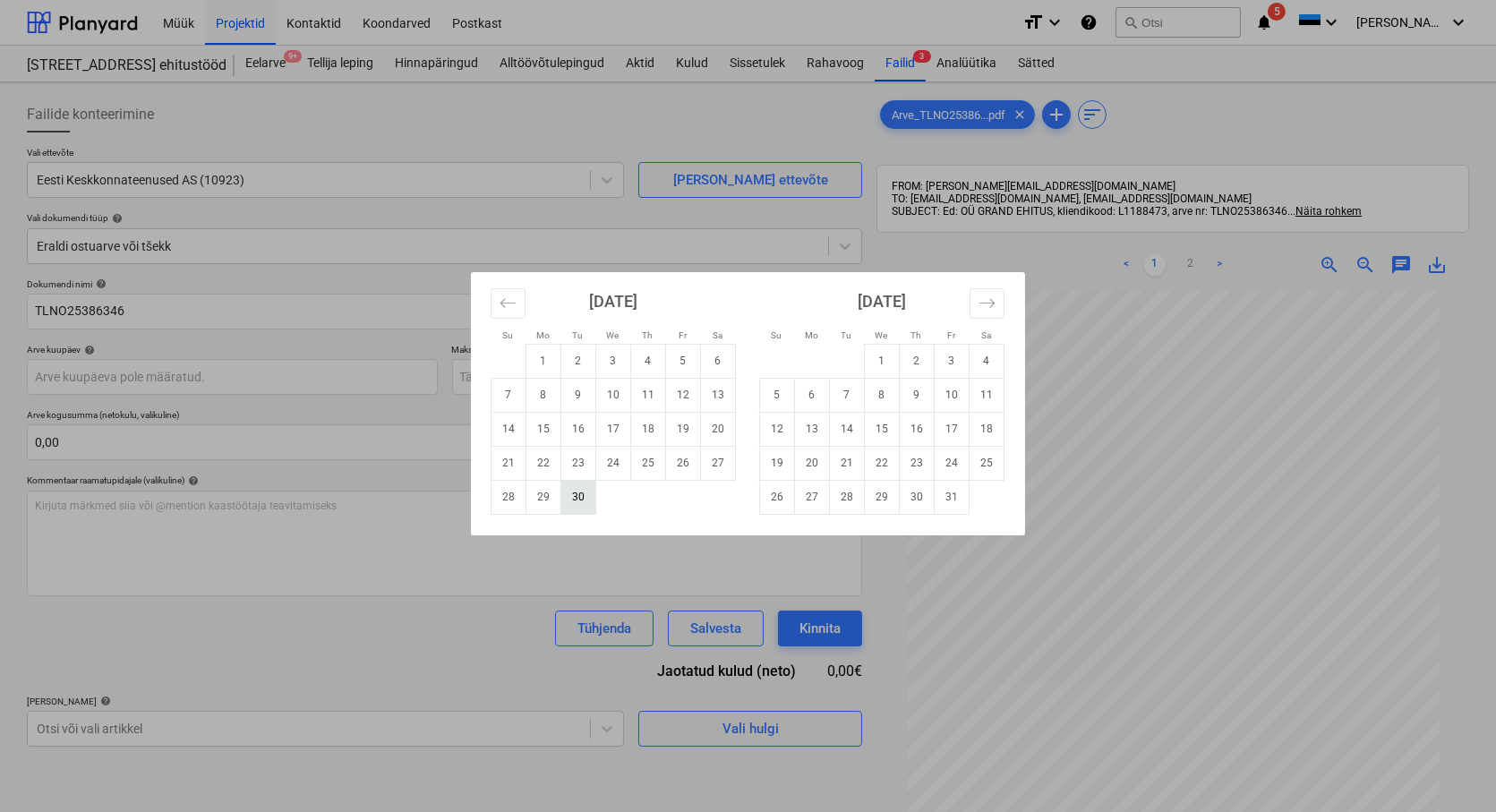
click at [579, 492] on td "30" at bounding box center [579, 496] width 35 height 34
type input "[DATE]"
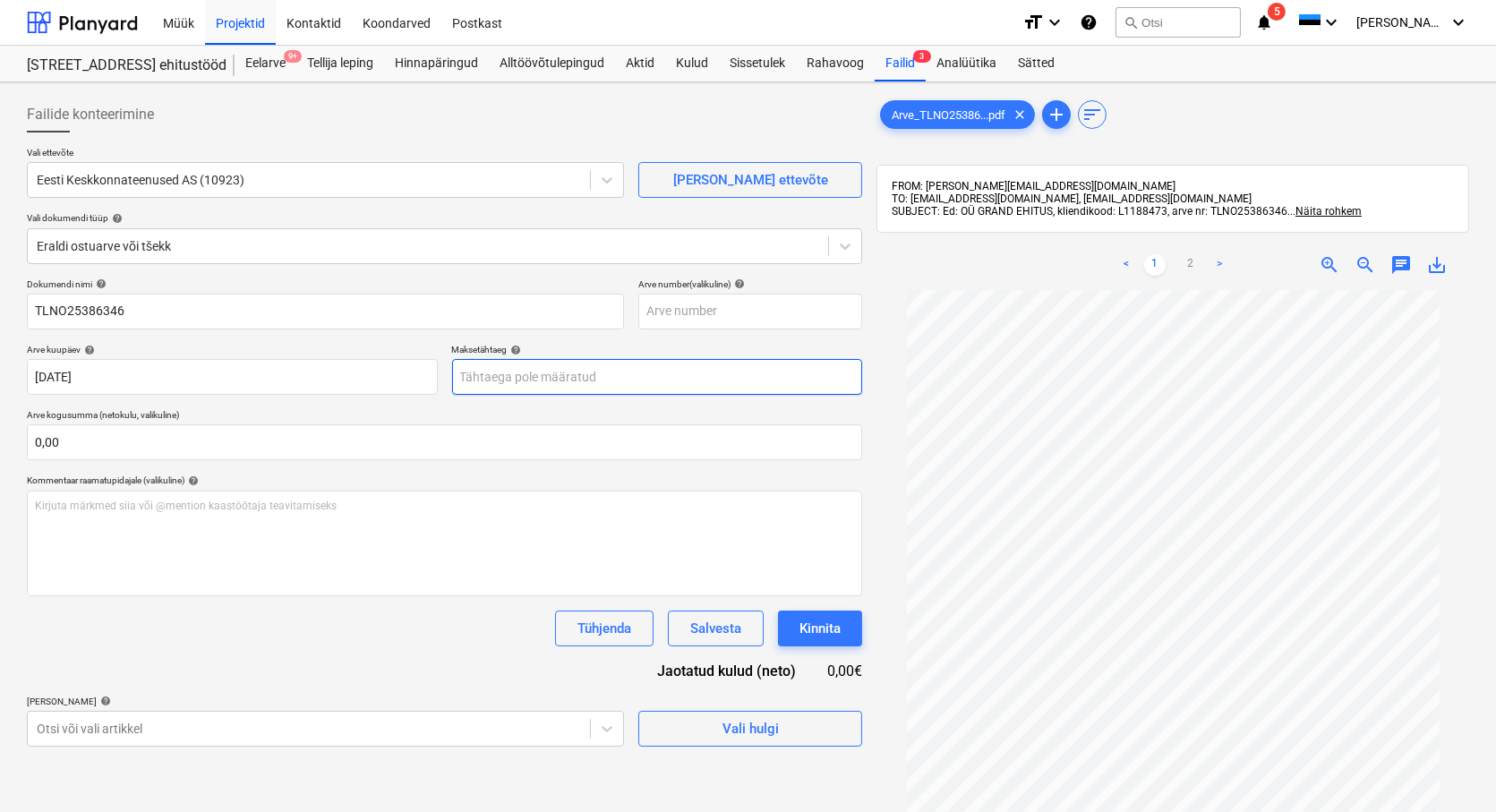
click at [546, 371] on body "Müük Projektid Kontaktid Koondarved Postkast format_size keyboard_arrow_down he…" at bounding box center [748, 406] width 1496 height 812
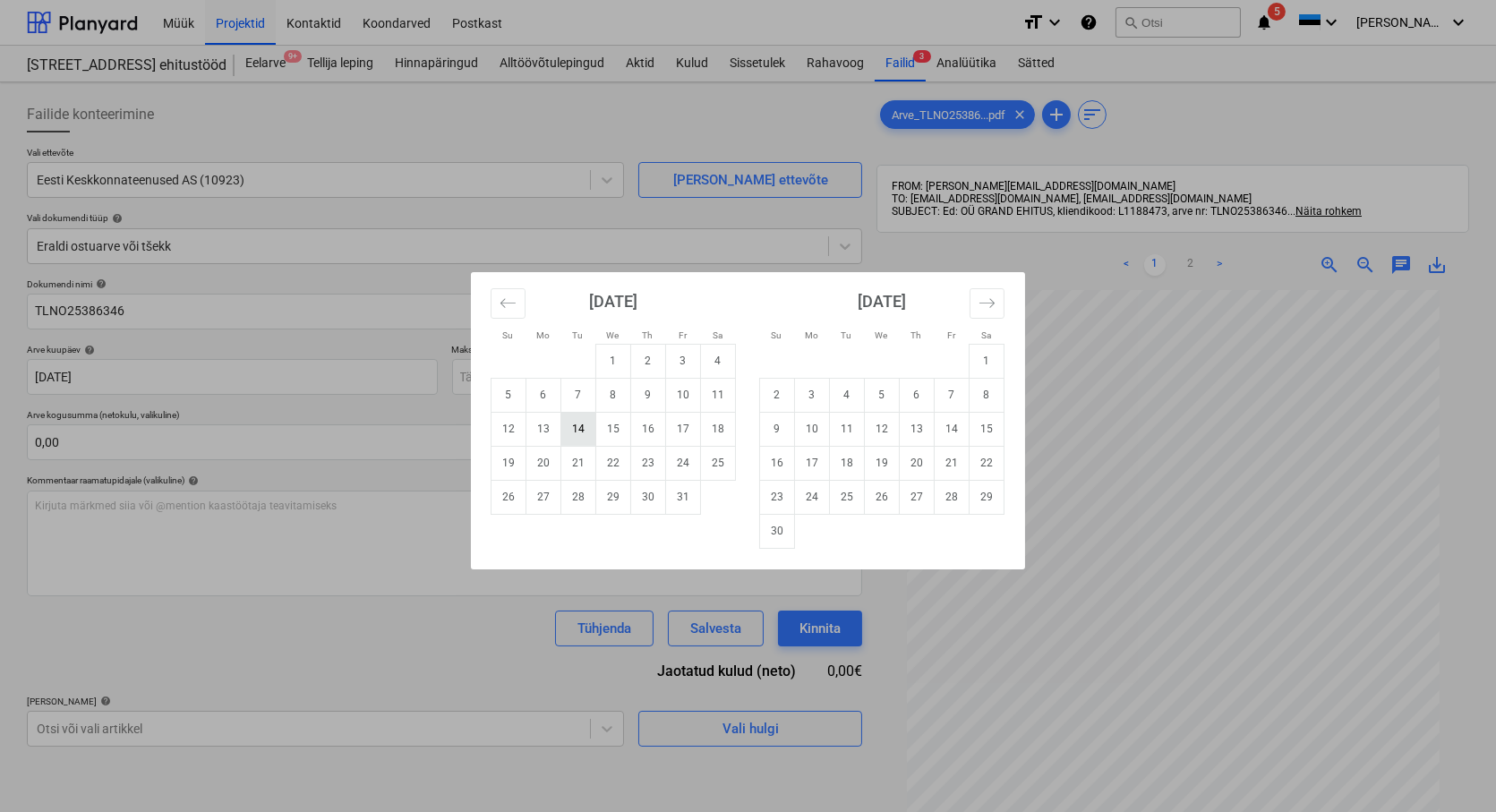
click at [575, 430] on td "14" at bounding box center [579, 428] width 35 height 34
type input "[DATE]"
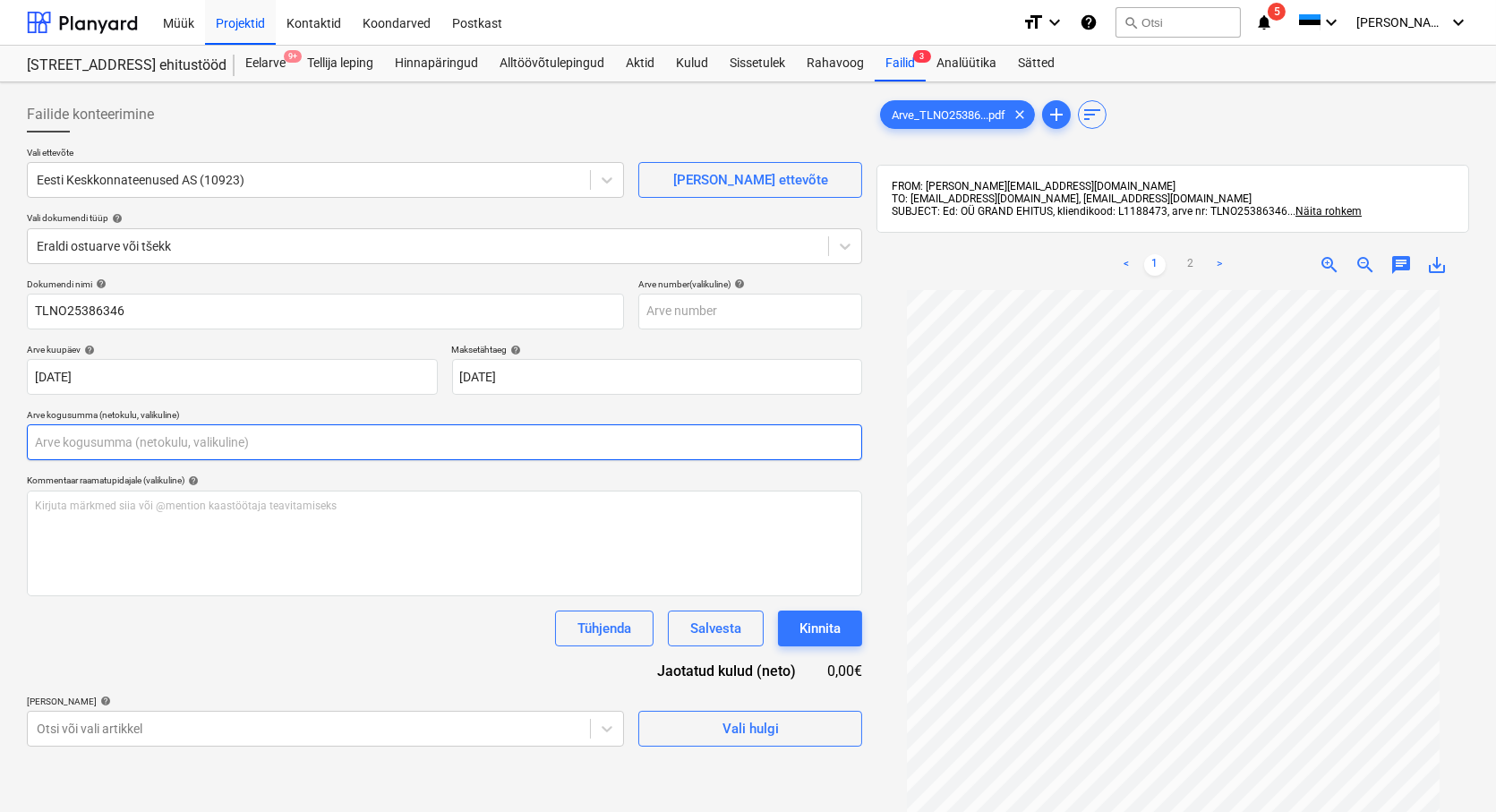
click at [104, 444] on input "text" at bounding box center [444, 442] width 835 height 36
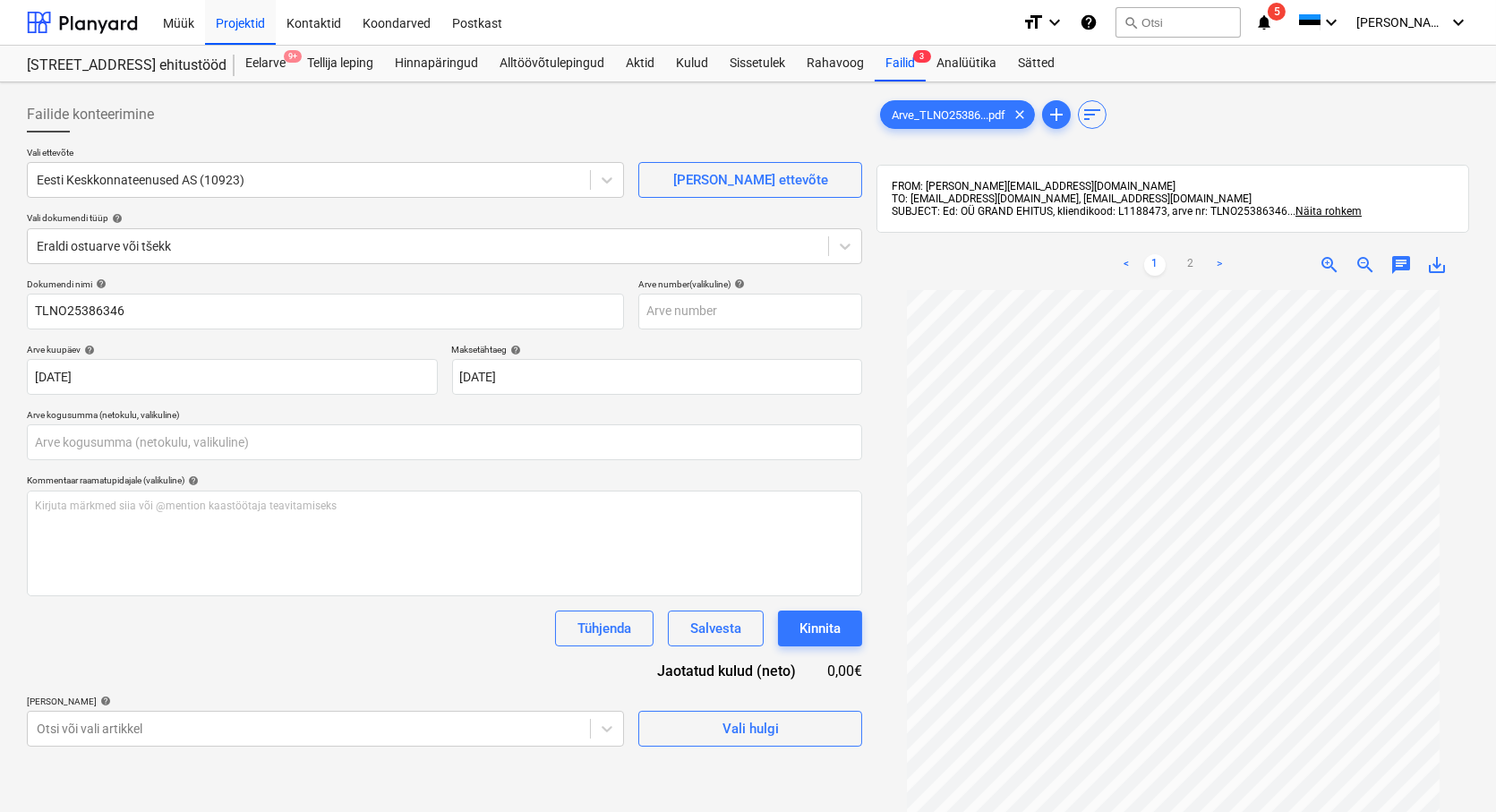
type input "0,00"
click at [1437, 271] on span "save_alt" at bounding box center [1436, 265] width 22 height 22
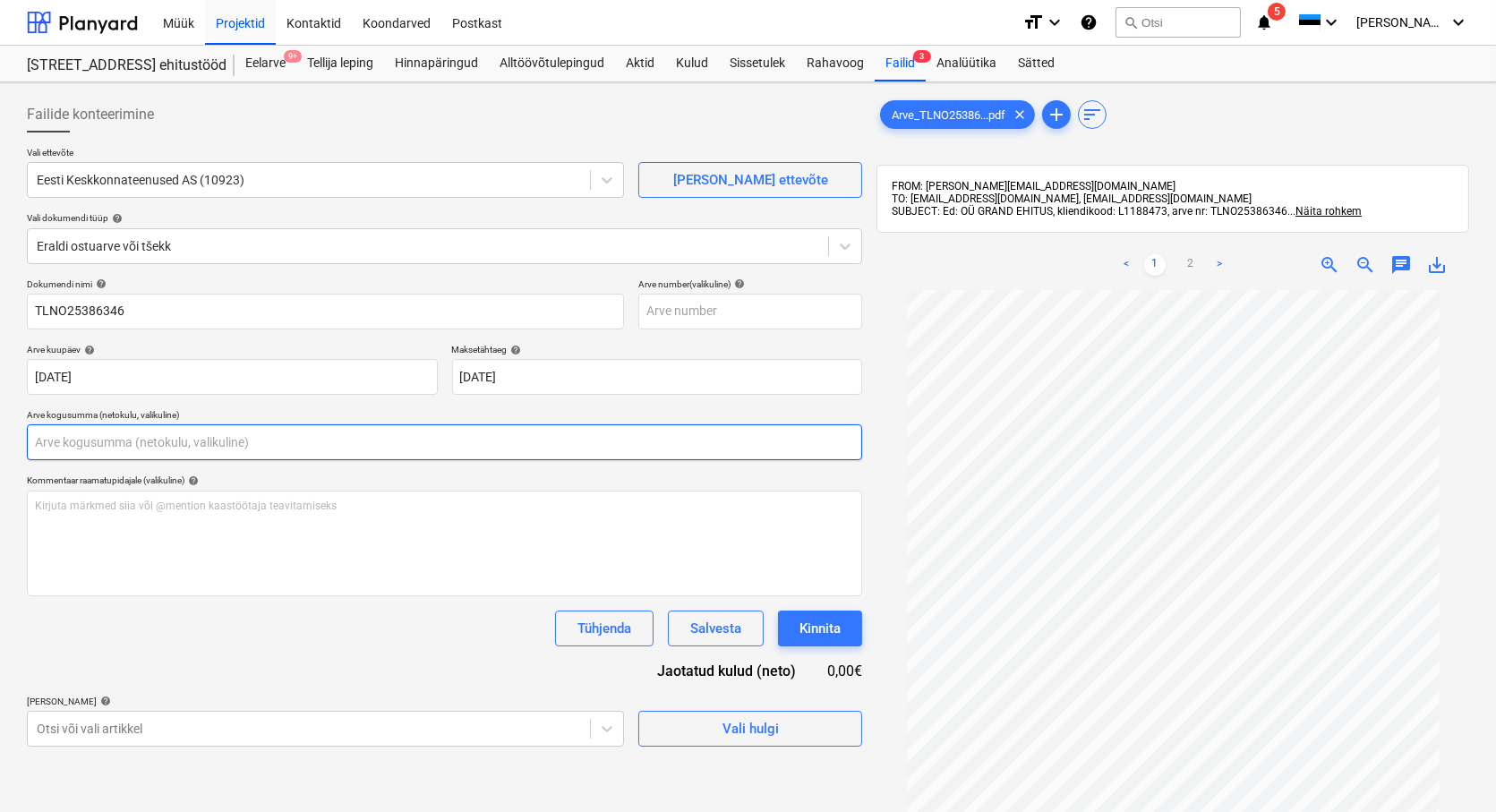
click at [76, 435] on input "text" at bounding box center [444, 442] width 835 height 36
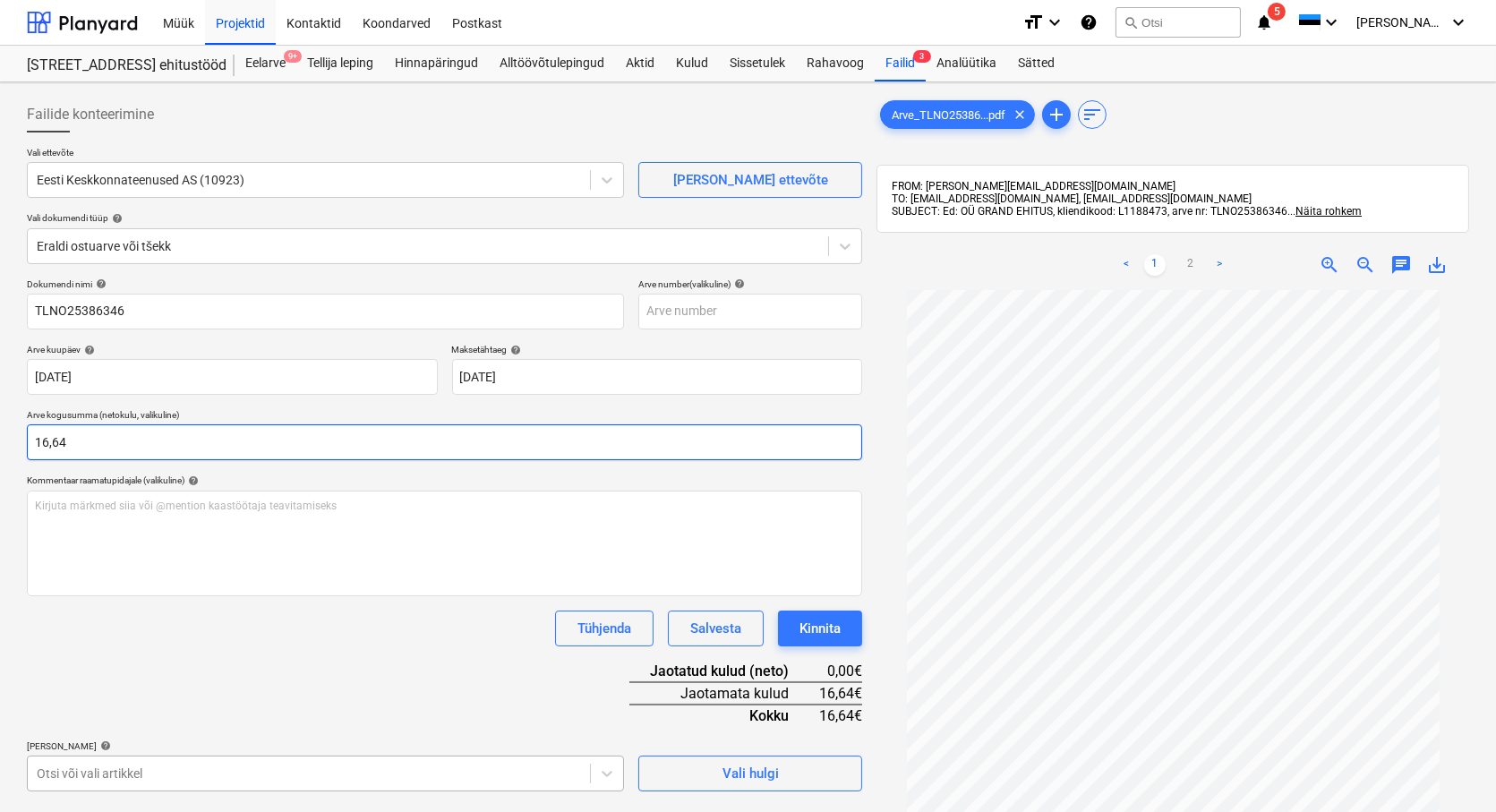
type input "16,64"
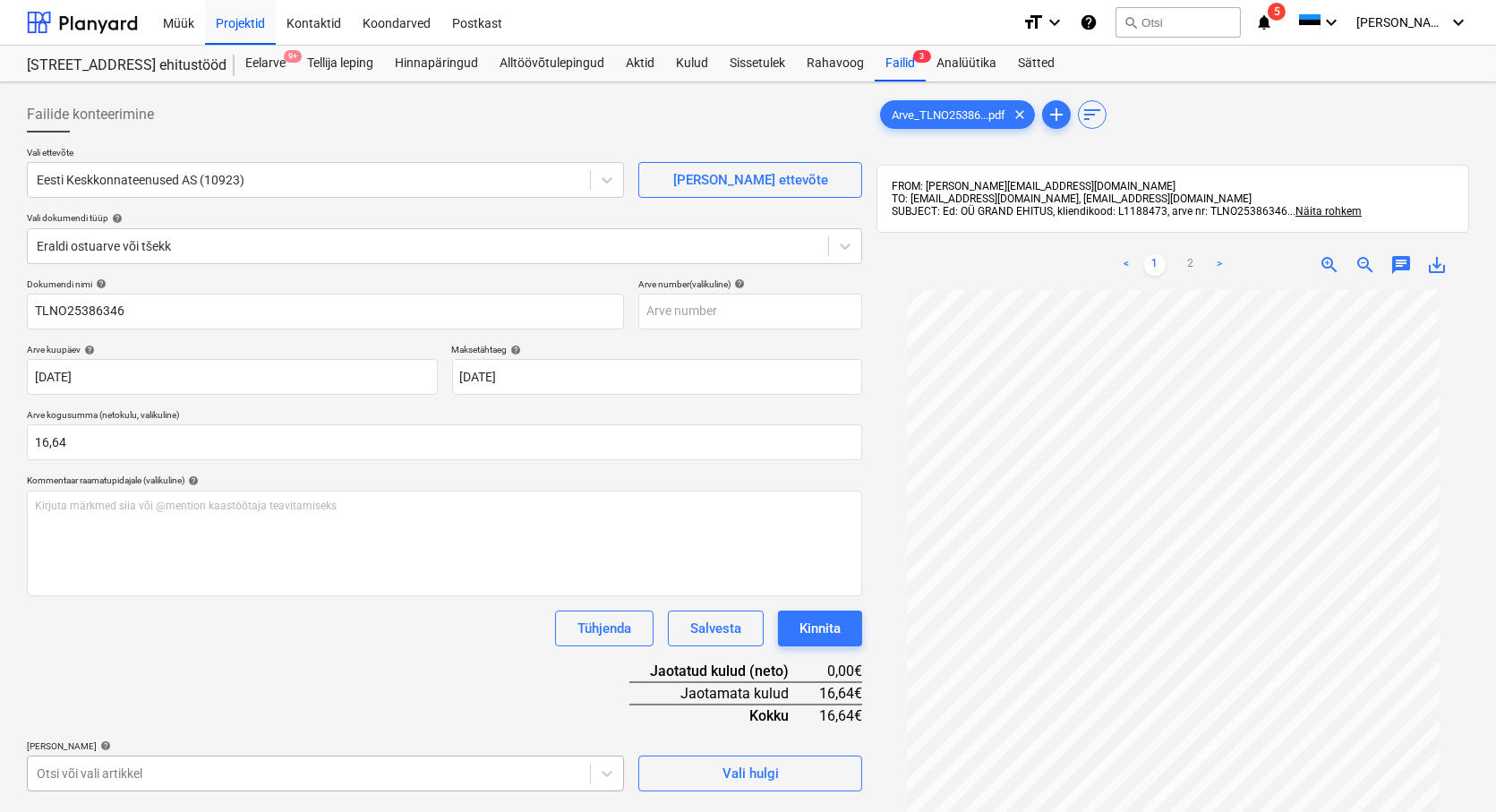
scroll to position [260, 0]
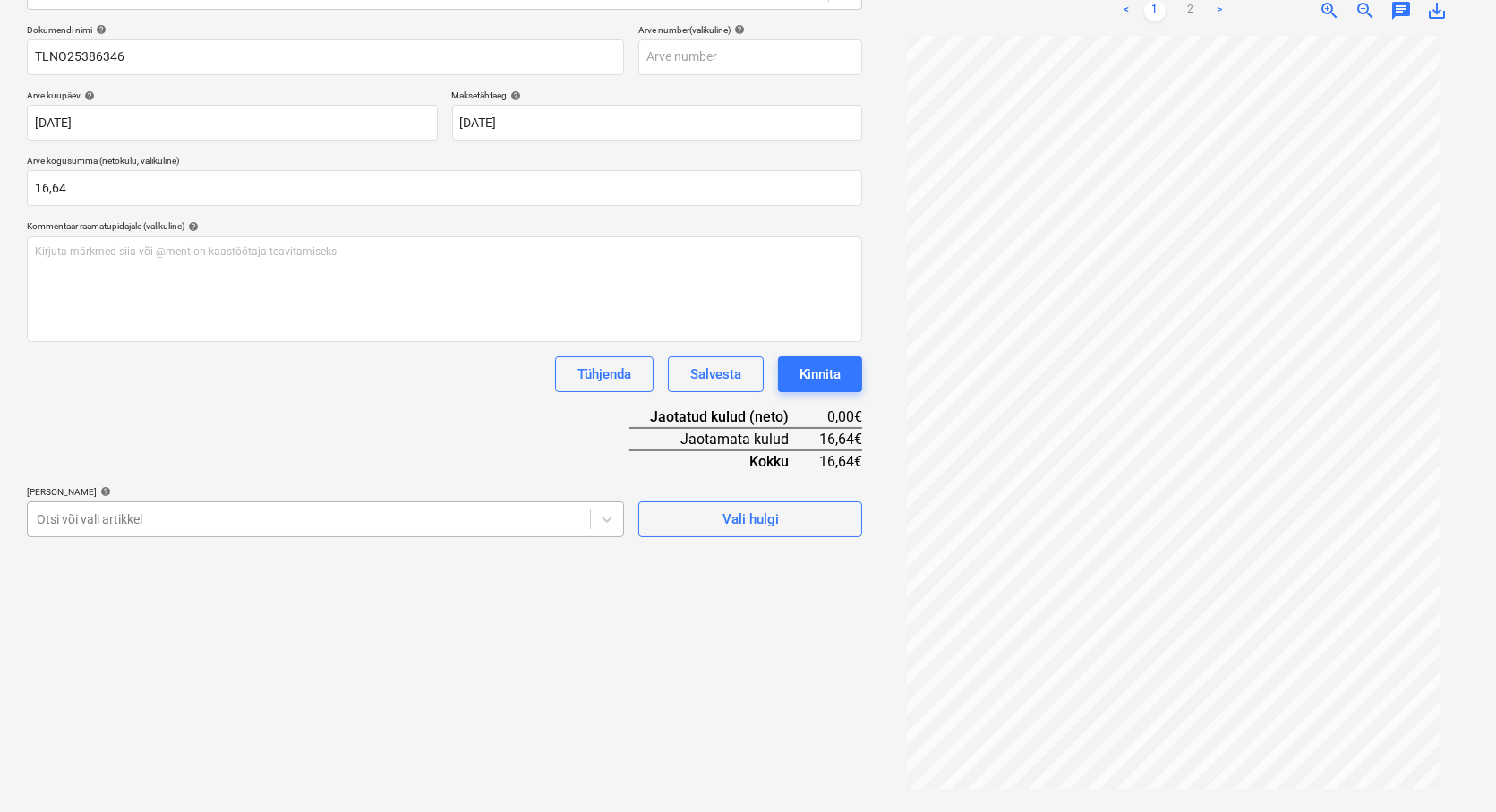
click at [221, 558] on body "Müük Projektid Kontaktid Koondarved Postkast format_size keyboard_arrow_down he…" at bounding box center [748, 151] width 1496 height 812
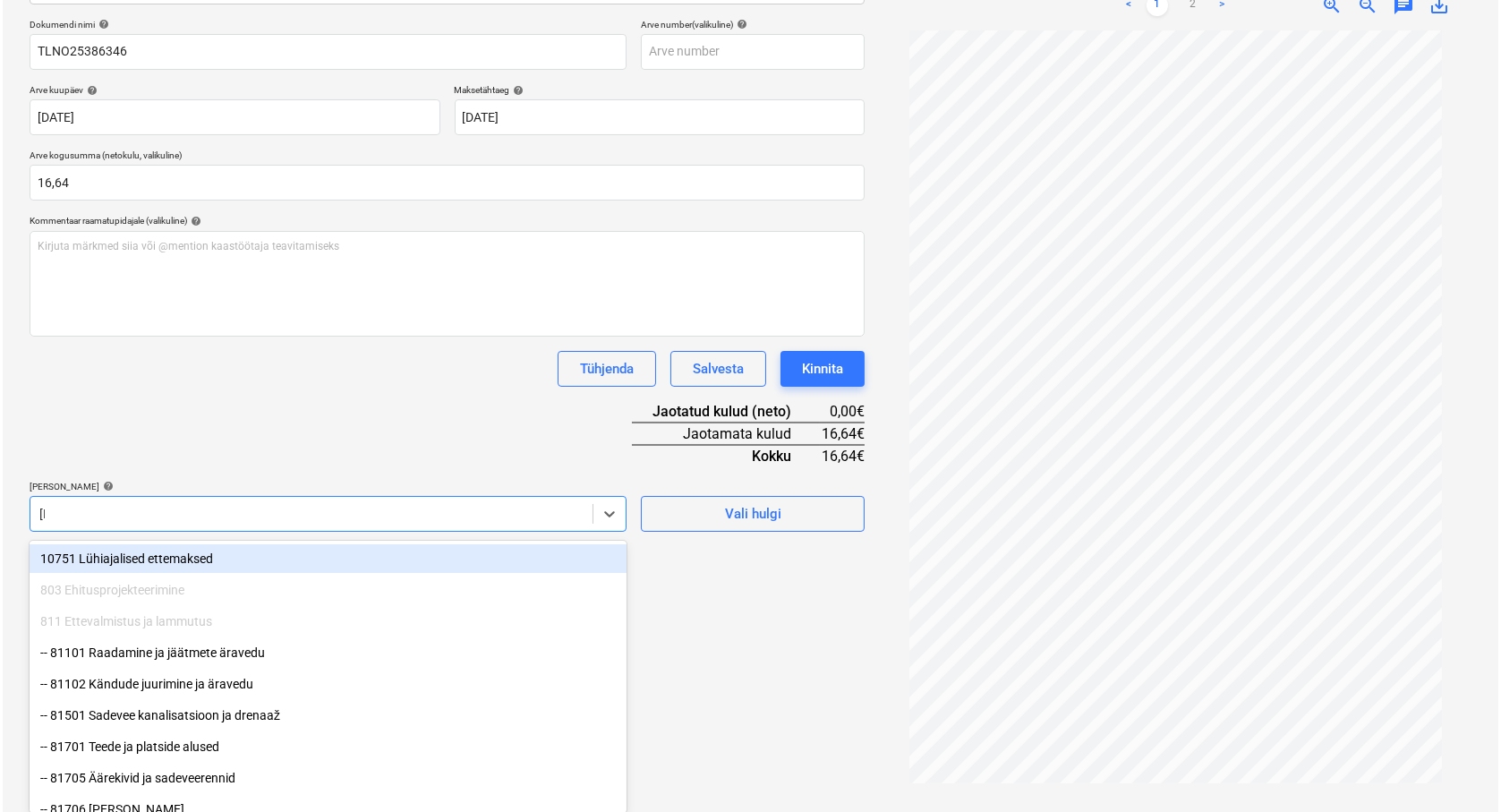
scroll to position [255, 0]
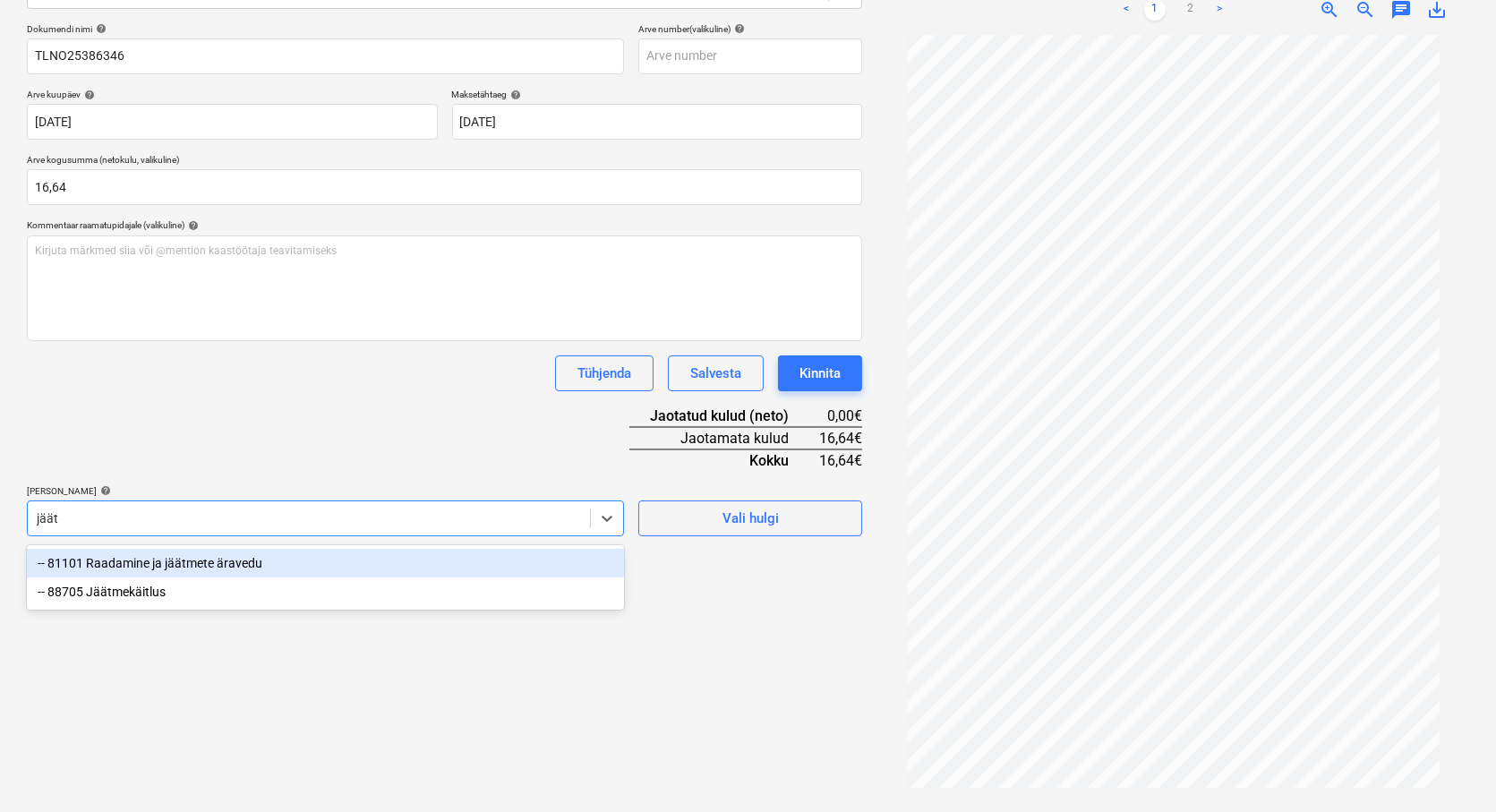
type input "jäätm"
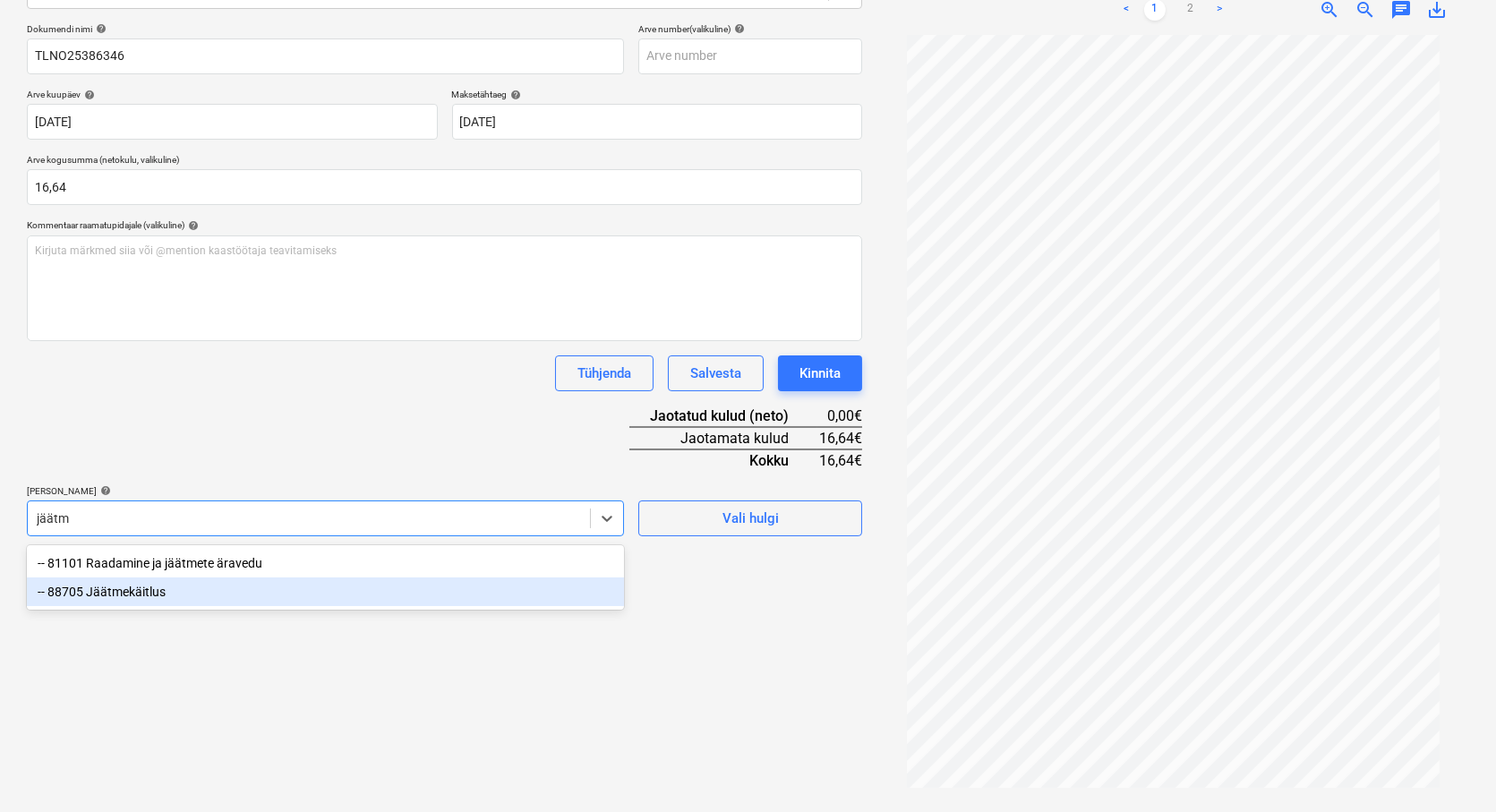
click at [88, 588] on div "-- 88705 Jäätmekäitlus" at bounding box center [324, 592] width 597 height 28
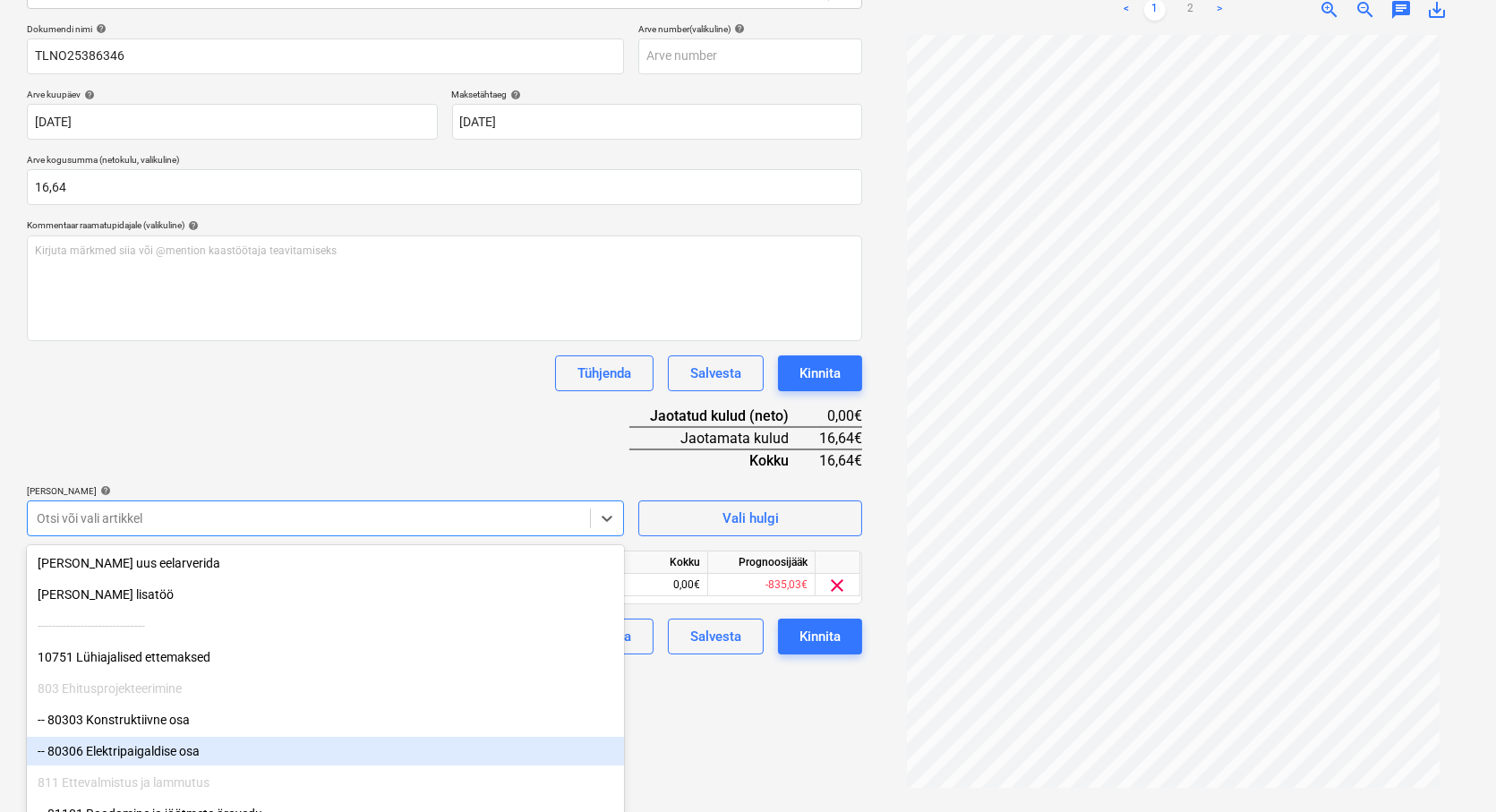
click at [725, 711] on div "Failide konteerimine Vali ettevõte Eesti Keskkonnateenused AS (10923) [PERSON_N…" at bounding box center [444, 320] width 849 height 971
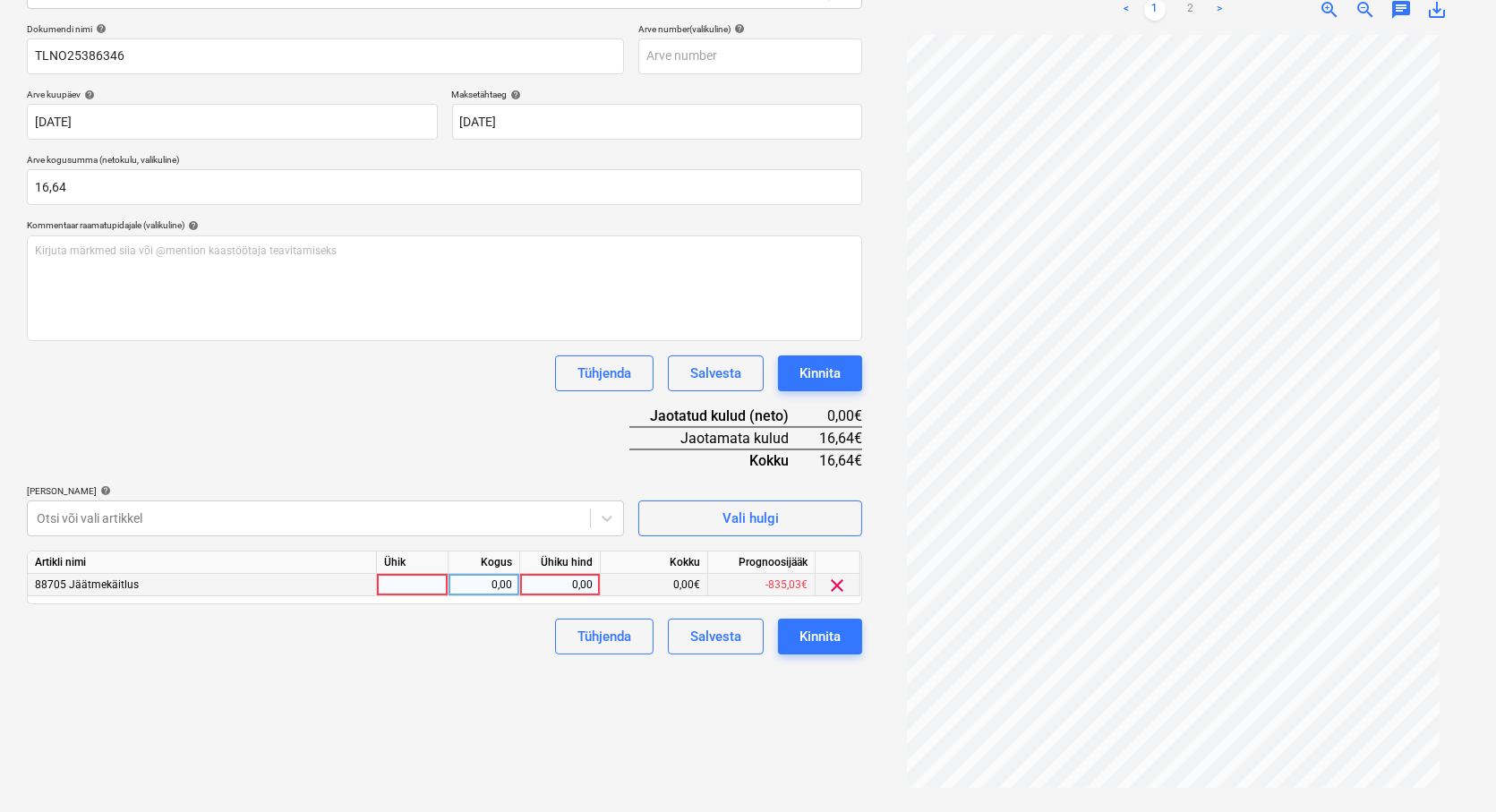
click at [390, 588] on div at bounding box center [413, 585] width 72 height 23
type input "tk"
click at [485, 589] on div "0,00" at bounding box center [484, 585] width 57 height 23
type input "1"
click at [579, 591] on div "0,00" at bounding box center [560, 585] width 65 height 23
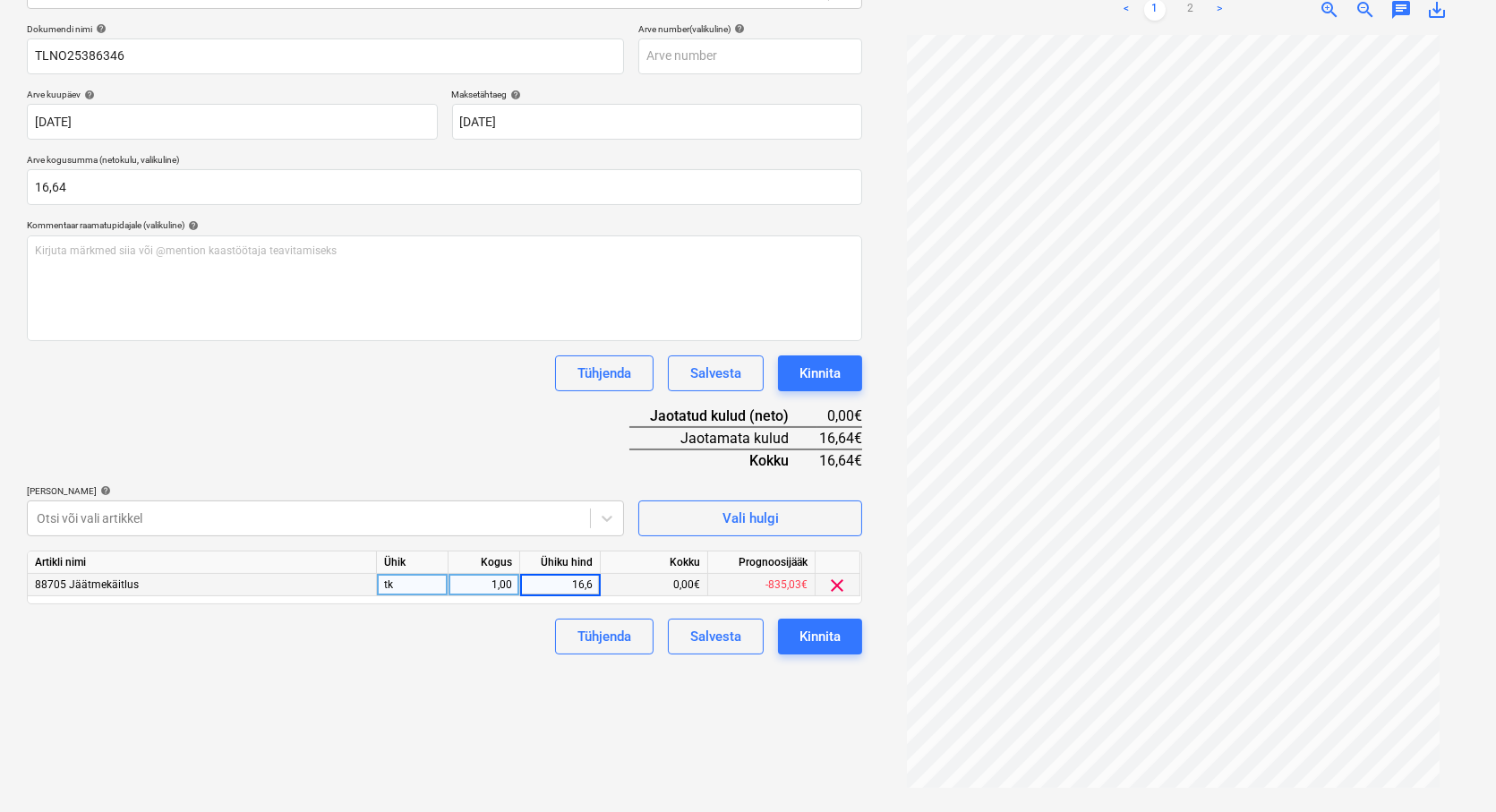
type input "16,64"
click at [524, 713] on div "Failide konteerimine Vali ettevõte Eesti Keskkonnateenused AS (10923) [PERSON_N…" at bounding box center [444, 320] width 849 height 971
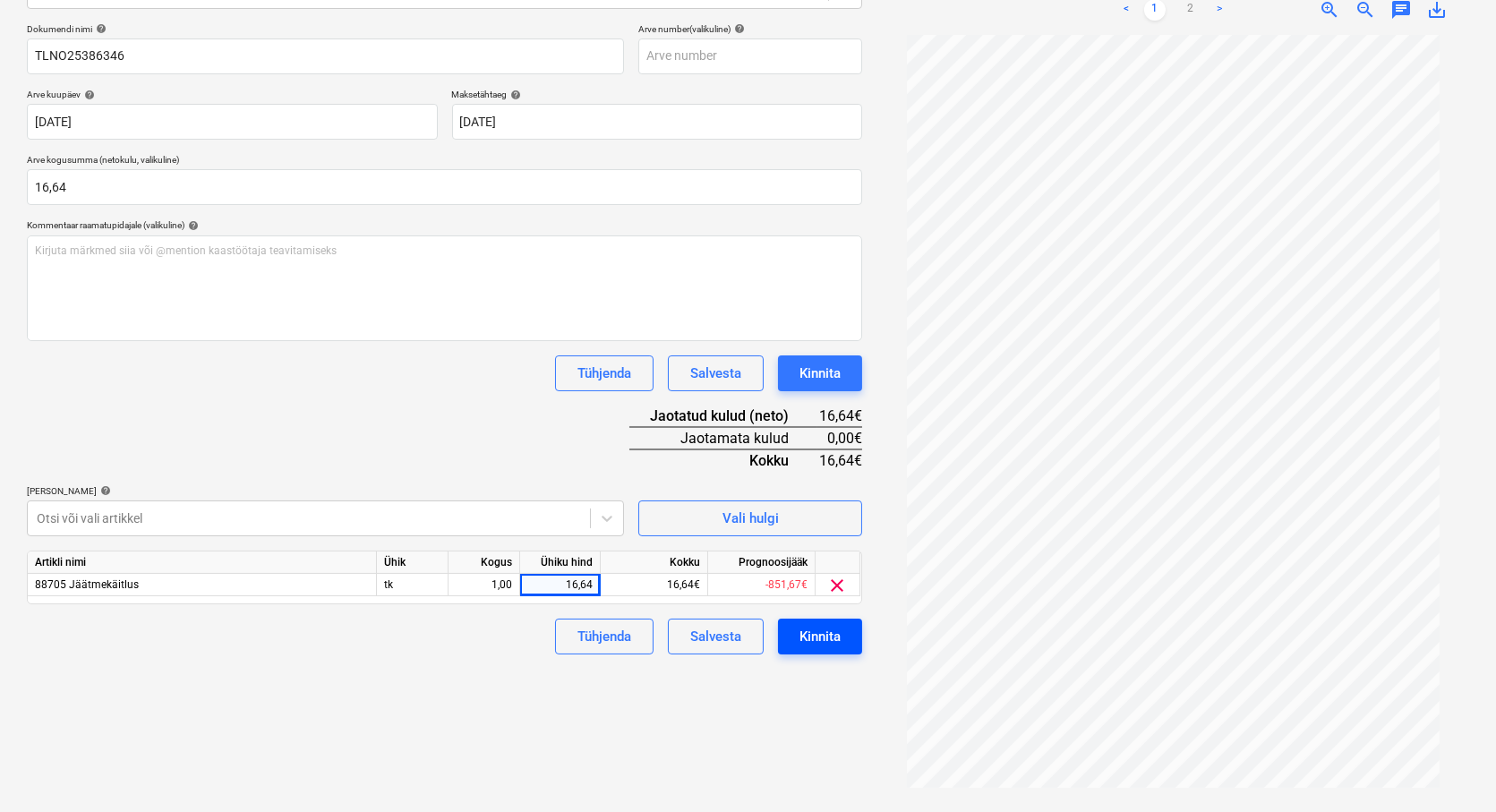
click at [828, 646] on div "Kinnita" at bounding box center [820, 636] width 42 height 24
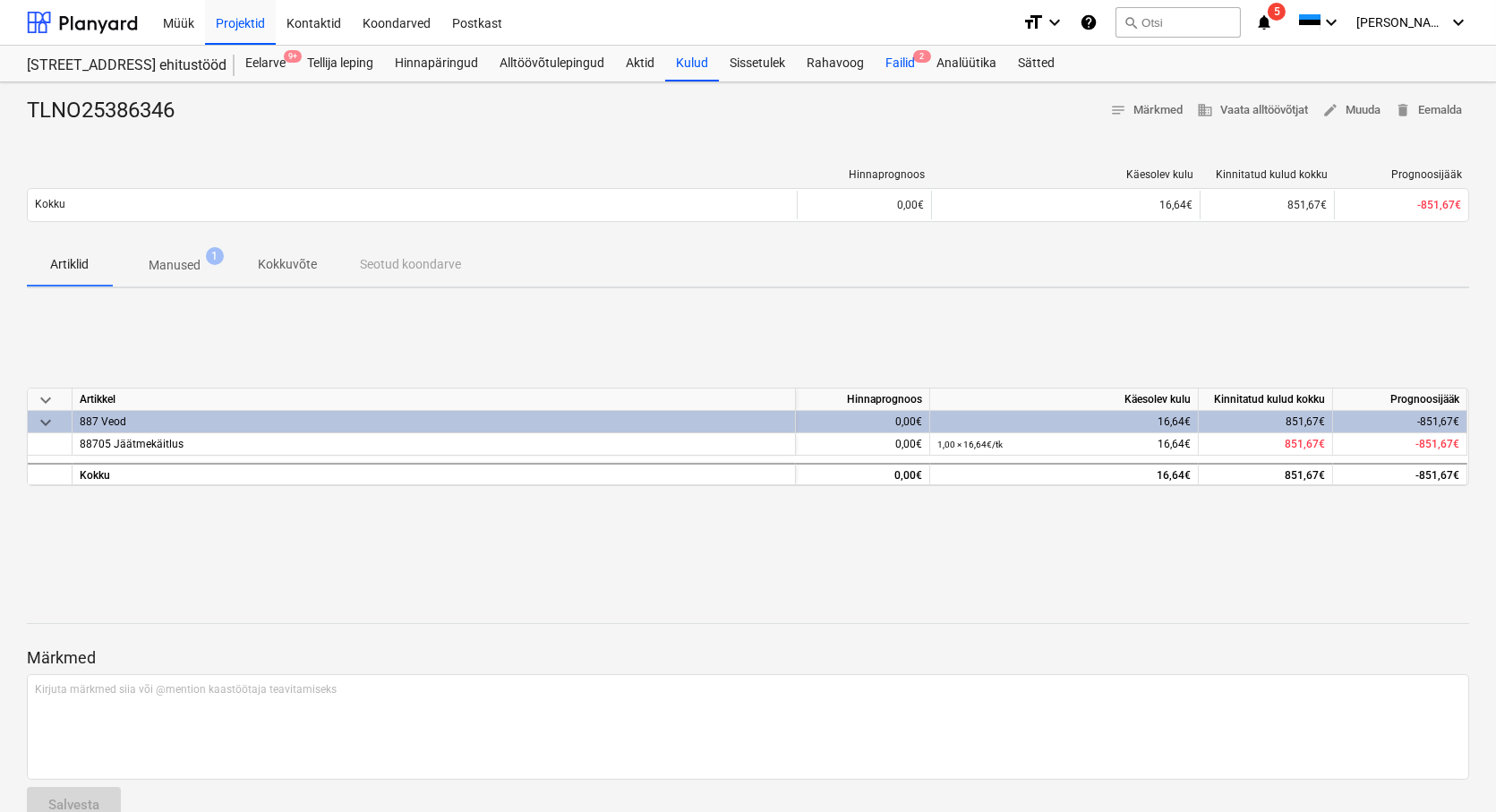
click at [899, 65] on div "Failid 2" at bounding box center [900, 63] width 51 height 36
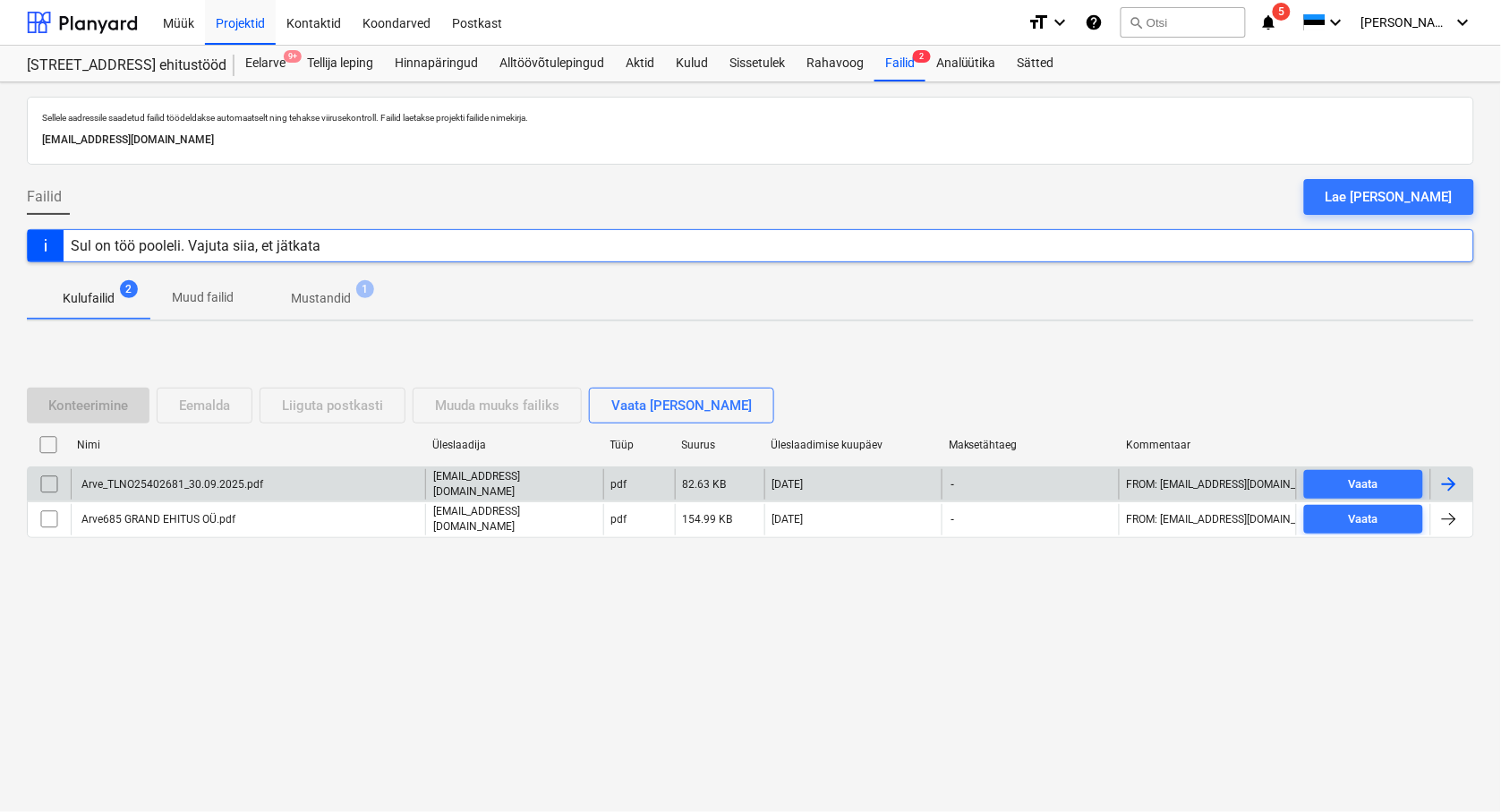
click at [221, 487] on div "Arve_TLNO25402681_30.09.2025.pdf" at bounding box center [170, 483] width 184 height 12
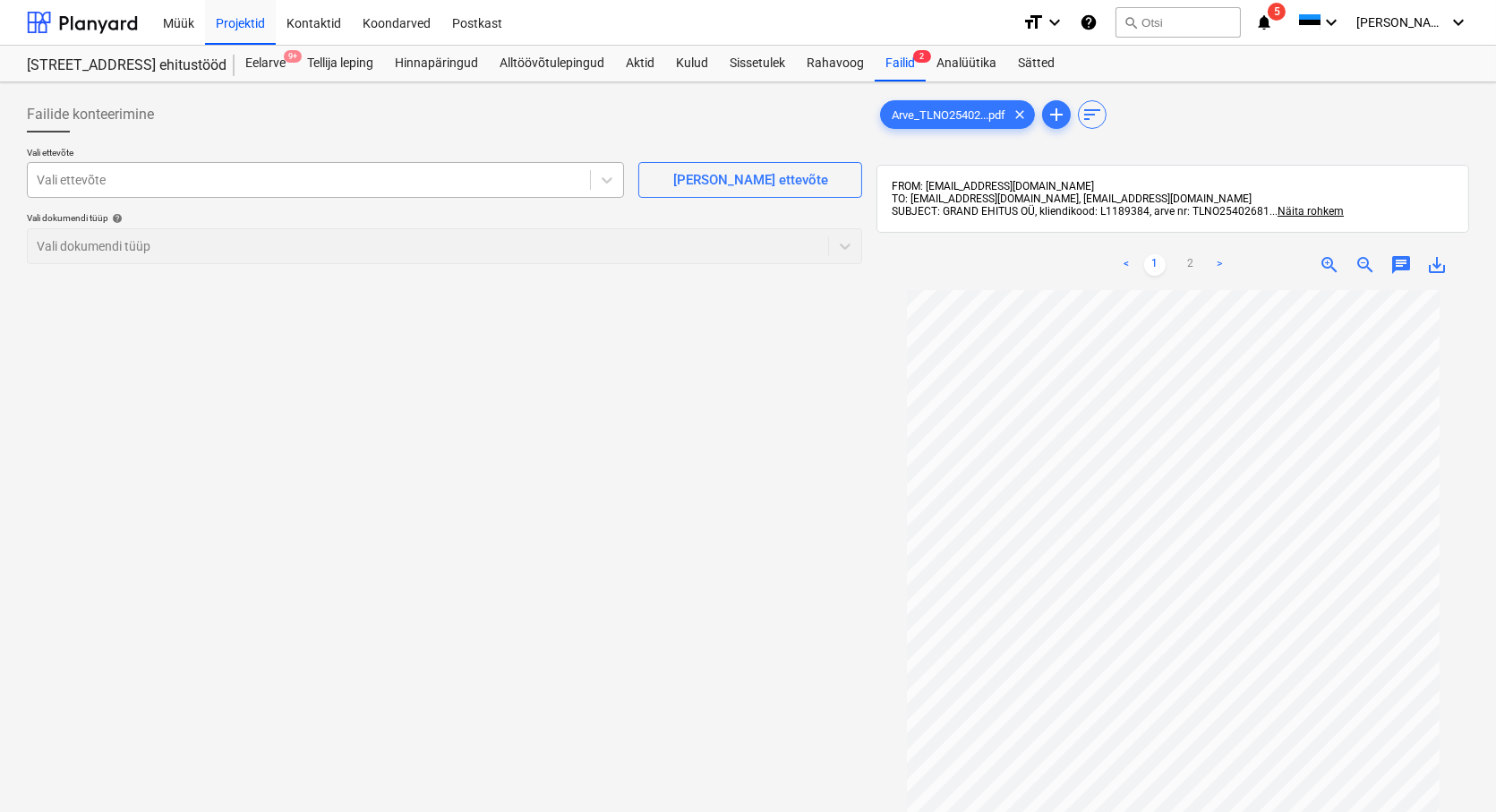
click at [57, 181] on div at bounding box center [309, 180] width 545 height 18
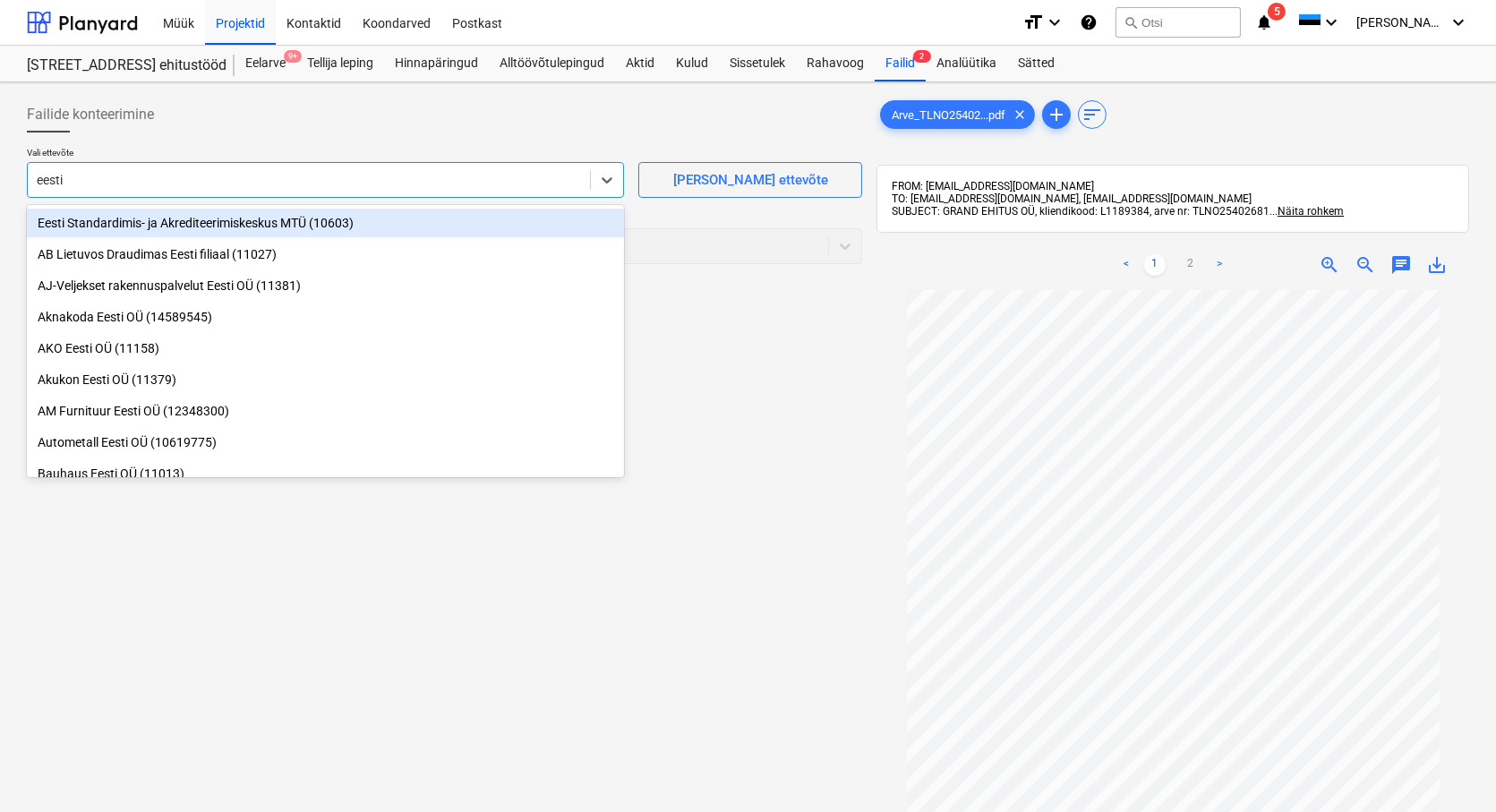
type input "eesti k"
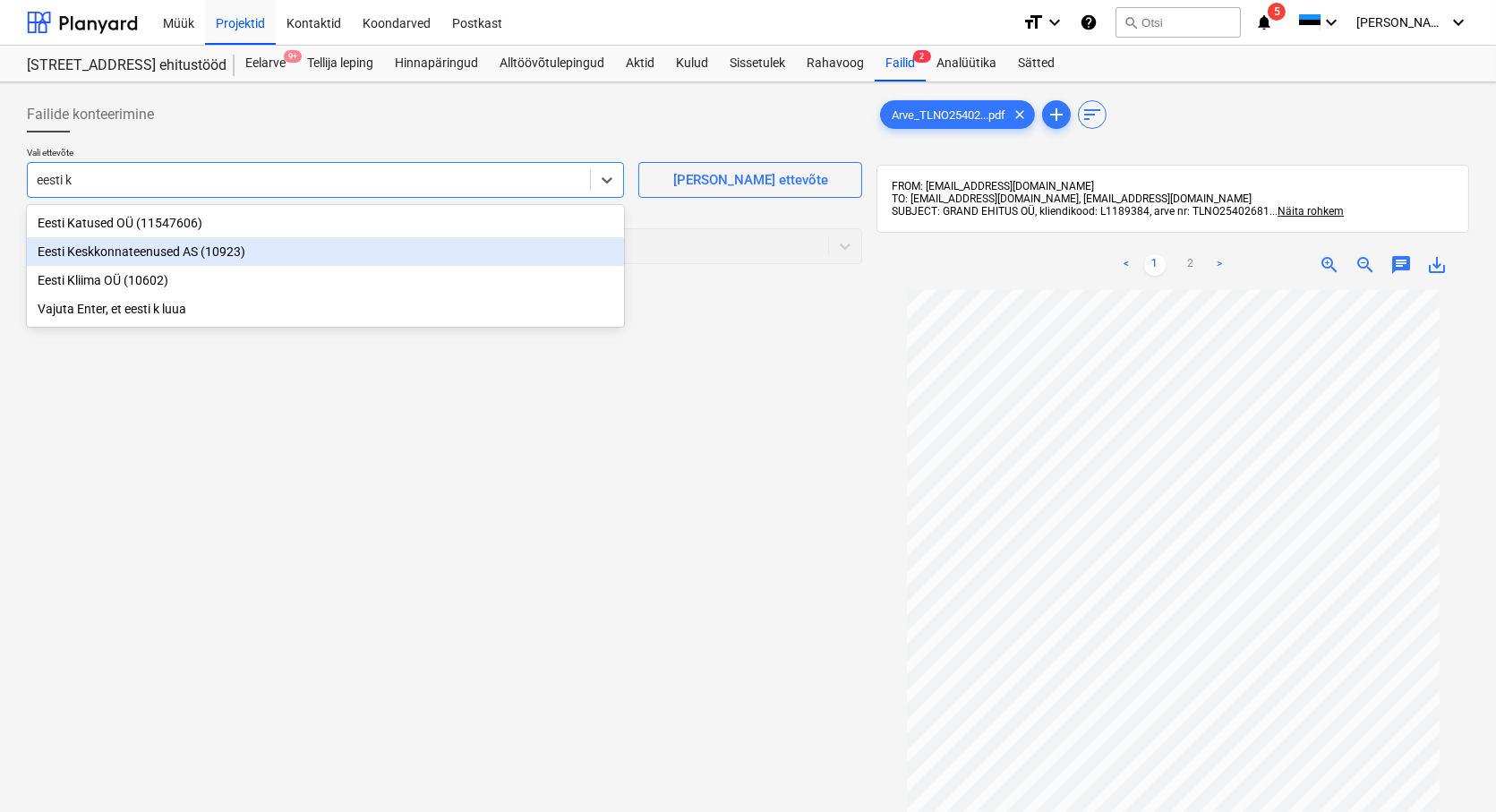
click at [113, 254] on div "Eesti Keskkonnateenused AS (10923)" at bounding box center [324, 251] width 597 height 28
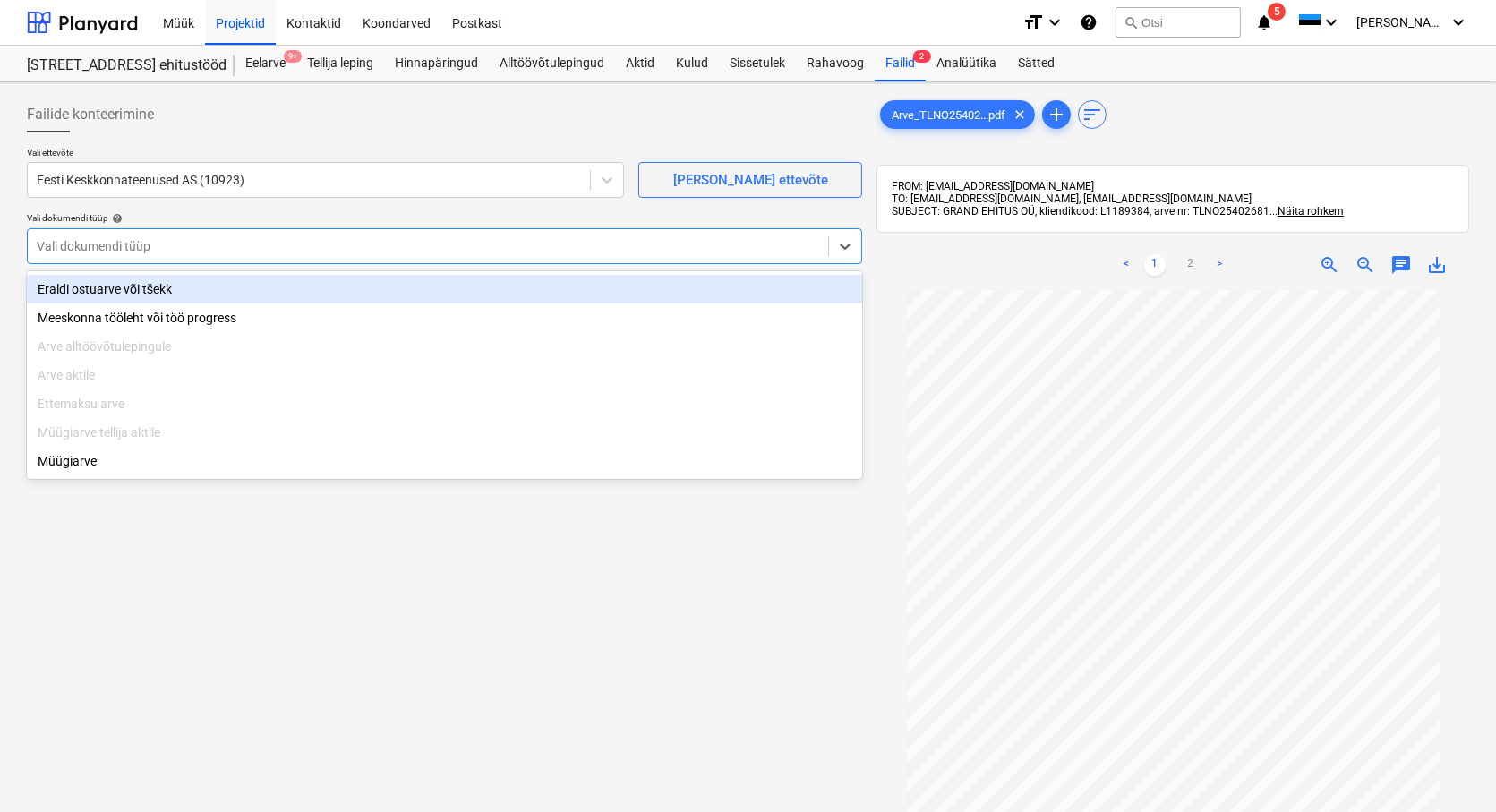
click at [96, 252] on div at bounding box center [427, 246] width 782 height 18
click at [99, 292] on div "Eraldi ostuarve või tšekk" at bounding box center [444, 289] width 835 height 28
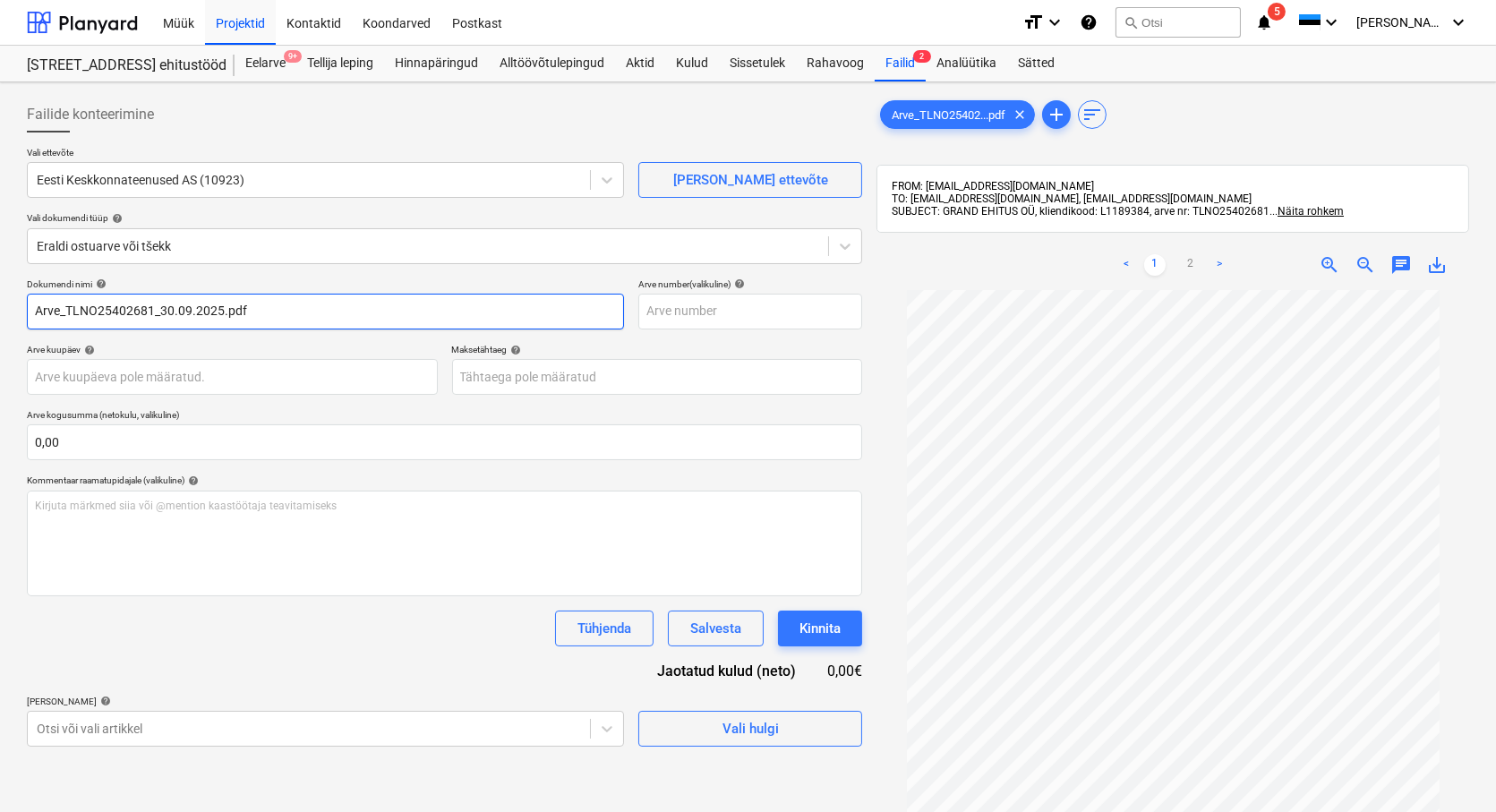
drag, startPoint x: 66, startPoint y: 311, endPoint x: -134, endPoint y: 306, distance: 200.1
click at [0, 306] on html "Müük Projektid Kontaktid Koondarved Postkast format_size keyboard_arrow_down he…" at bounding box center [748, 406] width 1496 height 812
drag, startPoint x: 249, startPoint y: 309, endPoint x: 124, endPoint y: 313, distance: 125.1
click at [124, 313] on input "TLNO25402681_30.09.2025.pdf" at bounding box center [324, 311] width 597 height 36
type input "TLNO25402681"
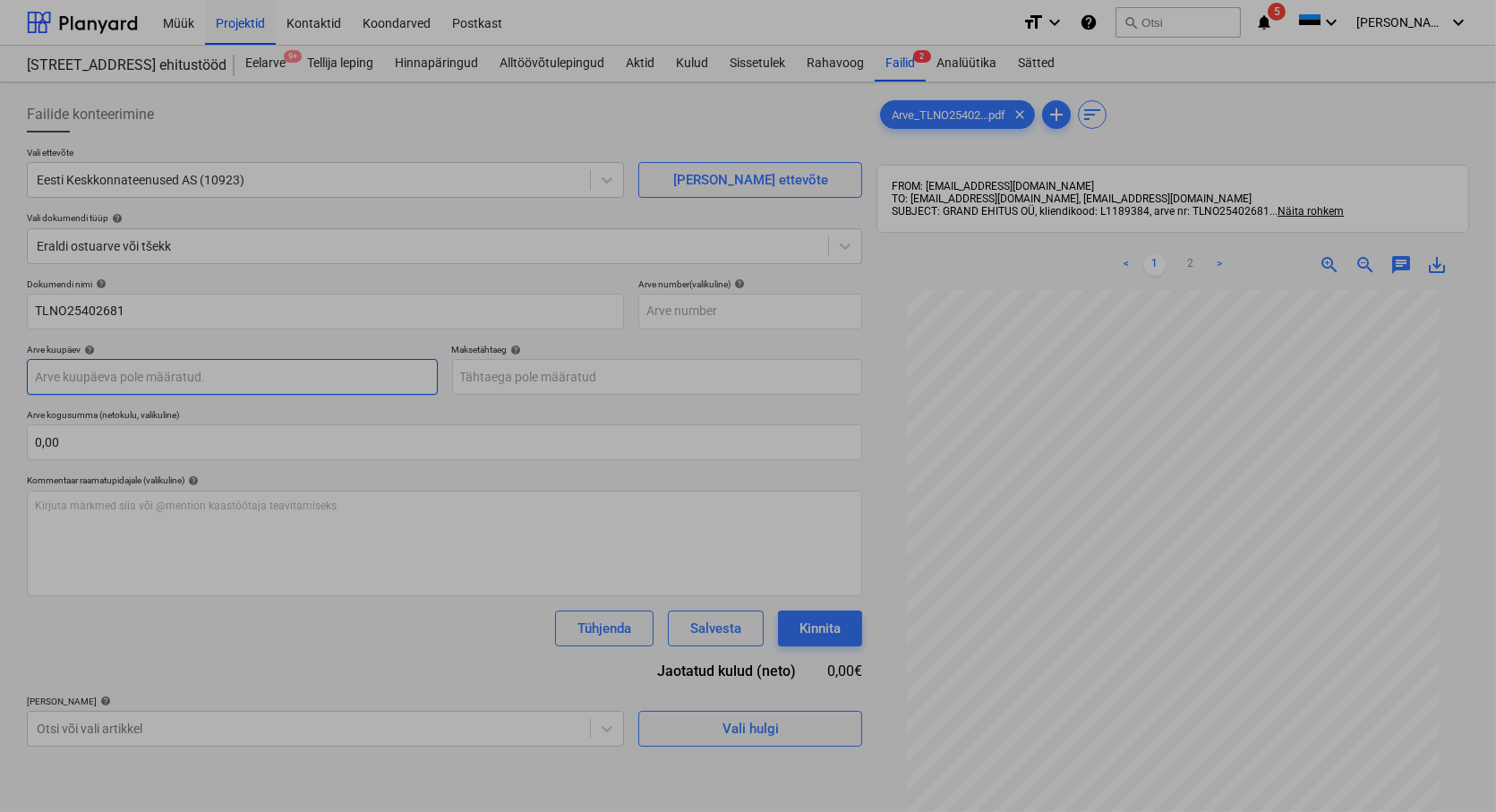
click at [68, 380] on body "Müük Projektid Kontaktid Koondarved Postkast format_size keyboard_arrow_down he…" at bounding box center [748, 406] width 1496 height 812
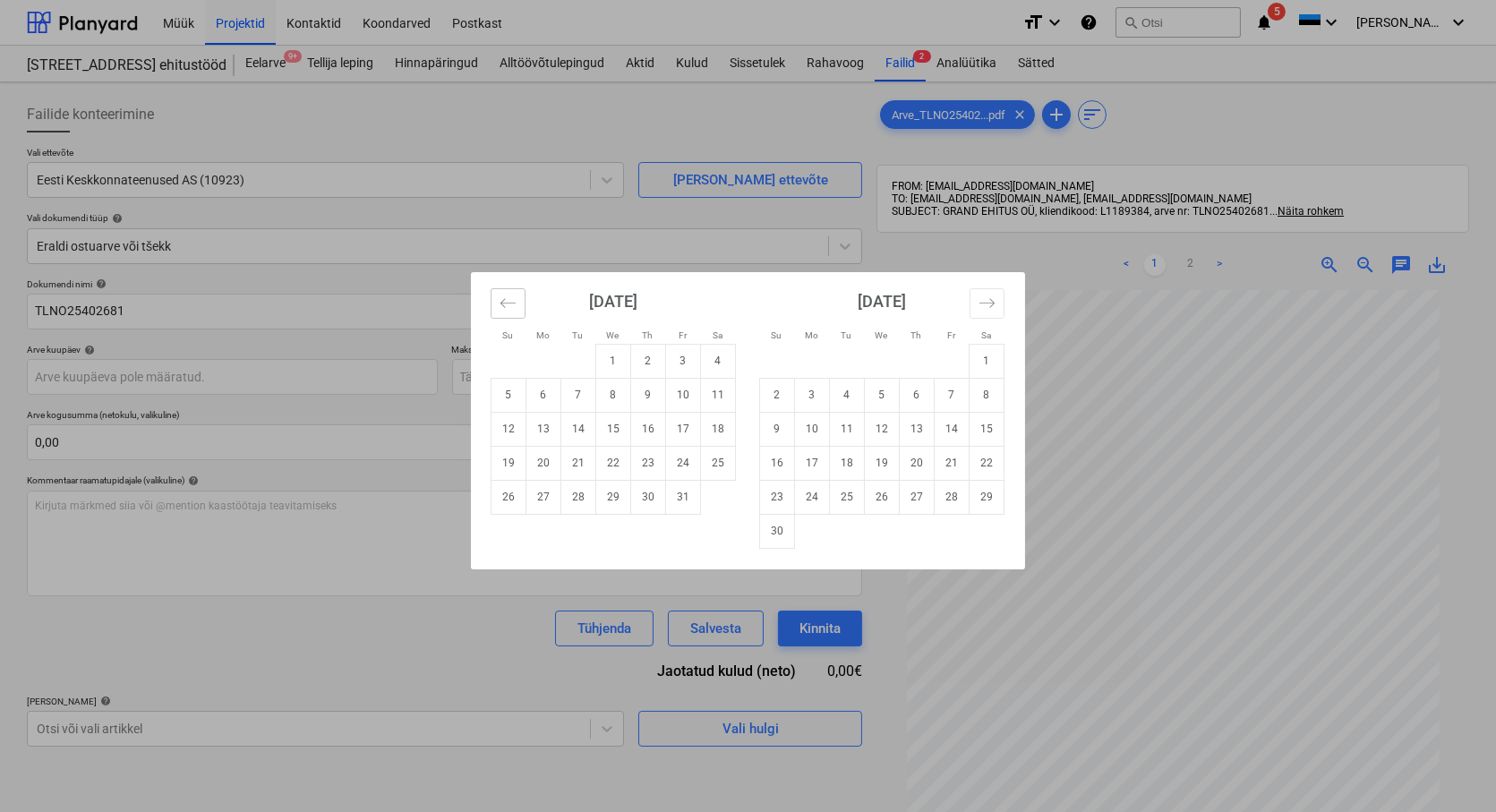
click at [503, 304] on icon "Move backward to switch to the previous month." at bounding box center [508, 302] width 17 height 17
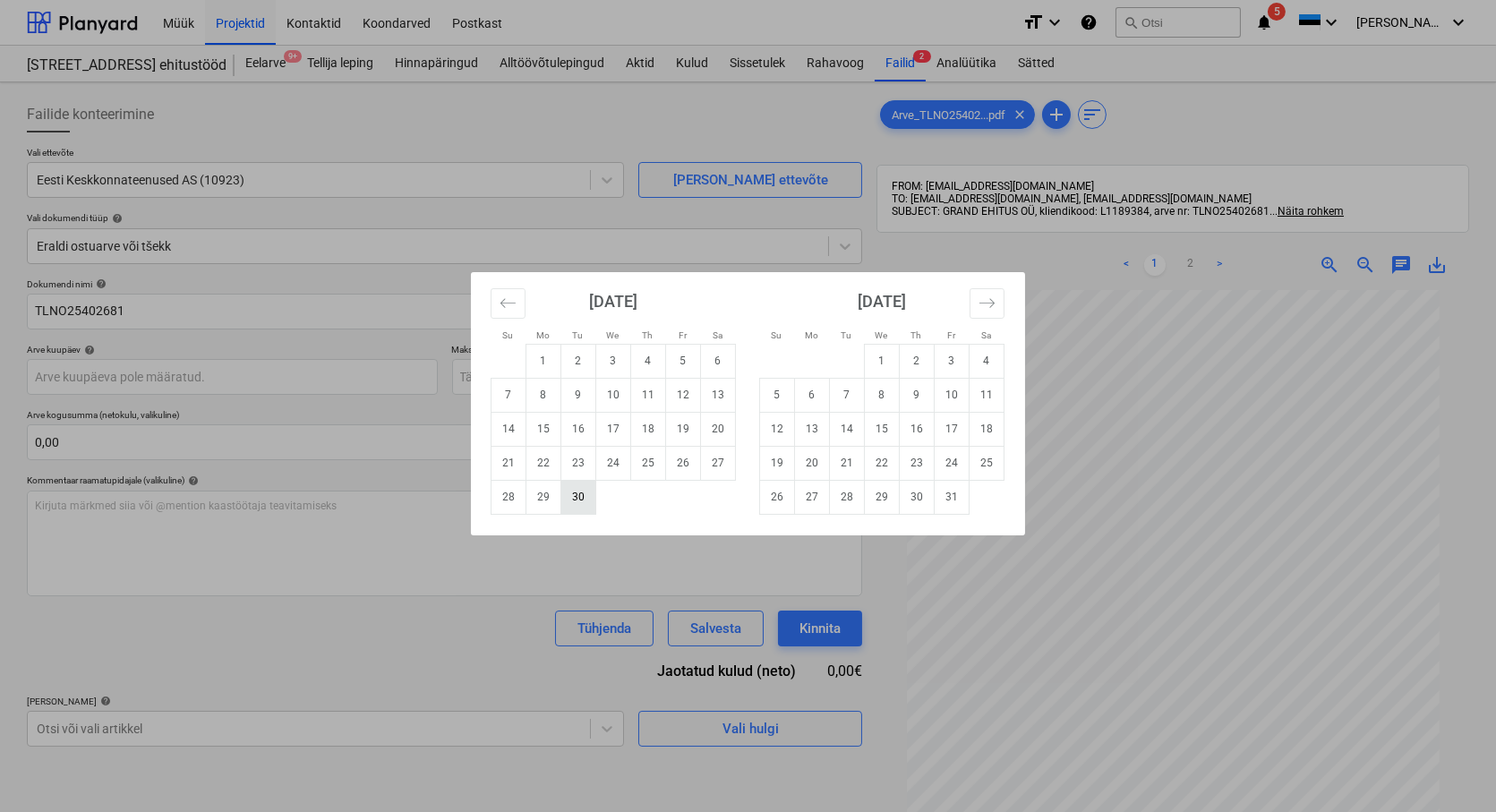
click at [577, 491] on td "30" at bounding box center [579, 496] width 35 height 34
type input "[DATE]"
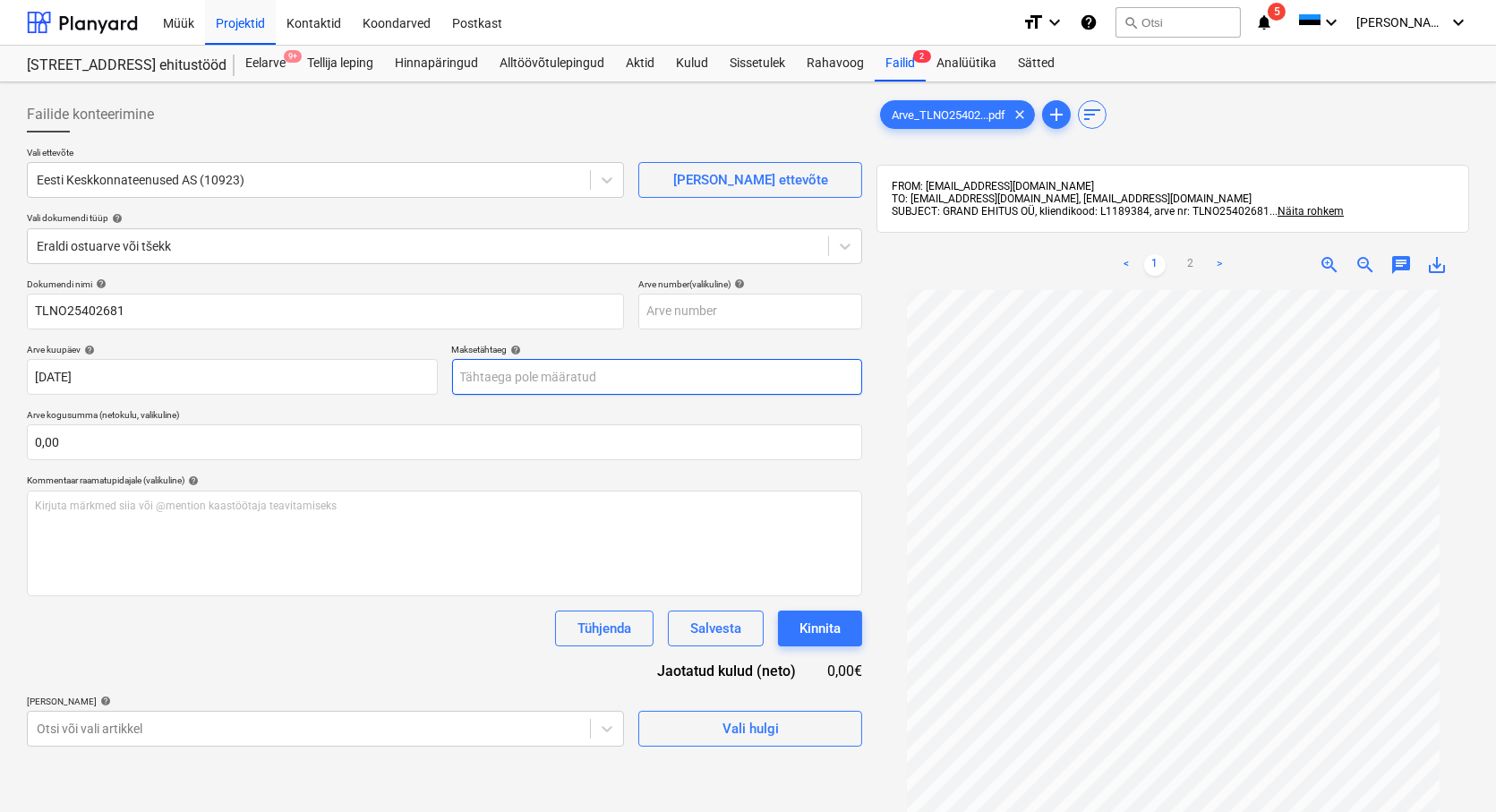
click at [588, 374] on body "Müük Projektid Kontaktid Koondarved Postkast format_size keyboard_arrow_down he…" at bounding box center [748, 406] width 1496 height 812
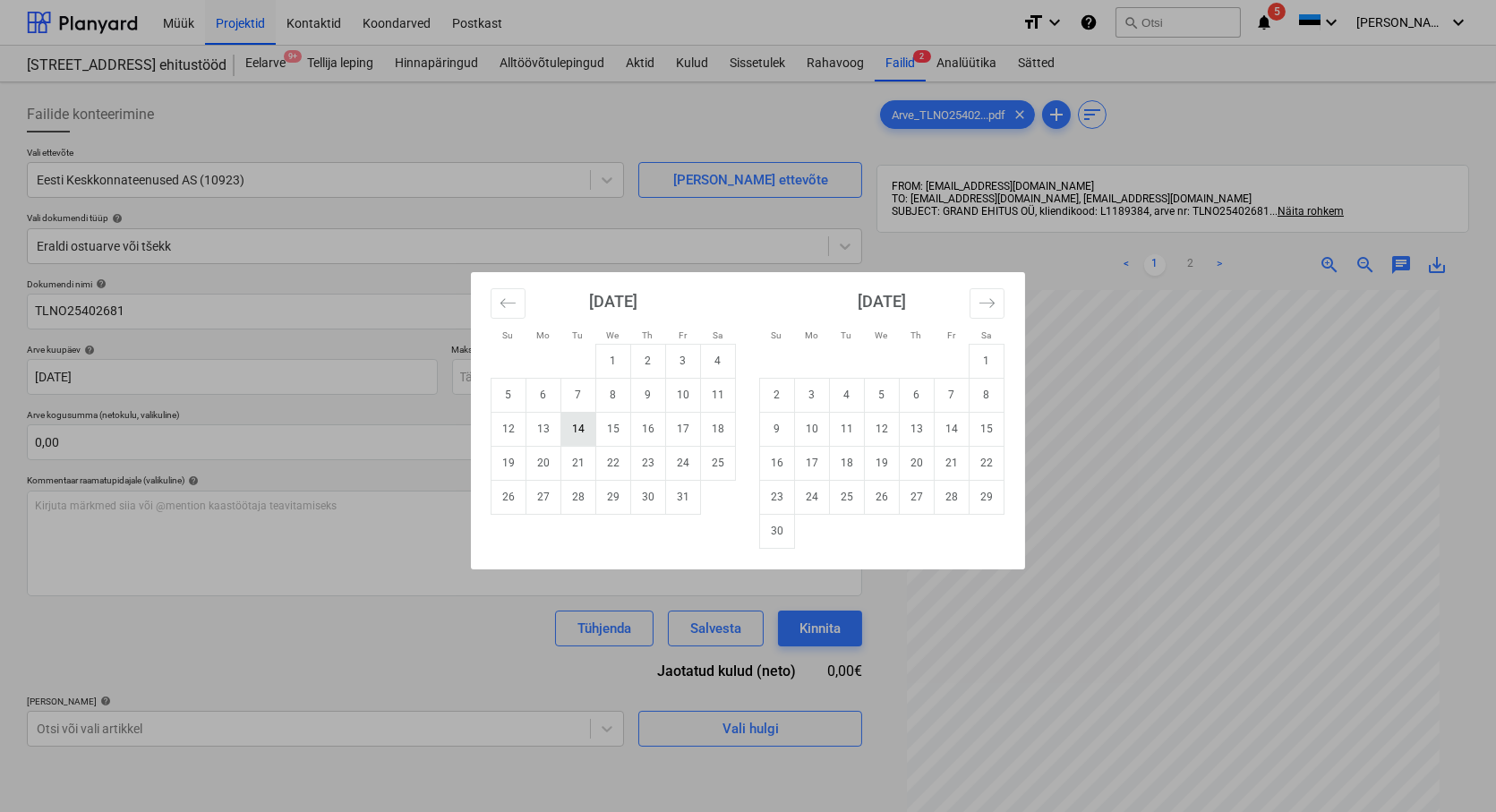
click at [576, 425] on td "14" at bounding box center [579, 428] width 35 height 34
type input "[DATE]"
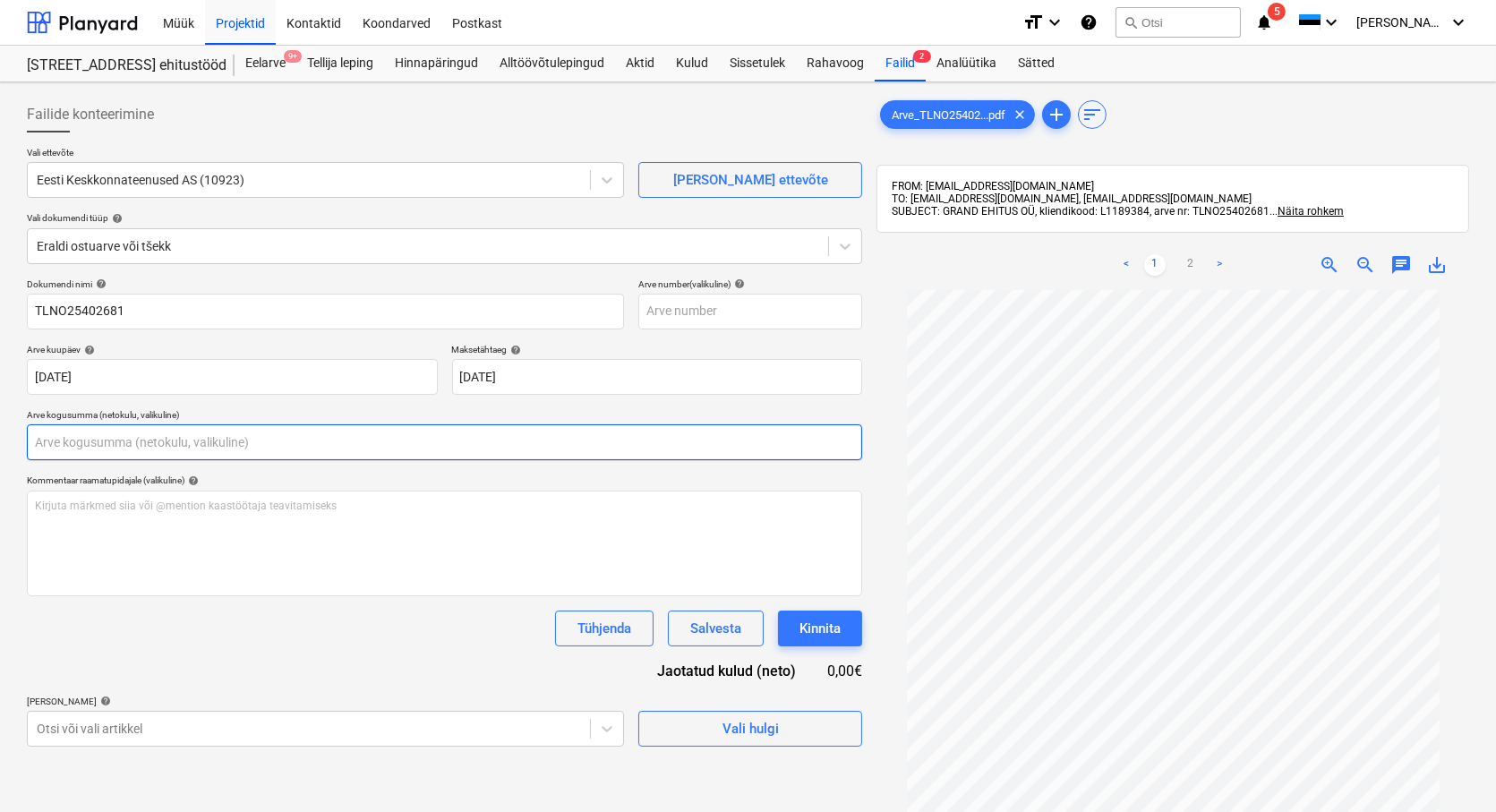
click at [170, 443] on input "text" at bounding box center [444, 442] width 835 height 36
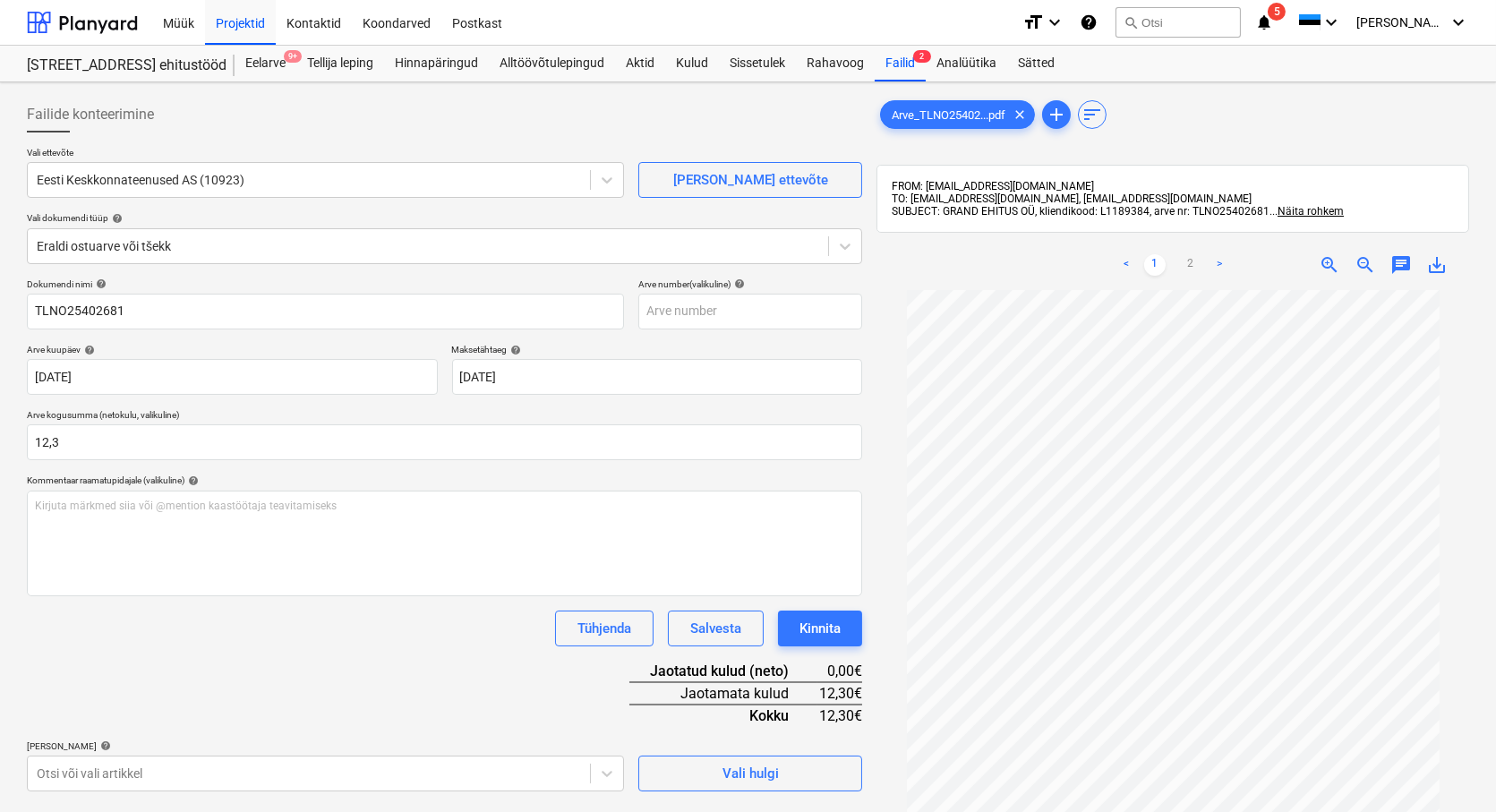
type input "12,30"
click at [267, 619] on div "Tühjenda Salvesta Kinnita" at bounding box center [444, 629] width 835 height 36
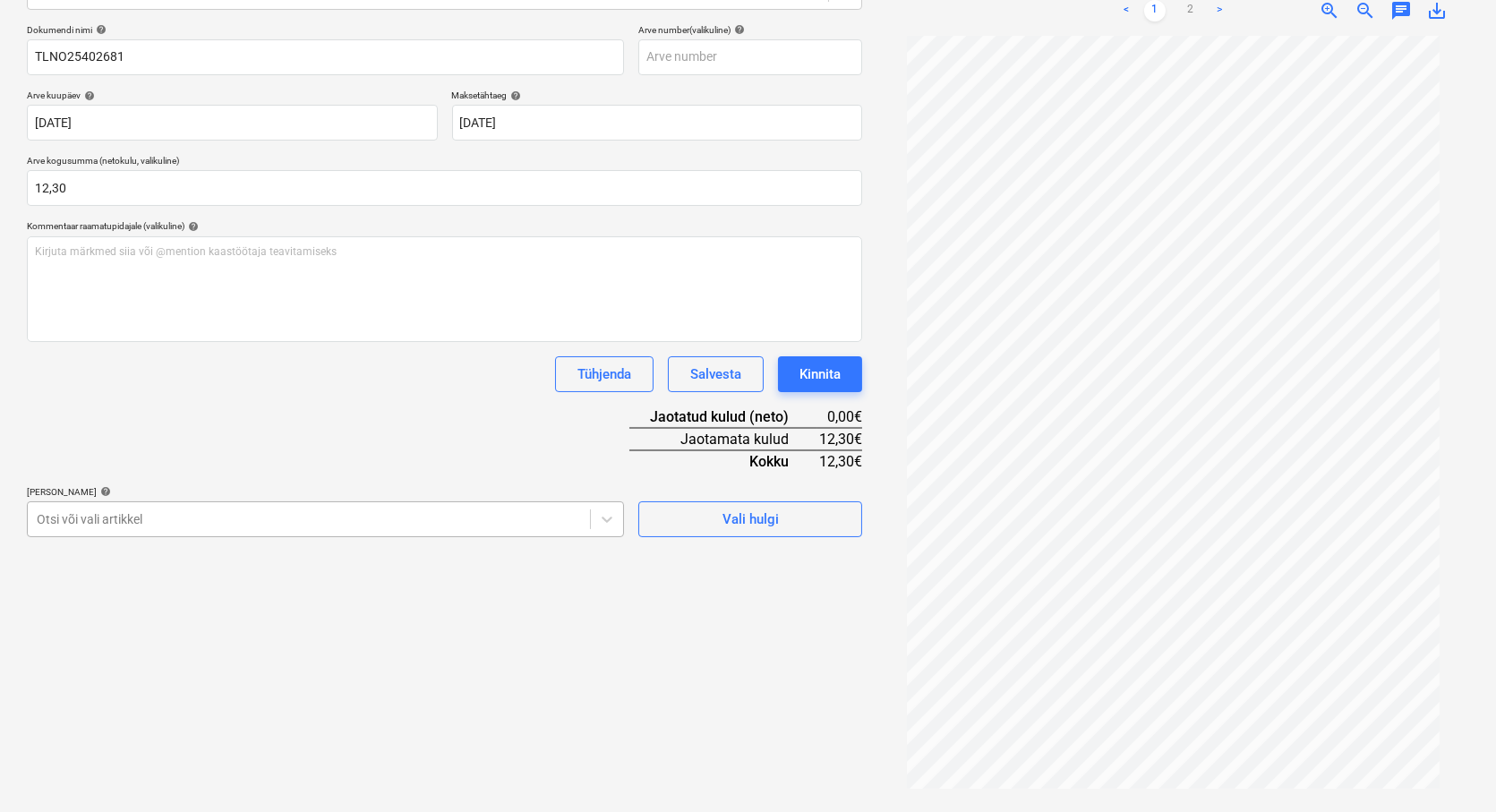
click at [83, 558] on body "Müük Projektid Kontaktid Koondarved Postkast format_size keyboard_arrow_down he…" at bounding box center [748, 151] width 1496 height 812
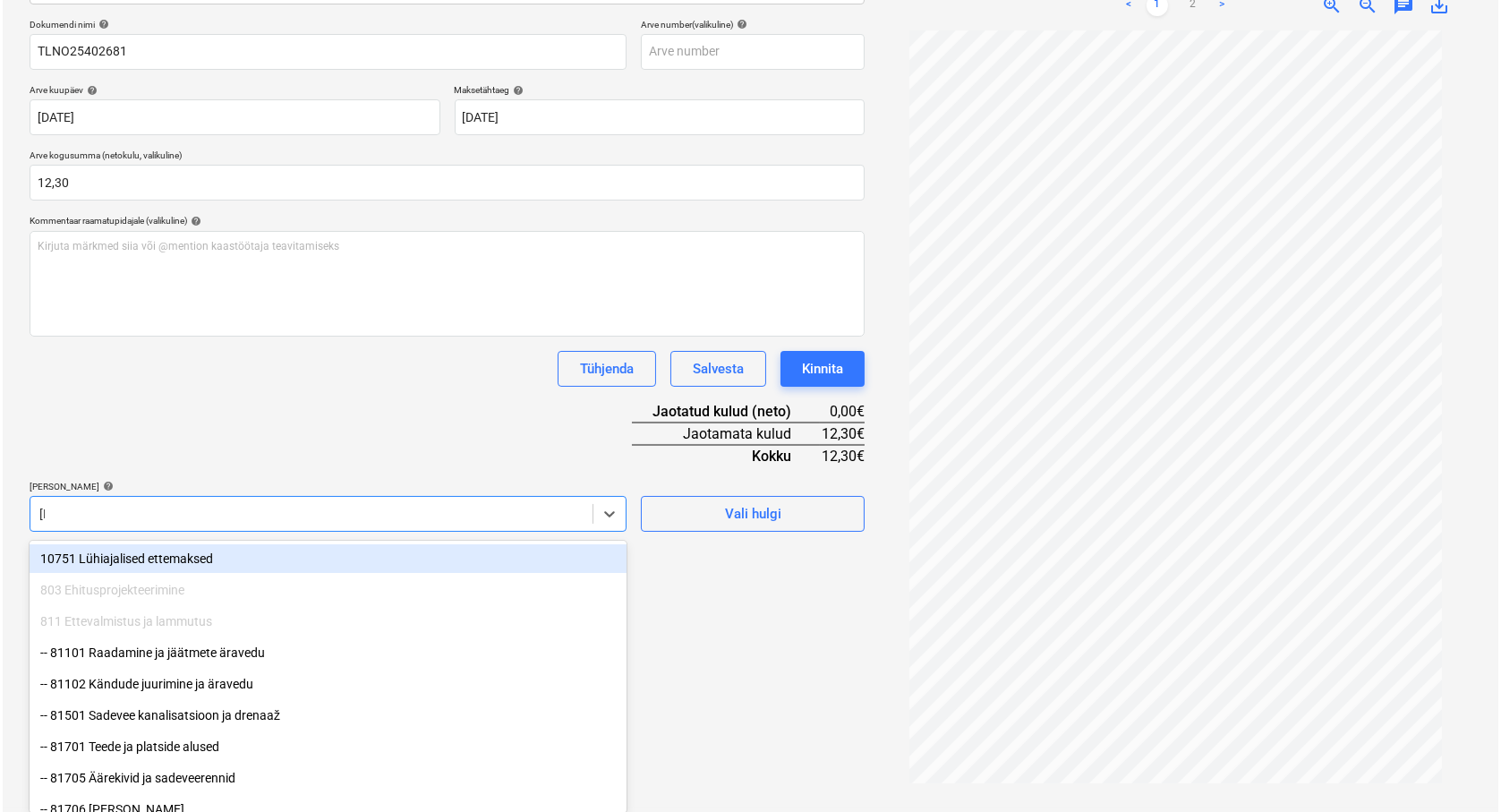
scroll to position [255, 0]
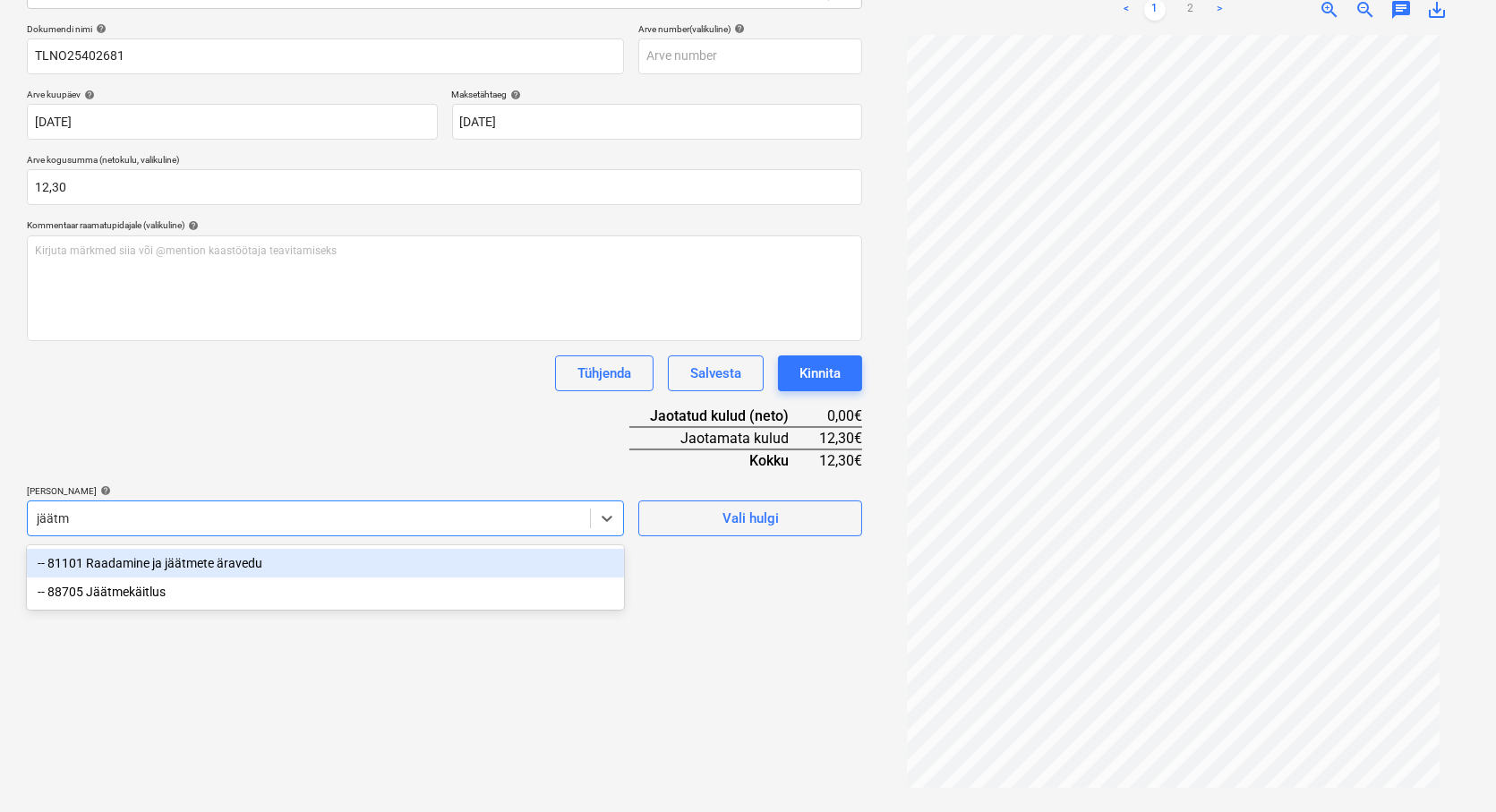
type input "jäätme"
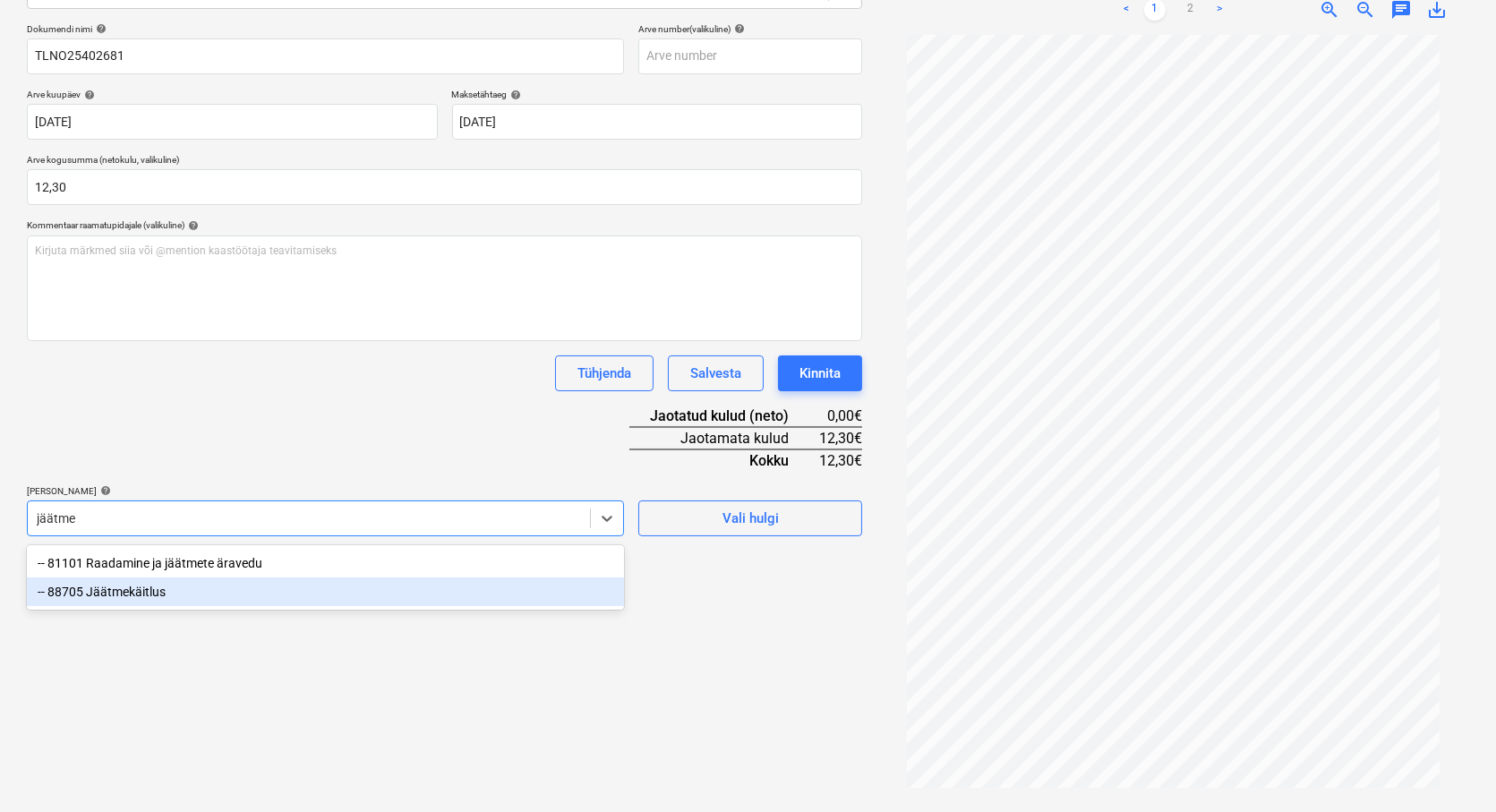
click at [106, 587] on div "-- 88705 Jäätmekäitlus" at bounding box center [324, 592] width 597 height 28
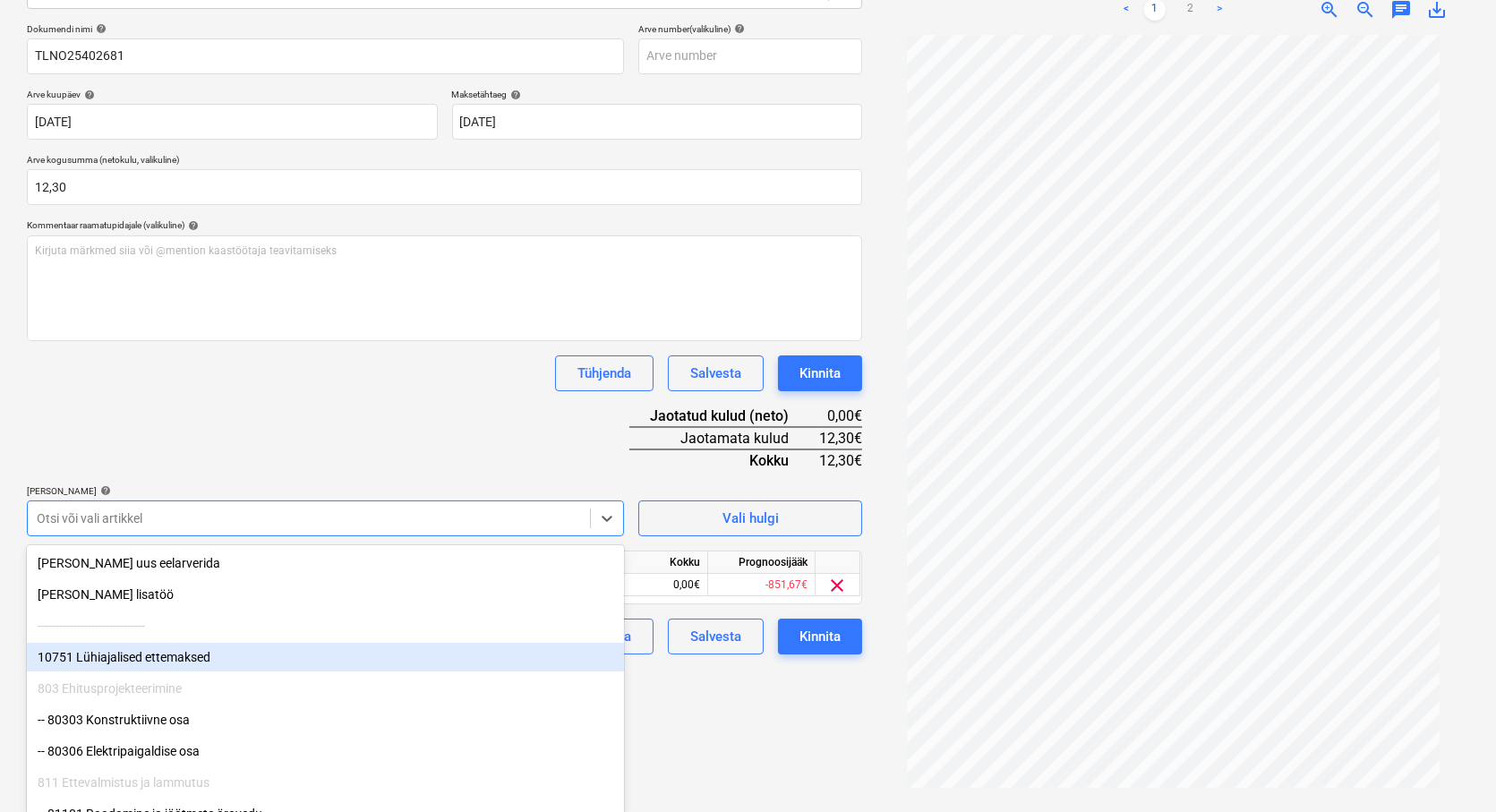
click at [749, 705] on div "Failide konteerimine Vali ettevõte Eesti Keskkonnateenused AS (10923) [PERSON_N…" at bounding box center [444, 320] width 849 height 971
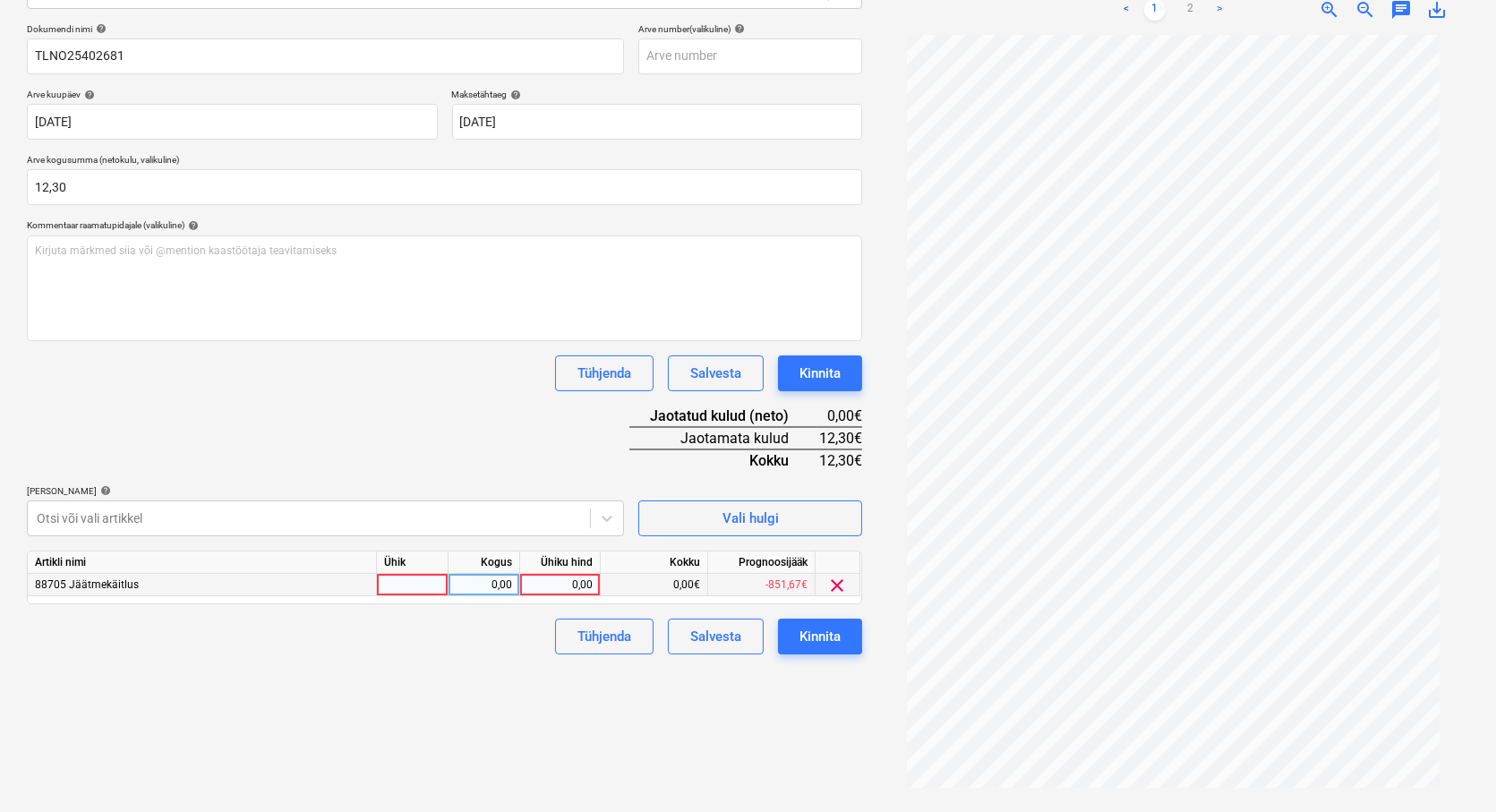
click at [419, 587] on div at bounding box center [413, 585] width 72 height 23
type input "tk"
click at [475, 587] on div "0,00" at bounding box center [484, 585] width 57 height 23
type input "1"
click at [564, 589] on div "0,00" at bounding box center [560, 585] width 65 height 23
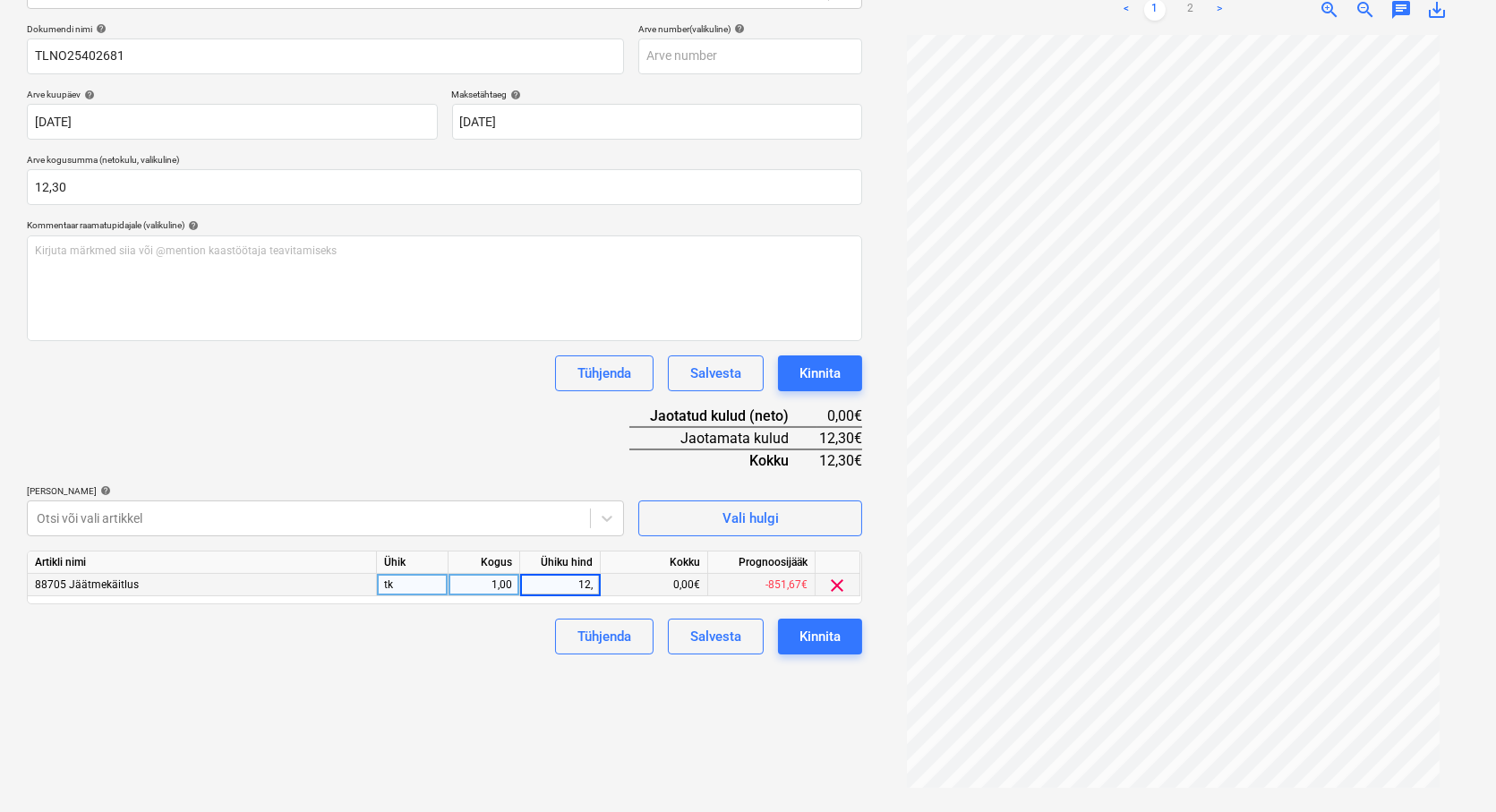
type input "12,3"
drag, startPoint x: 191, startPoint y: 747, endPoint x: 209, endPoint y: 734, distance: 22.2
click at [194, 743] on div "Failide konteerimine Vali ettevõte Eesti Keskkonnateenused AS (10923) [PERSON_N…" at bounding box center [444, 320] width 849 height 971
click at [1438, 16] on span "save_alt" at bounding box center [1436, 9] width 22 height 22
click at [830, 637] on div "Kinnita" at bounding box center [820, 636] width 42 height 24
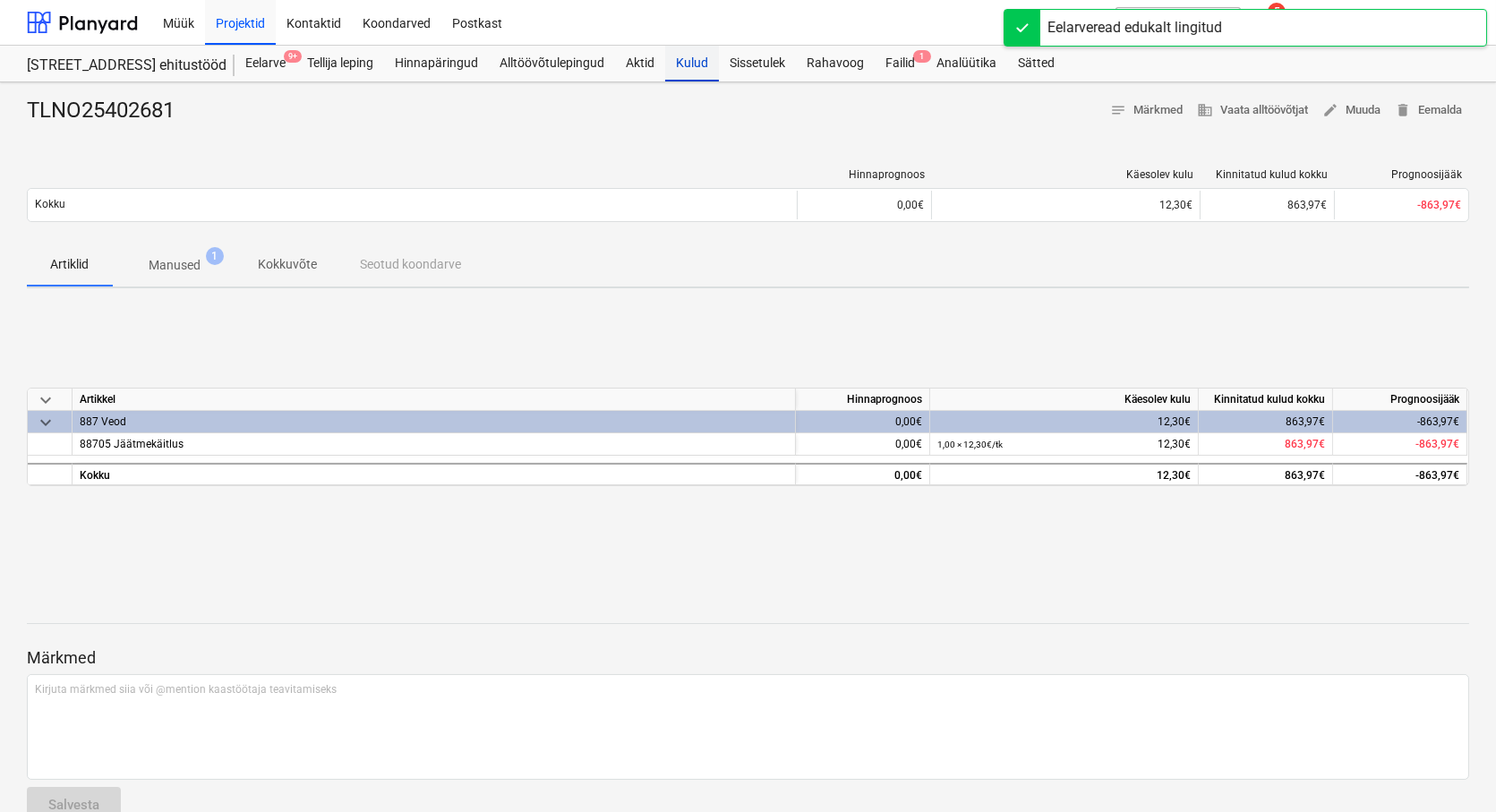
click at [694, 59] on div "Kulud" at bounding box center [691, 63] width 54 height 36
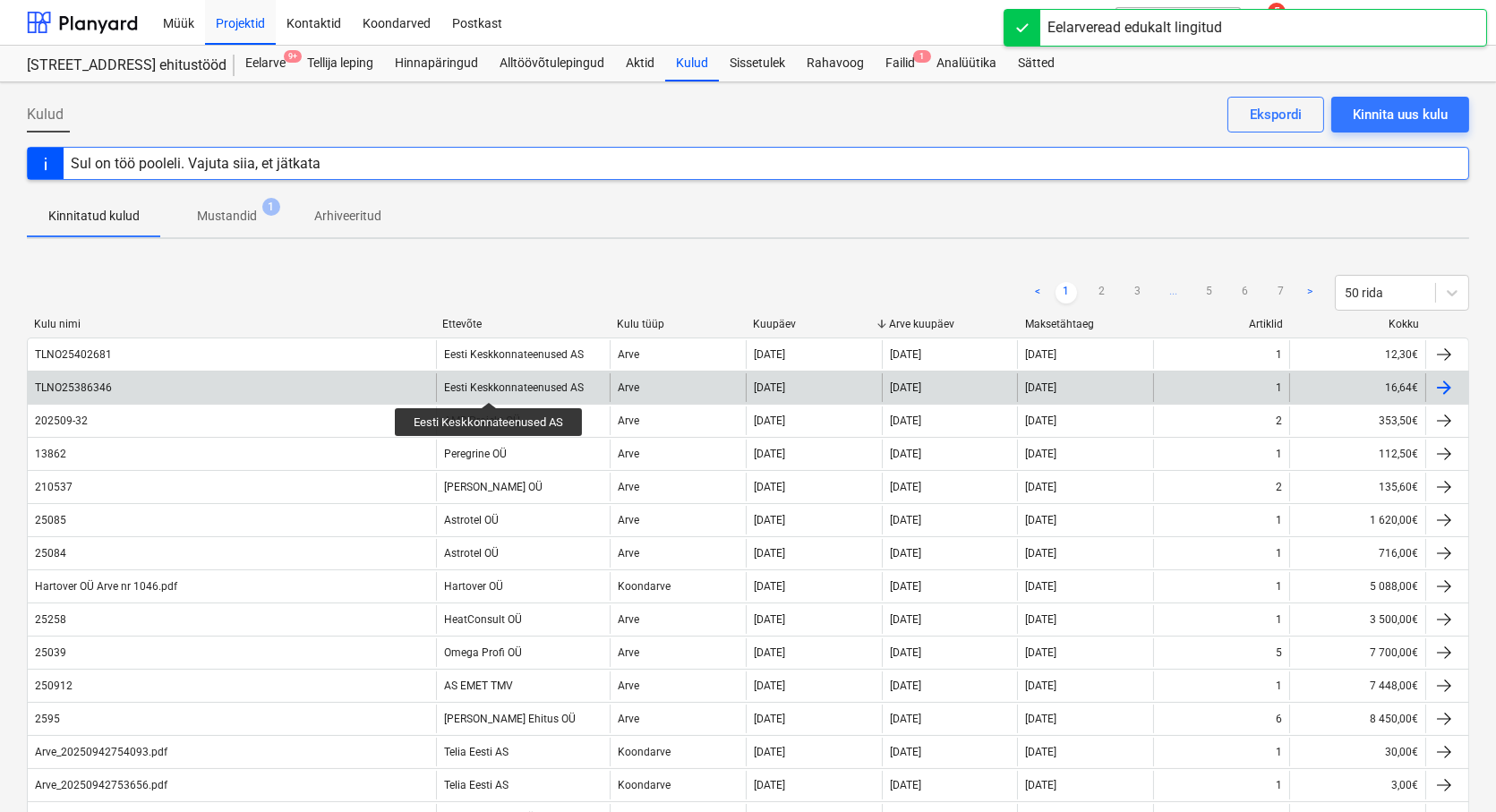
click at [488, 386] on div "Eesti Keskkonnateenused AS" at bounding box center [514, 387] width 140 height 12
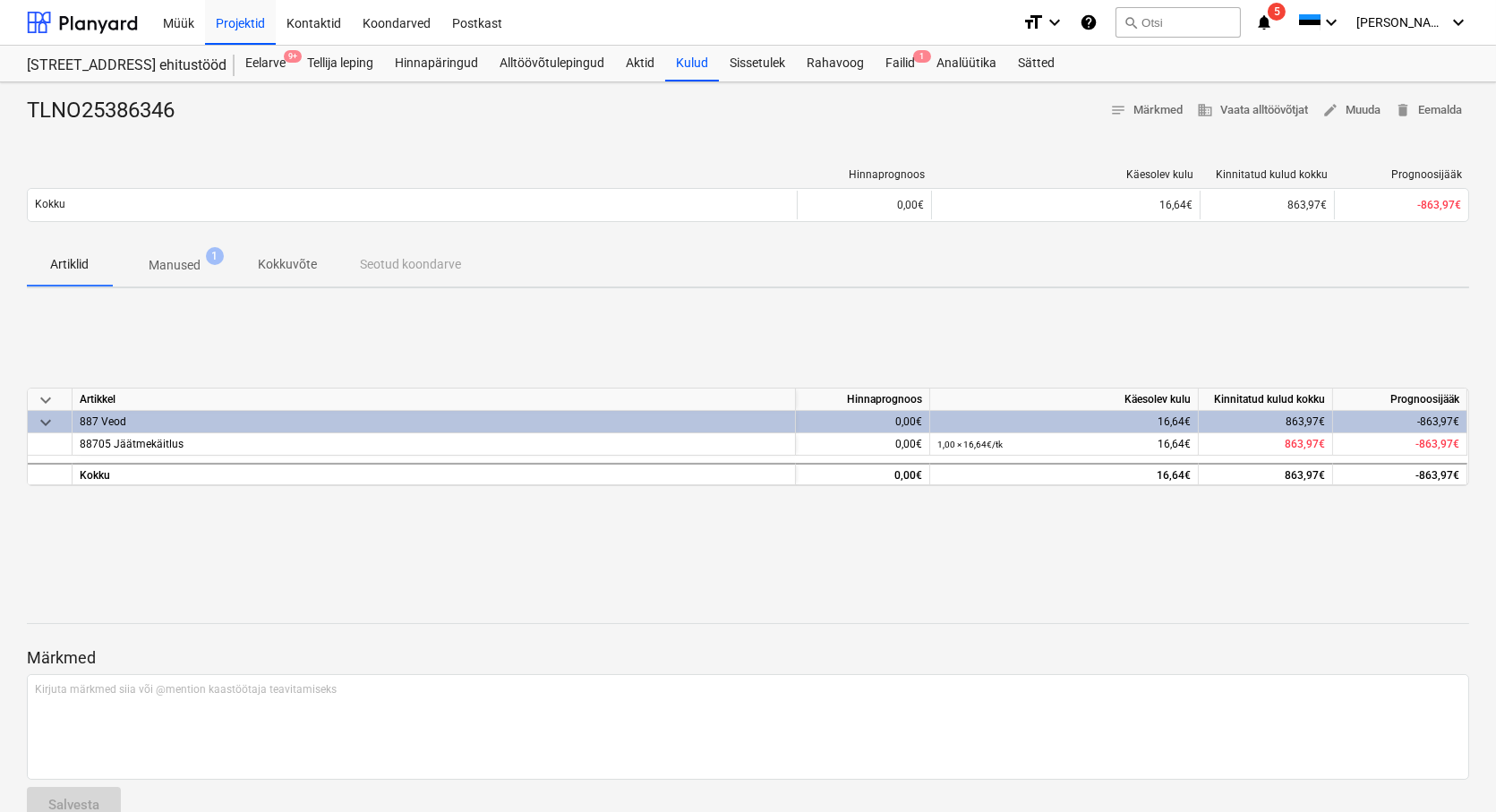
click at [192, 263] on p "Manused" at bounding box center [174, 266] width 52 height 19
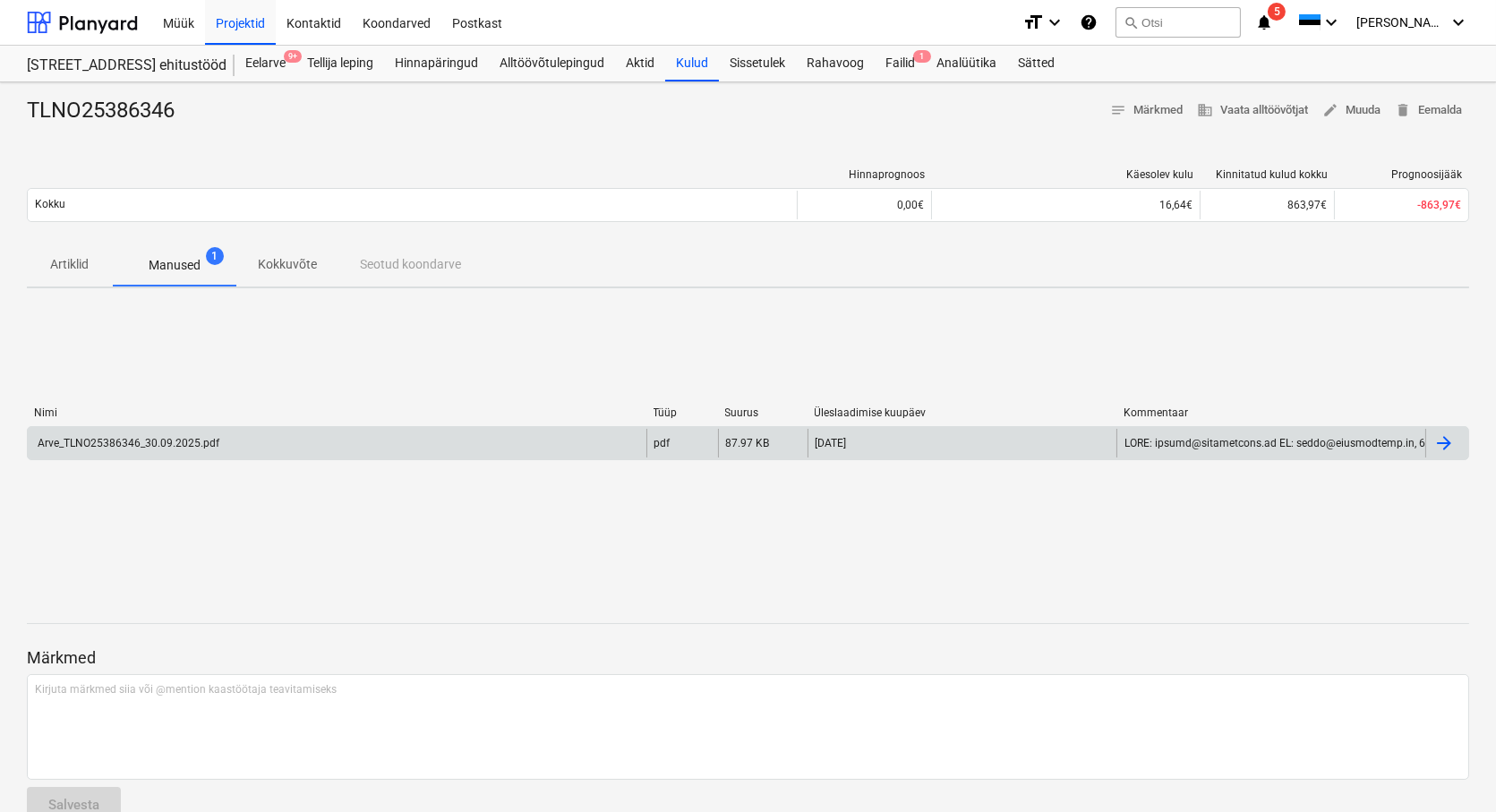
click at [158, 441] on div "Arve_TLNO25386346_30.09.2025.pdf" at bounding box center [127, 442] width 184 height 12
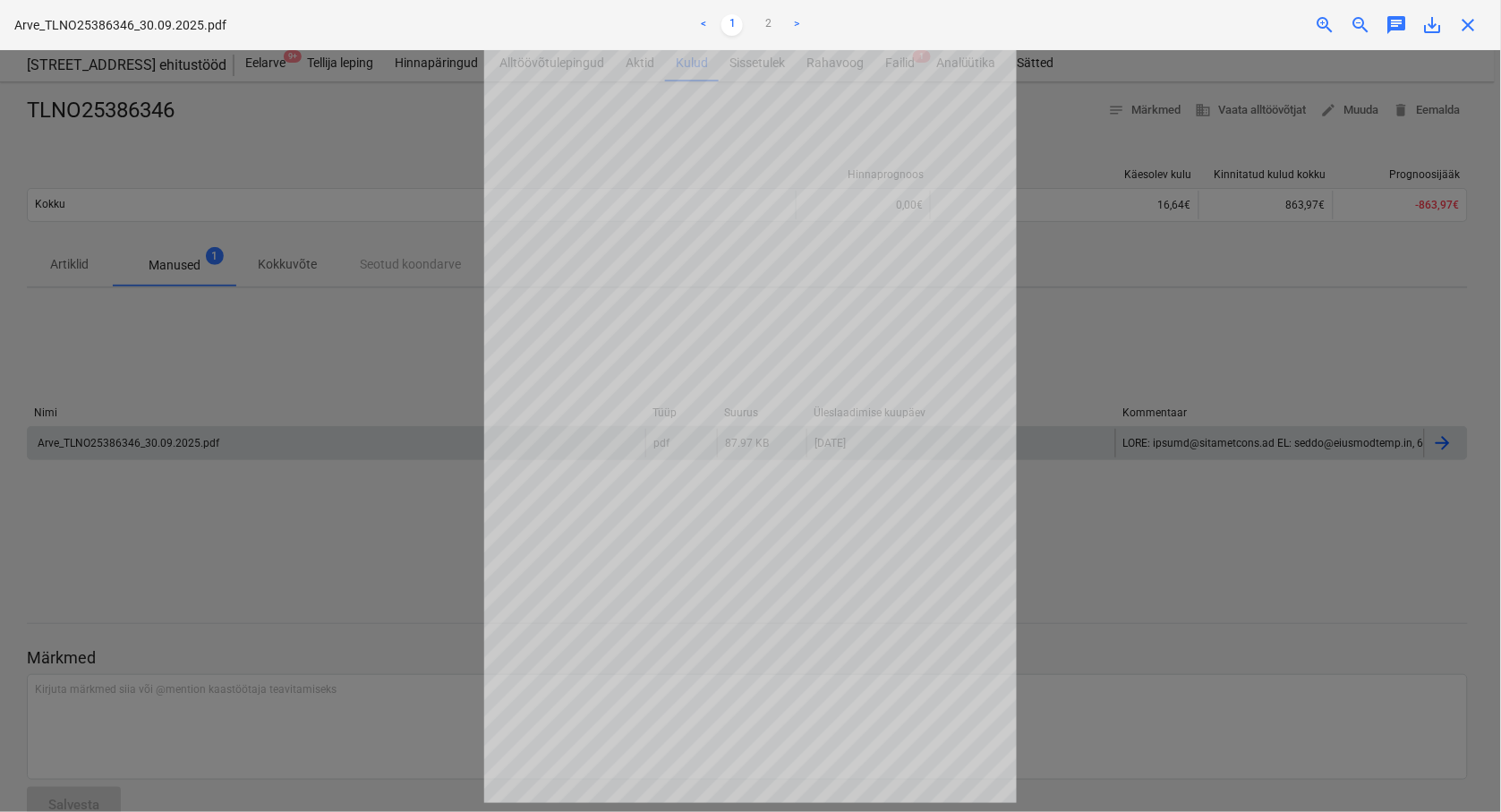
click at [1014, 549] on div at bounding box center [750, 431] width 1501 height 762
click at [349, 340] on div at bounding box center [750, 431] width 1501 height 762
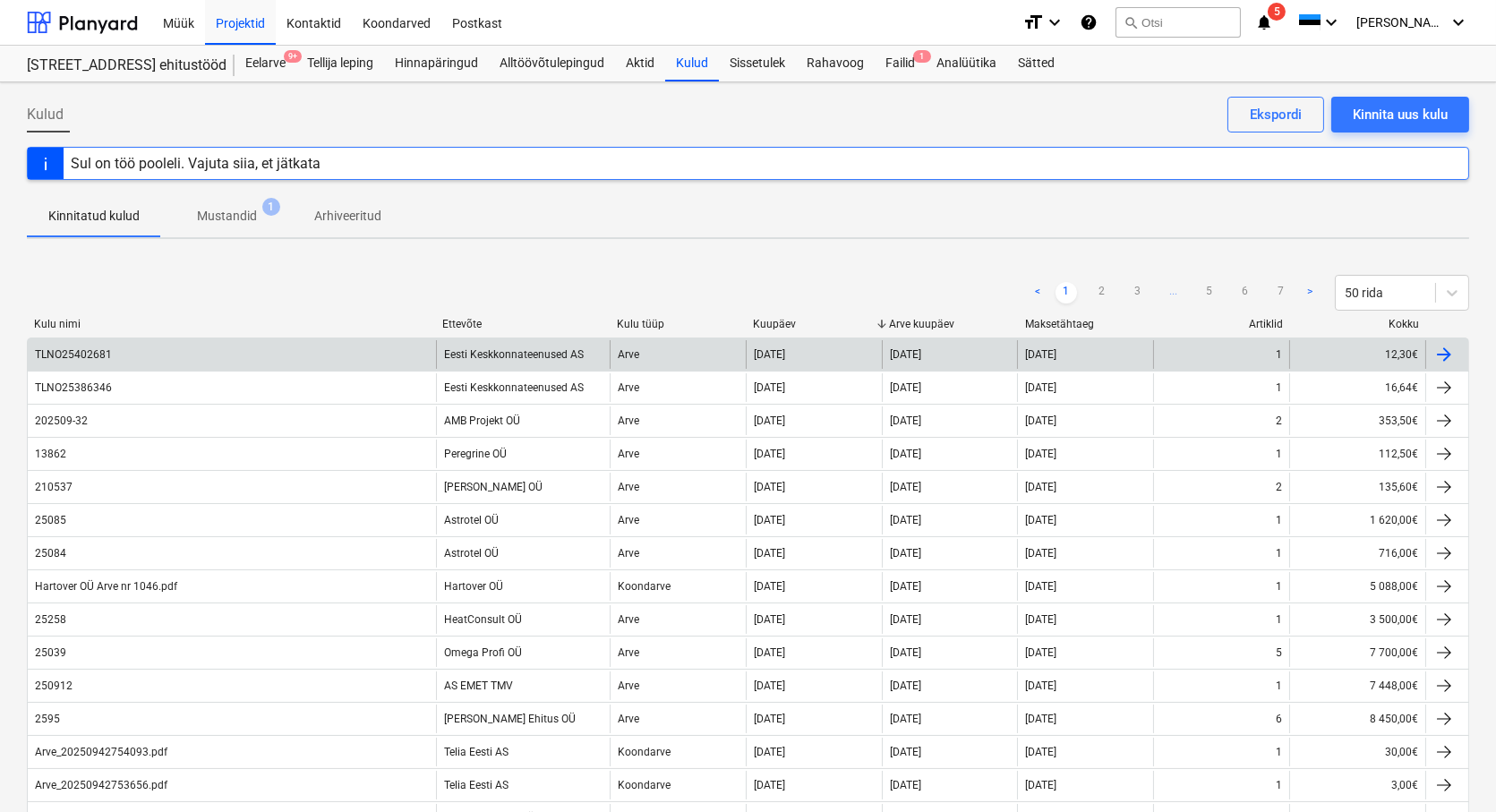
click at [203, 351] on div "TLNO25402681" at bounding box center [232, 354] width 409 height 28
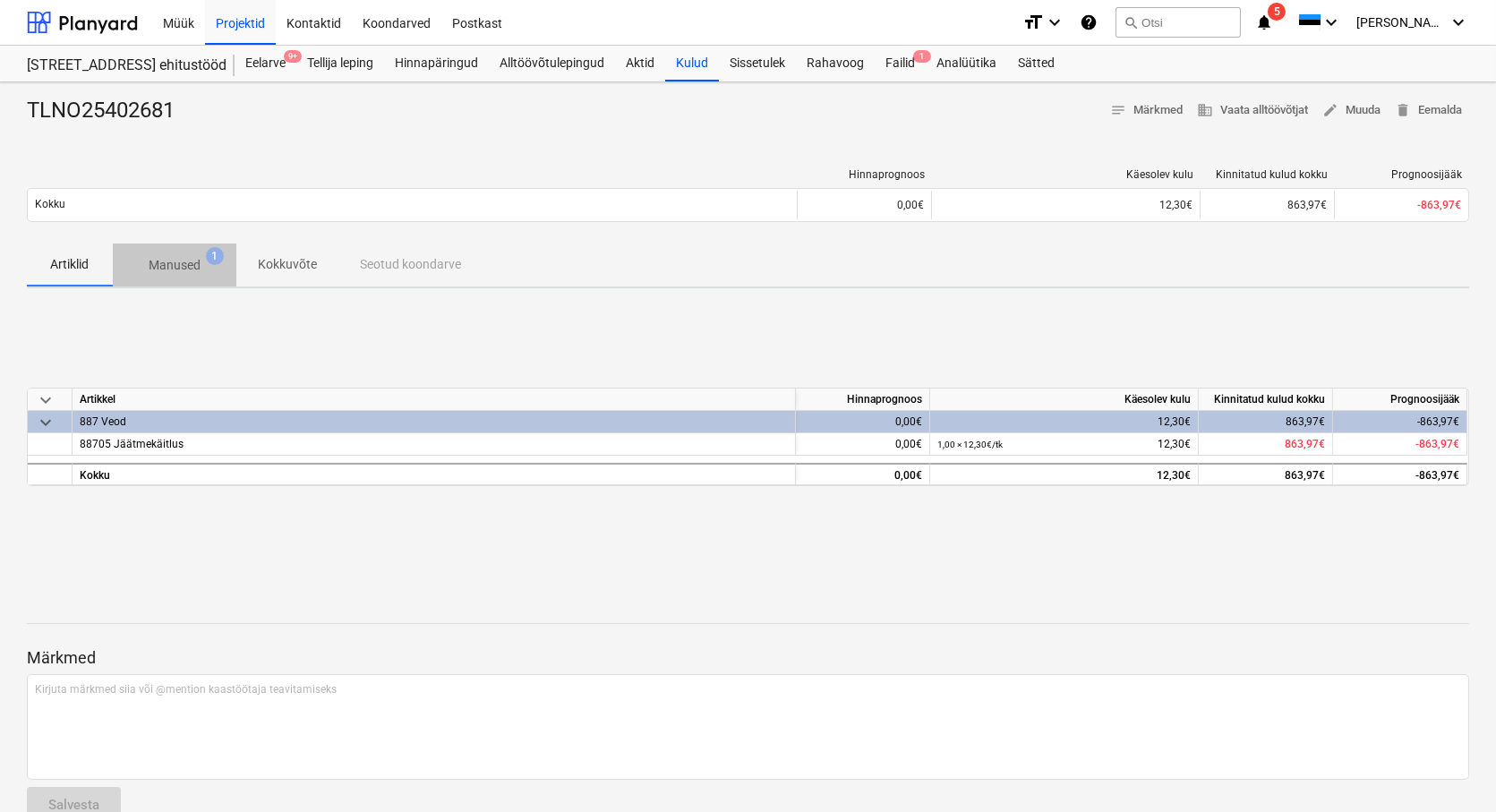
click at [182, 268] on p "Manused" at bounding box center [174, 266] width 52 height 19
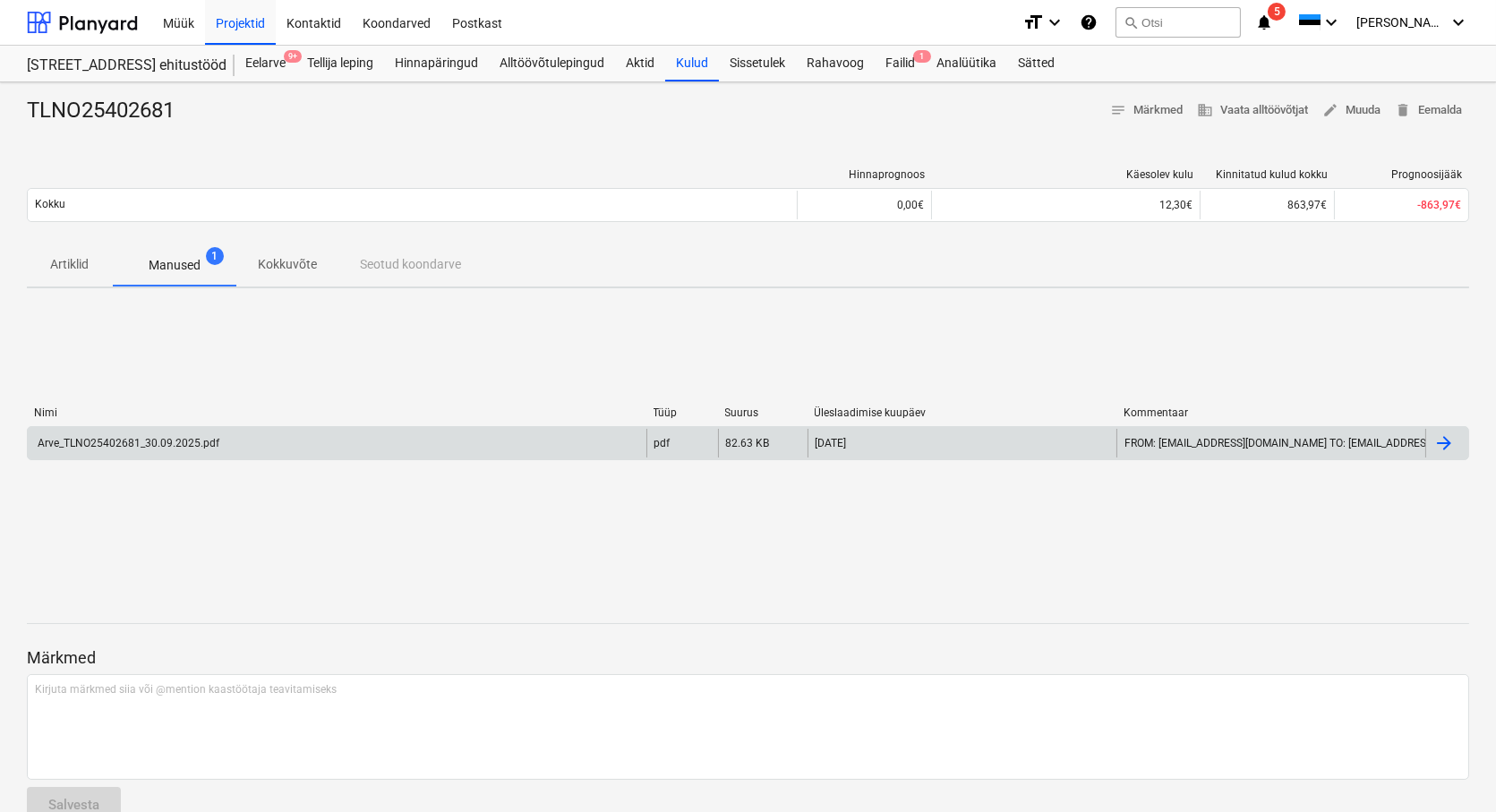
click at [185, 444] on div "Arve_TLNO25402681_30.09.2025.pdf" at bounding box center [127, 442] width 184 height 12
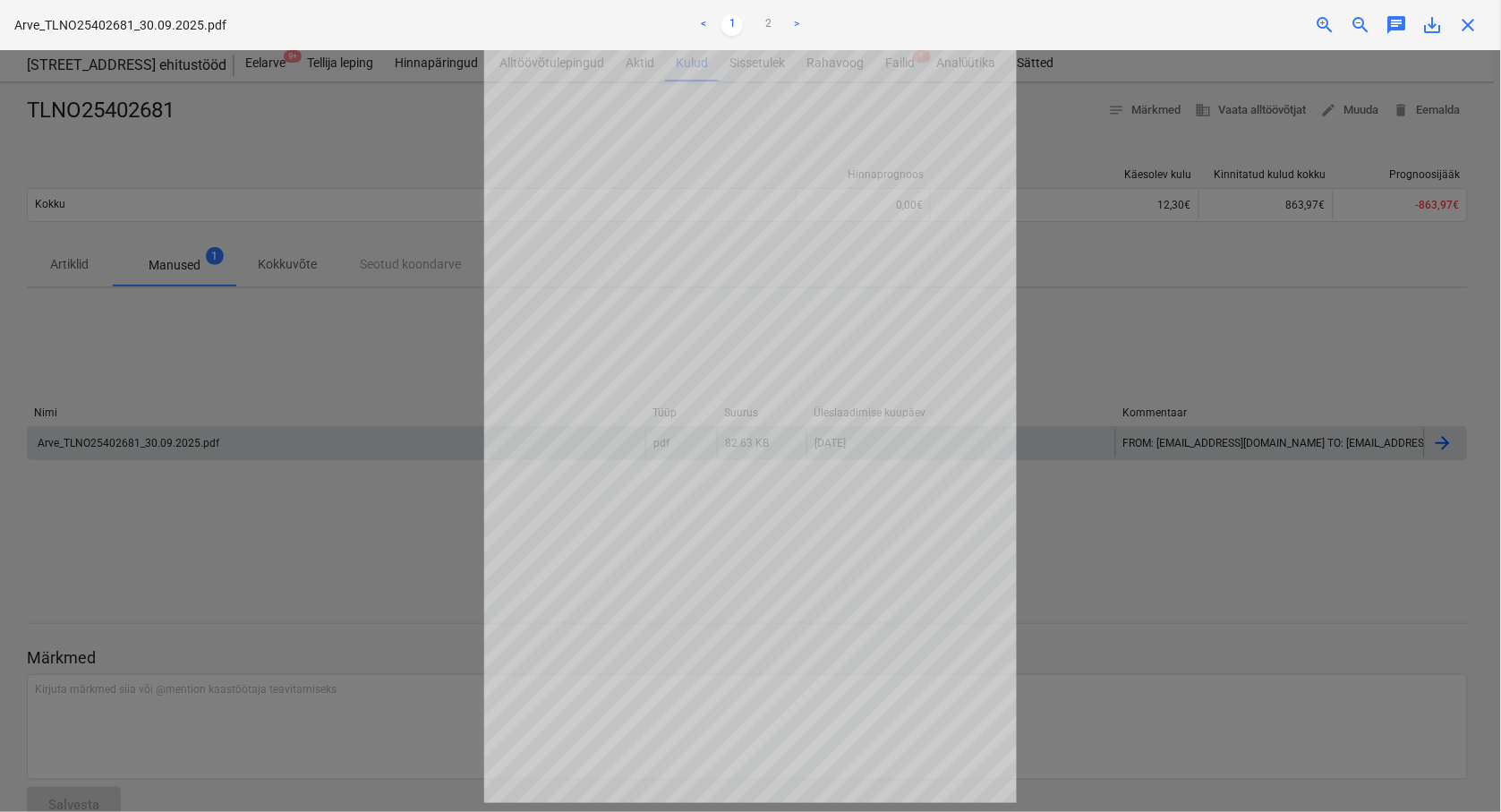
click at [301, 595] on div at bounding box center [750, 431] width 1501 height 762
